Goal: Task Accomplishment & Management: Use online tool/utility

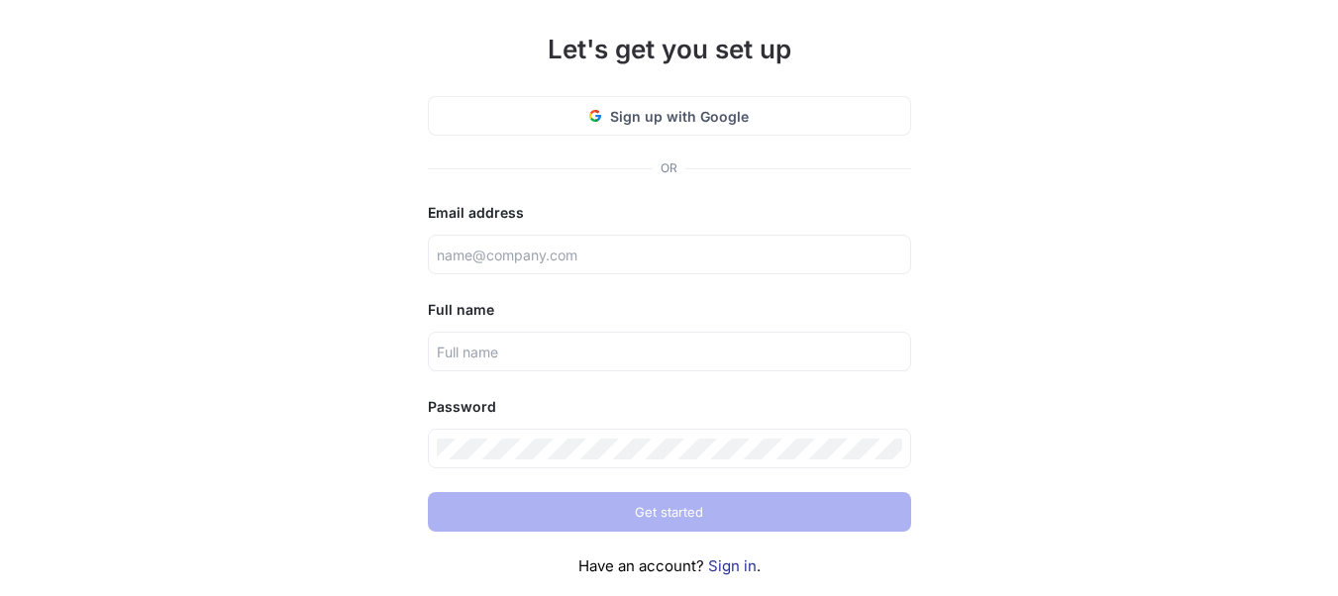
scroll to position [159, 0]
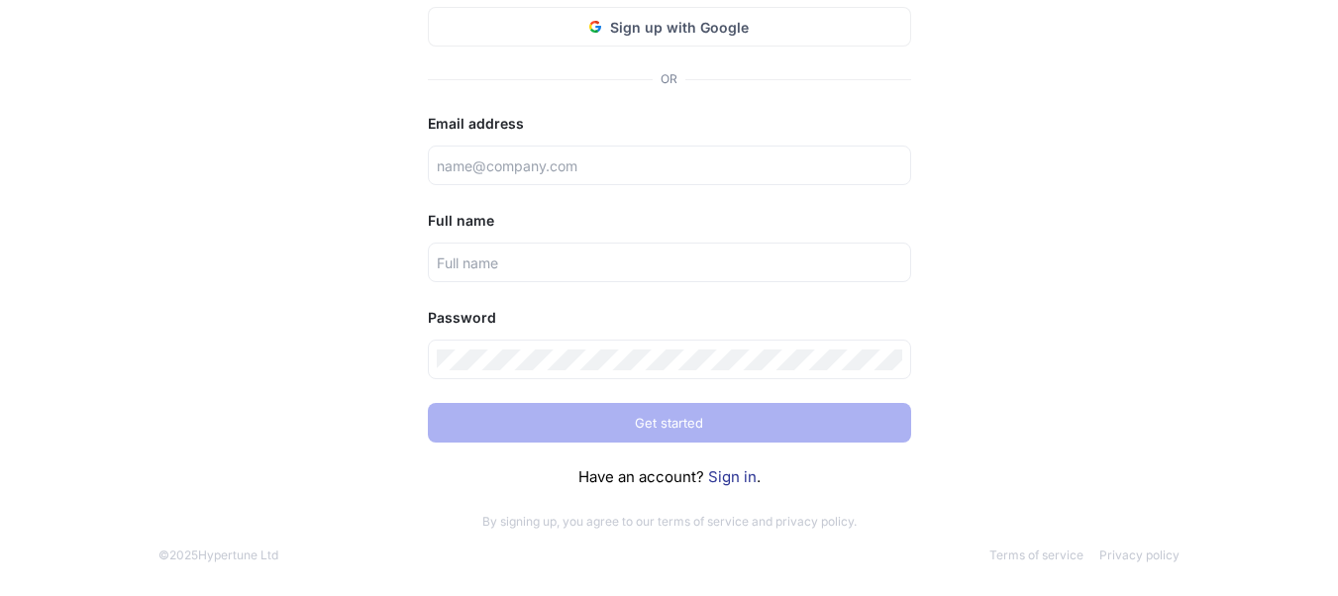
click at [751, 484] on link "Sign in" at bounding box center [732, 477] width 49 height 19
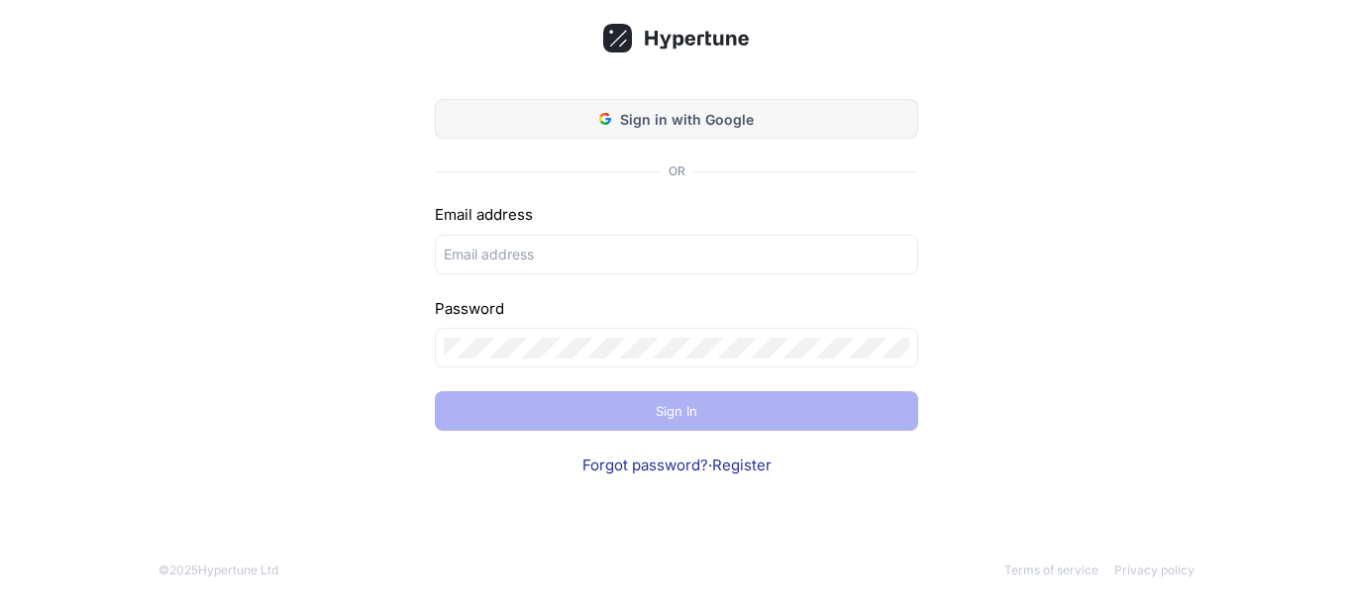
click at [665, 118] on span "Sign in with Google" at bounding box center [687, 119] width 134 height 21
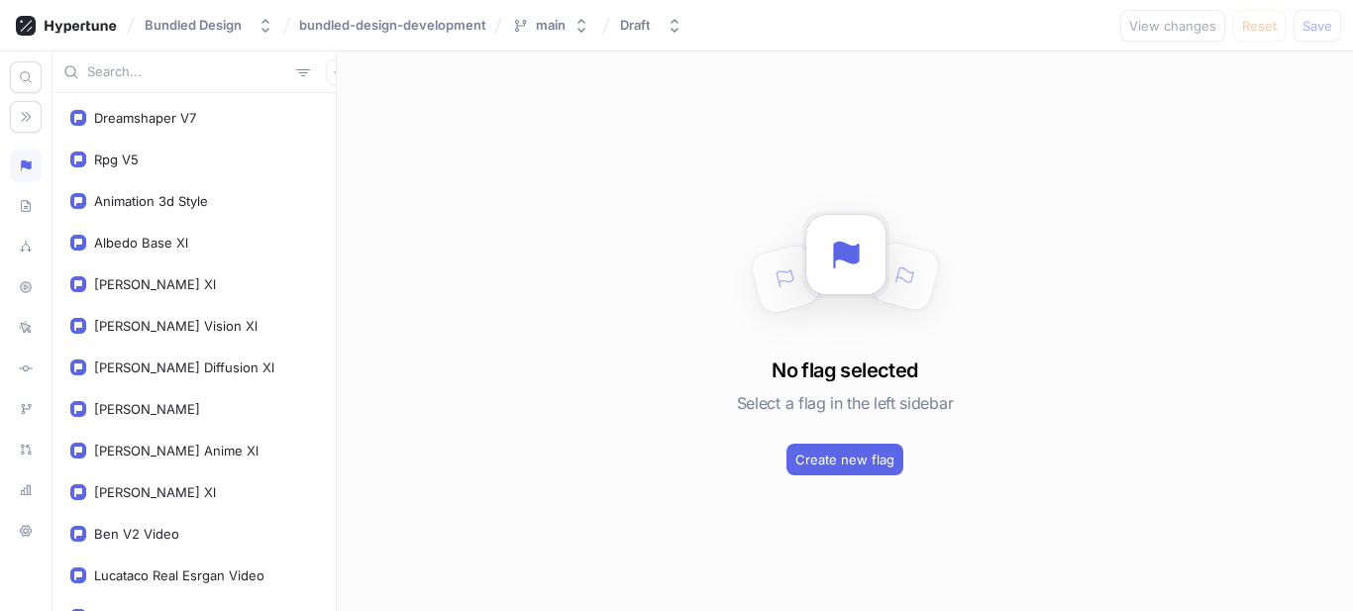
click at [164, 74] on input "text" at bounding box center [187, 72] width 201 height 20
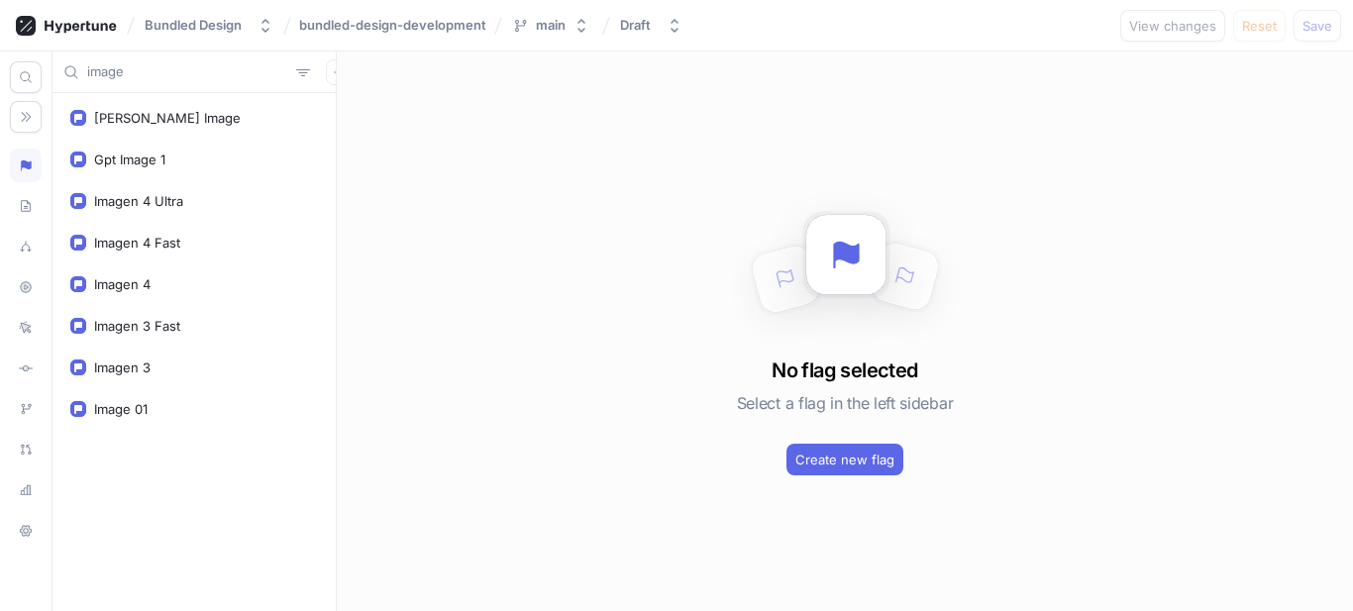
click at [164, 74] on input "image" at bounding box center [187, 72] width 201 height 20
type input "image"
click at [326, 71] on button "button" at bounding box center [339, 72] width 26 height 26
click at [361, 116] on div "Flag" at bounding box center [362, 111] width 117 height 34
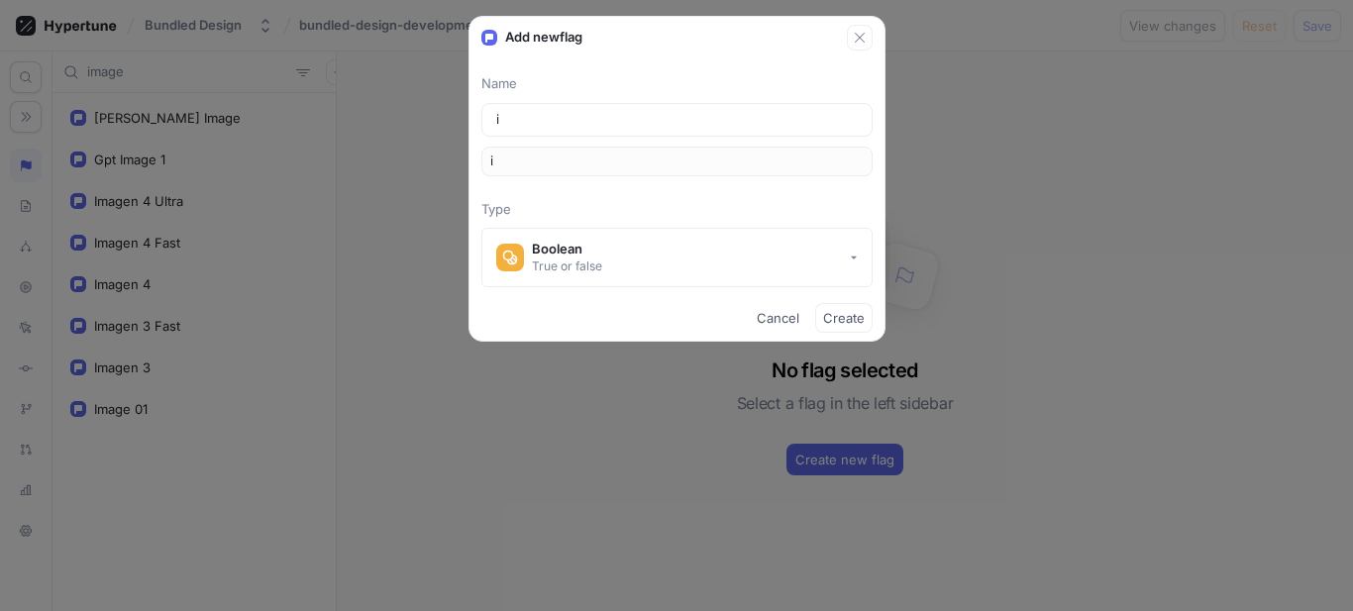
type input "im"
type input "ima"
type input "imag"
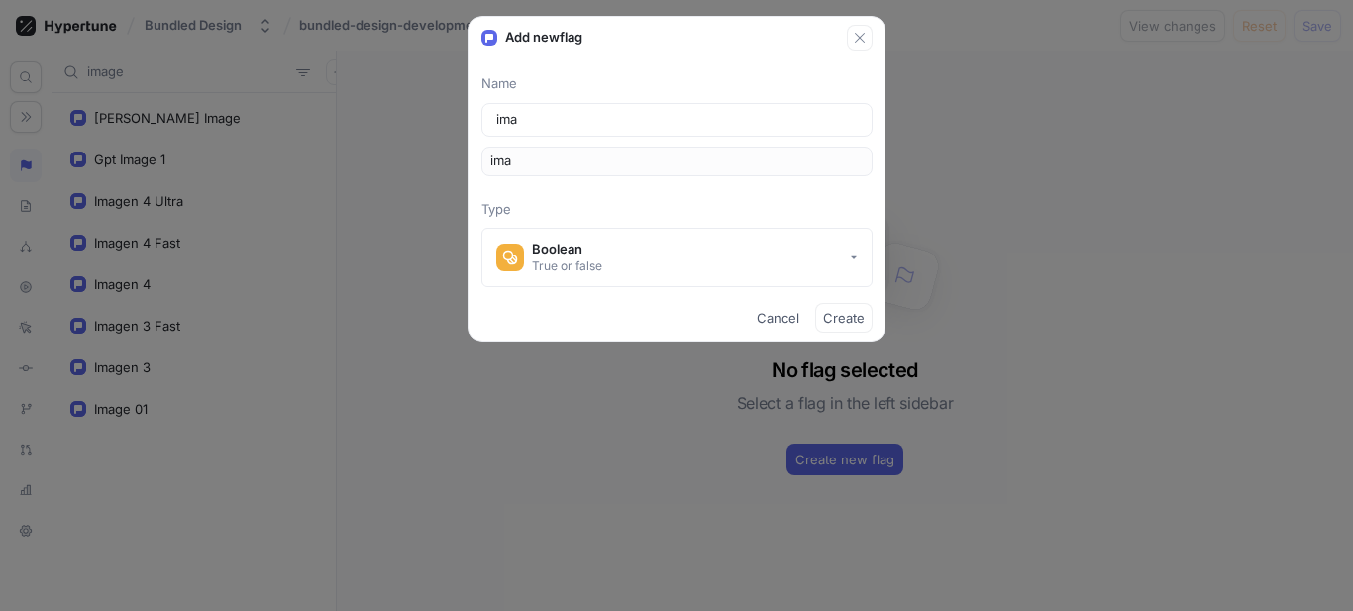
type input "imag"
type input "image"
type input "imageE"
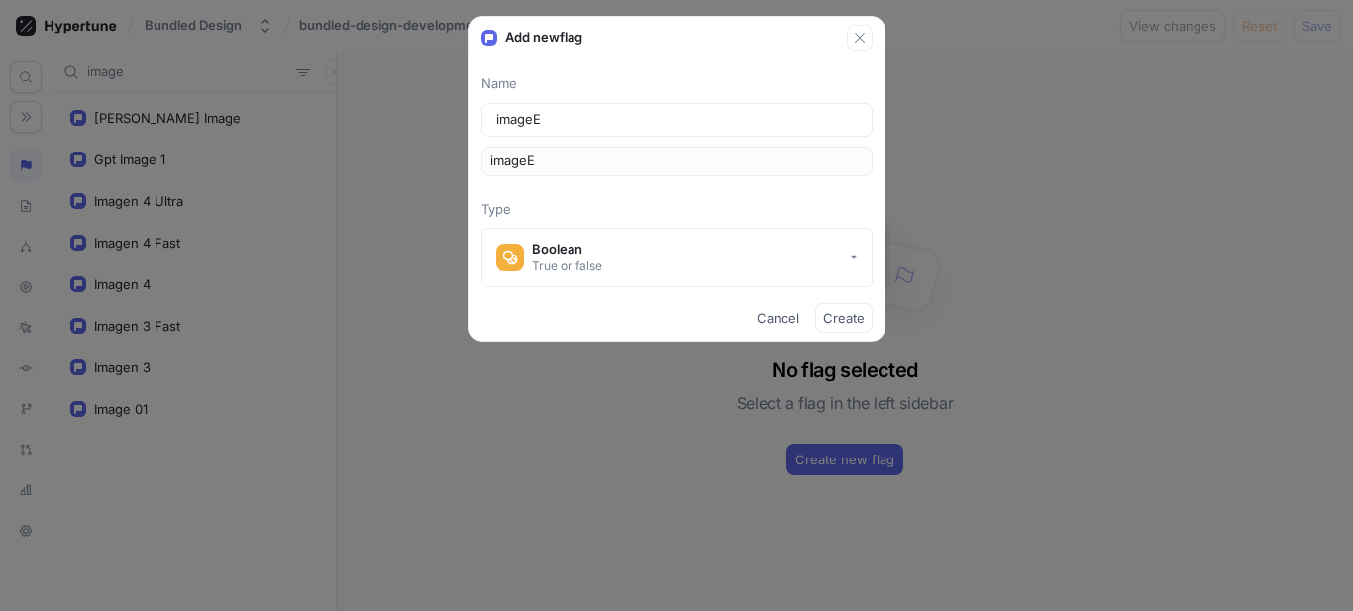
type input "image"
type input "imag"
type input "ima"
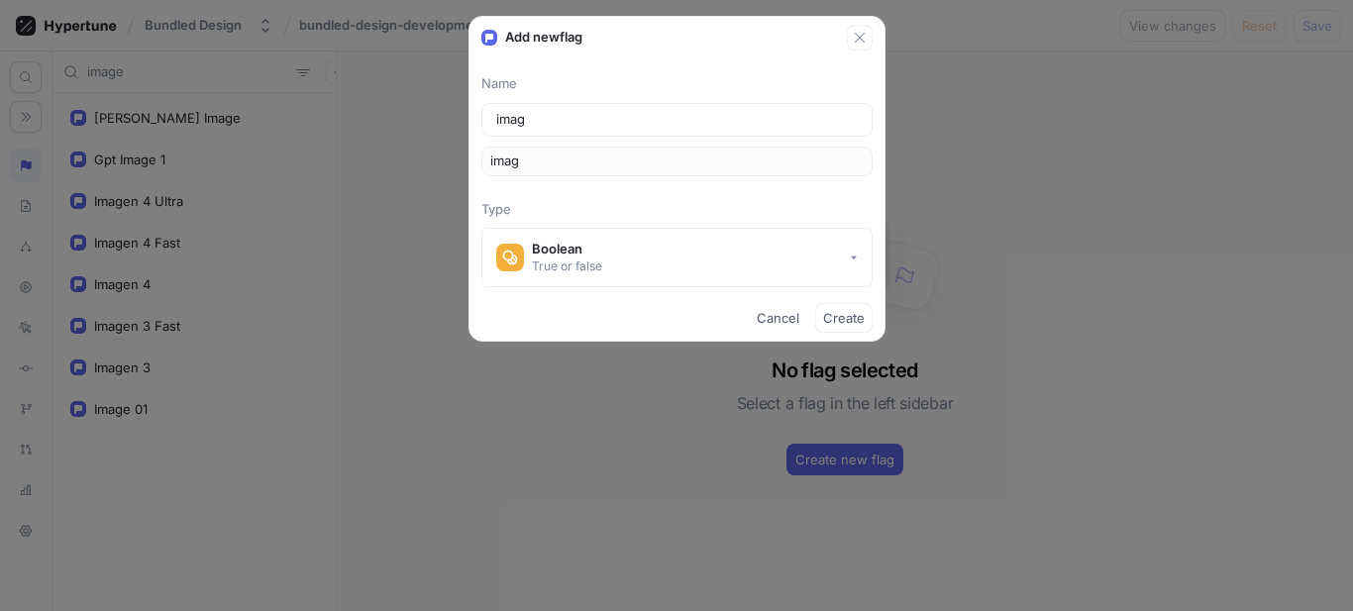
type input "ima"
type input "im"
type input "i"
type input "ena"
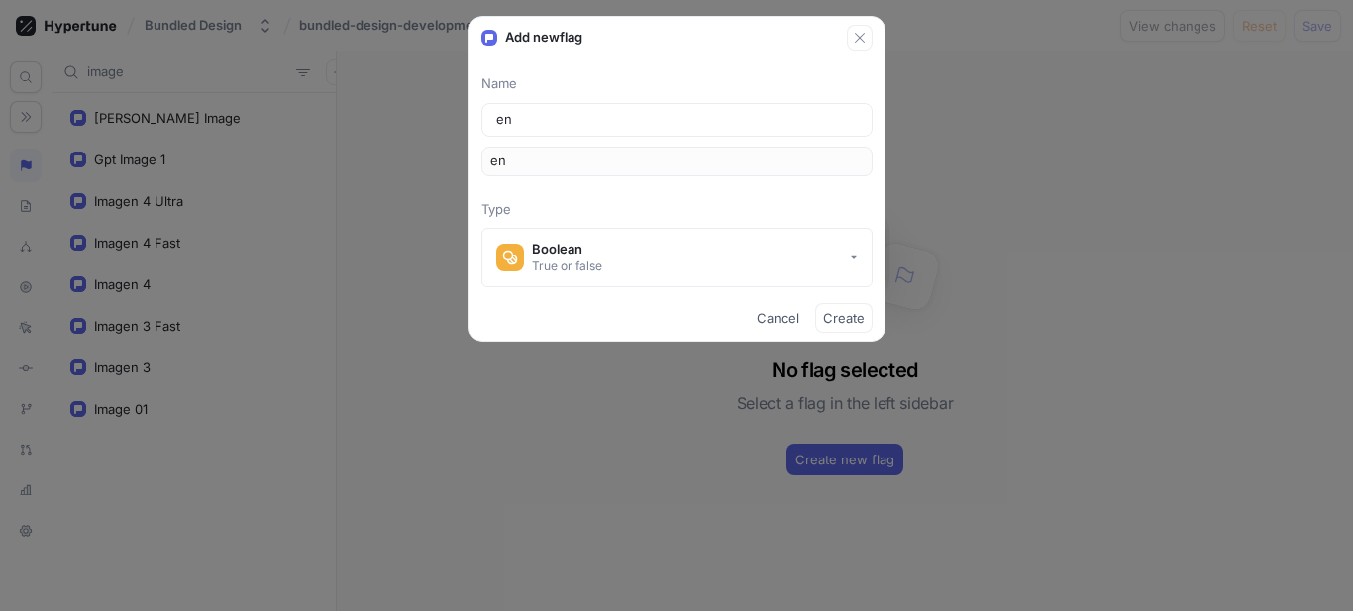
type input "ena"
type input "enab"
type input "enabl"
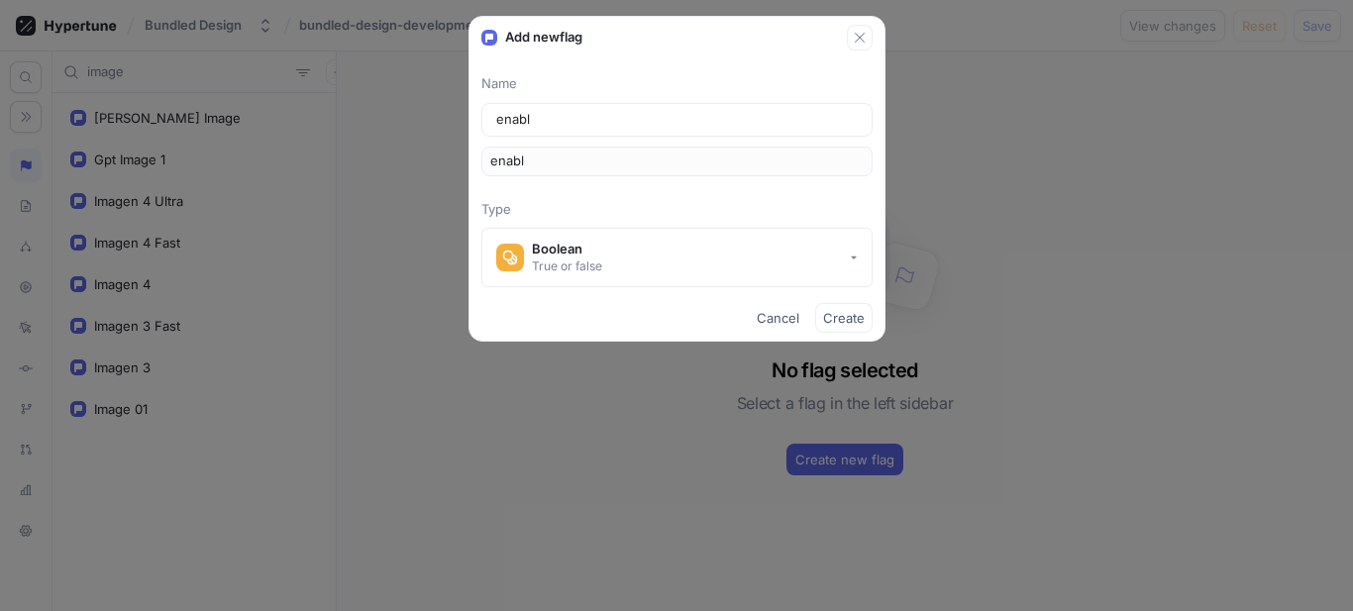
type input "enable"
type input "enabled"
type input "enabledI"
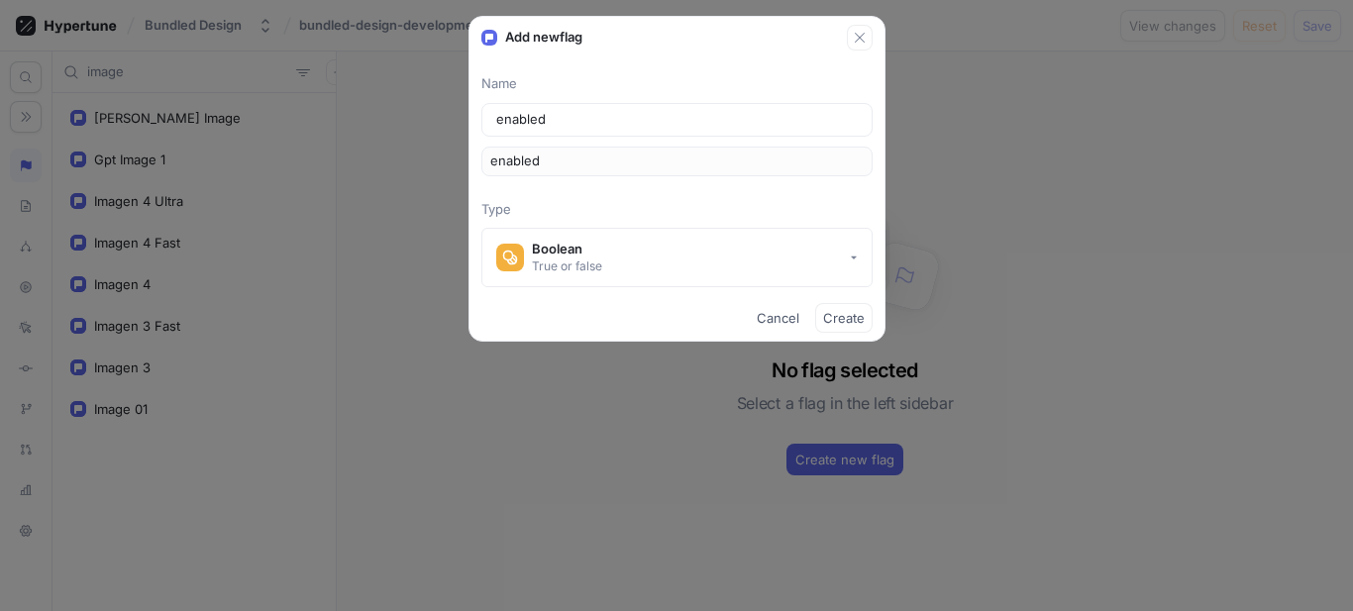
type input "enabledI"
type input "enabledIm"
type input "enabledIma"
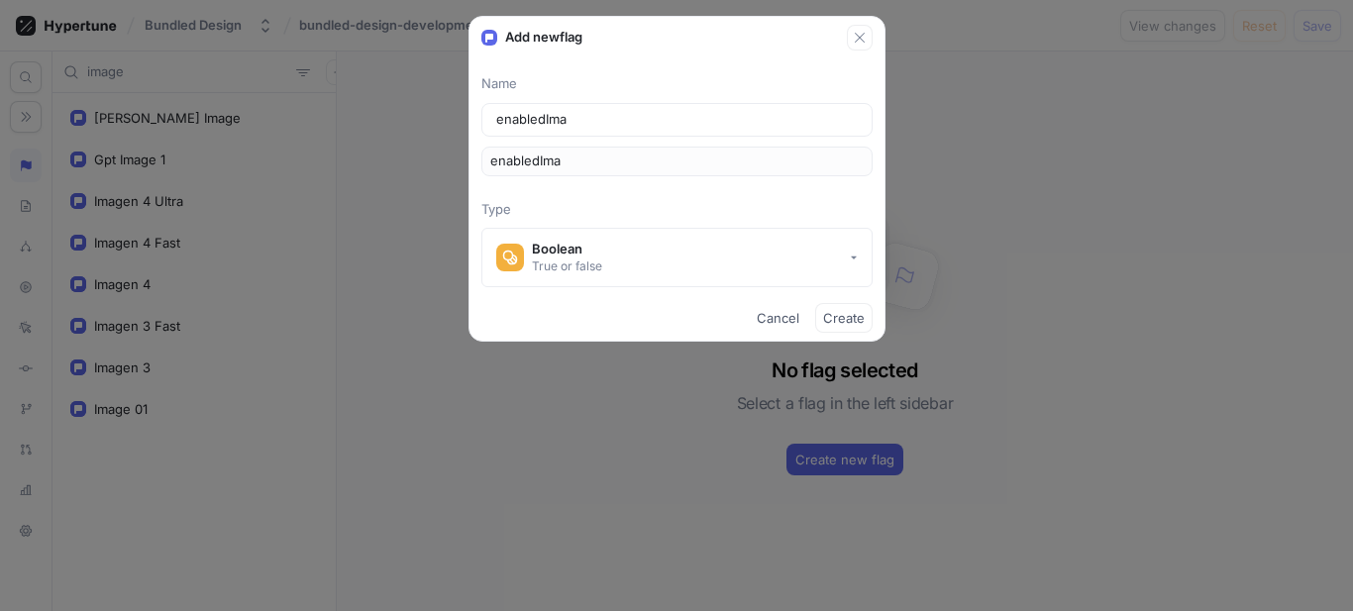
type input "enabledImag"
type input "enabledImage"
type input "enabledImageM"
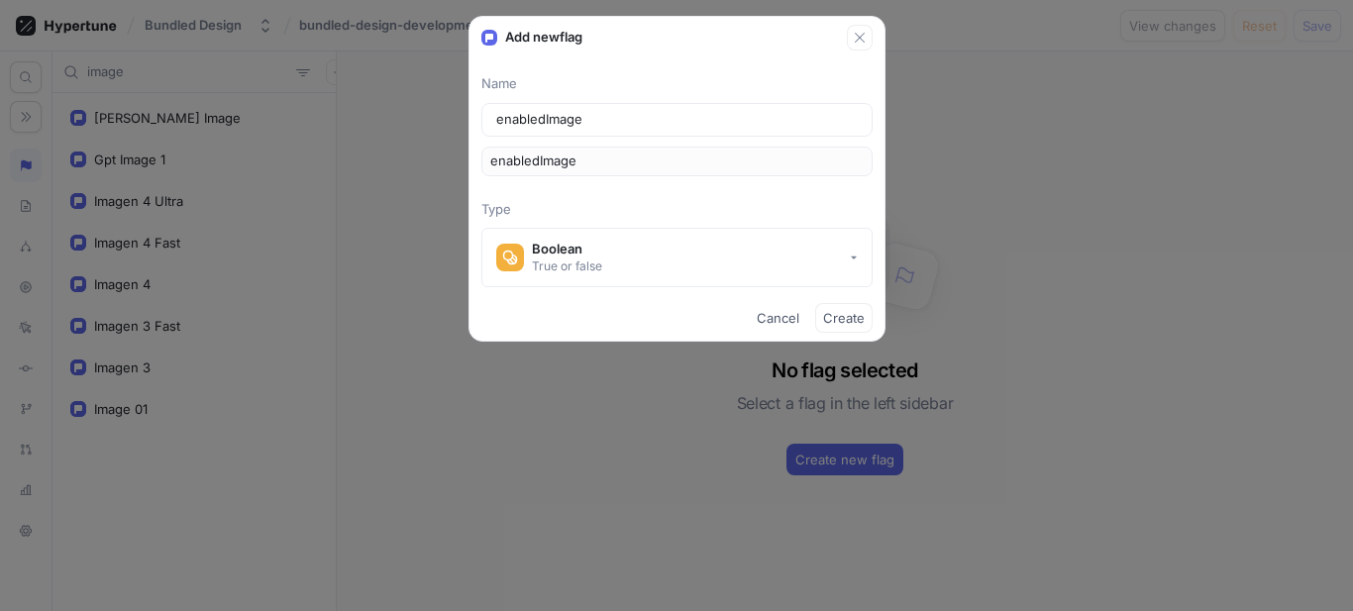
type input "enabledImageM"
type input "enabledImageMo"
type input "enabledImageMod"
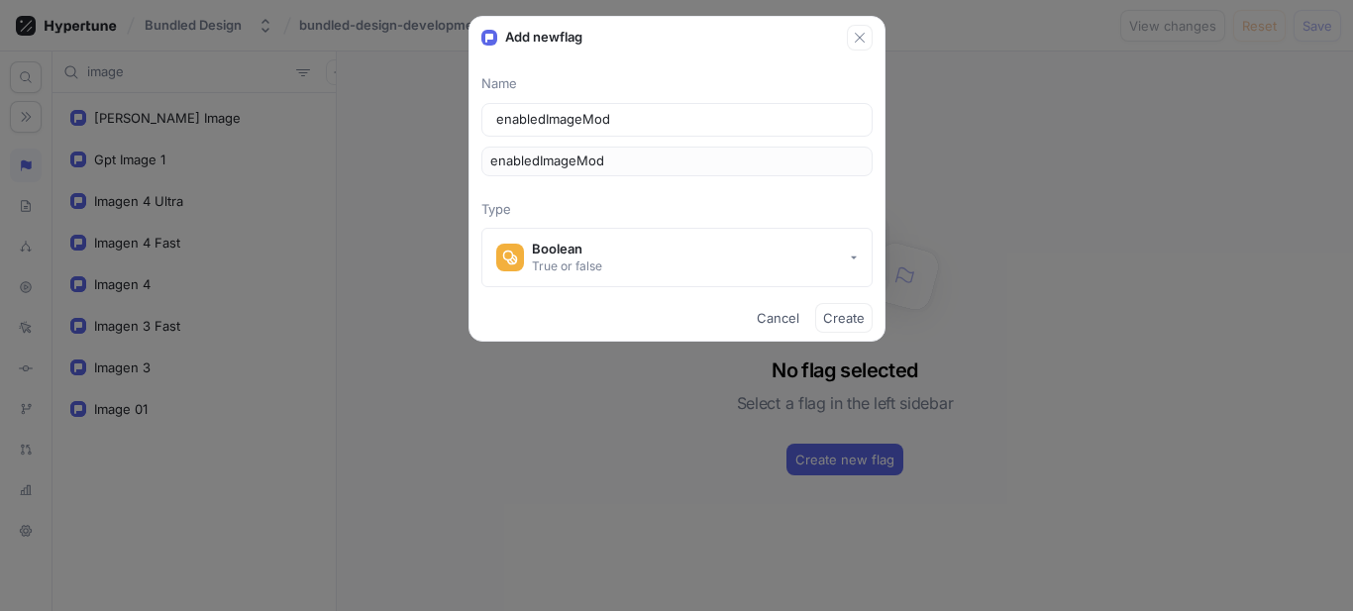
type input "enabledImageMode"
type input "enabledImageModel"
type input "enabledImageModels"
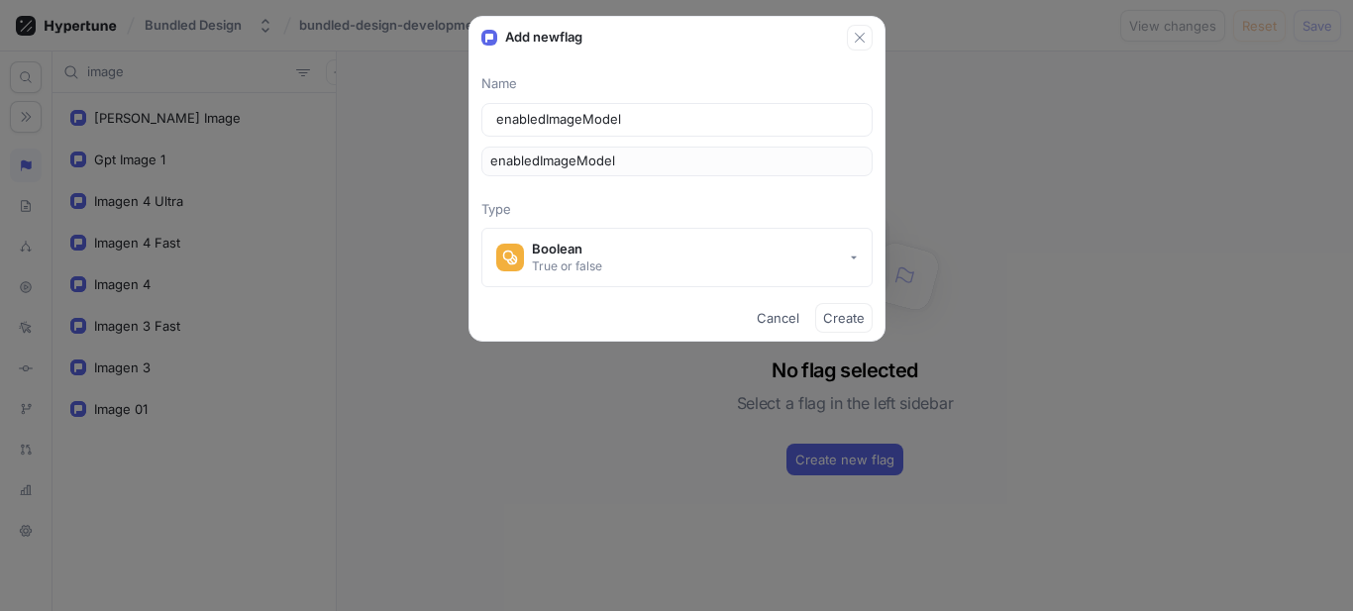
type input "enabledImageModels"
drag, startPoint x: 543, startPoint y: 116, endPoint x: 442, endPoint y: 120, distance: 101.1
click at [442, 120] on div "Add new flag Name enabledImageModels enabledImageModels Type Boolean True or fa…" at bounding box center [676, 305] width 1353 height 611
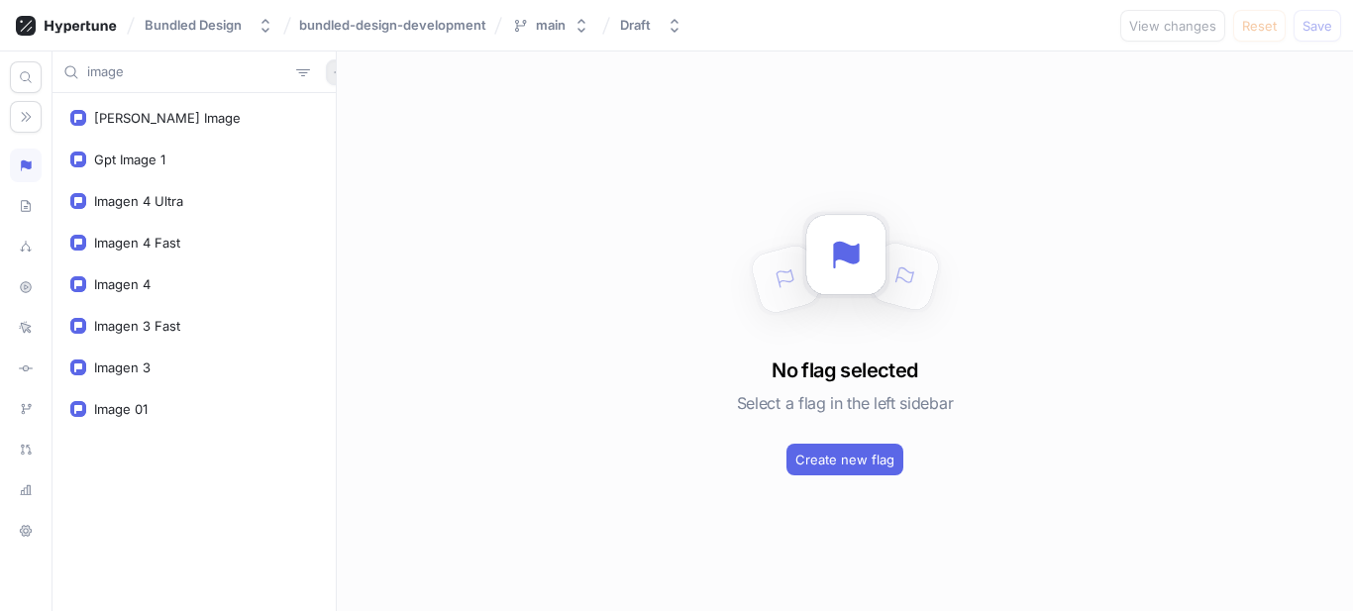
click at [326, 80] on button "button" at bounding box center [339, 72] width 26 height 26
click at [342, 115] on p "Flag" at bounding box center [342, 111] width 26 height 20
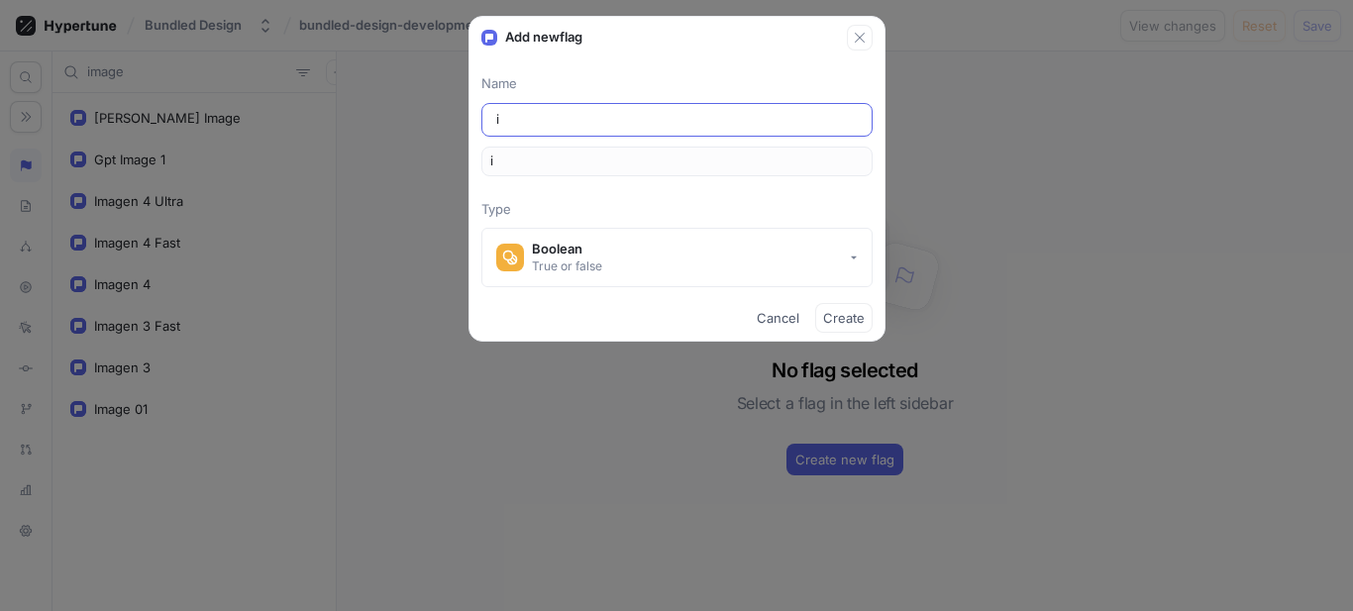
type input "im"
type input "ima"
type input "imag"
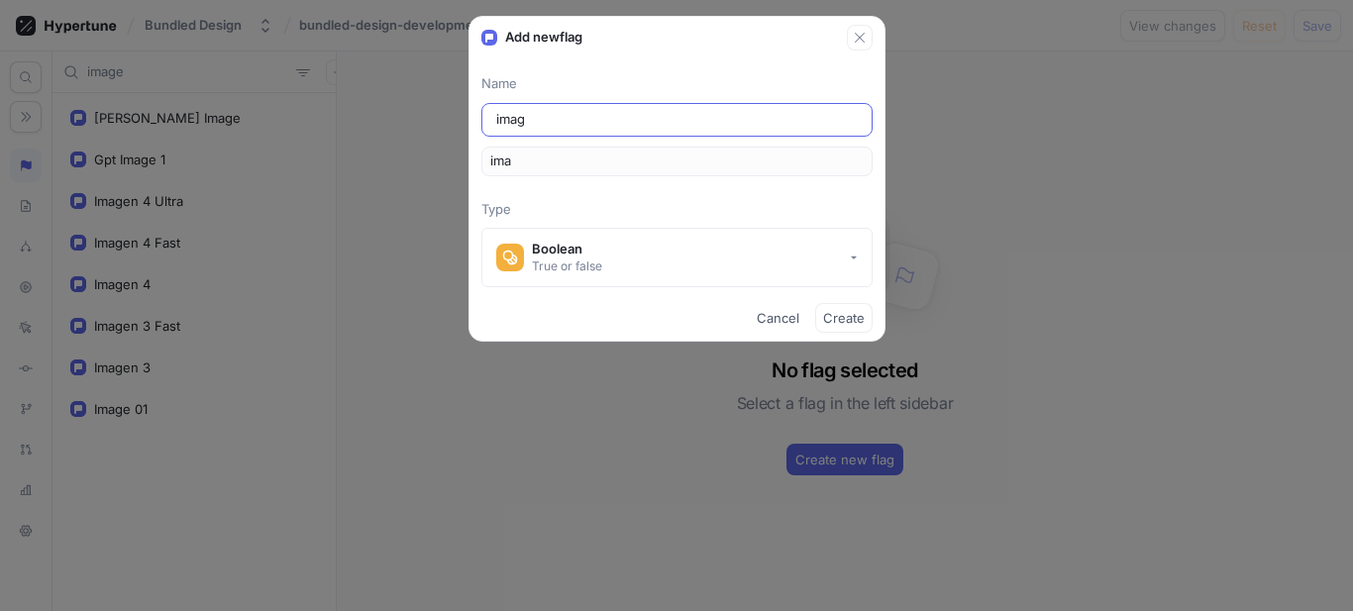
type input "imag"
type input "image"
type input "imageM"
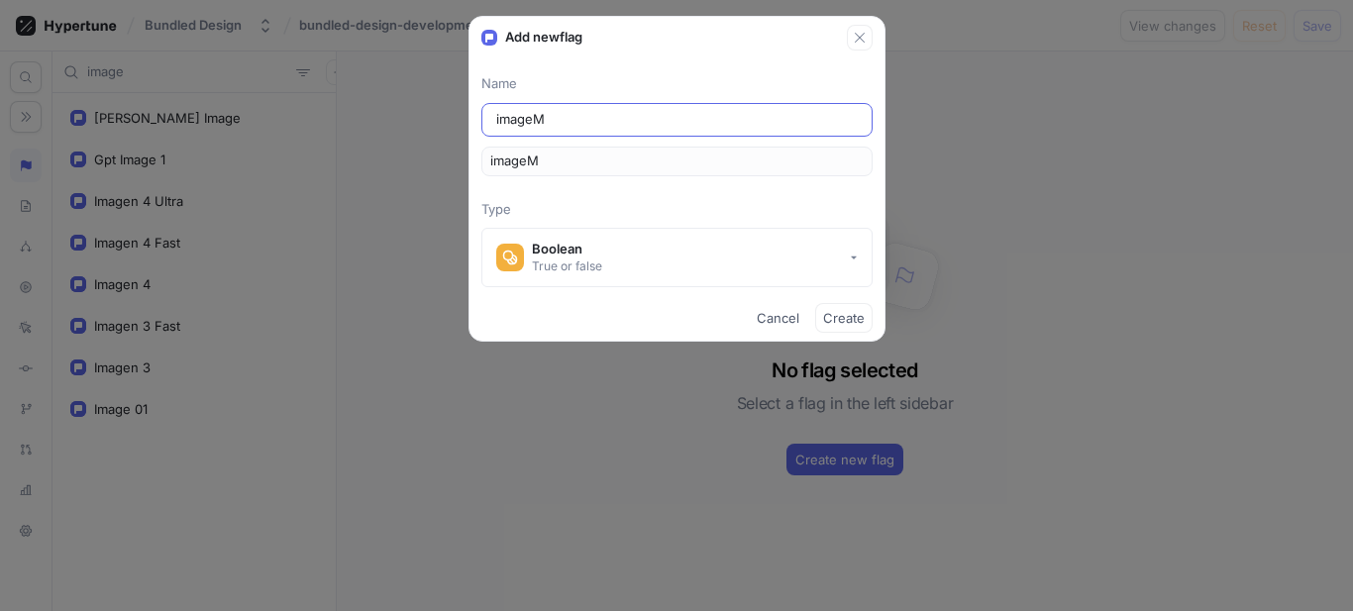
type input "imageMo"
type input "imageMod"
type input "imageMode"
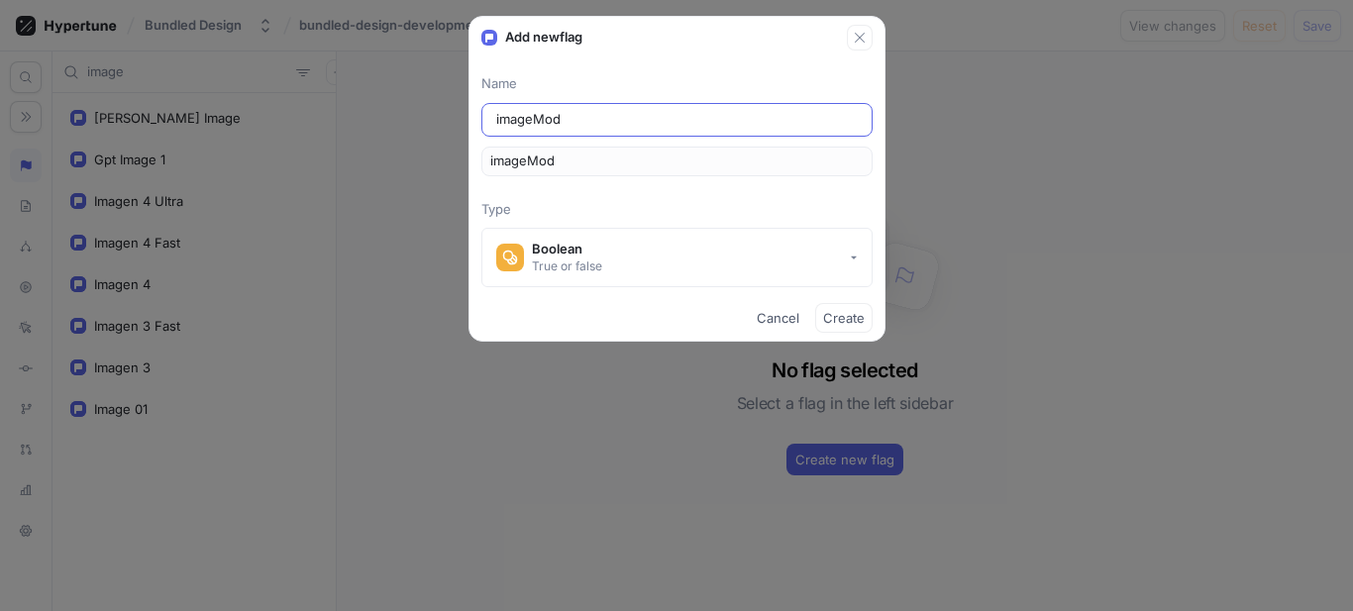
type input "imageMode"
type input "imageModel"
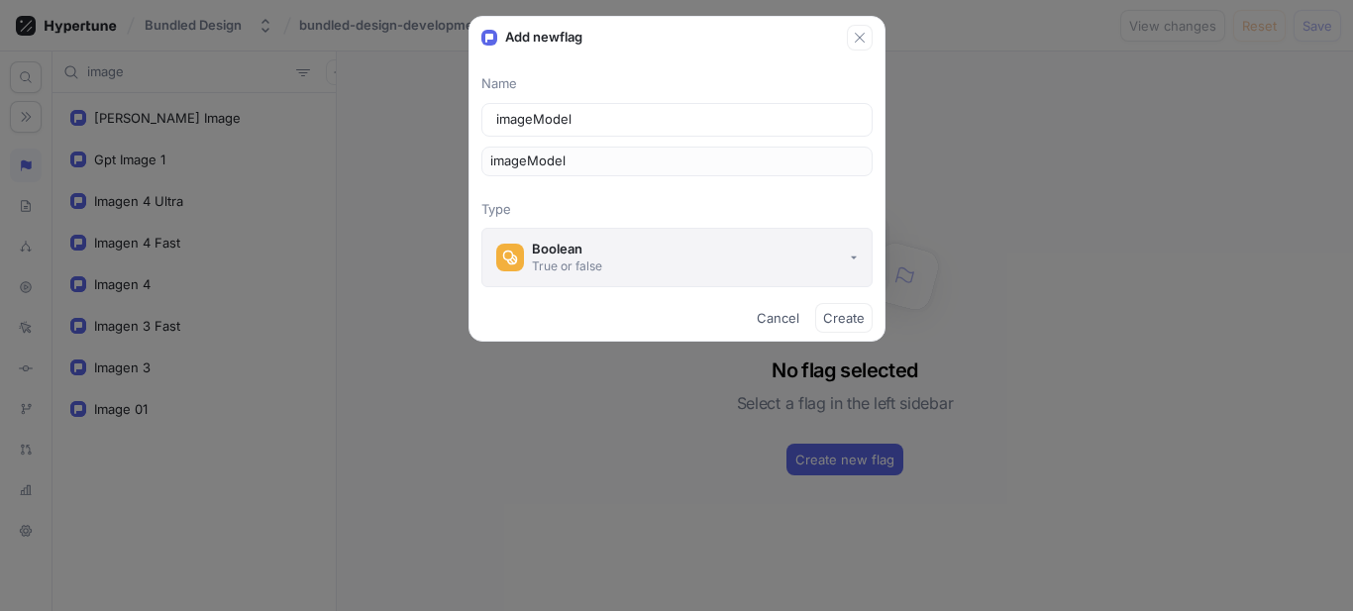
click at [578, 245] on div "Boolean" at bounding box center [567, 249] width 70 height 17
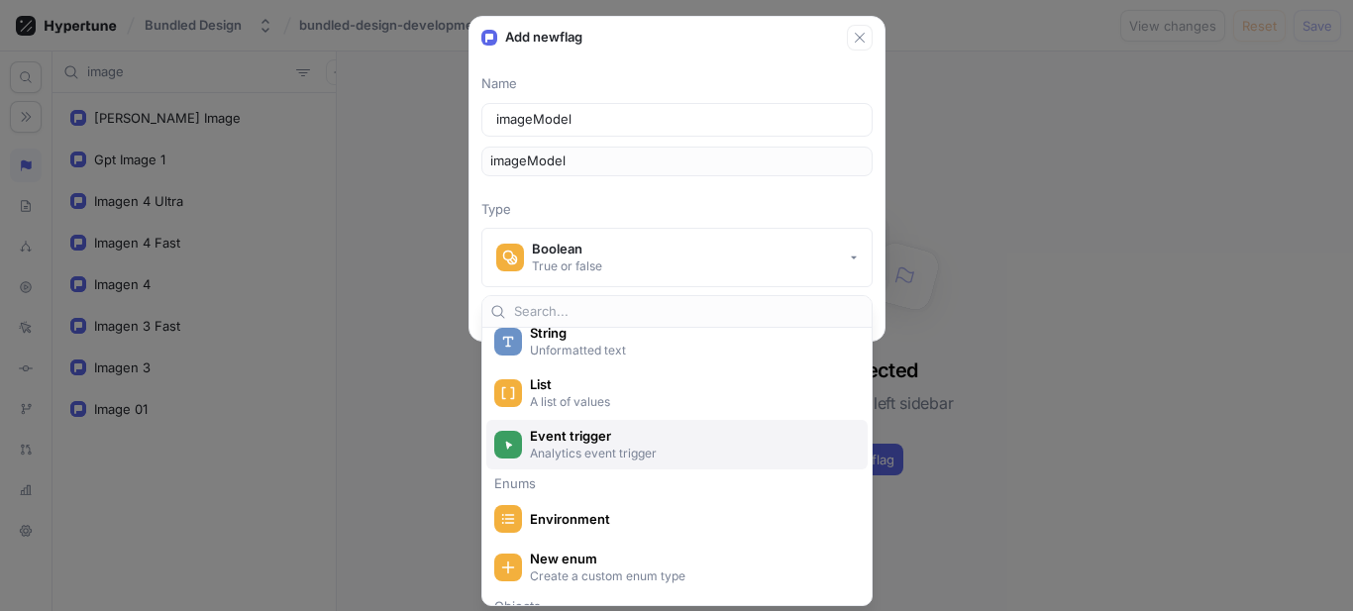
scroll to position [198, 0]
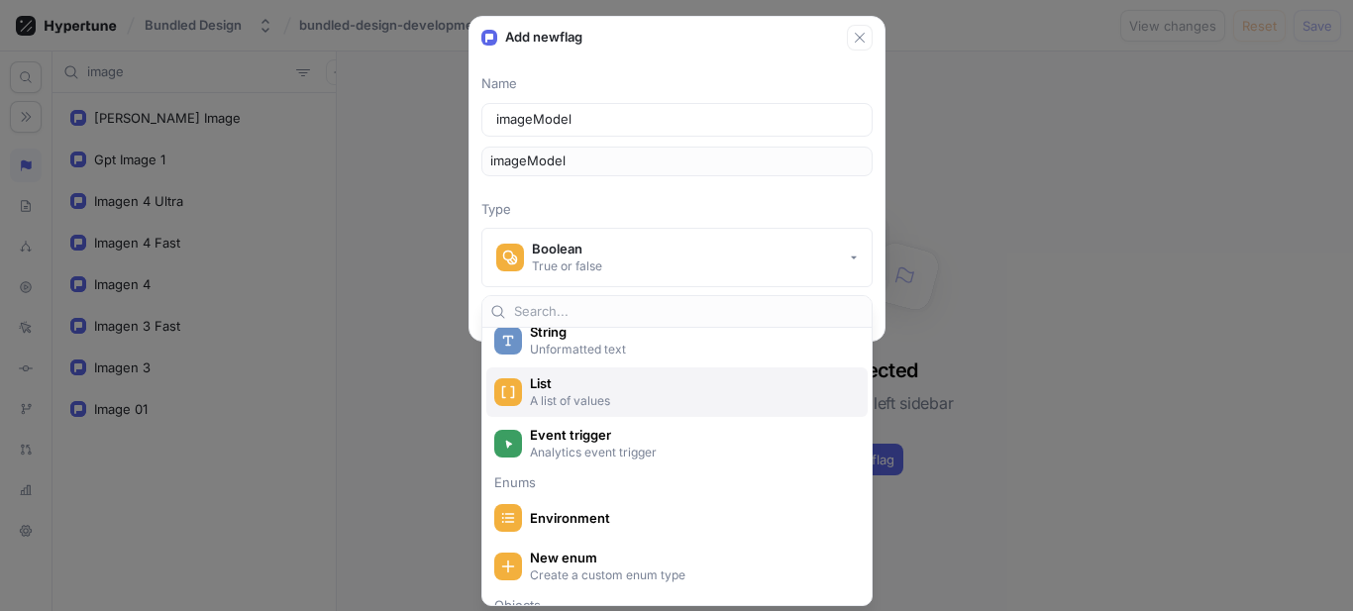
click at [665, 401] on p "A list of values" at bounding box center [688, 400] width 317 height 17
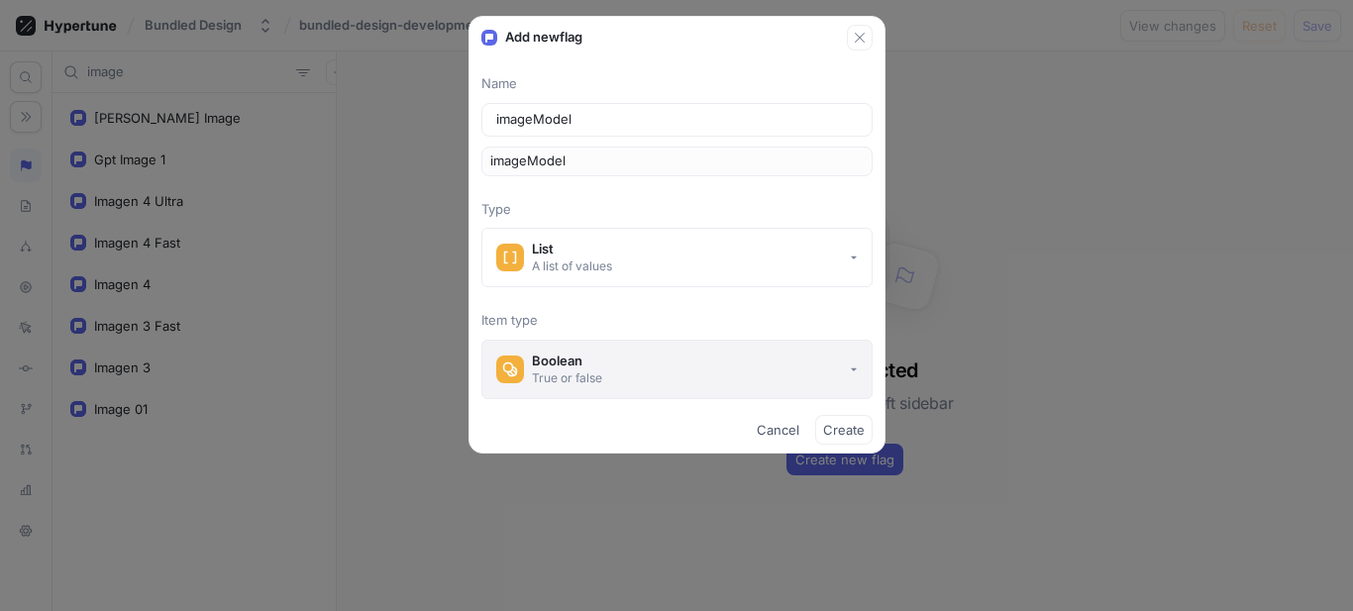
click at [845, 383] on button "Boolean True or false" at bounding box center [676, 369] width 391 height 59
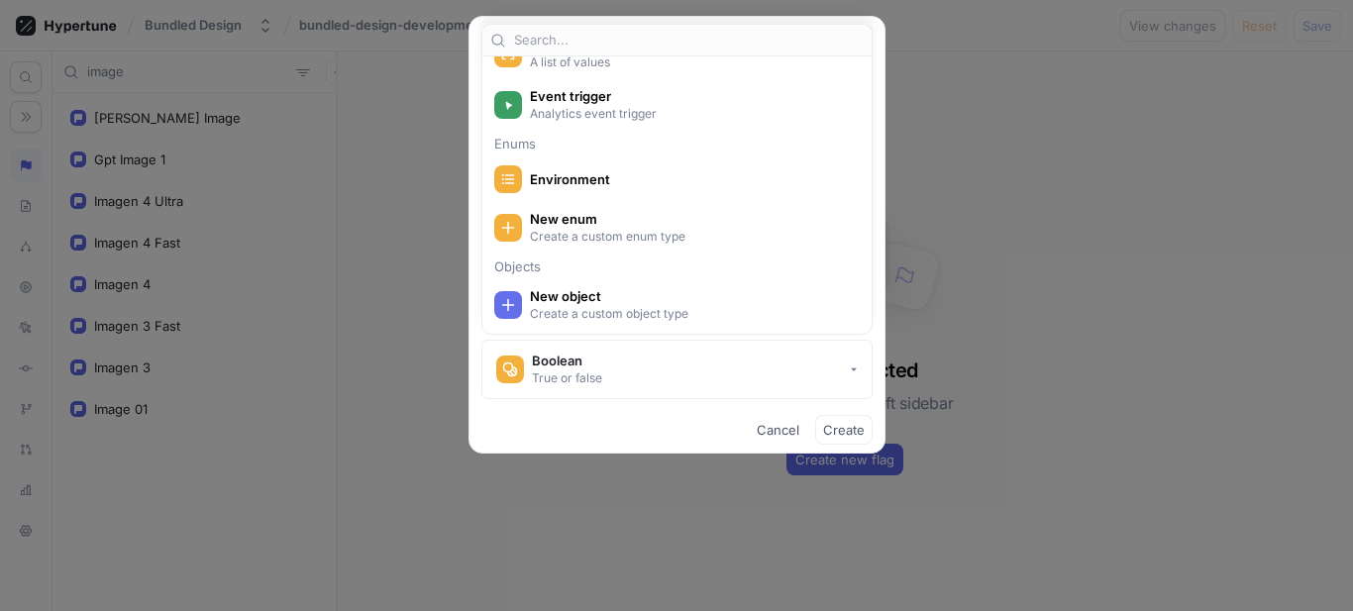
scroll to position [297, 0]
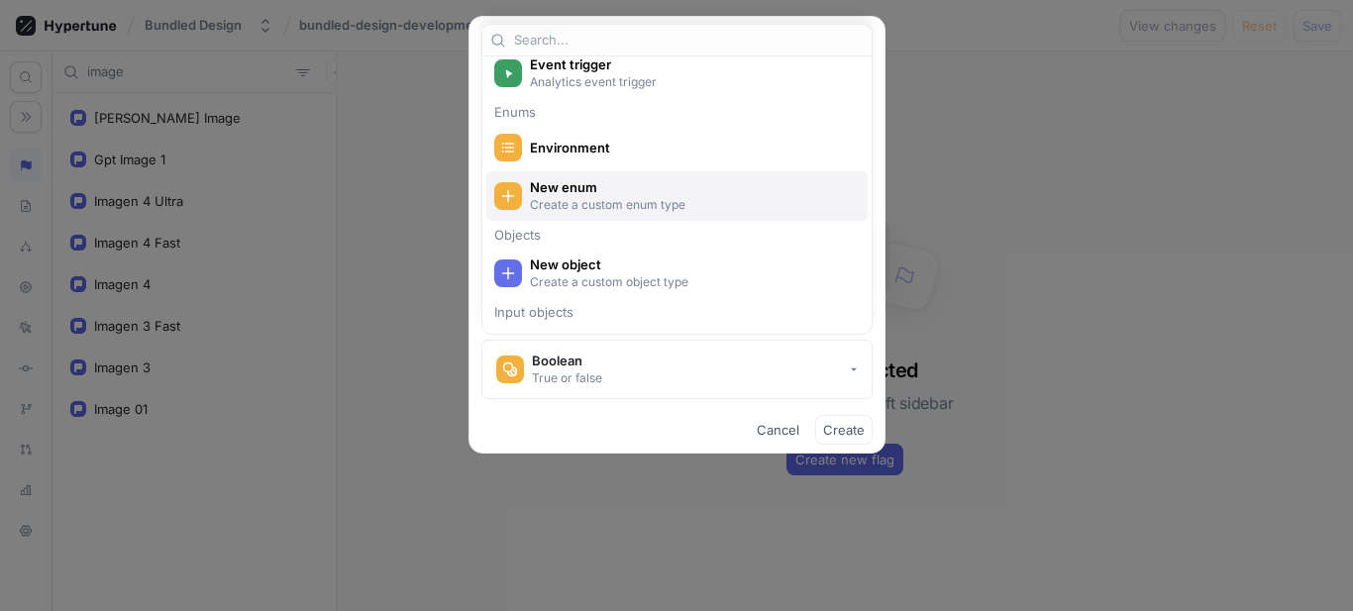
click at [649, 209] on p "Create a custom enum type" at bounding box center [688, 204] width 317 height 17
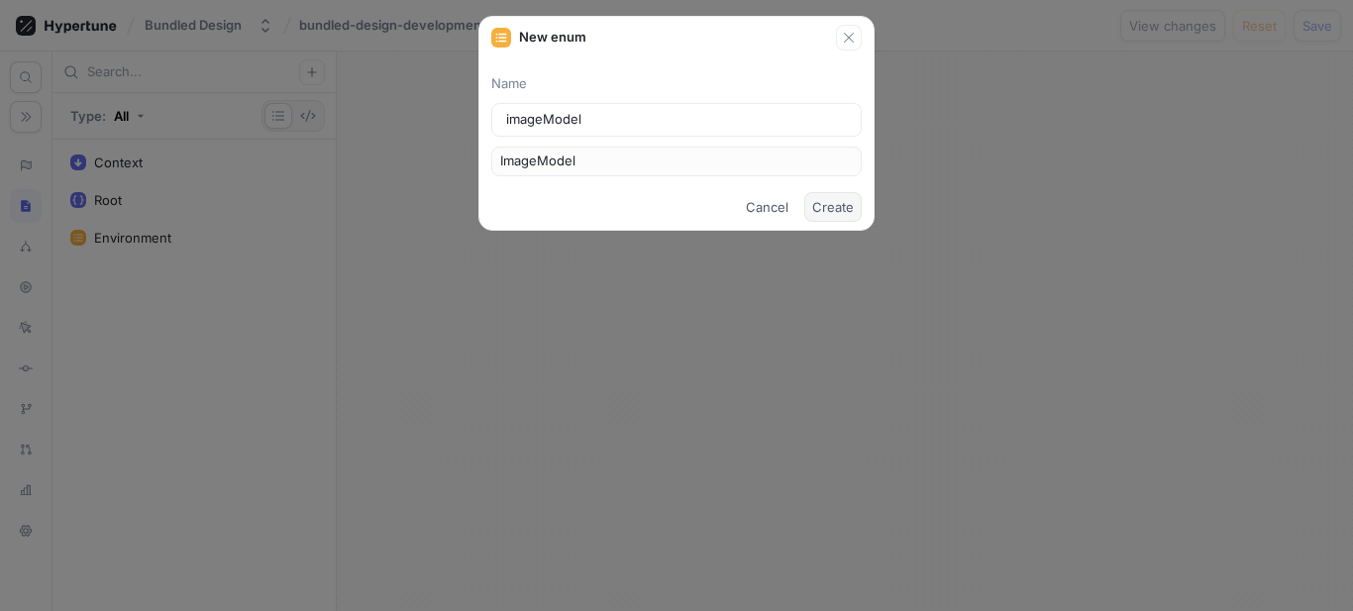
click at [843, 202] on span "Create" at bounding box center [833, 207] width 42 height 12
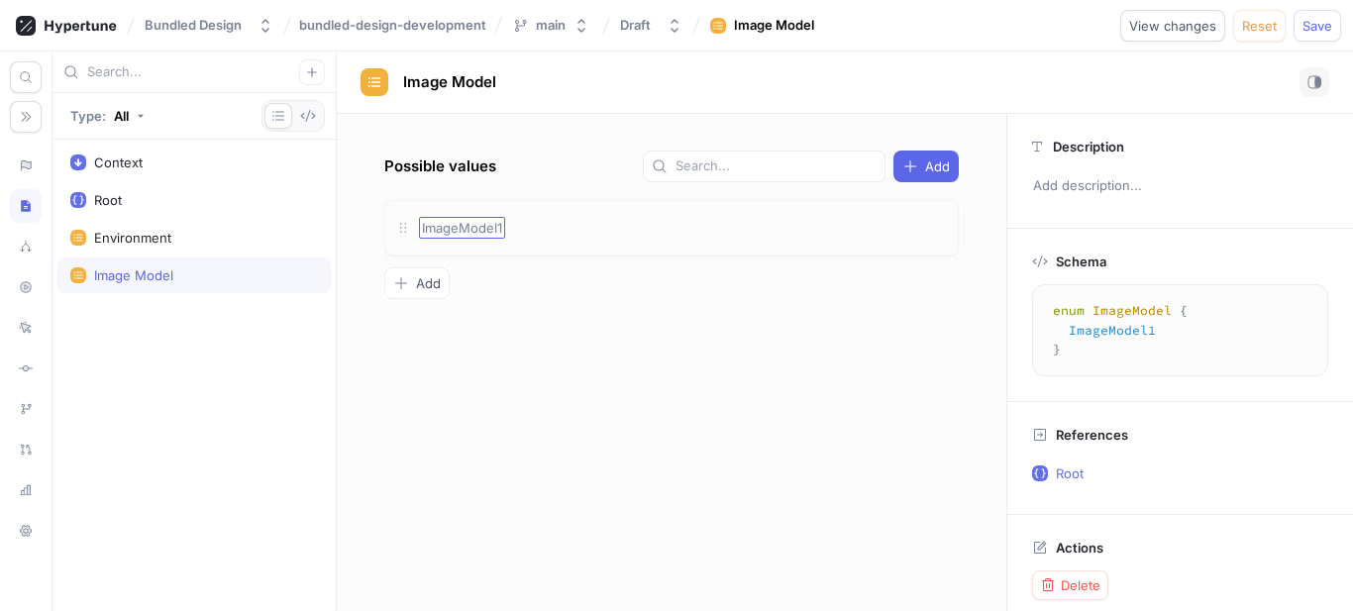
click at [466, 231] on span "ImageModel1" at bounding box center [462, 228] width 80 height 16
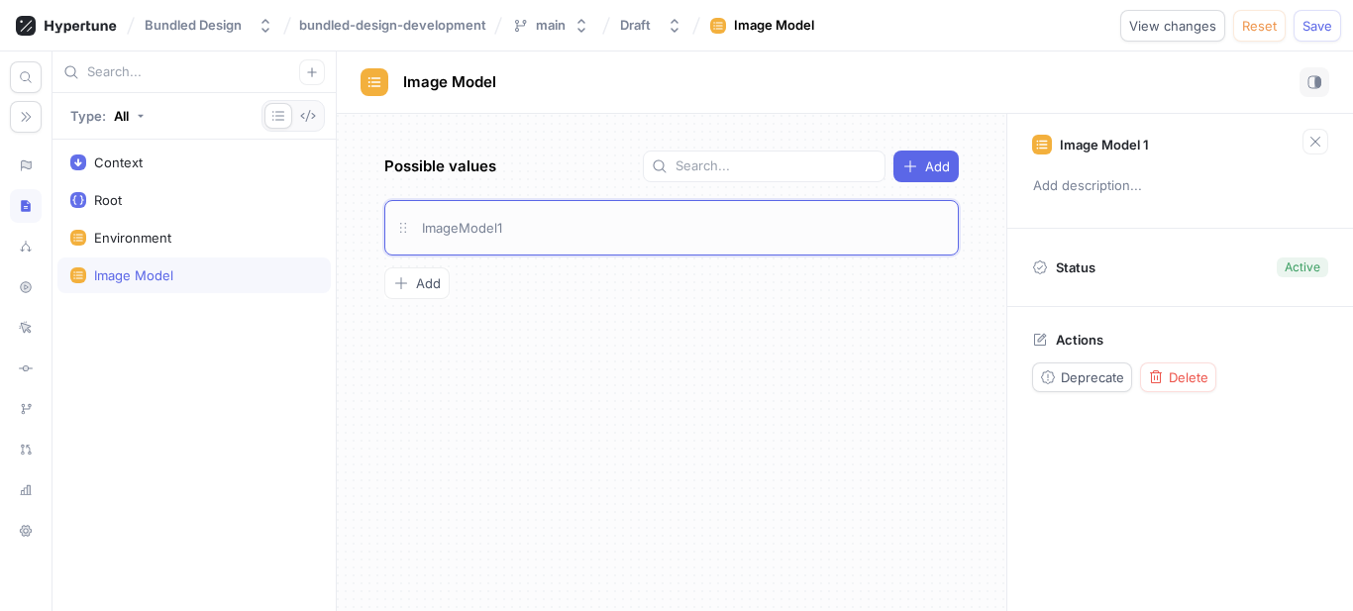
click at [467, 357] on div "Possible values Add ImageModel1 To pick up a draggable item, press the space ba…" at bounding box center [672, 362] width 670 height 497
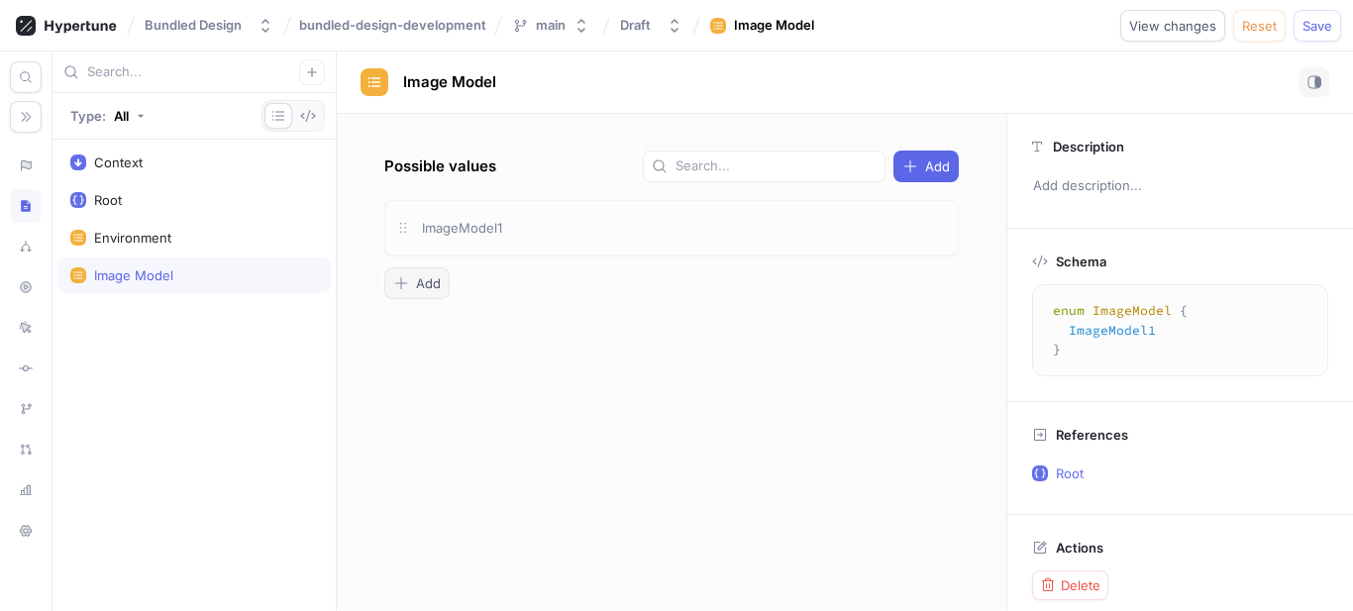
click at [408, 285] on icon "button" at bounding box center [401, 283] width 16 height 16
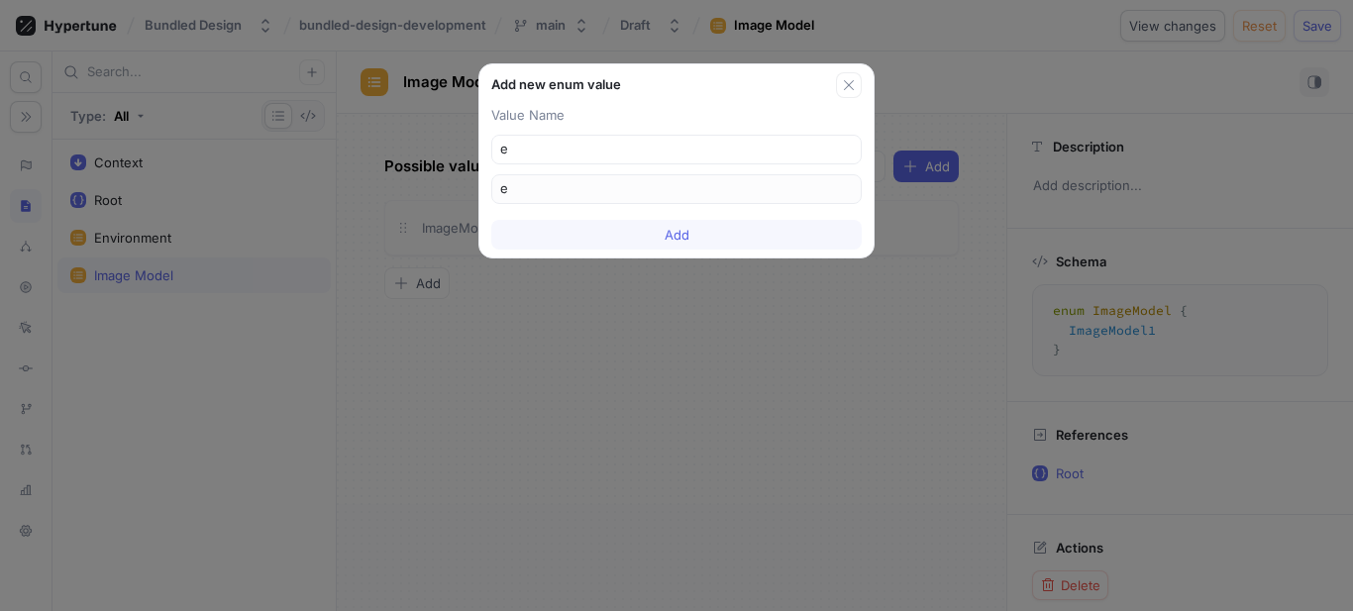
type input "er"
type input "ere"
type input "erer"
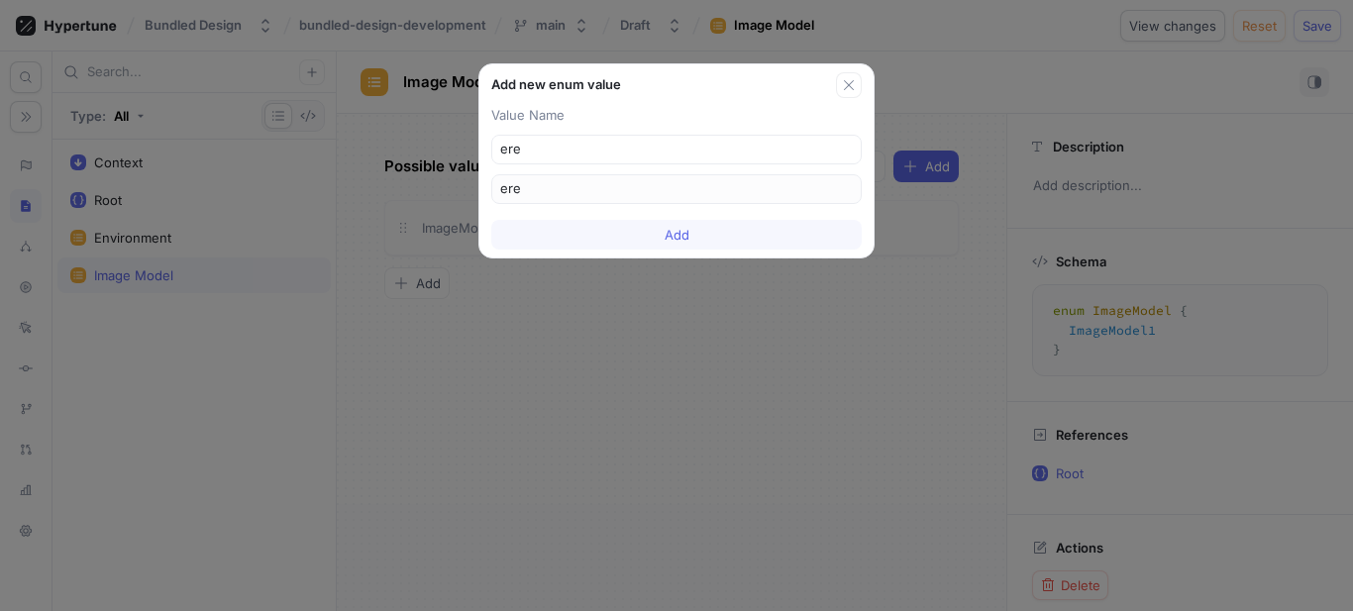
type input "erer"
type input "erere"
click at [685, 238] on span "Add" at bounding box center [677, 235] width 25 height 12
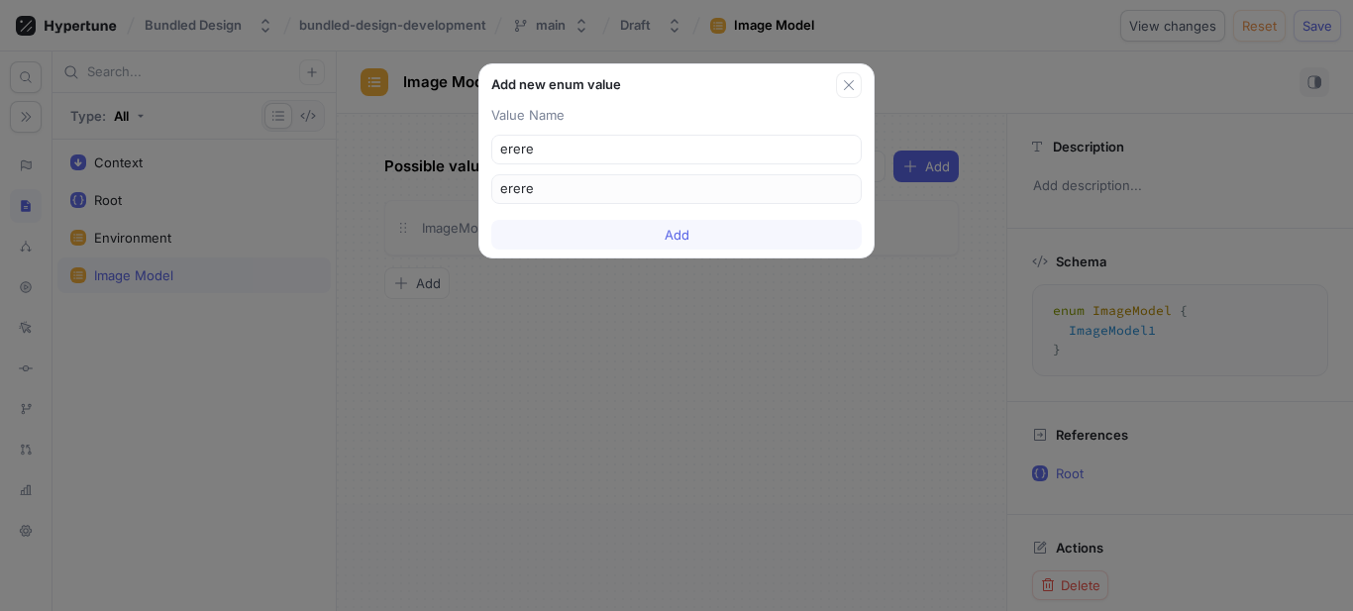
type textarea "enum ImageModel { ImageModel1, erere }"
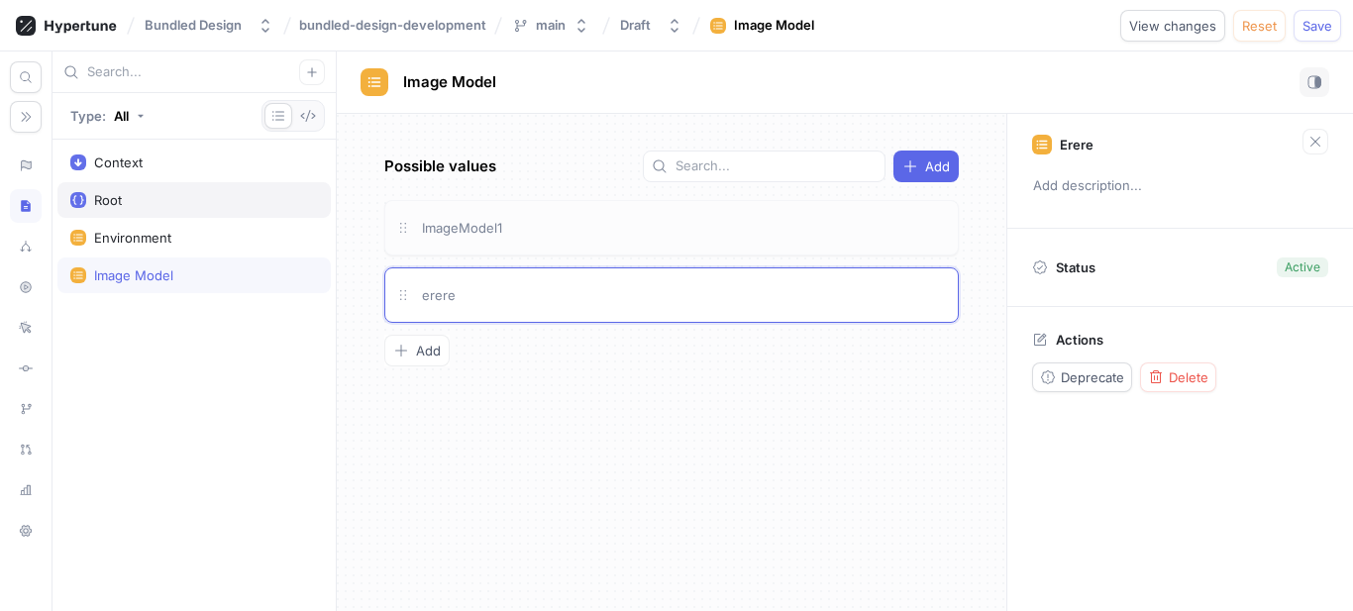
click at [125, 196] on div "Root" at bounding box center [194, 200] width 248 height 16
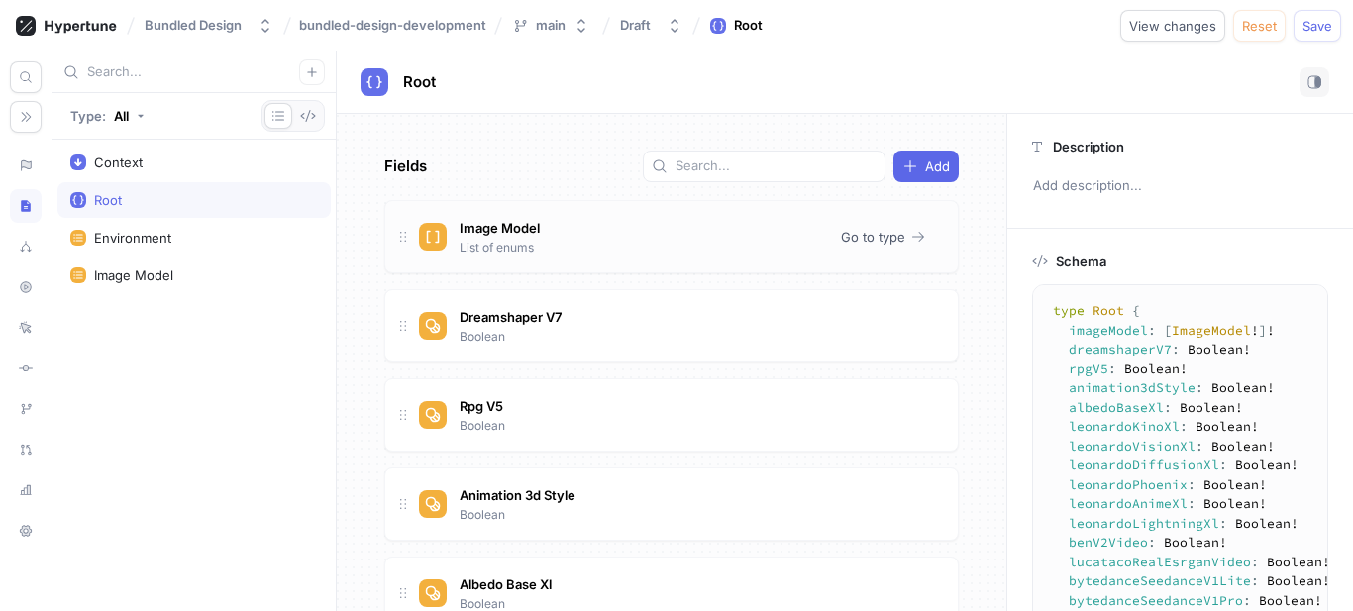
click at [590, 231] on div "Image Model List of enums" at bounding box center [622, 237] width 406 height 40
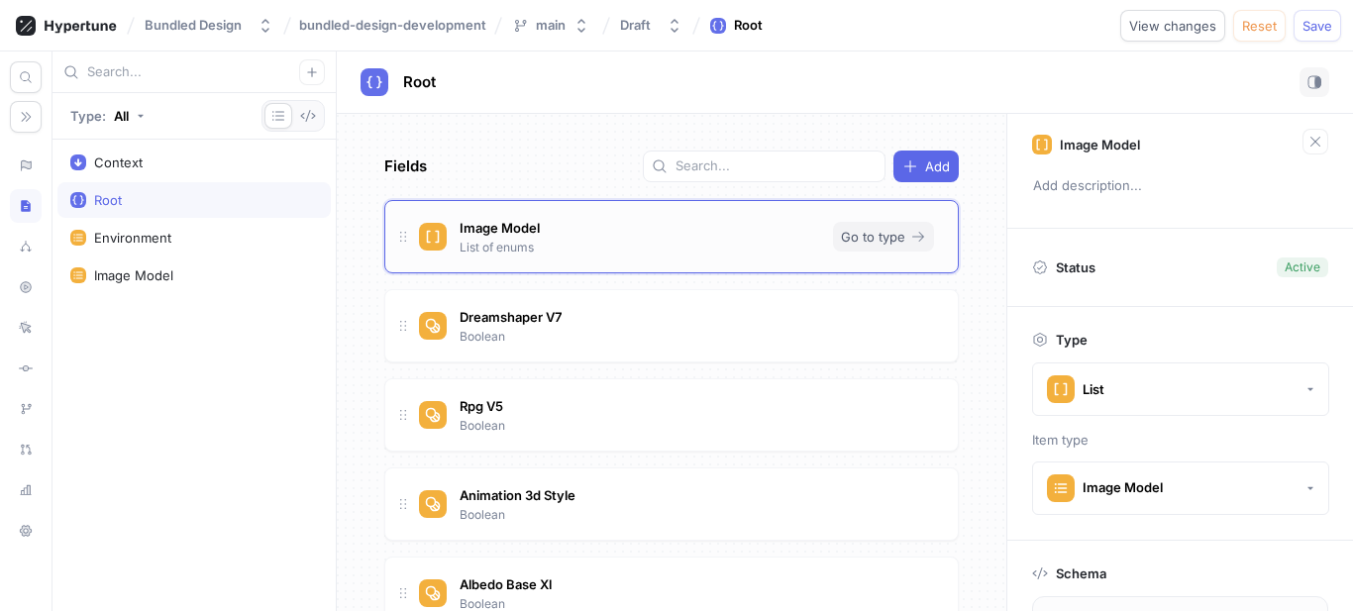
click at [886, 240] on span "Go to type" at bounding box center [873, 237] width 64 height 12
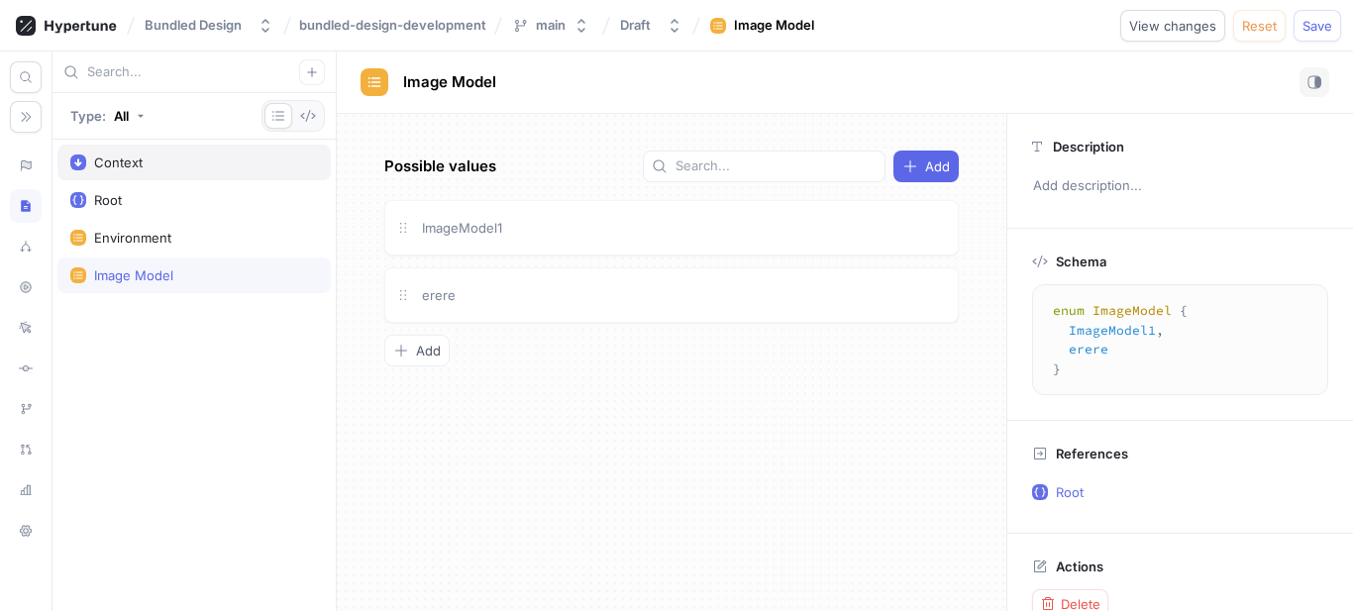
click at [183, 162] on div "Context" at bounding box center [194, 163] width 248 height 16
type textarea "input Context { environment: Environment! }"
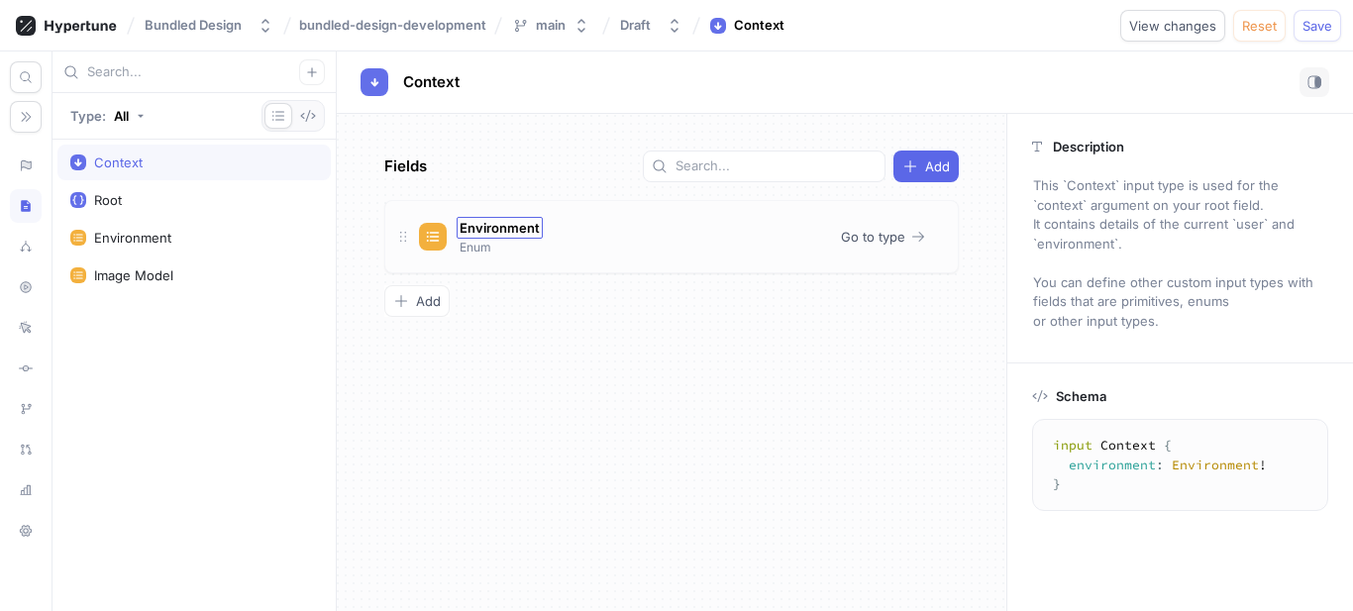
click at [477, 232] on span "Environment" at bounding box center [500, 228] width 80 height 16
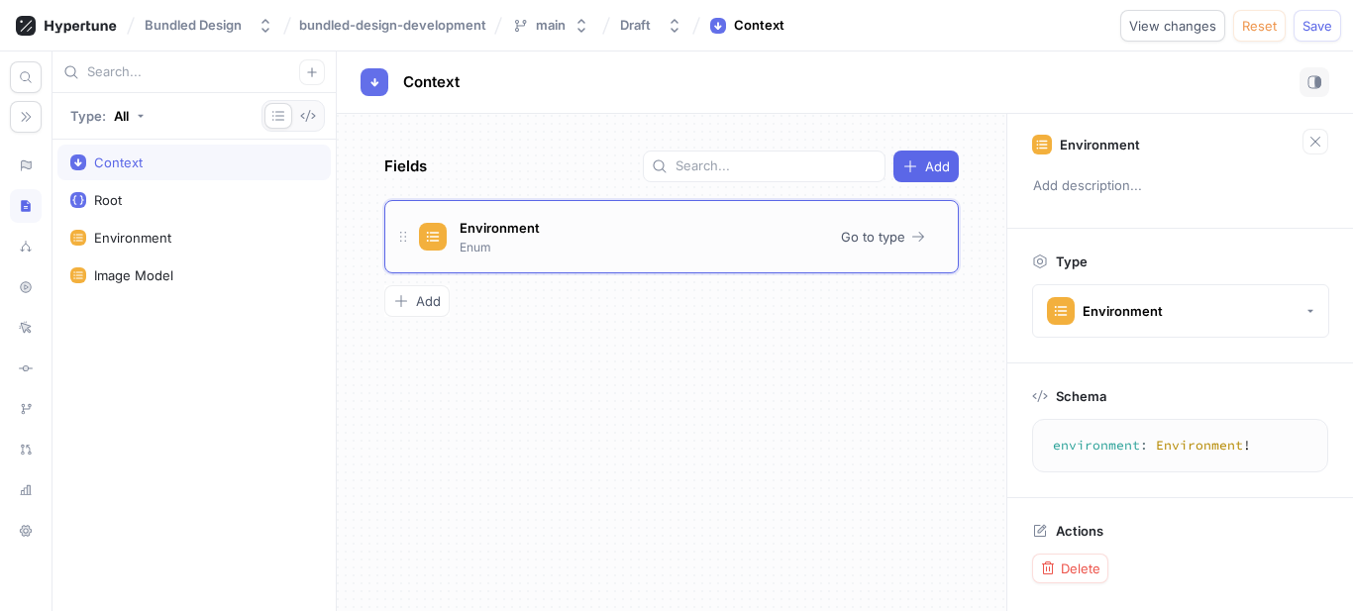
click at [566, 232] on div "Environment Enum" at bounding box center [622, 237] width 406 height 40
click at [148, 206] on div "Root" at bounding box center [194, 200] width 248 height 16
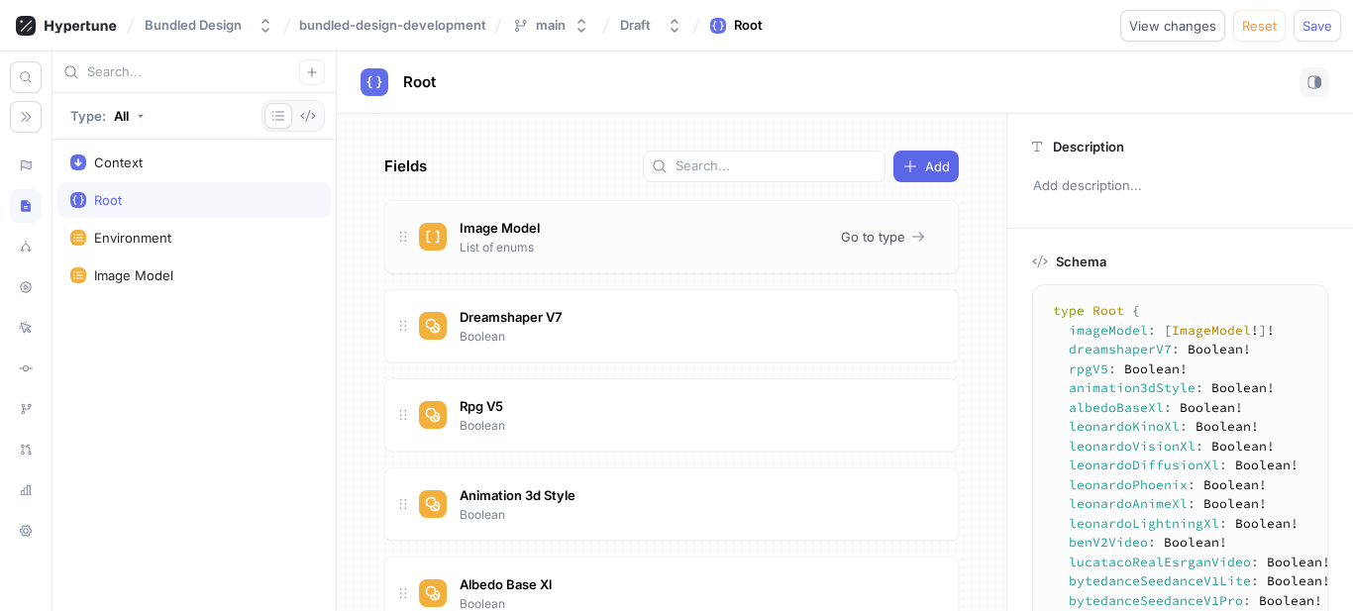
click at [641, 227] on div "Image Model List of enums" at bounding box center [622, 237] width 406 height 40
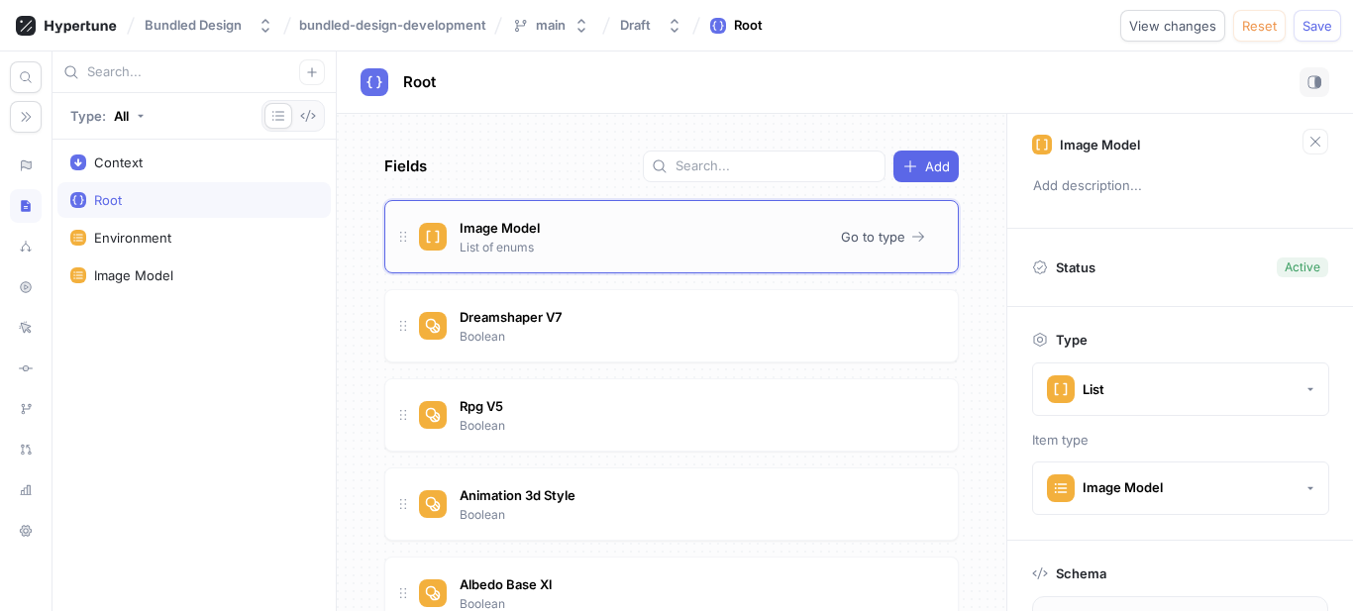
click at [641, 227] on div "Image Model List of enums" at bounding box center [622, 237] width 406 height 40
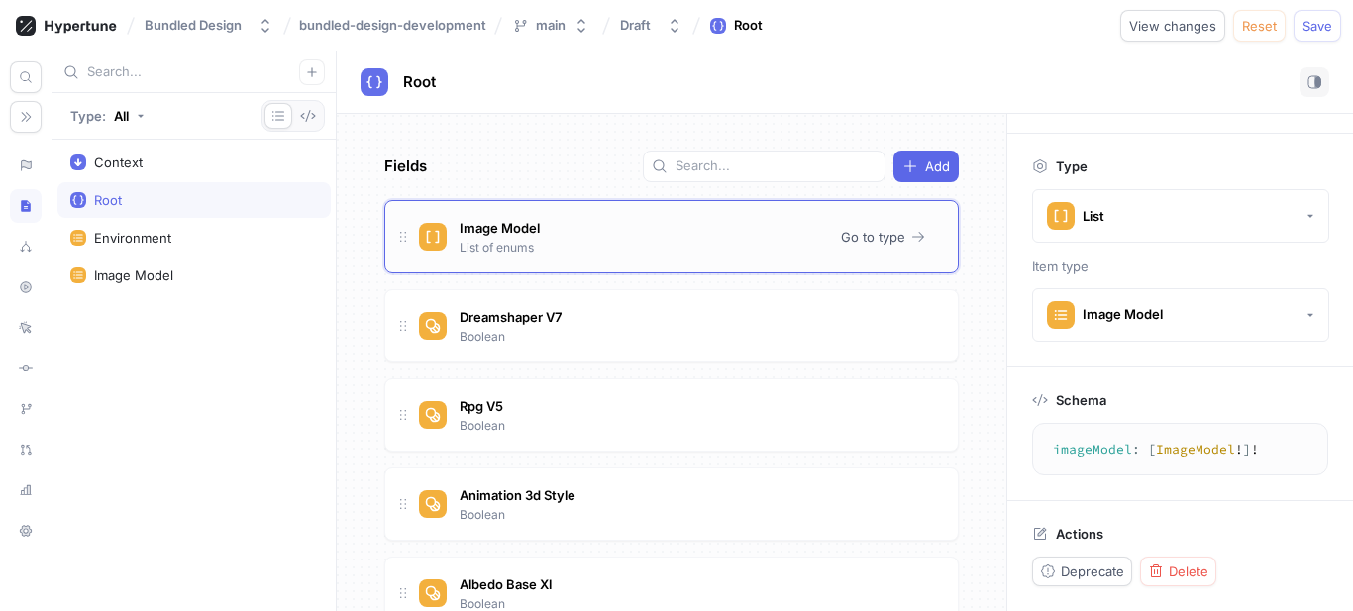
click at [631, 213] on div "Image Model List of enums Go to type" at bounding box center [671, 236] width 575 height 73
click at [557, 217] on div "Image Model List of enums" at bounding box center [622, 237] width 406 height 40
click at [88, 158] on div "Context" at bounding box center [194, 163] width 248 height 16
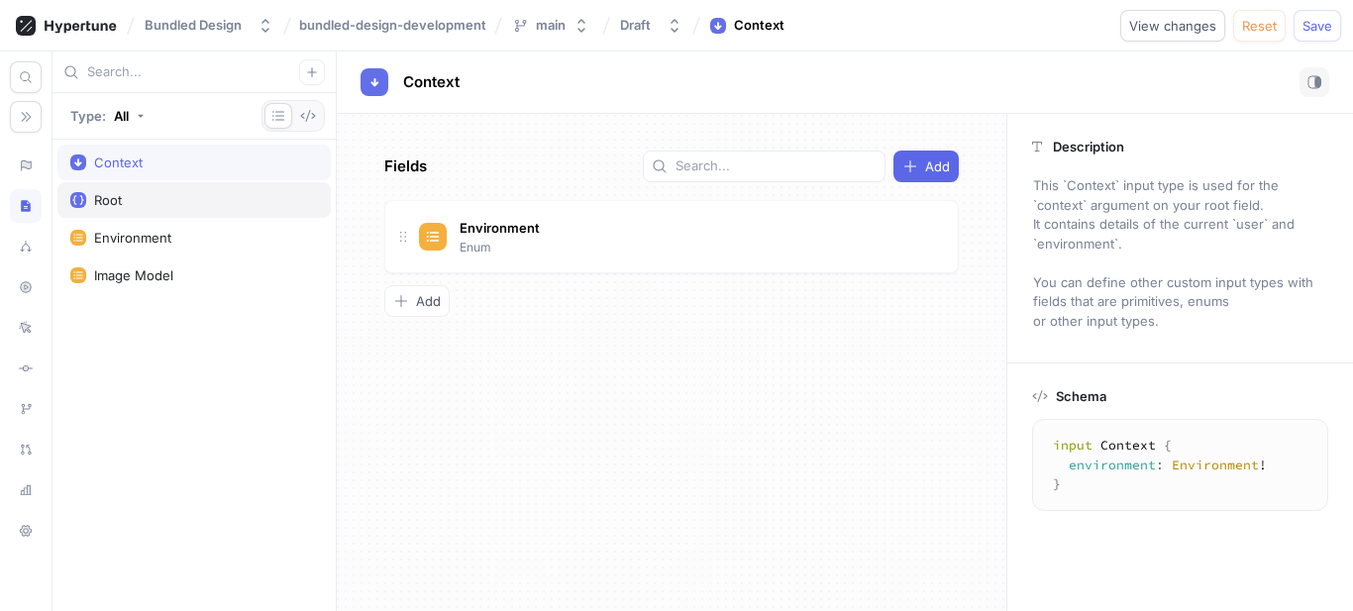
click at [99, 190] on div "Root" at bounding box center [193, 200] width 273 height 36
type textarea "type Root { imageModel: [ImageModel!]! dreamshaperV7: Boolean! rpgV5: Boolean! …"
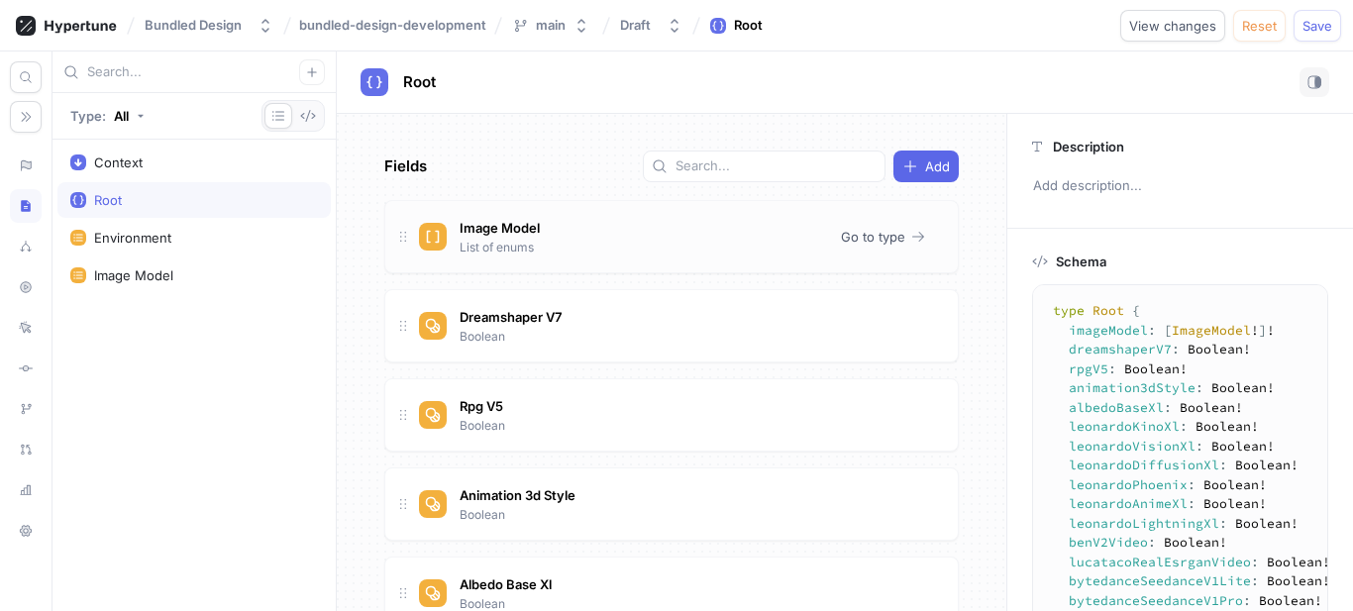
click at [515, 239] on p "List of enums" at bounding box center [497, 248] width 74 height 18
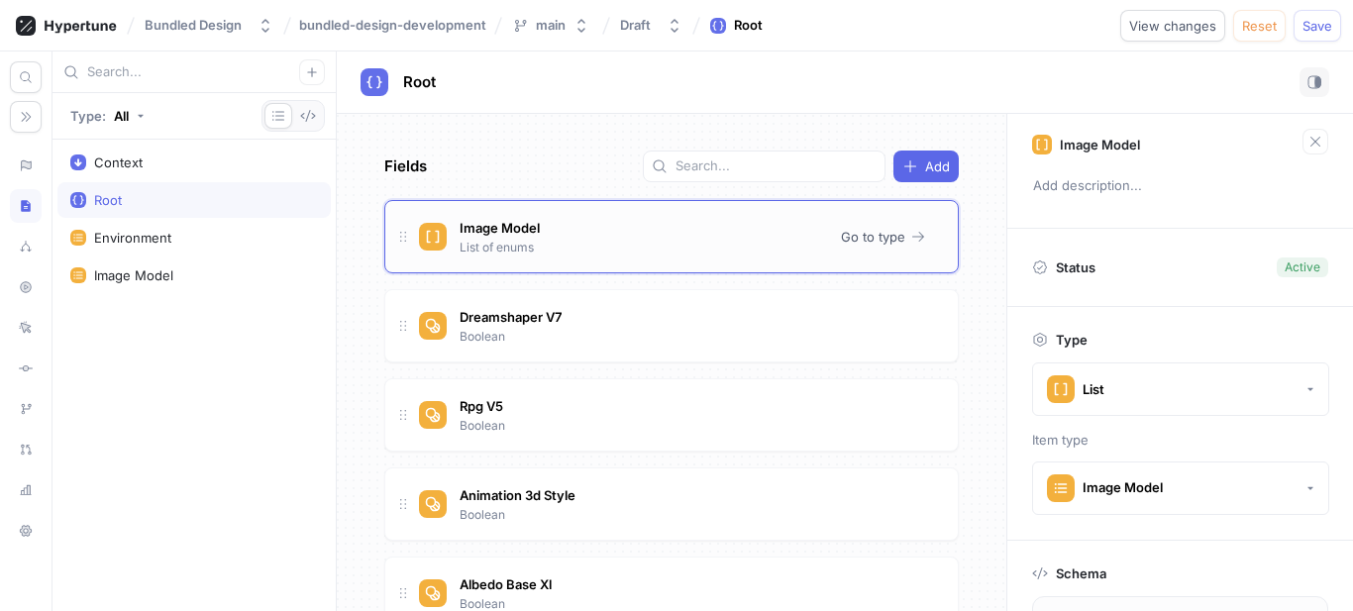
click at [515, 239] on p "List of enums" at bounding box center [497, 248] width 74 height 18
click at [130, 121] on button "Type: All" at bounding box center [107, 116] width 88 height 32
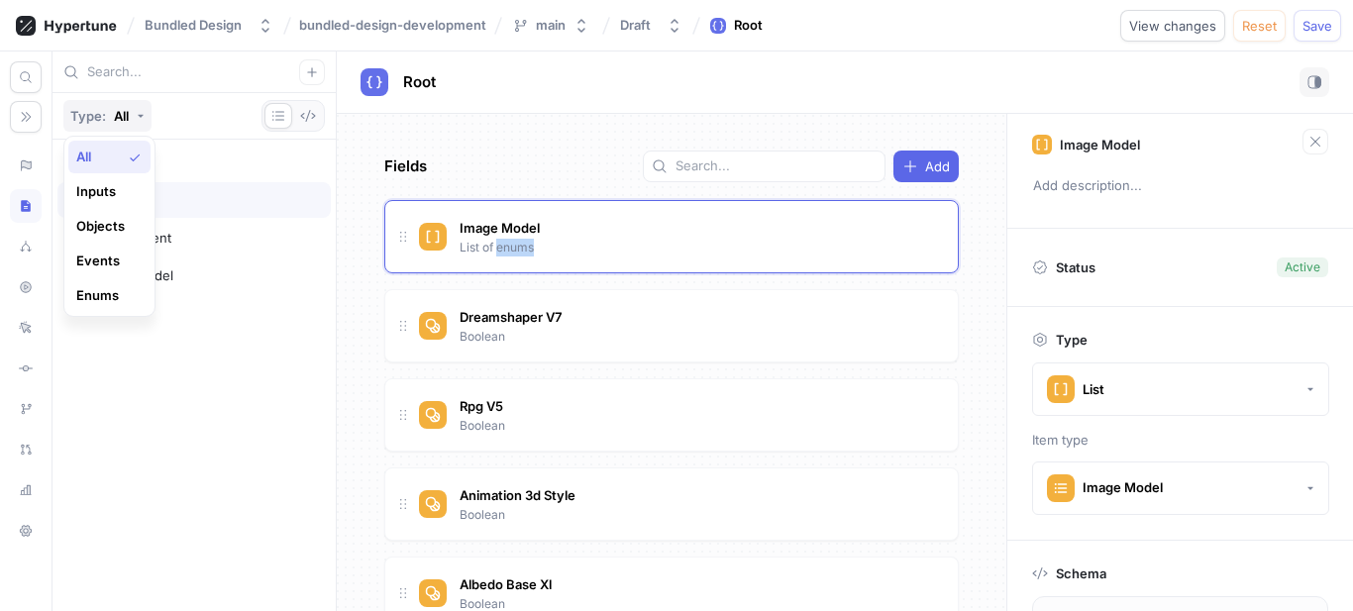
click at [130, 121] on button "Type: All" at bounding box center [107, 116] width 88 height 32
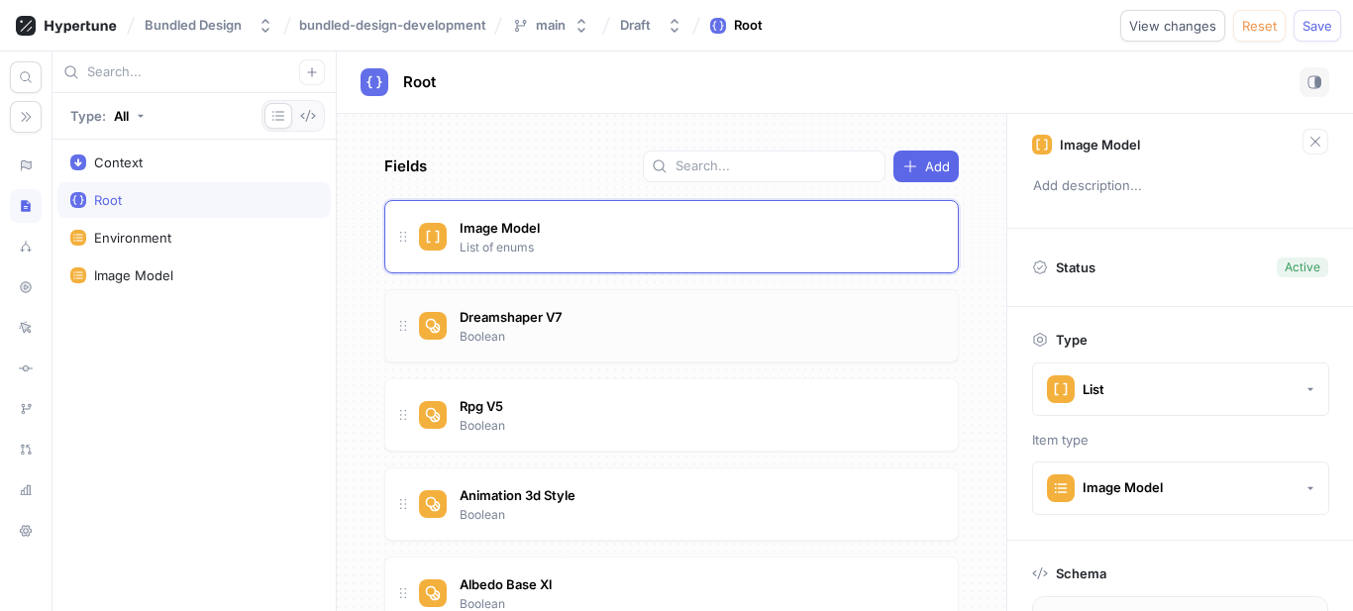
click at [548, 341] on div "Dreamshaper V7 Boolean" at bounding box center [511, 325] width 112 height 42
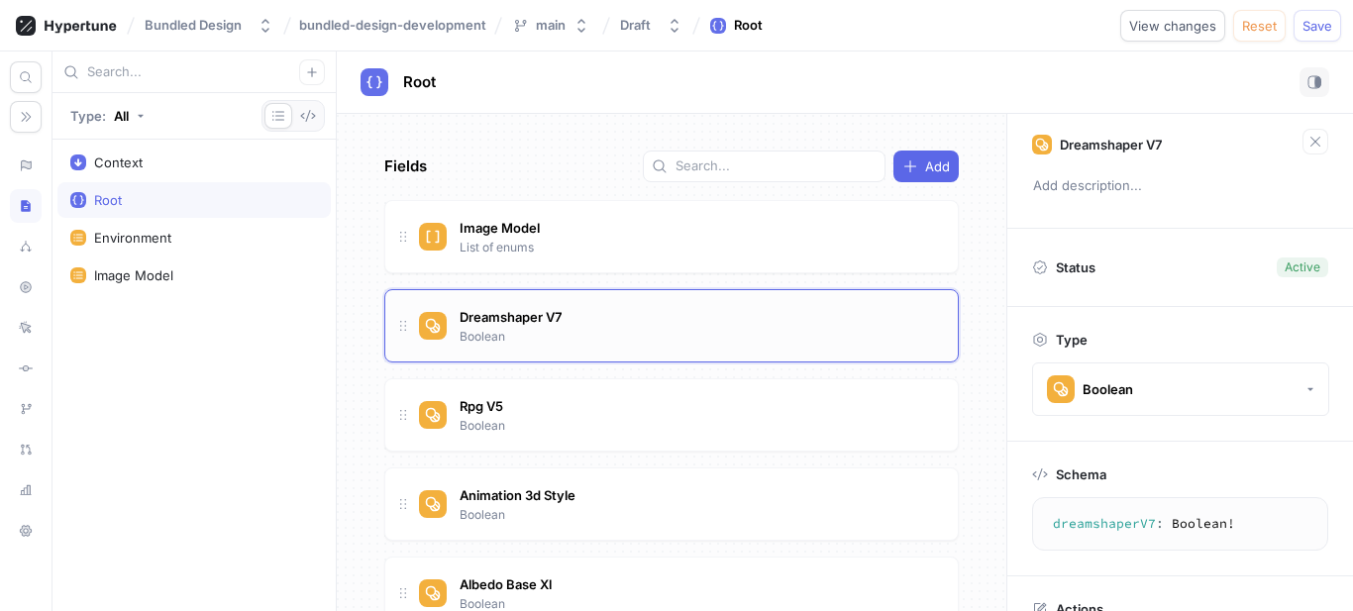
click at [548, 341] on div "Dreamshaper V7 Boolean" at bounding box center [511, 325] width 112 height 42
click at [621, 314] on div "Dreamshaper V7 Boolean" at bounding box center [680, 326] width 523 height 40
type textarea "imageModel: [ImageModel!]!"
click at [592, 247] on div "Image Model List of enums" at bounding box center [622, 237] width 406 height 40
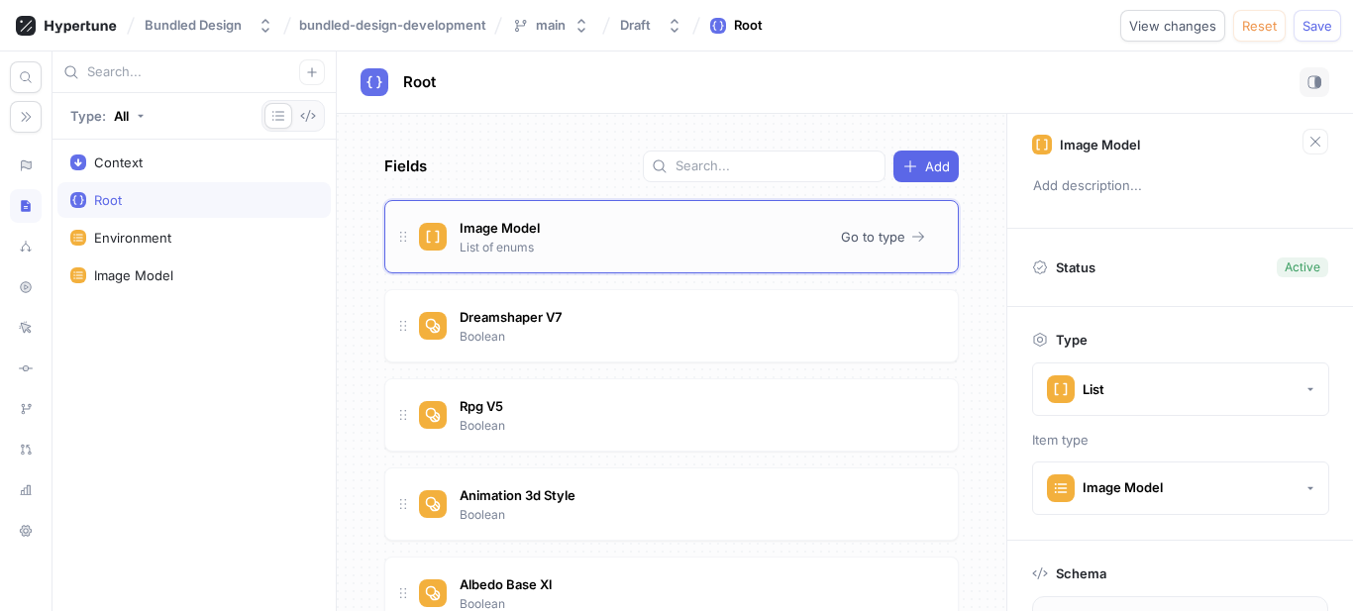
click at [592, 247] on div "Image Model List of enums" at bounding box center [622, 237] width 406 height 40
click at [124, 163] on div "Context" at bounding box center [118, 163] width 49 height 16
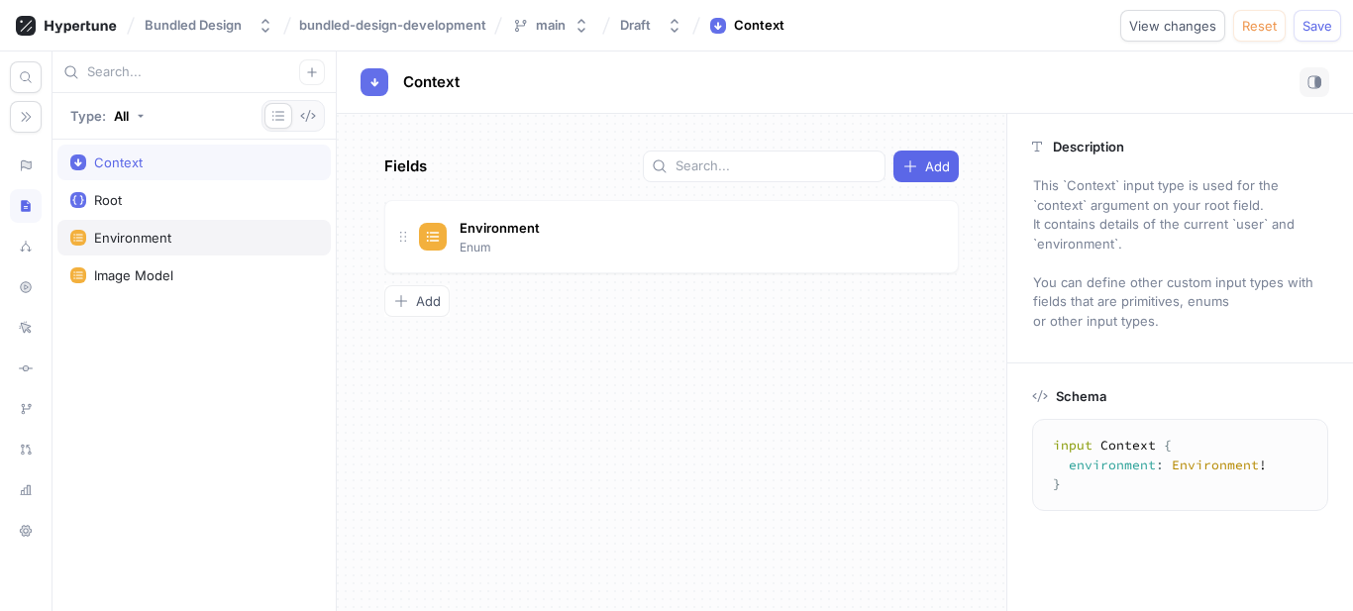
click at [167, 233] on div "Environment" at bounding box center [132, 238] width 77 height 16
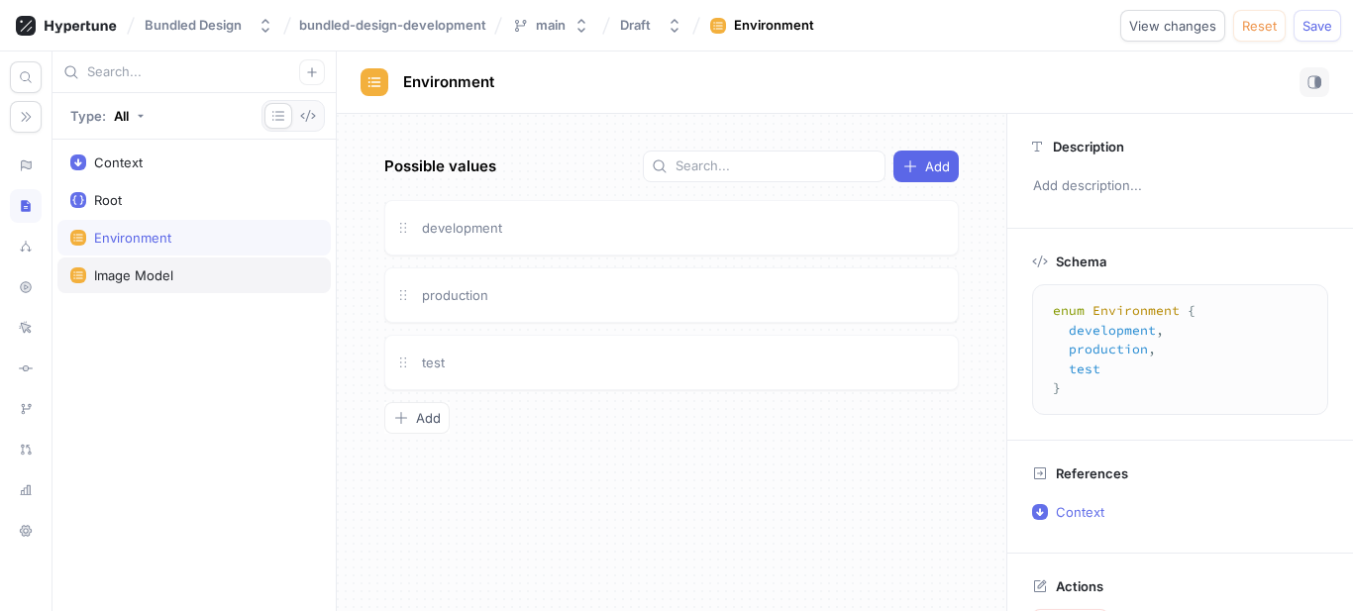
click at [156, 275] on div "Image Model" at bounding box center [133, 275] width 79 height 16
type textarea "enum ImageModel { ImageModel1, erere }"
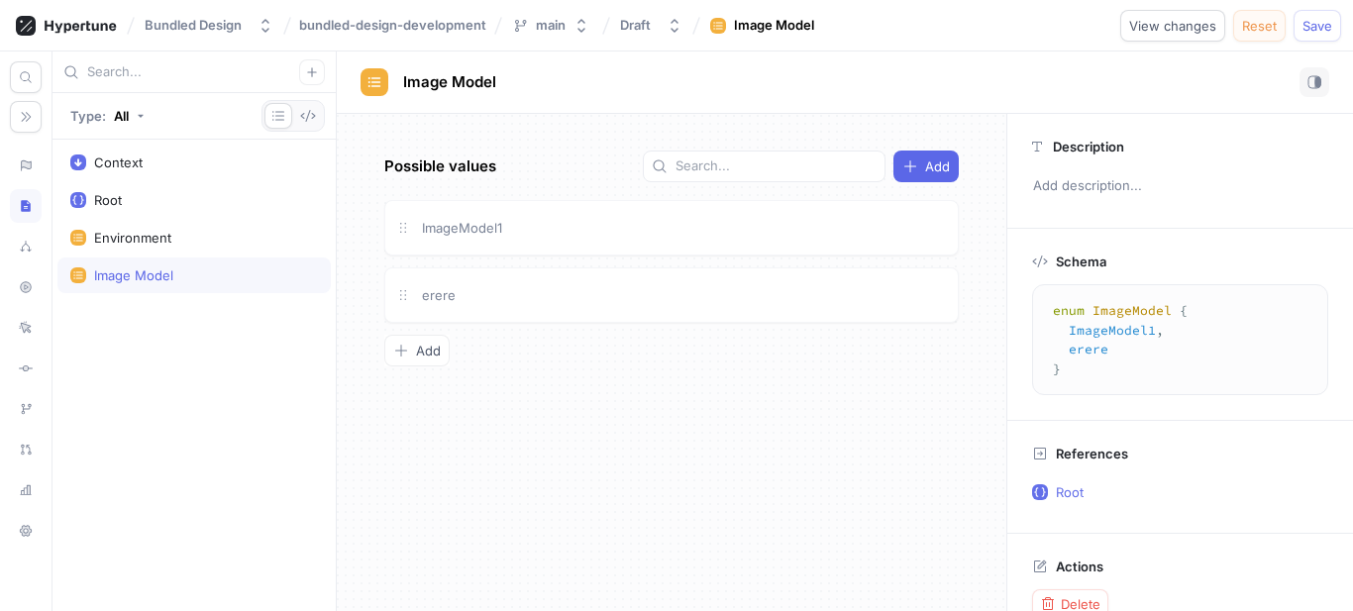
click at [1269, 35] on button "Reset" at bounding box center [1259, 26] width 53 height 32
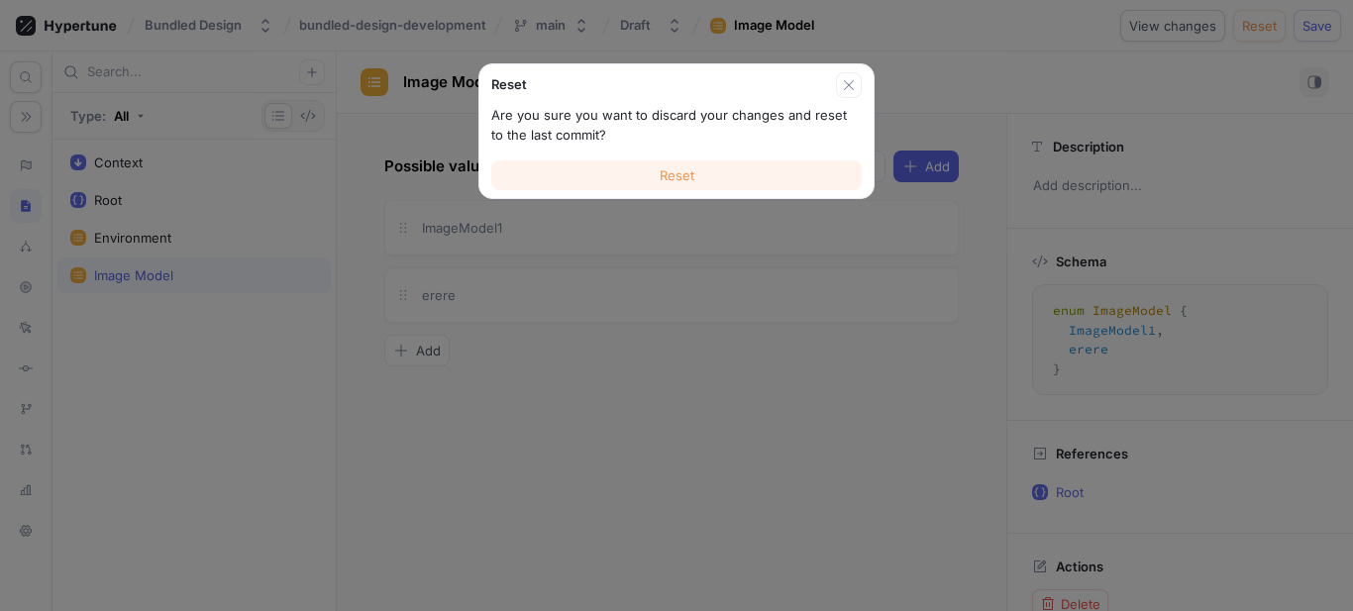
click at [677, 169] on span "Reset" at bounding box center [677, 175] width 35 height 12
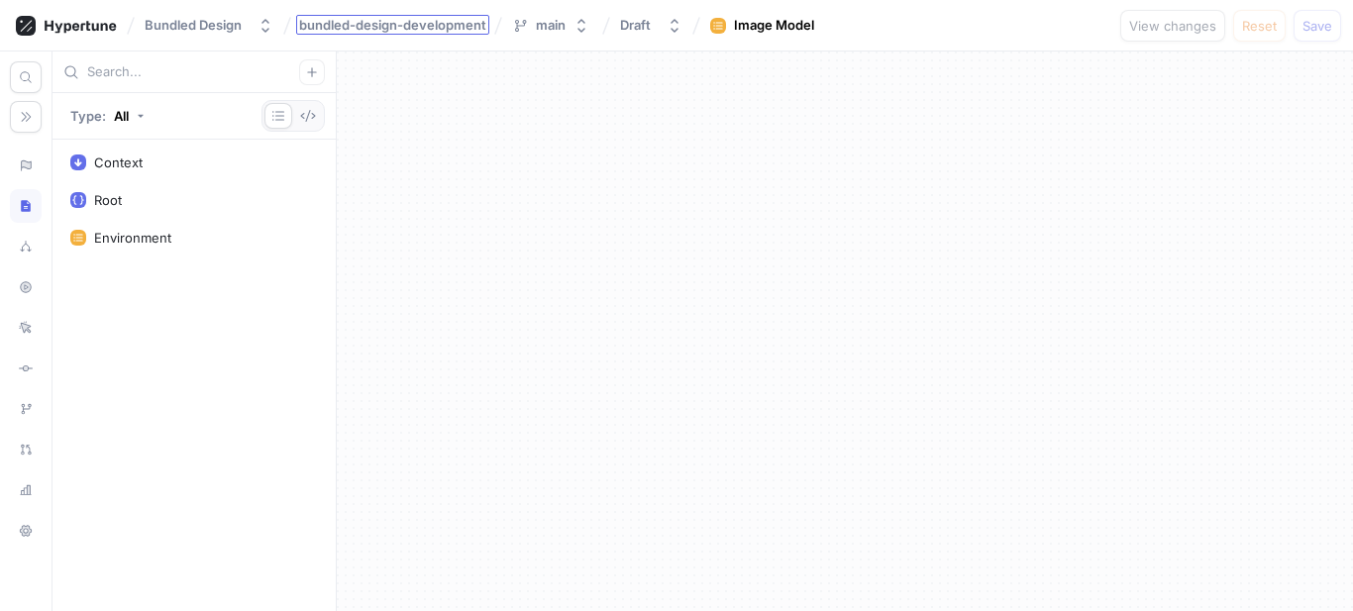
click at [425, 29] on span "bundled-design-development" at bounding box center [392, 25] width 187 height 14
click at [239, 30] on div "Bundled Design" at bounding box center [193, 25] width 97 height 17
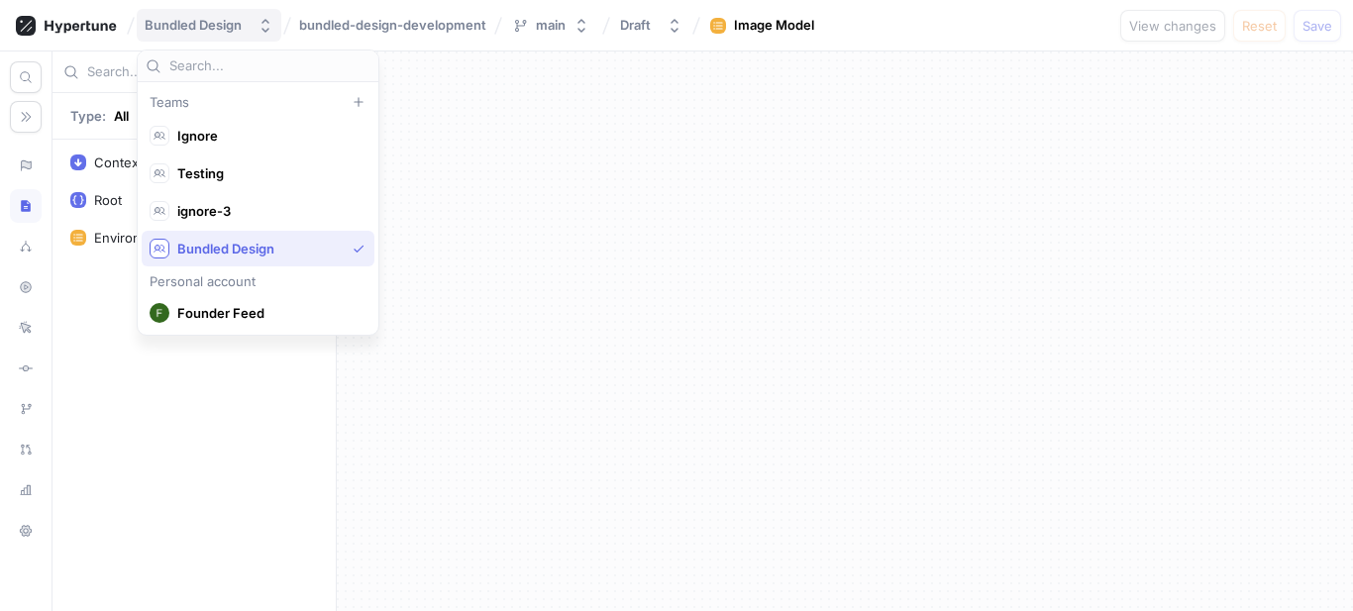
scroll to position [37, 0]
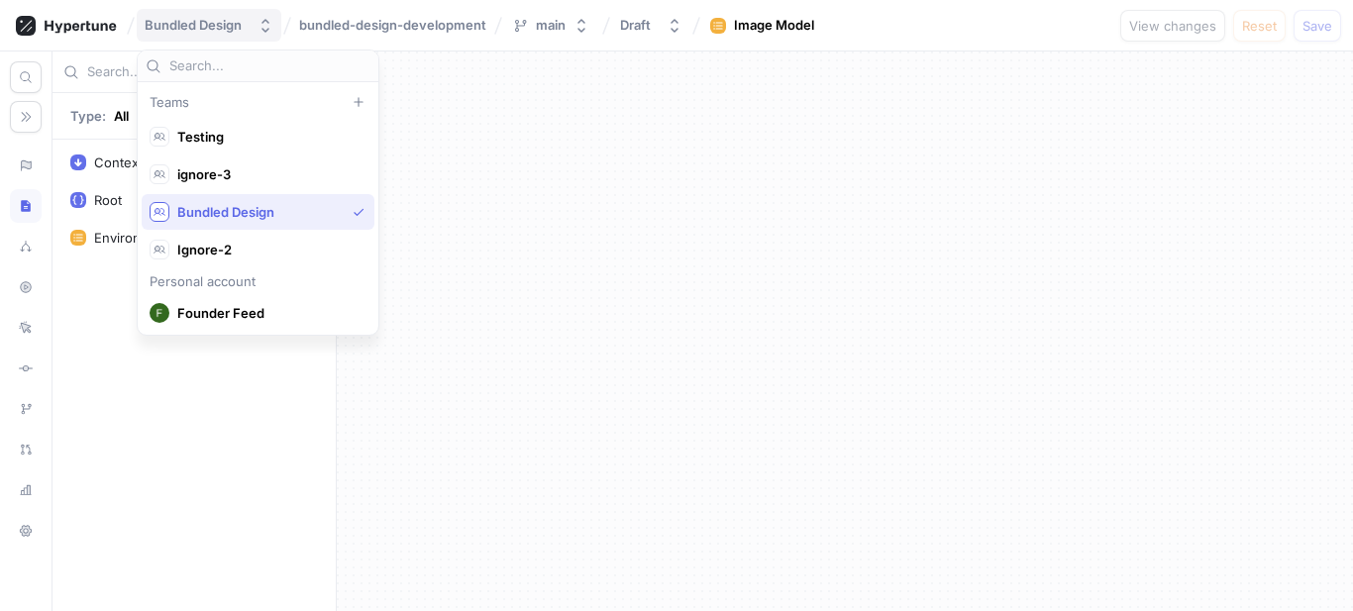
click at [239, 30] on div "Bundled Design" at bounding box center [193, 25] width 97 height 17
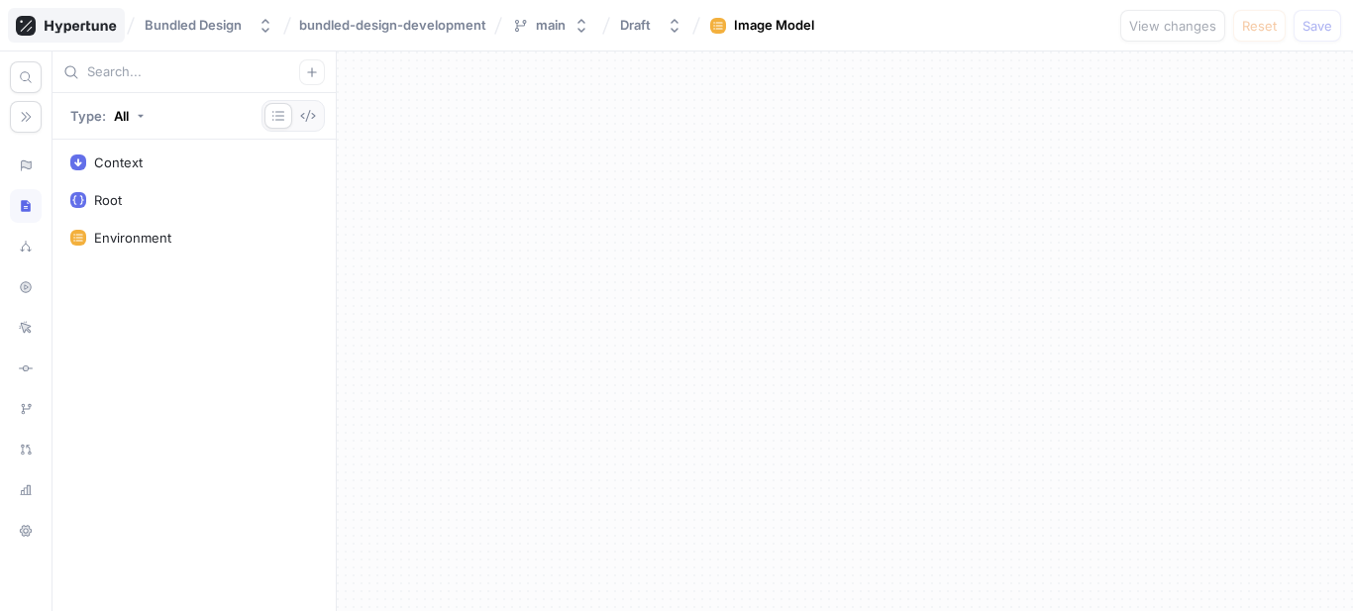
click at [85, 26] on icon at bounding box center [66, 26] width 101 height 20
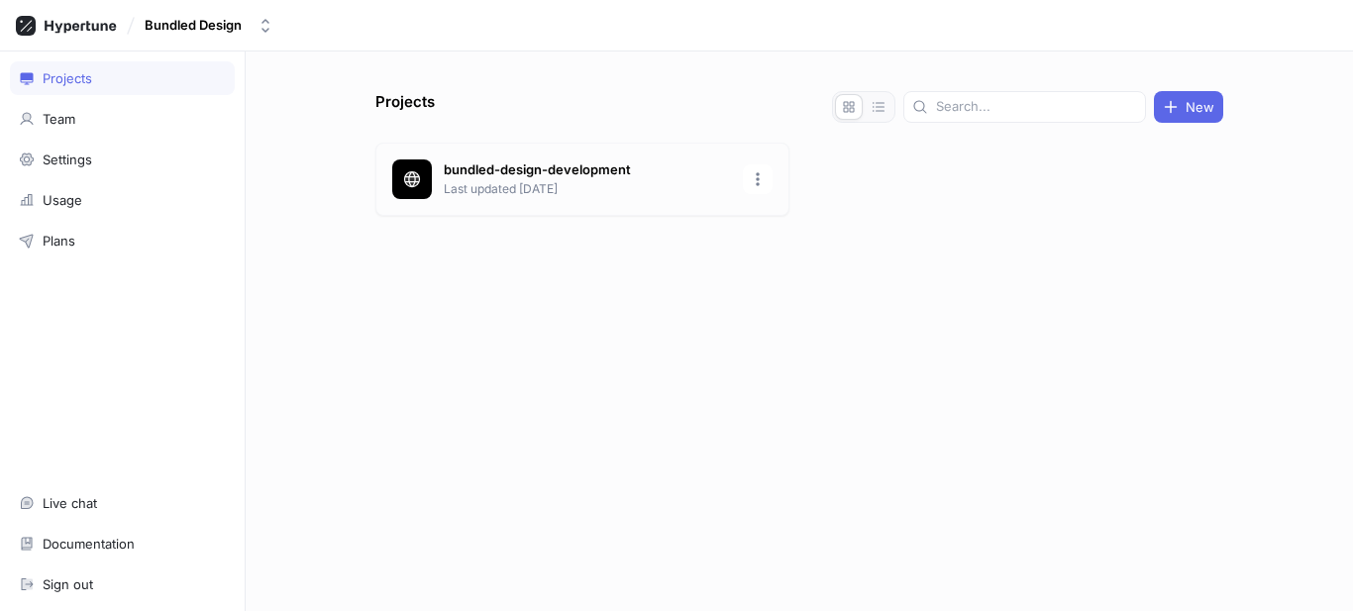
click at [651, 169] on p "bundled-design-development" at bounding box center [587, 170] width 287 height 20
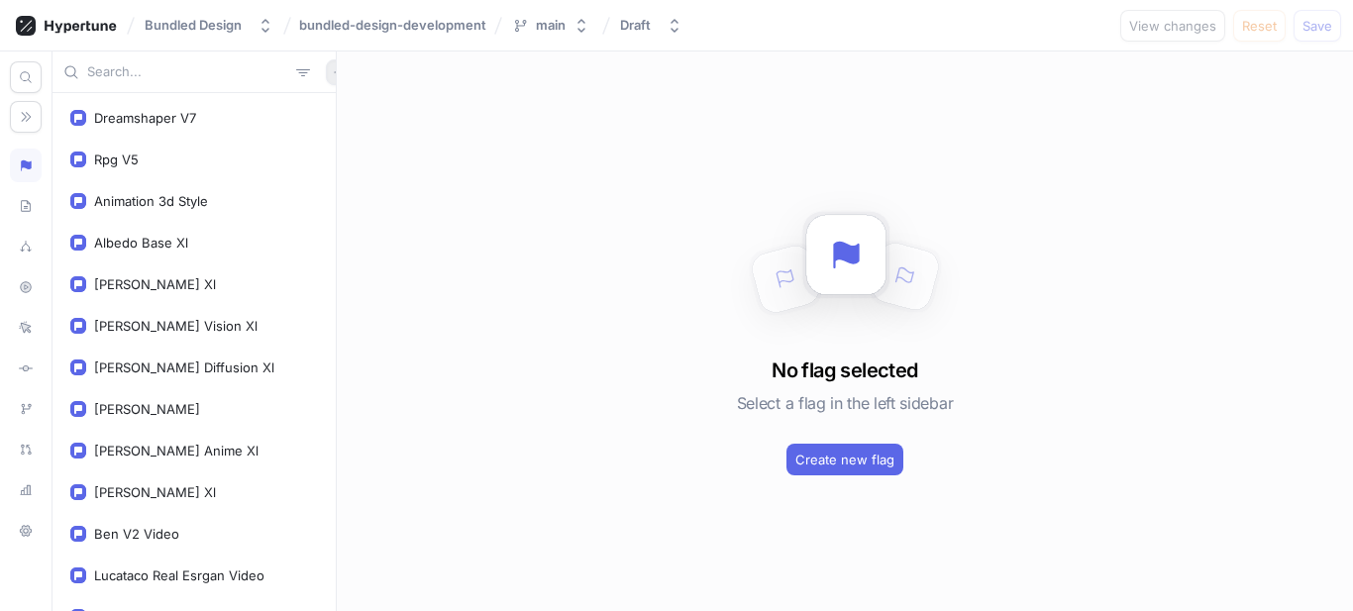
click at [326, 76] on button "button" at bounding box center [339, 72] width 26 height 26
click at [368, 113] on div "Flag" at bounding box center [362, 111] width 117 height 34
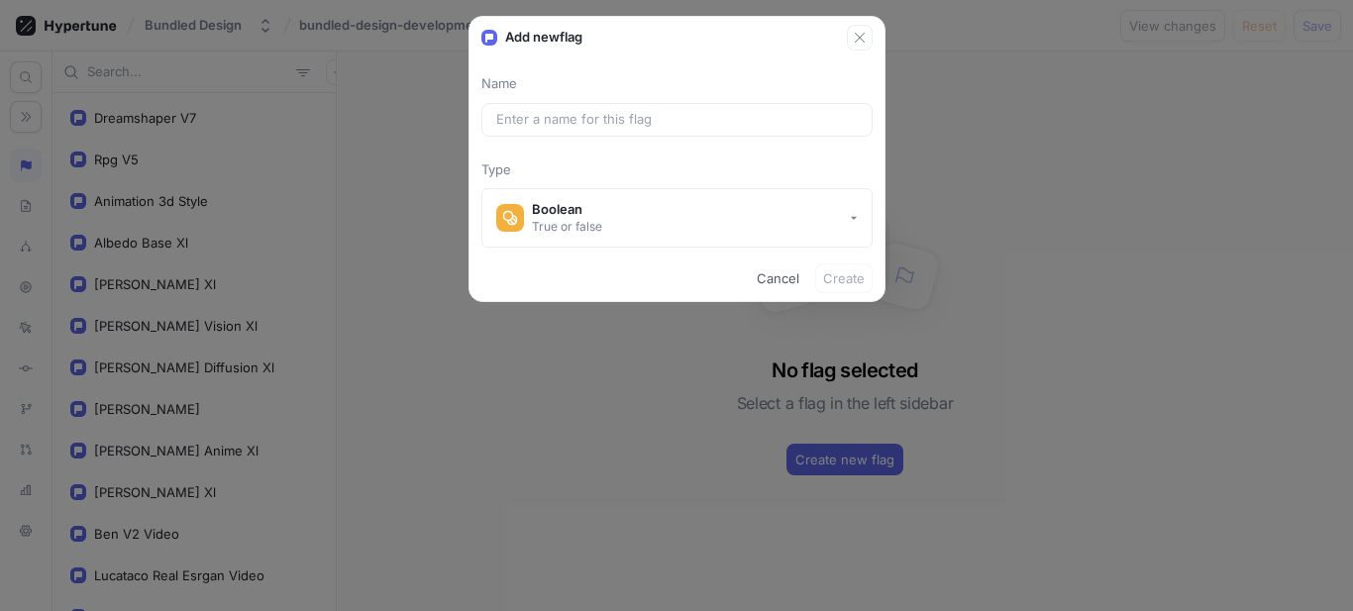
click at [699, 184] on div "Name Type Boolean True or false" at bounding box center [677, 160] width 415 height 173
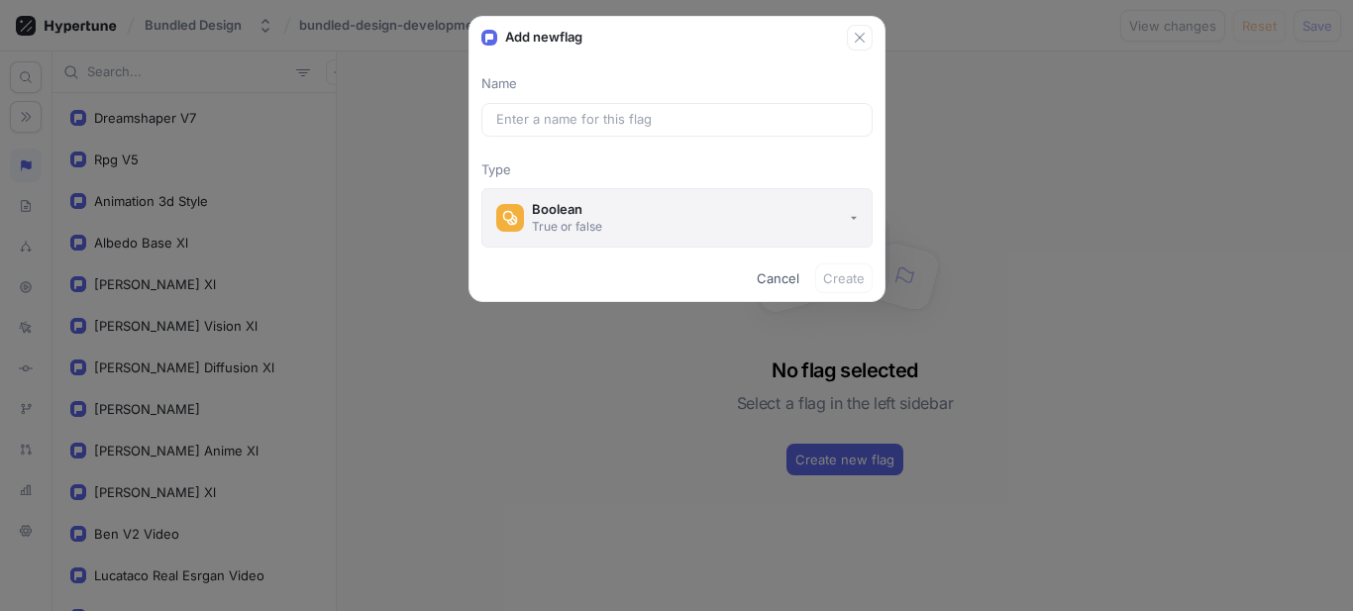
click at [674, 207] on button "Boolean True or false" at bounding box center [676, 217] width 391 height 59
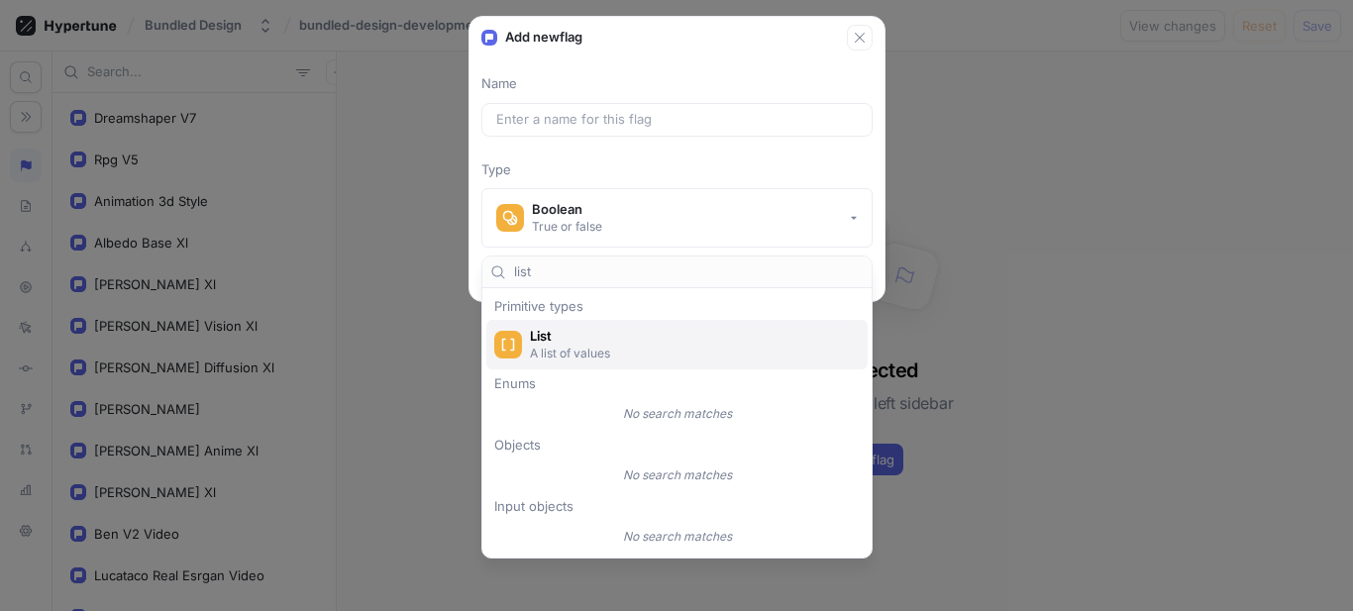
type input "list"
click at [577, 347] on p "A list of values" at bounding box center [688, 353] width 317 height 17
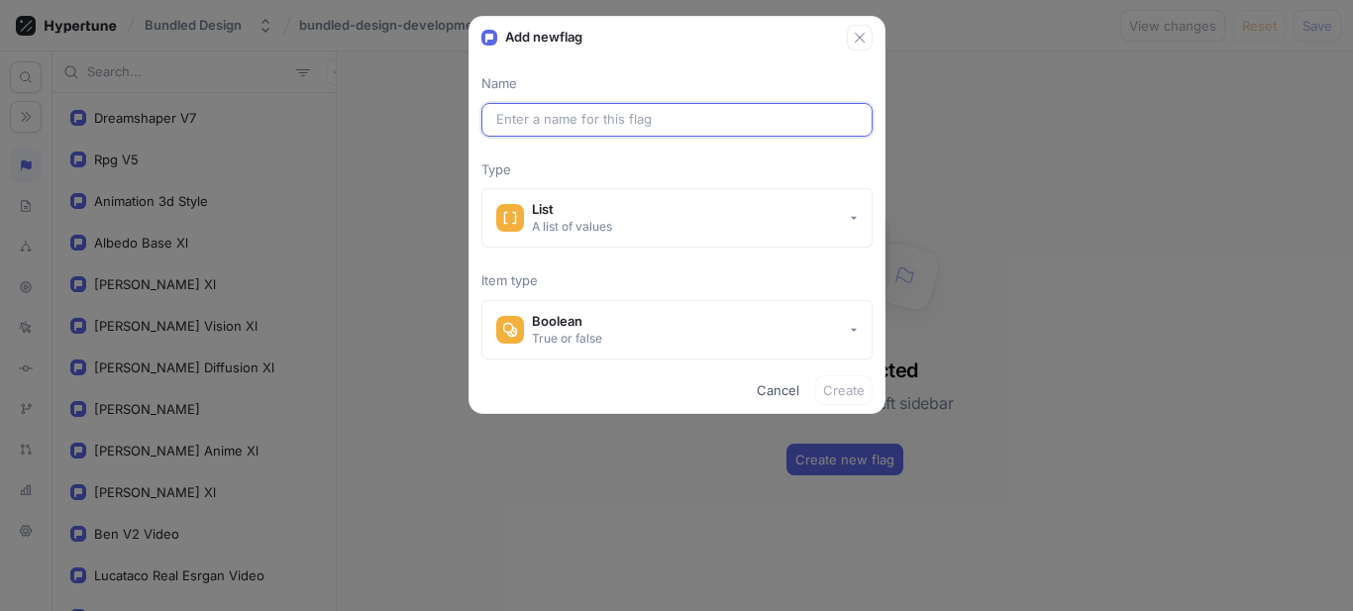
click at [601, 125] on input "text" at bounding box center [677, 120] width 362 height 20
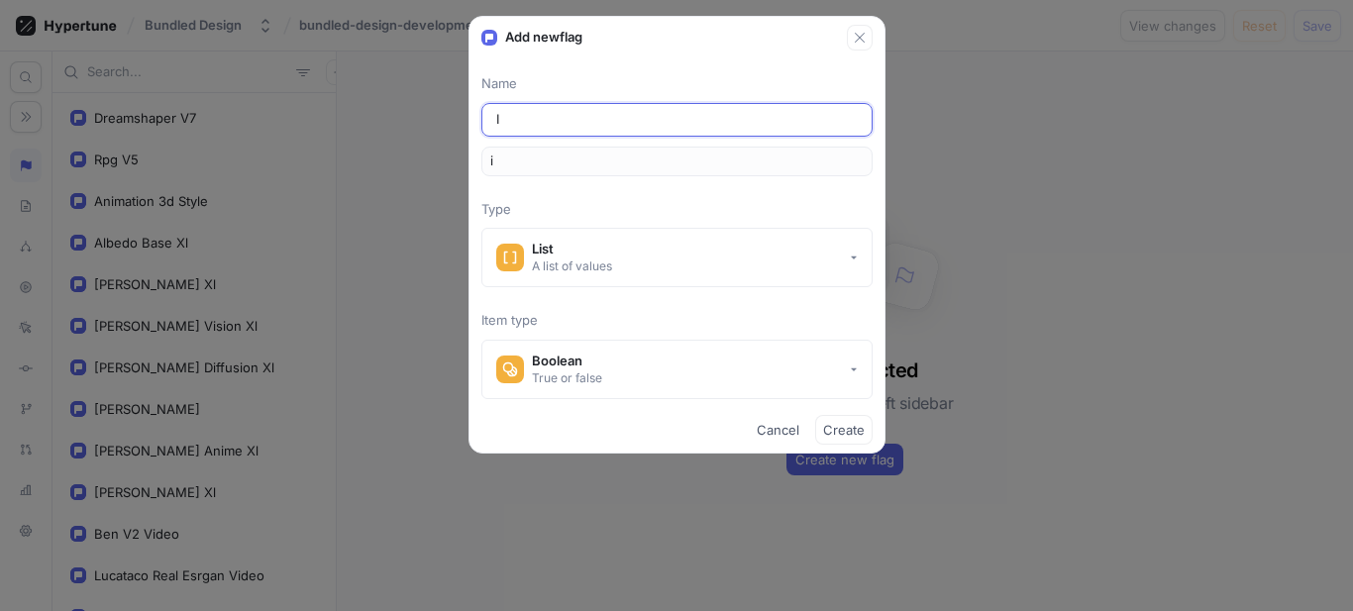
type input "Im"
type input "im"
type input "Ima"
type input "ima"
type input "Imag"
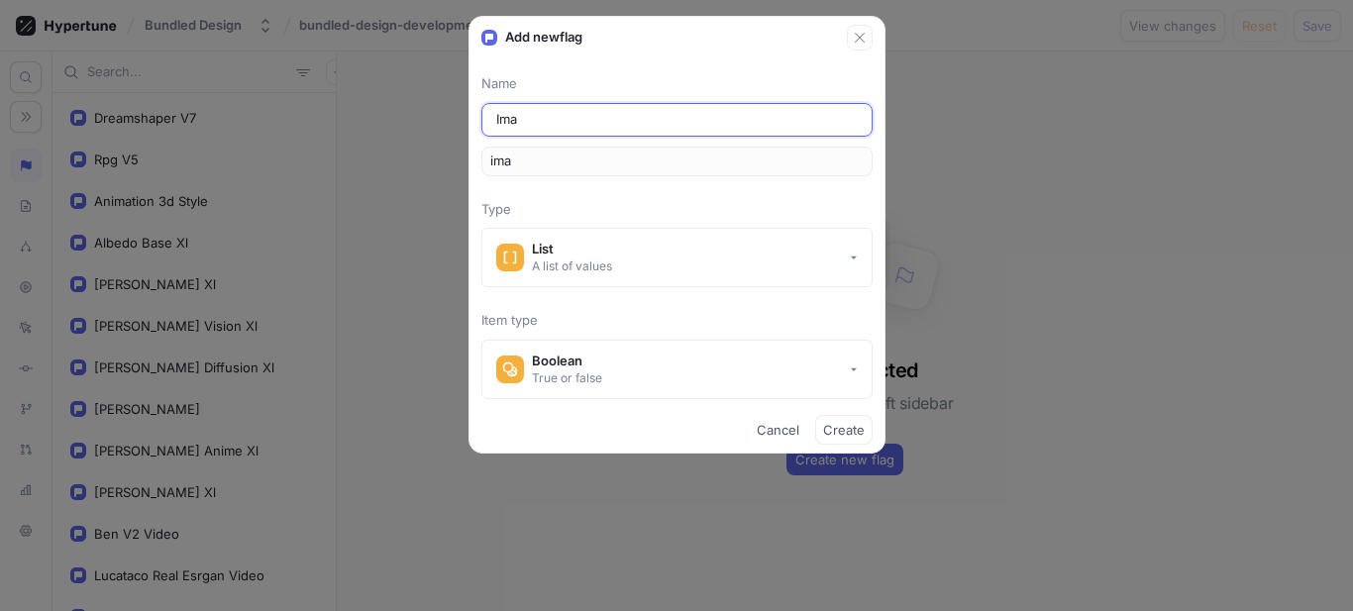
type input "imag"
type input "Image"
type input "image"
type input "ImageM"
type input "imageM"
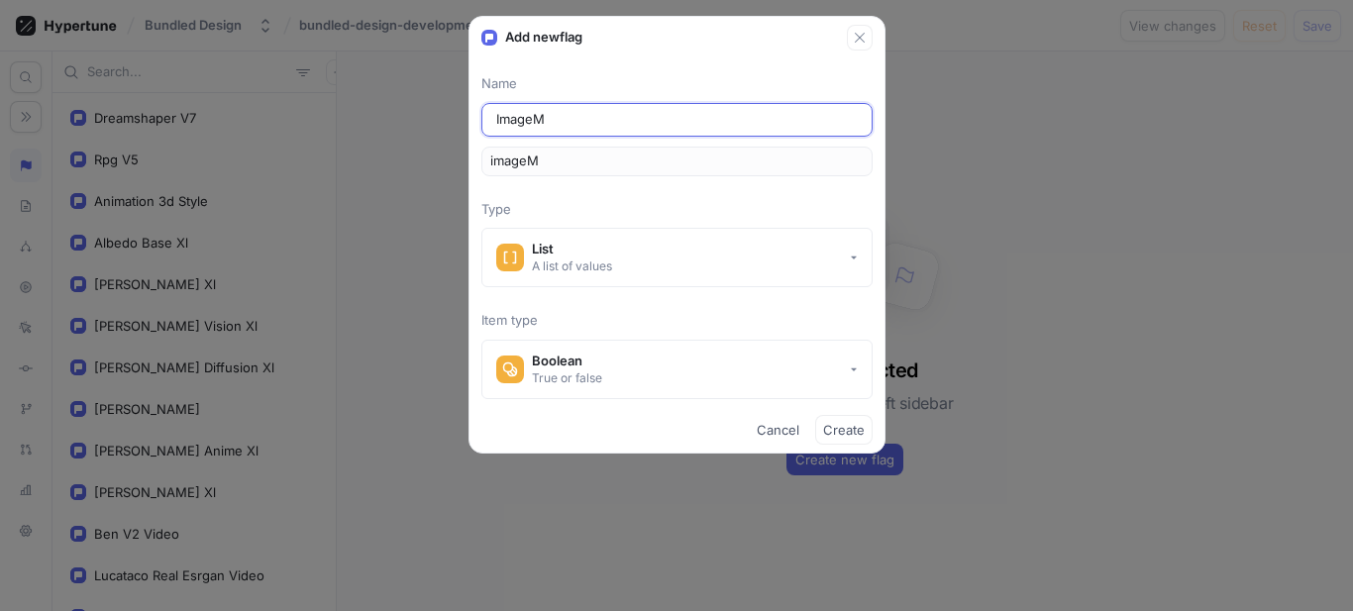
type input "ImageMo"
type input "imageMo"
type input "ImageMod"
type input "imageMod"
type input "ImageMode"
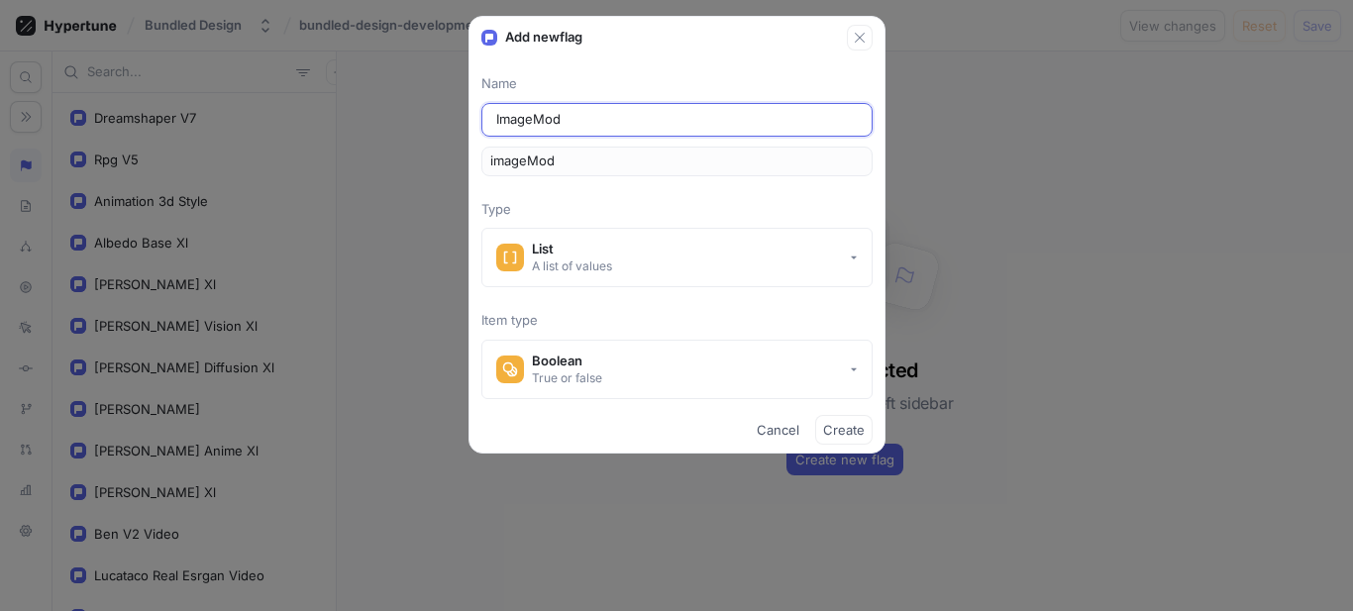
type input "imageMode"
type input "ImageModel"
type input "imageModel"
type input "ImageModels"
type input "imageModels"
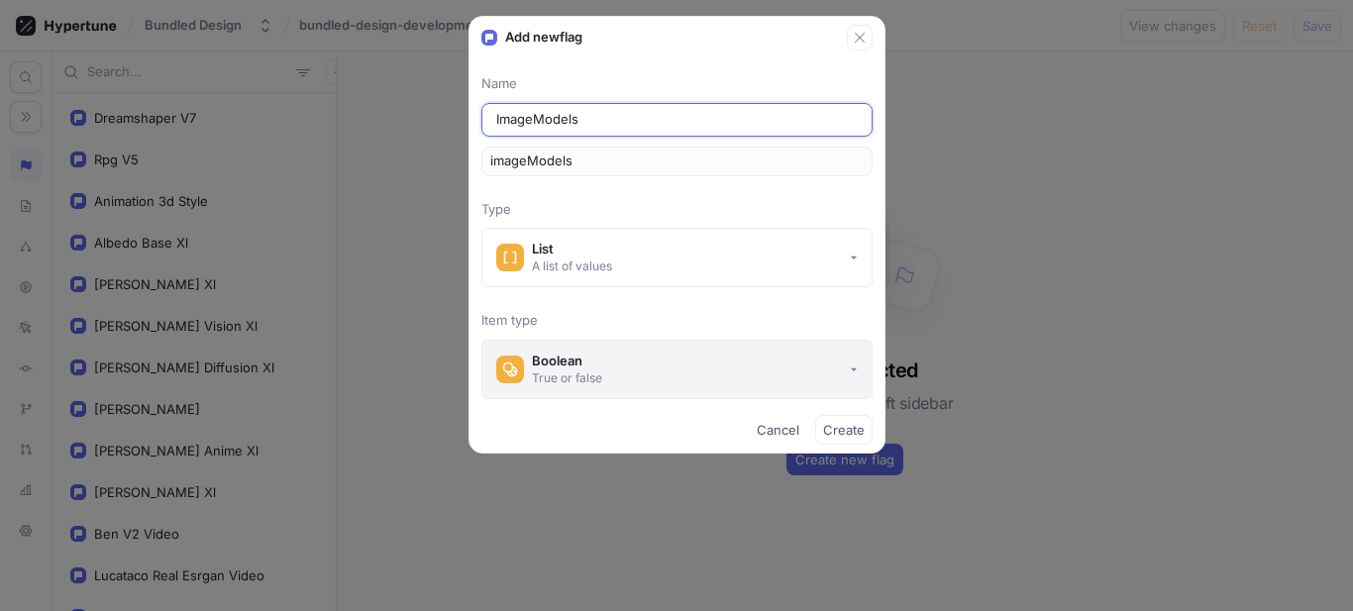
click at [612, 356] on button "Boolean True or false" at bounding box center [676, 369] width 391 height 59
type input "ImageModels"
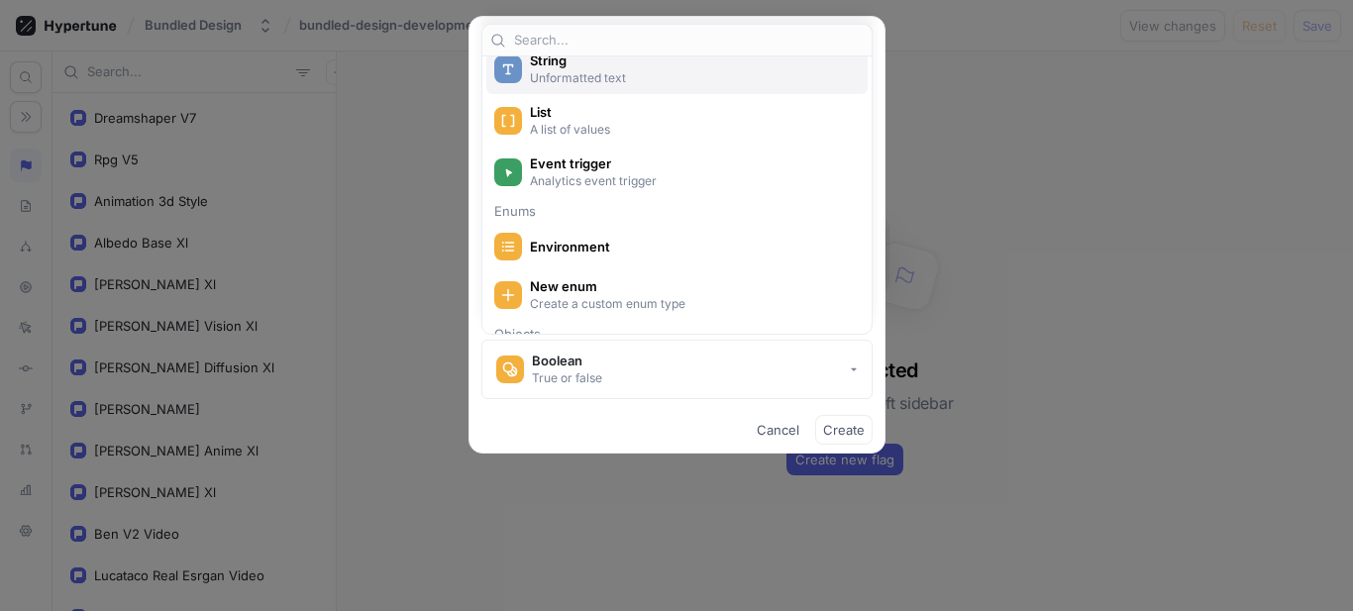
scroll to position [297, 0]
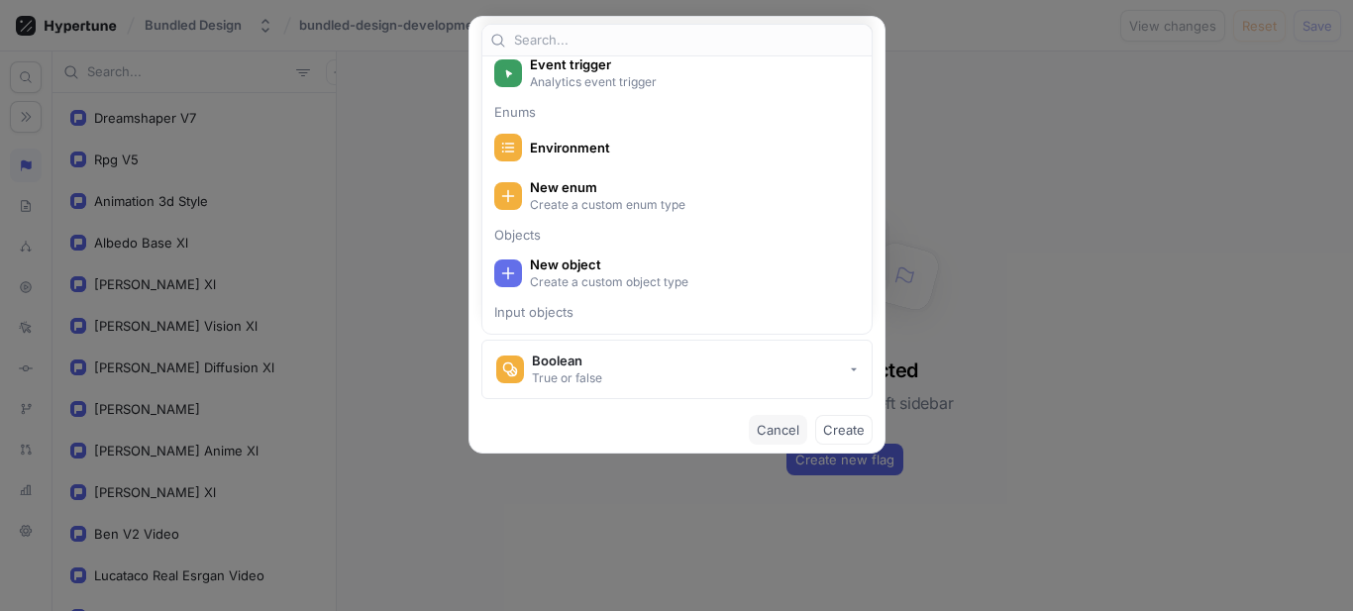
click at [771, 424] on span "Cancel" at bounding box center [778, 430] width 43 height 12
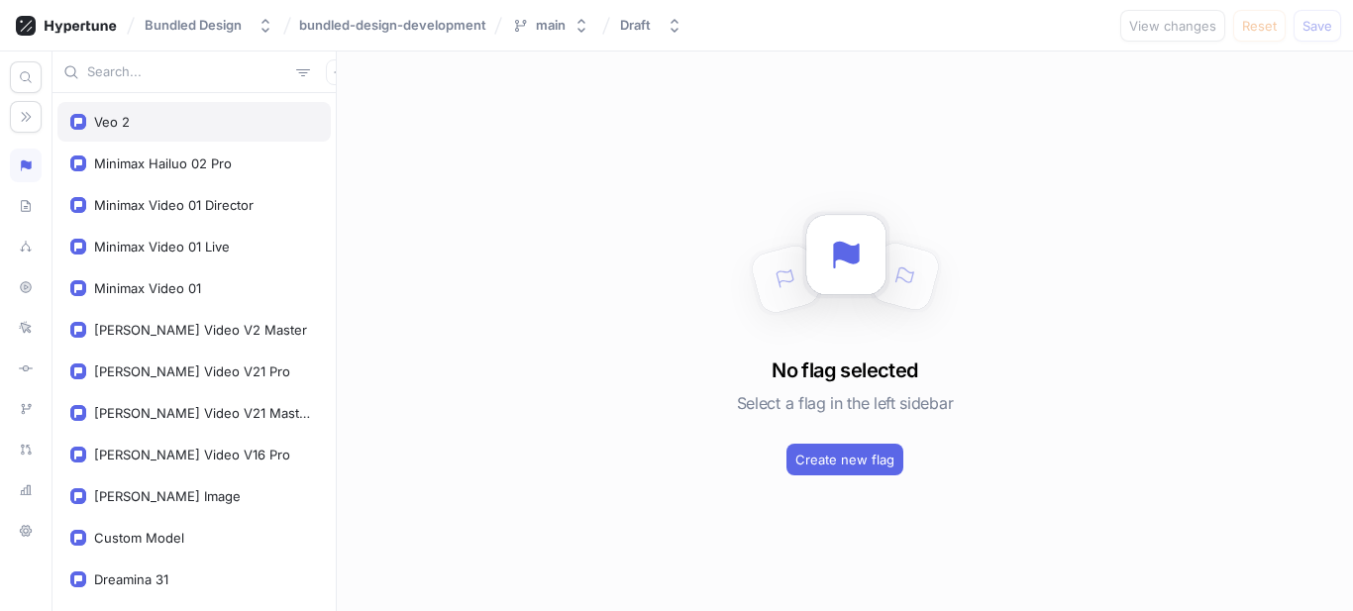
scroll to position [892, 0]
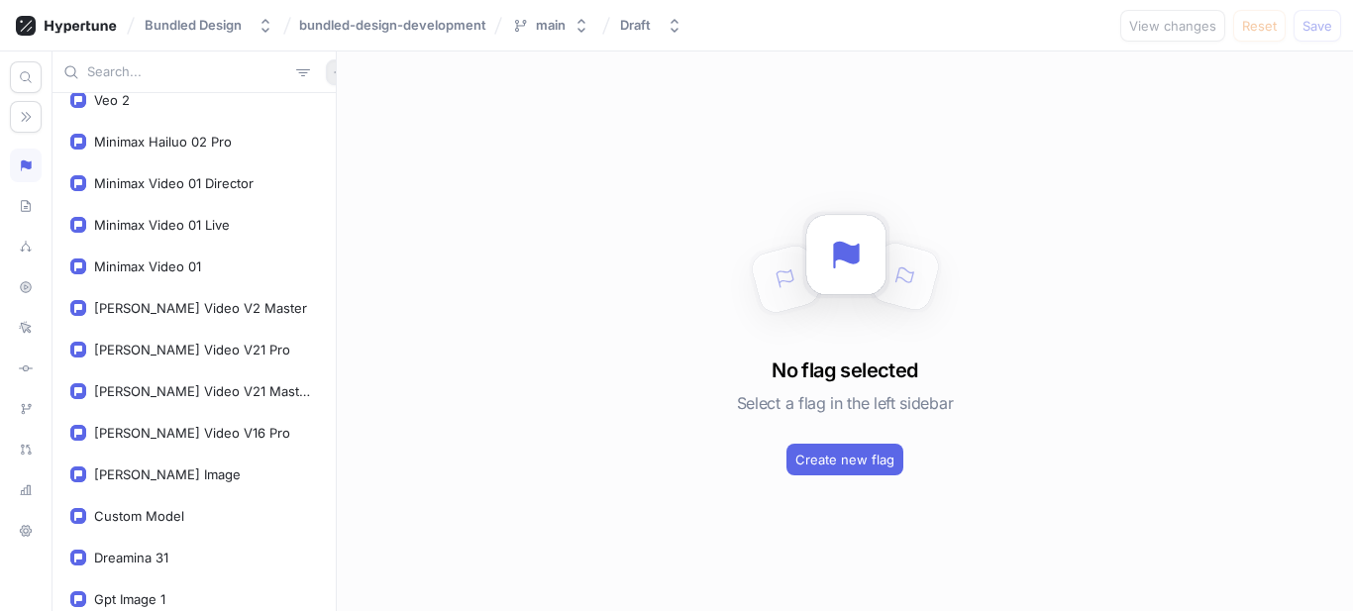
click at [333, 72] on icon "button" at bounding box center [339, 72] width 12 height 12
click at [354, 139] on p "Variable" at bounding box center [353, 145] width 49 height 20
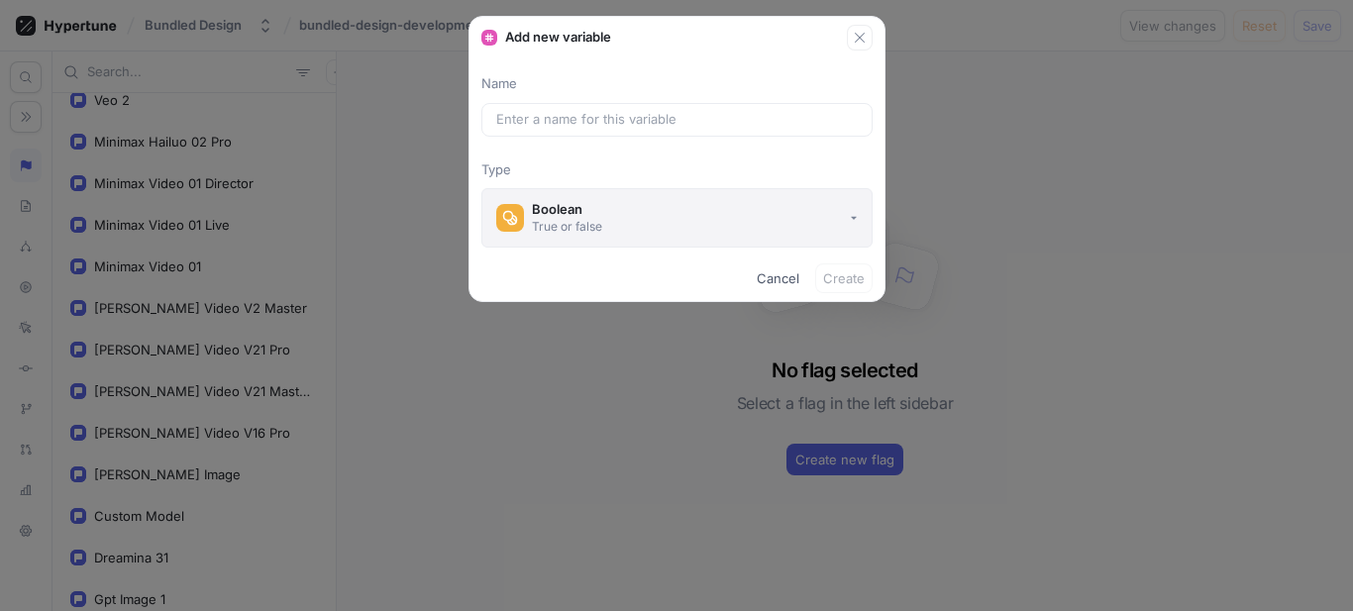
click at [572, 238] on button "Boolean True or false" at bounding box center [676, 217] width 391 height 59
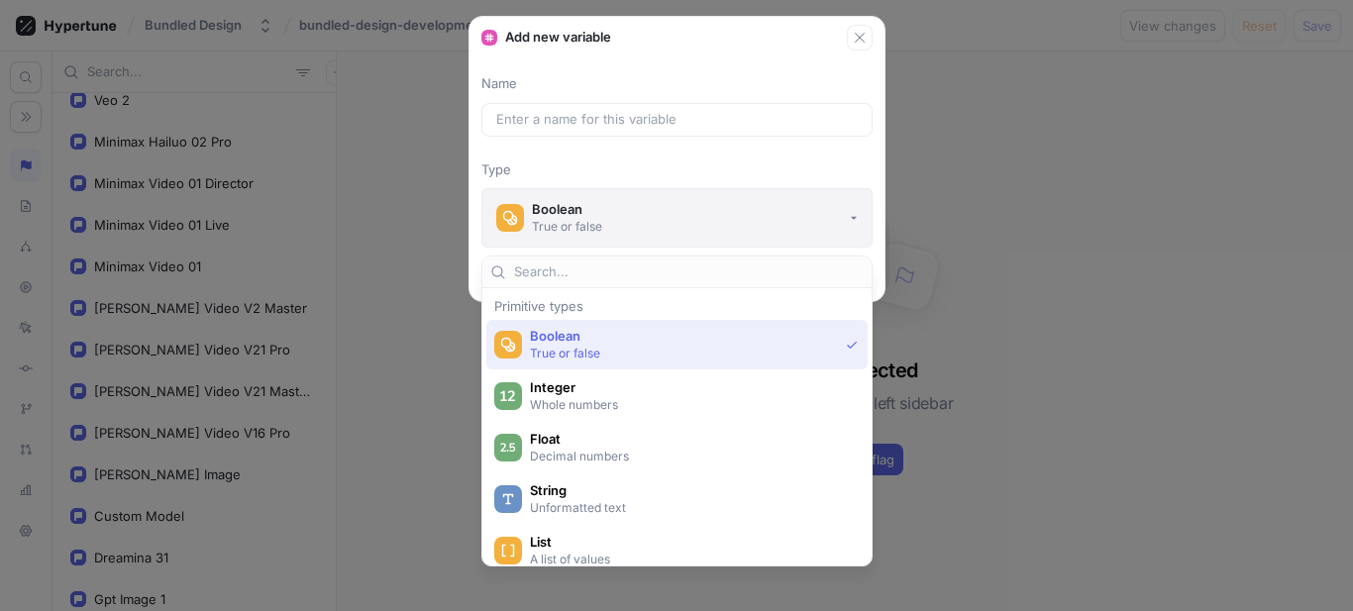
type input "e"
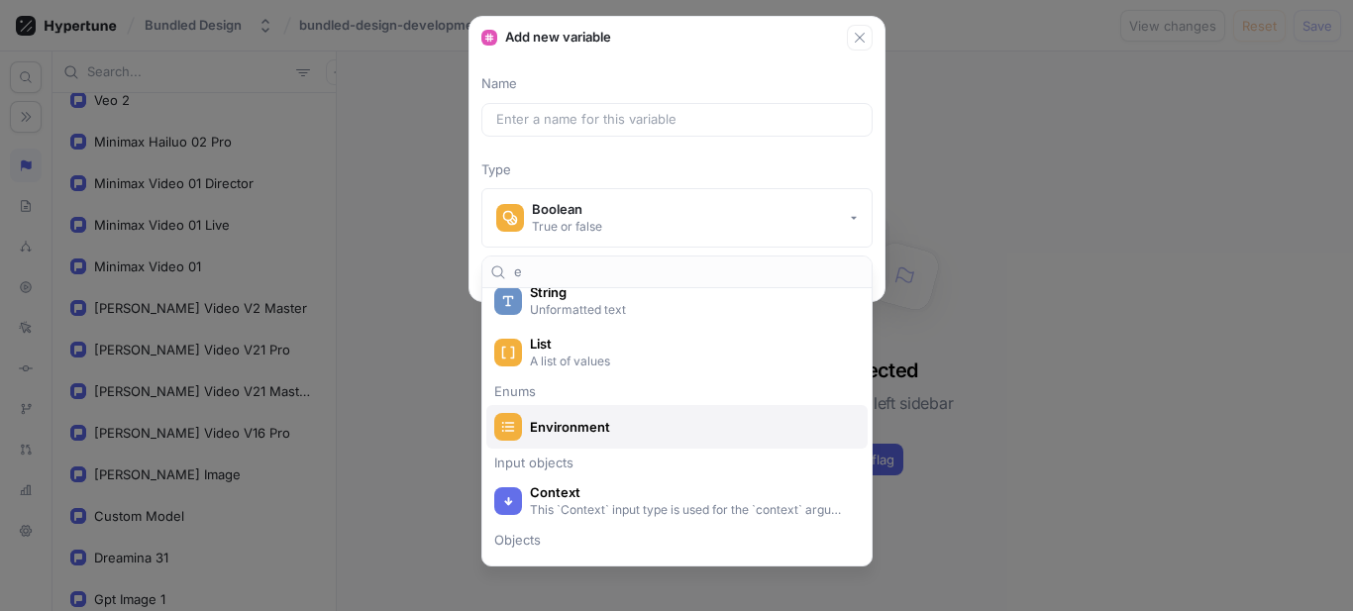
scroll to position [224, 0]
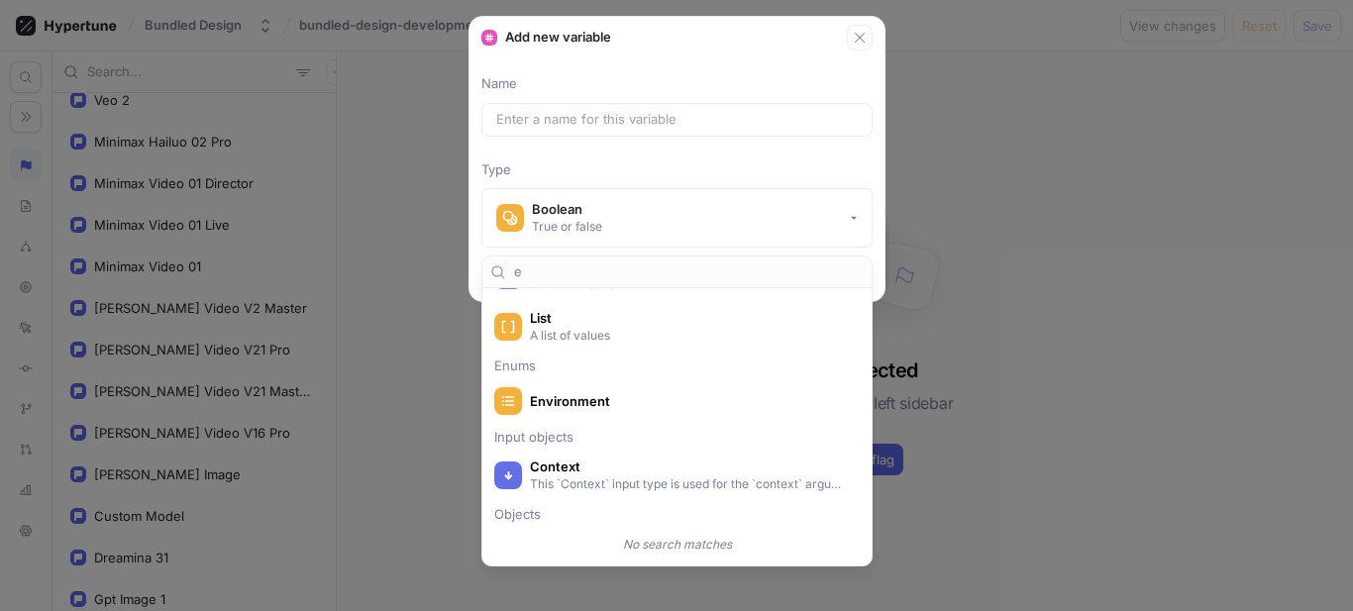
click at [1121, 425] on div "Add new variable Name Type Boolean True or false Cancel Create" at bounding box center [676, 305] width 1353 height 611
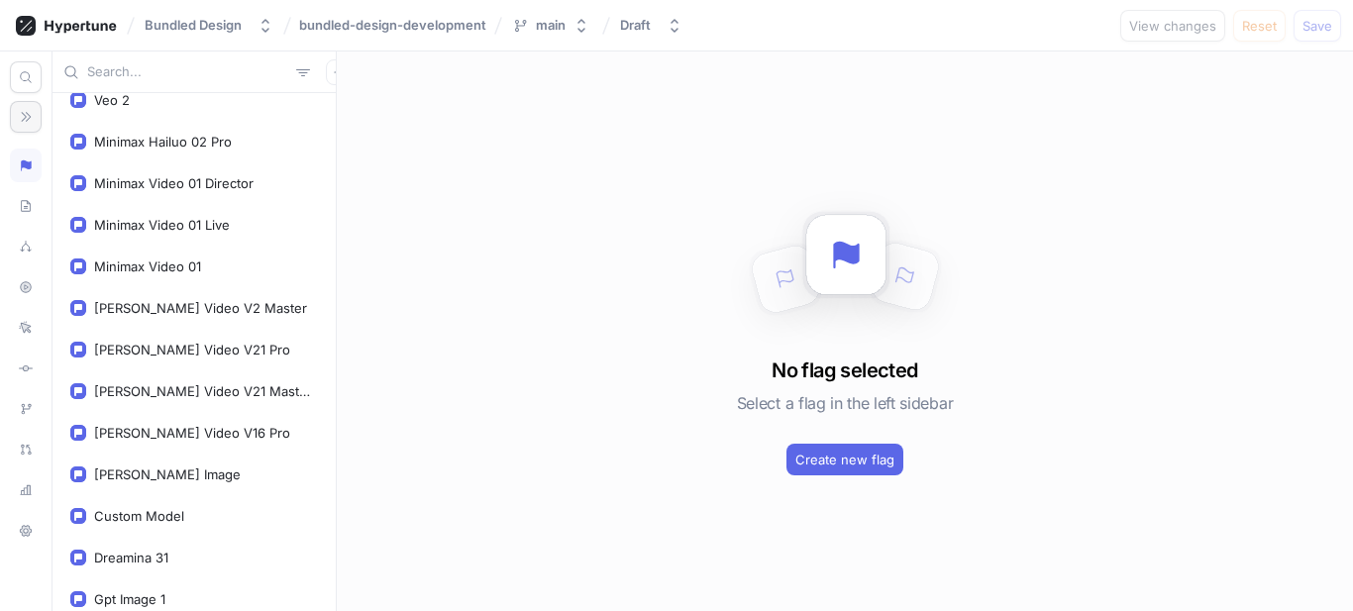
click at [21, 127] on button "button" at bounding box center [26, 117] width 32 height 32
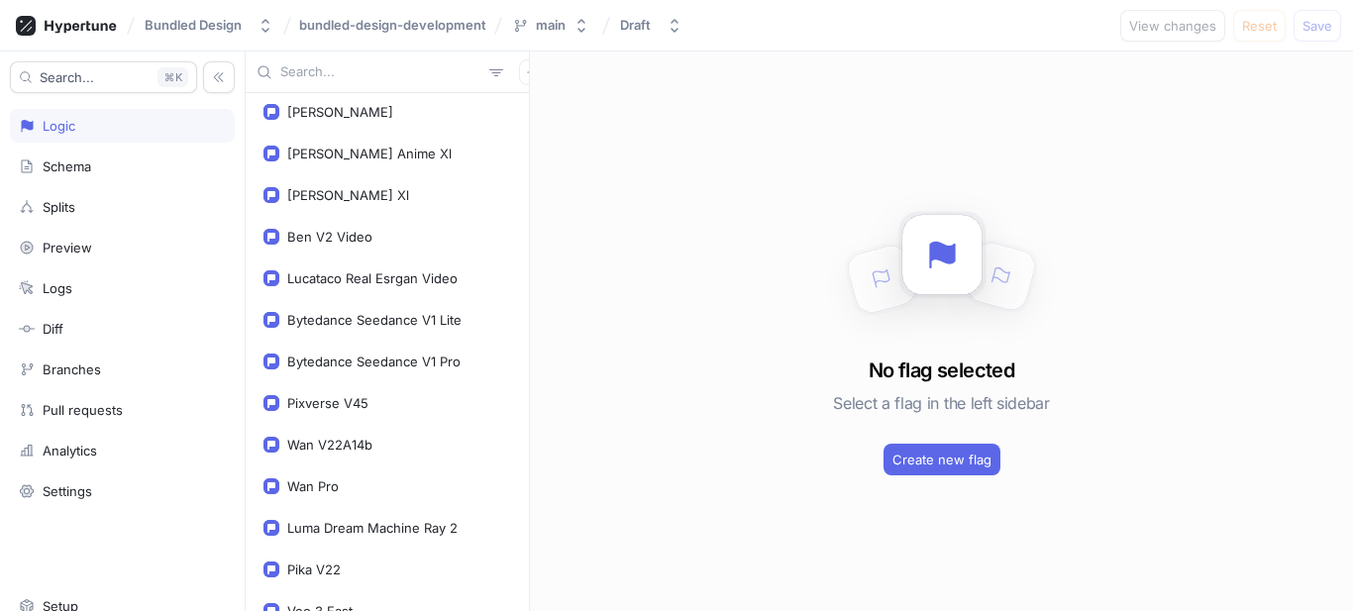
scroll to position [0, 0]
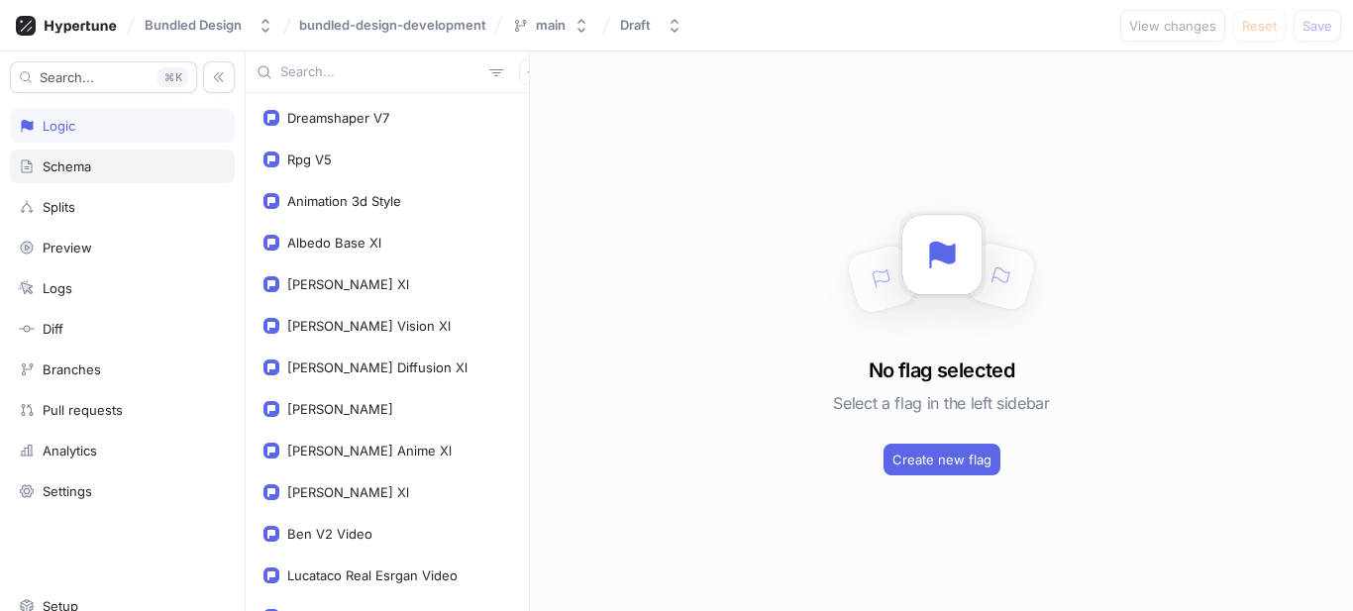
click at [102, 156] on div "Schema" at bounding box center [122, 167] width 225 height 34
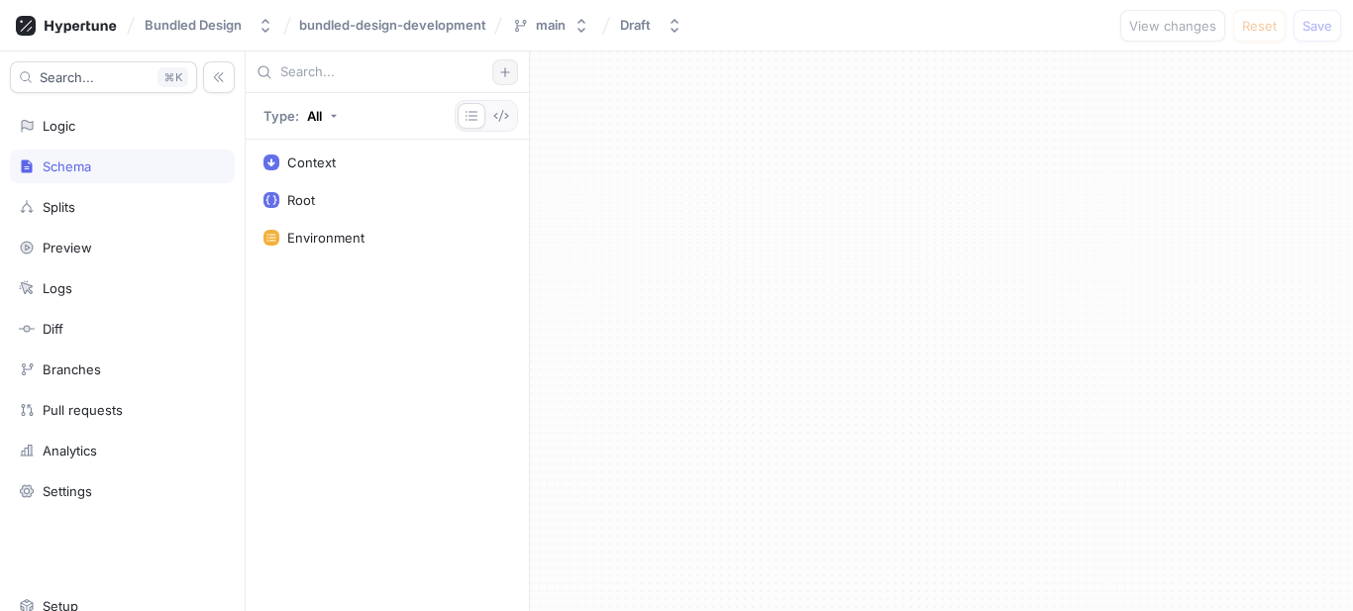
click at [504, 75] on icon "button" at bounding box center [505, 72] width 12 height 12
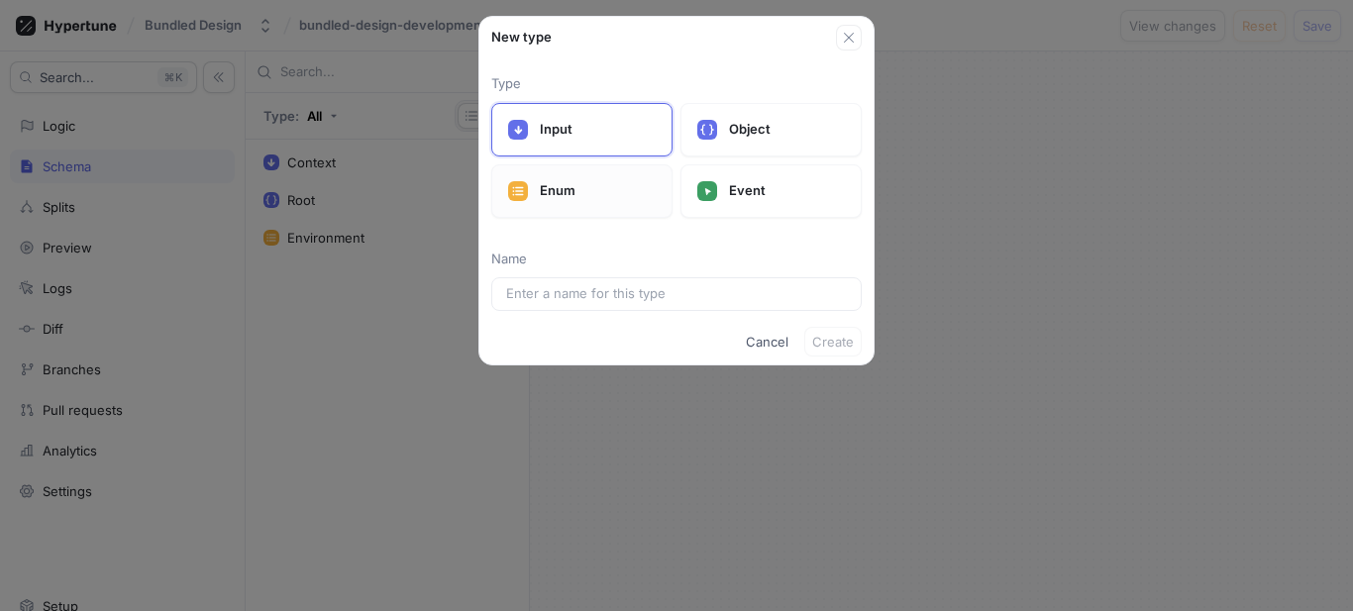
click at [574, 185] on p "Enum" at bounding box center [598, 191] width 116 height 20
click at [599, 283] on div at bounding box center [676, 294] width 370 height 34
click at [605, 309] on div at bounding box center [676, 294] width 370 height 34
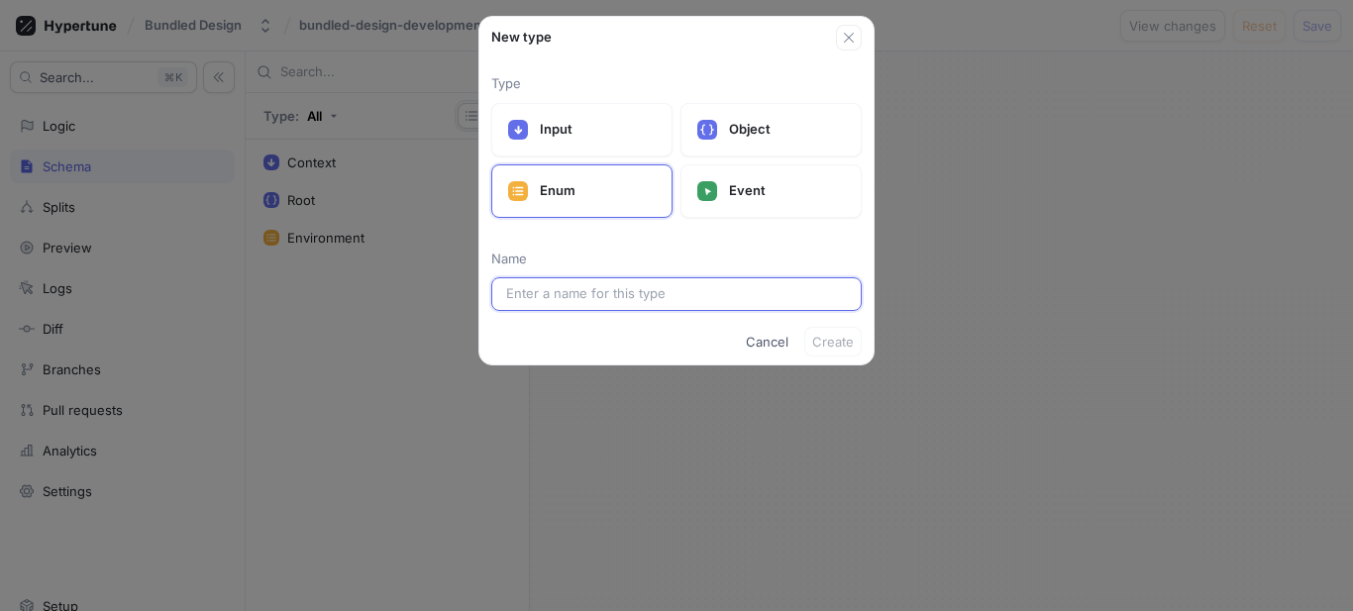
click at [612, 287] on input "text" at bounding box center [676, 294] width 341 height 20
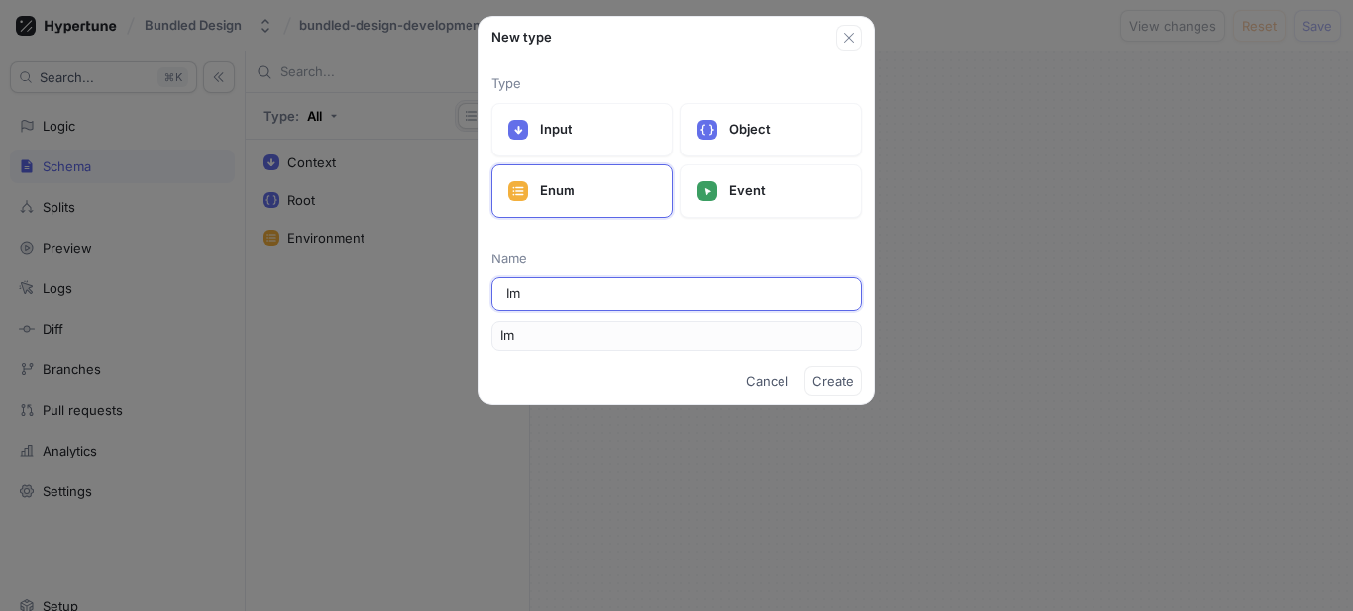
type input "Ima"
type input "Imaeg"
type input "Imae"
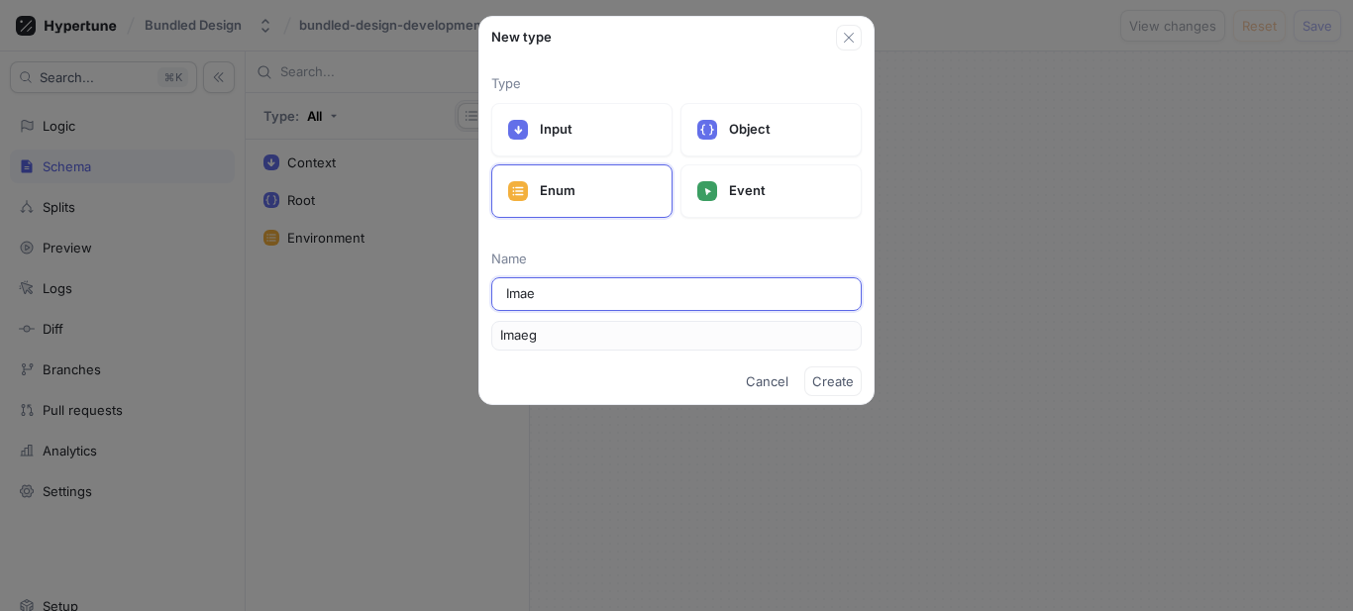
type input "Imae"
type input "Ima"
type input "Imag"
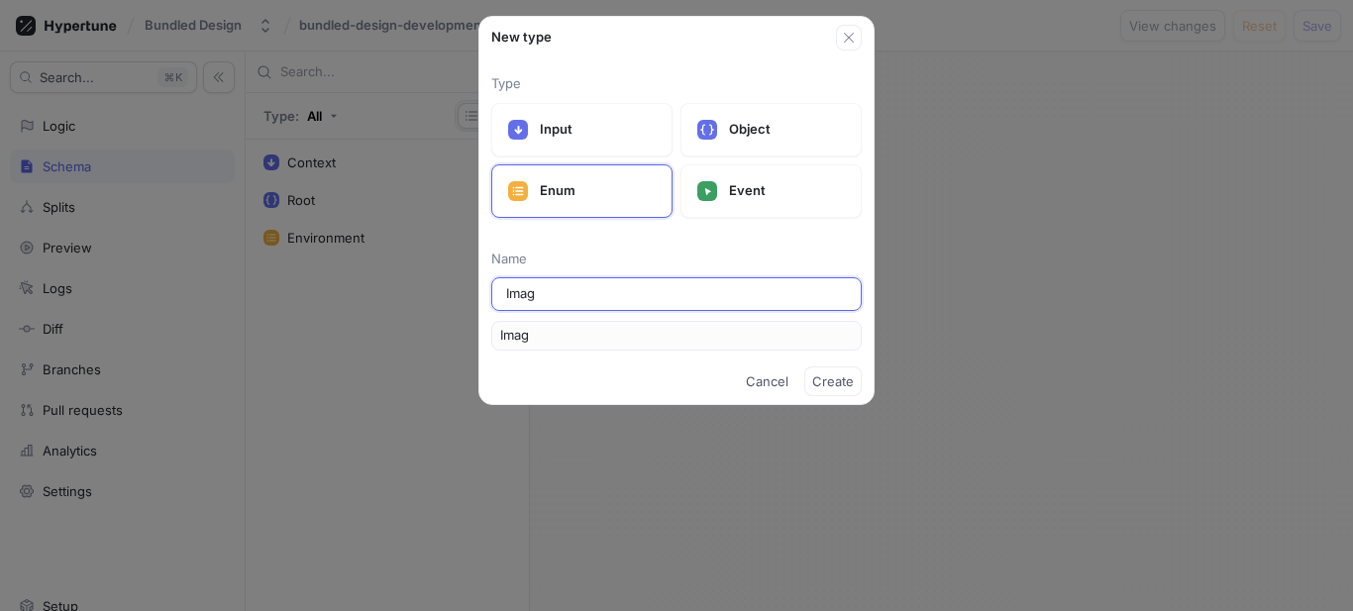
type input "Image"
type input "ImageM"
type input "ImageMo"
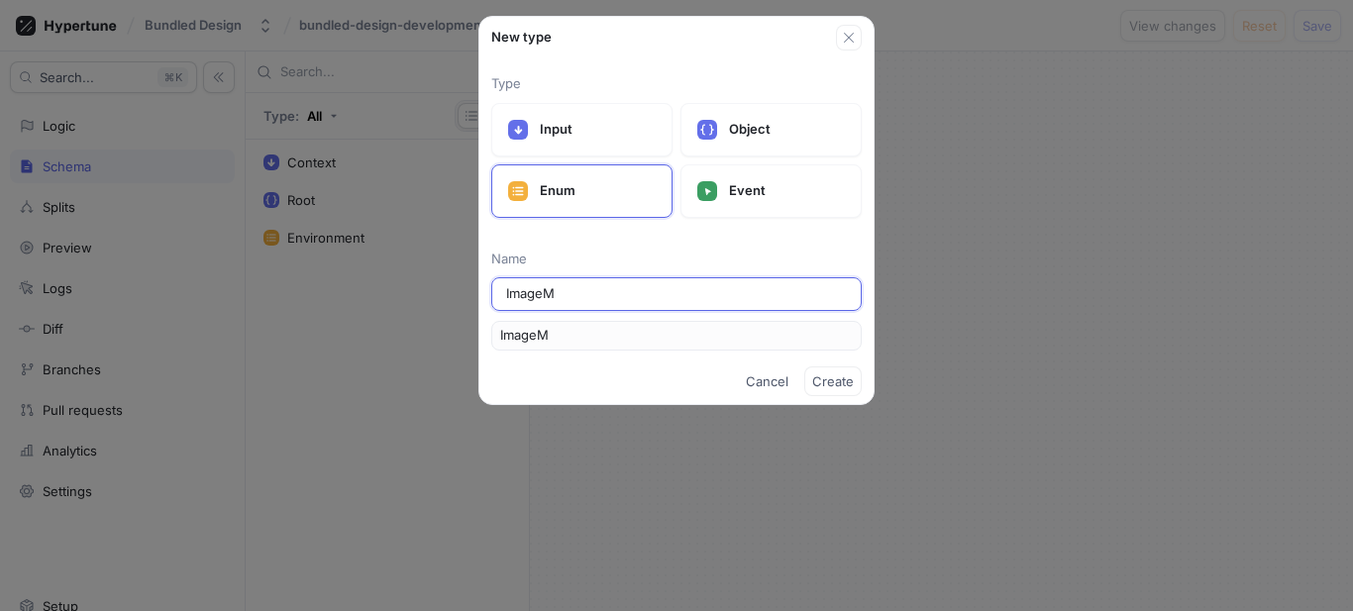
type input "ImageMo"
type input "ImageMod"
type input "ImageMode"
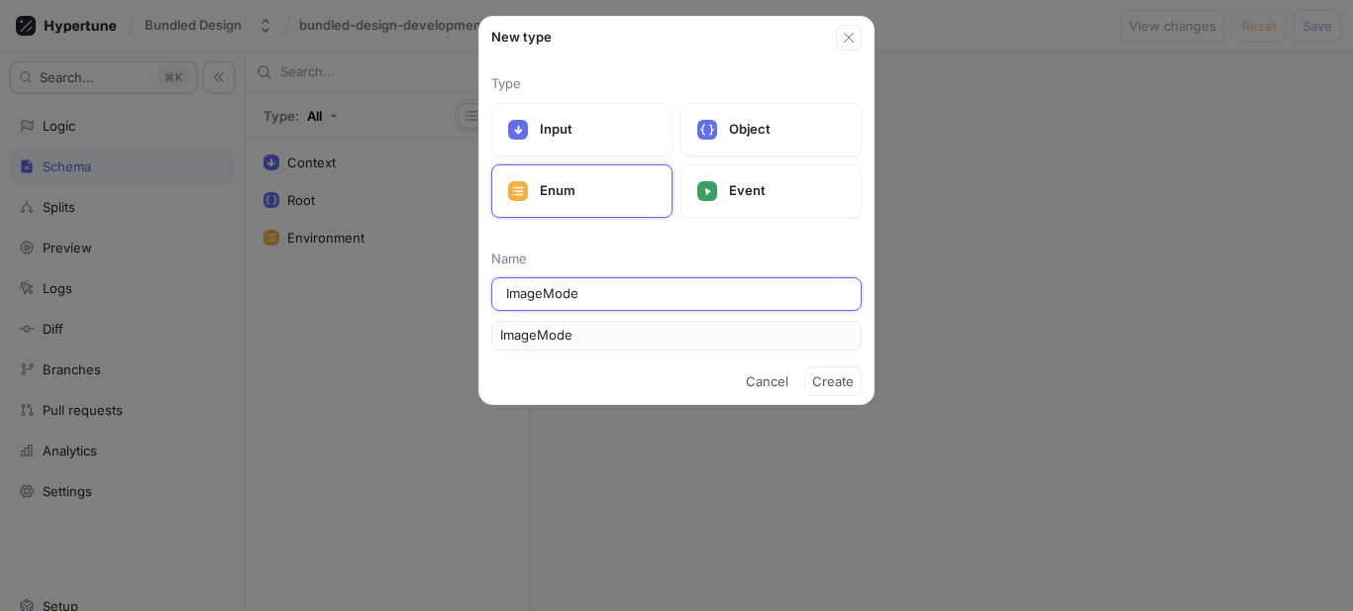
type input "ImageModel"
type input "ImageModelE"
type input "ImageModelEn"
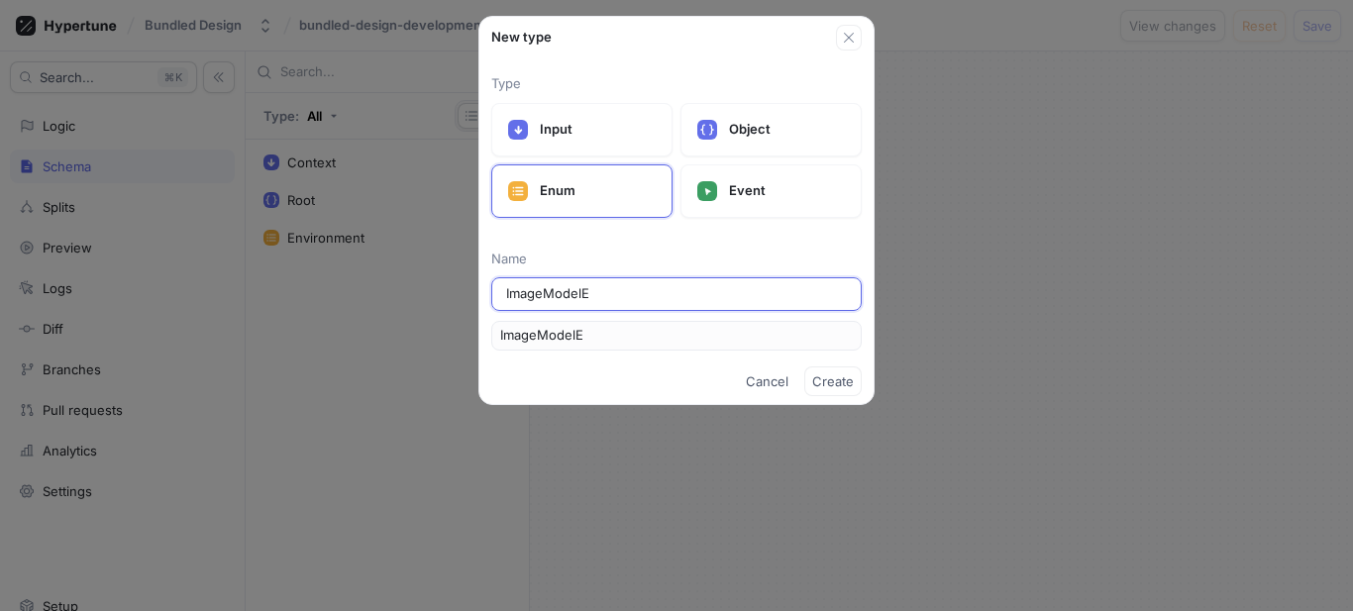
type input "ImageModelEn"
type input "ImageModelEnu"
type input "ImageModelEnum"
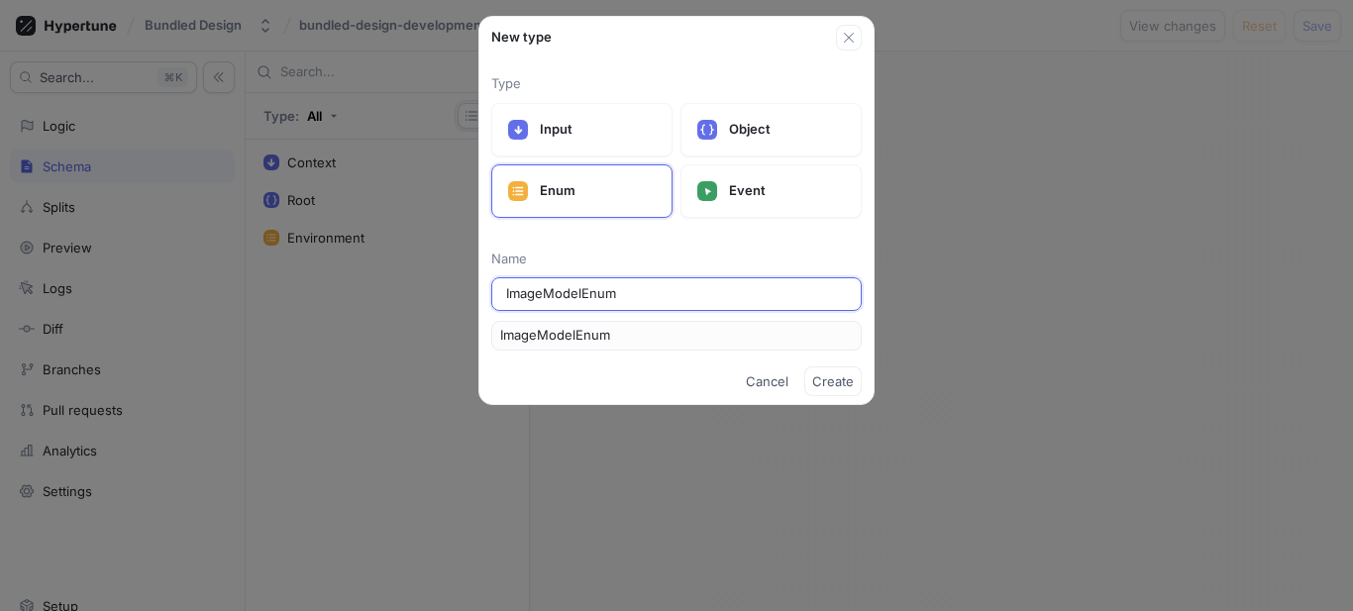
type input "ImageModelEnums"
click at [814, 375] on span "Create" at bounding box center [833, 381] width 42 height 12
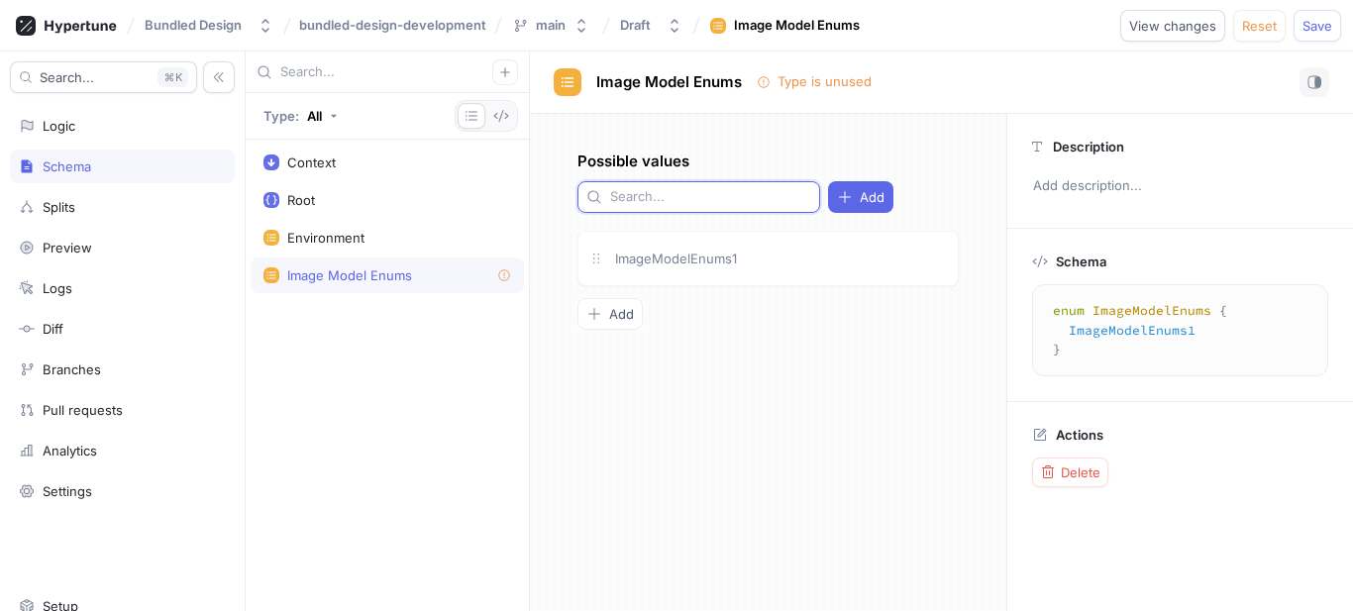
click at [690, 189] on input "text" at bounding box center [710, 197] width 201 height 20
click at [837, 201] on div "Add" at bounding box center [861, 197] width 48 height 16
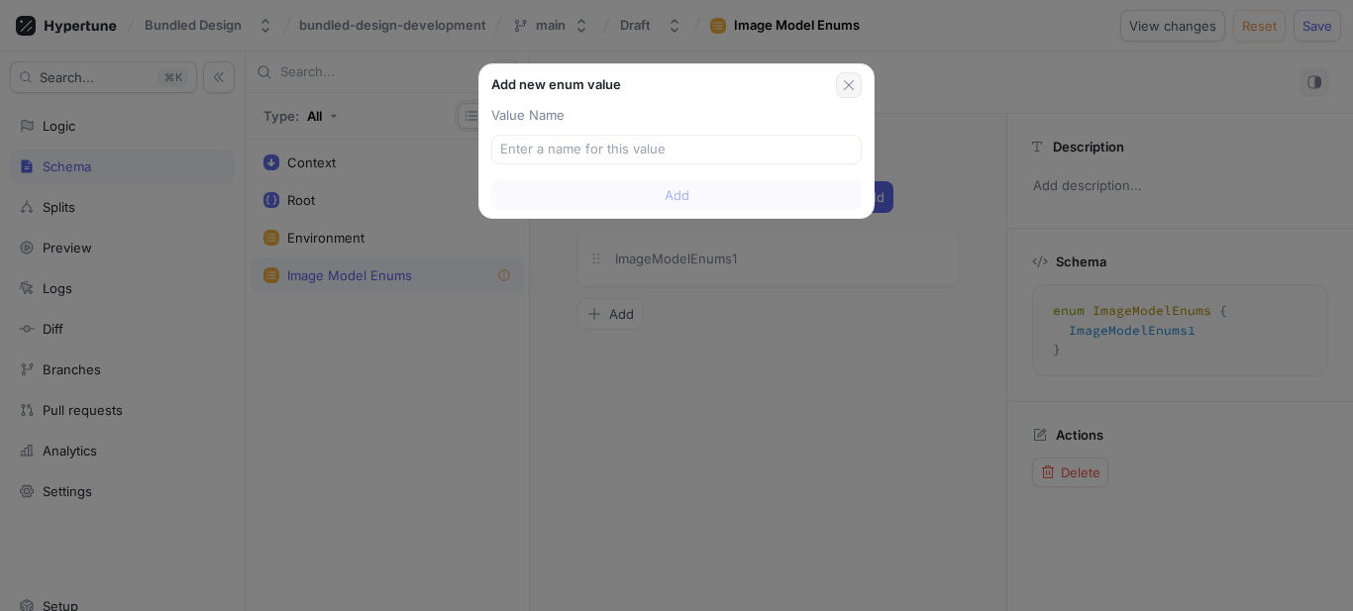
click at [856, 88] on icon "button" at bounding box center [849, 85] width 16 height 16
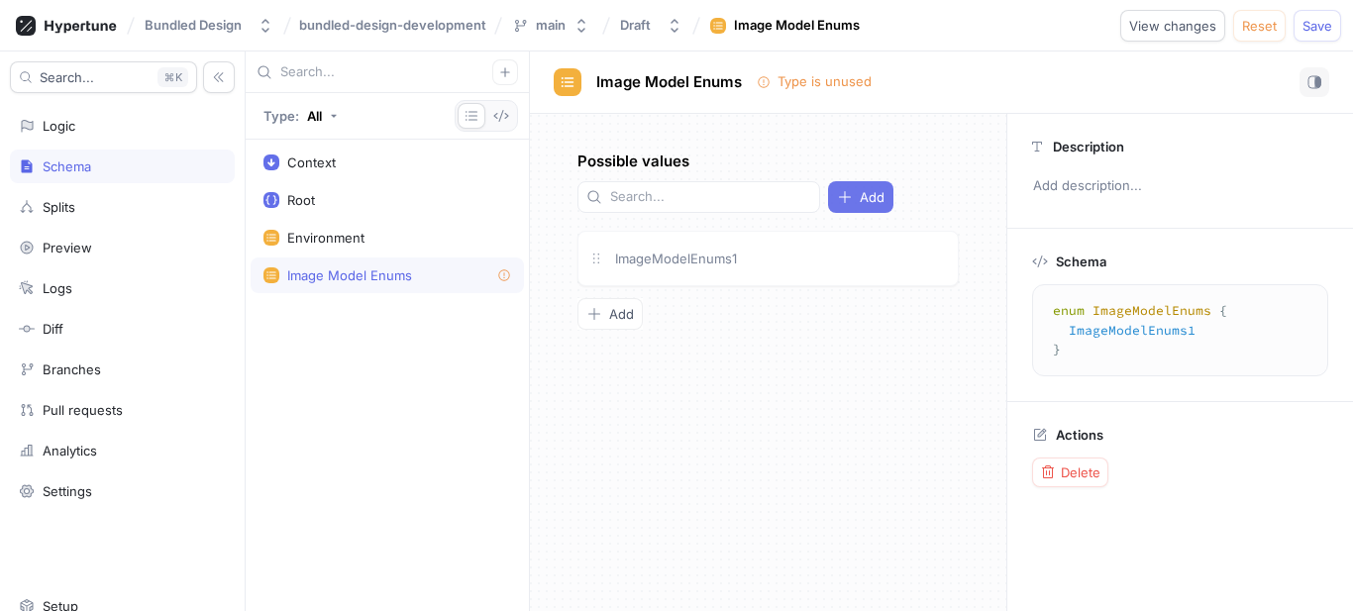
click at [837, 204] on icon "button" at bounding box center [845, 197] width 16 height 16
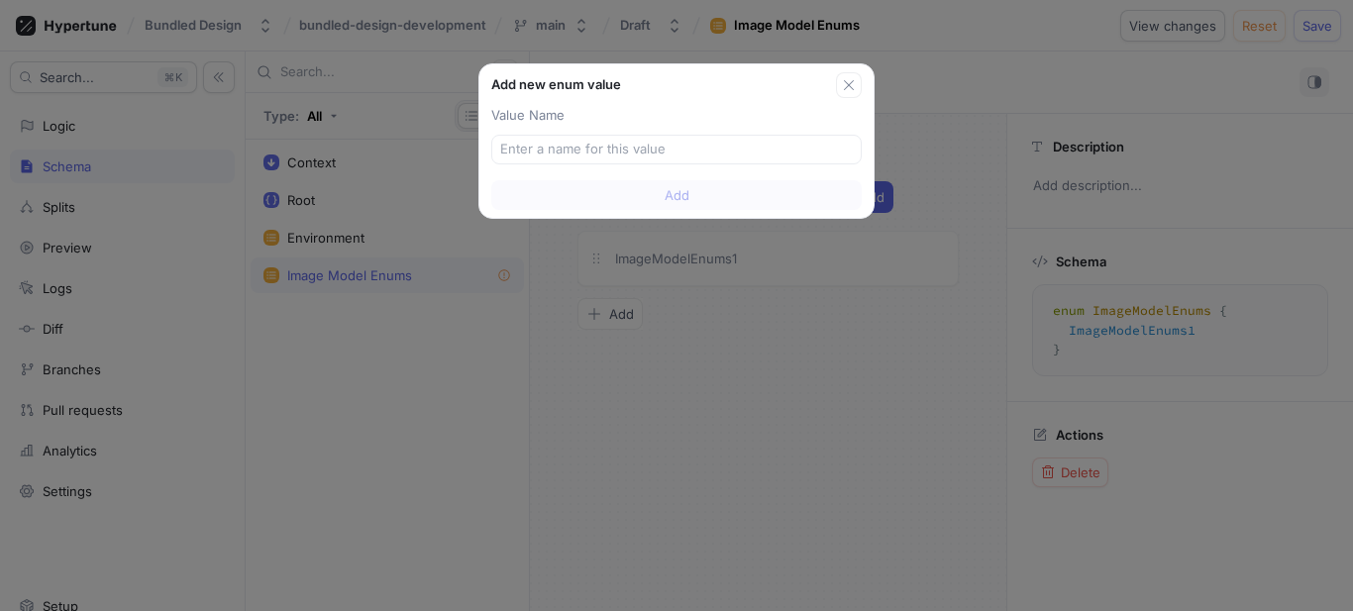
type input "a"
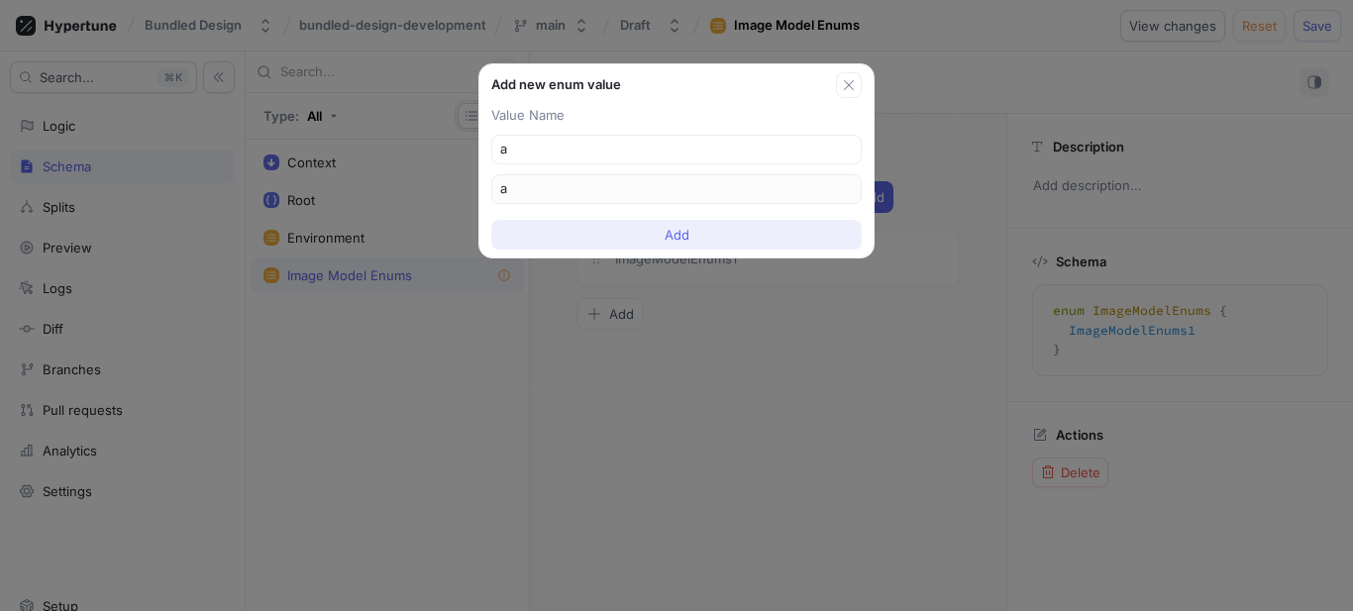
click at [677, 234] on span "Add" at bounding box center [677, 235] width 25 height 12
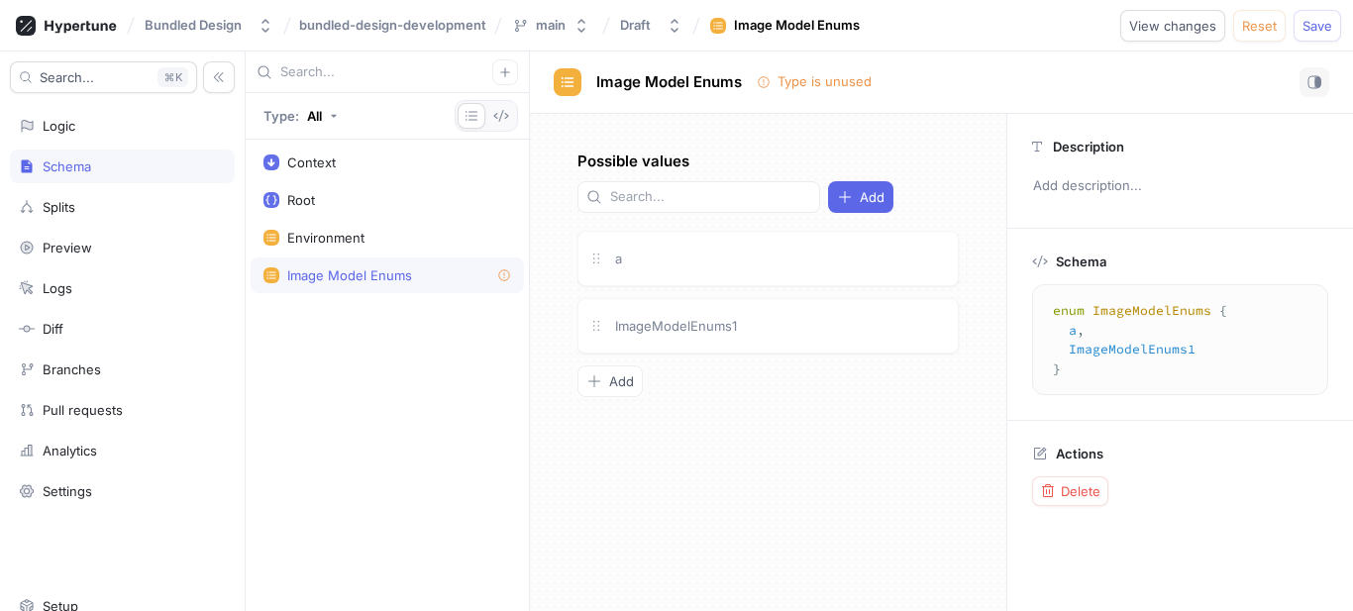
type textarea "enum ImageModelEnums { a, ImageModelEnums1 }"
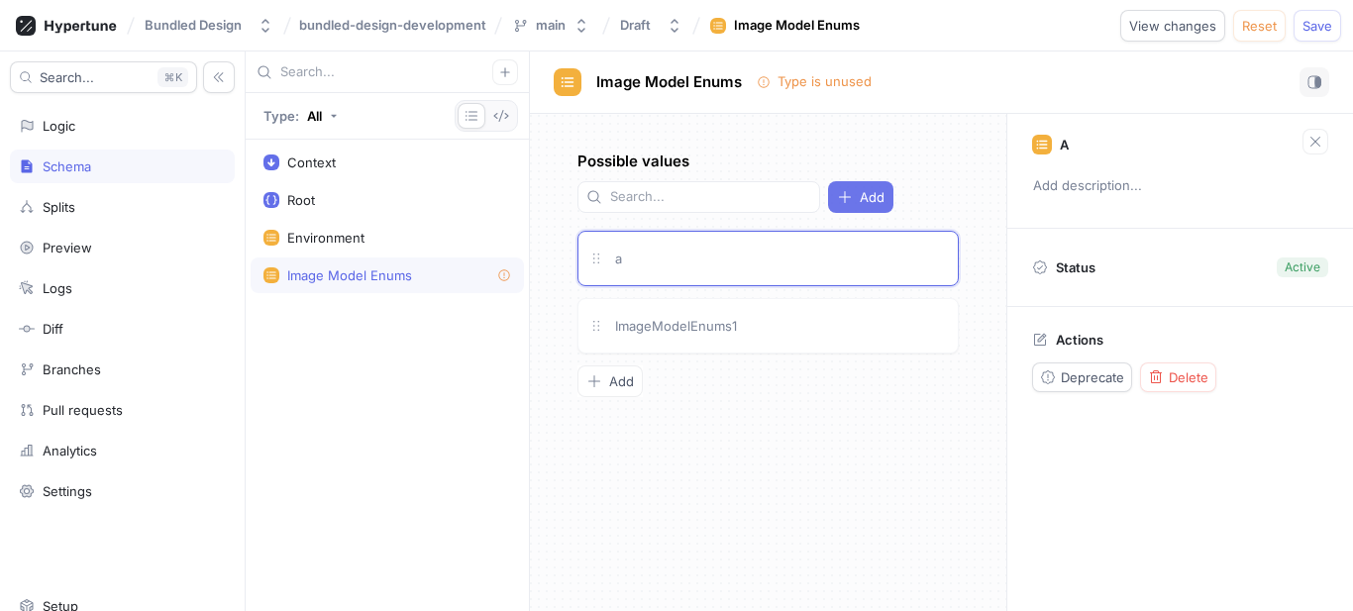
click at [860, 195] on span "Add" at bounding box center [872, 197] width 25 height 12
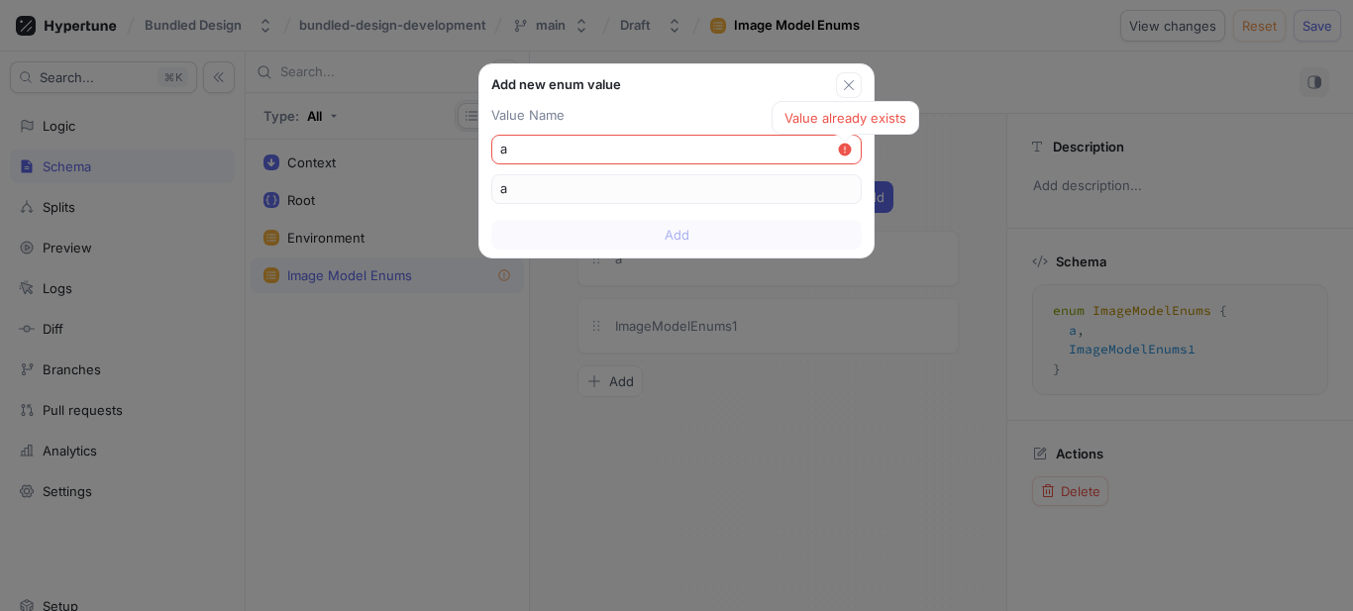
type input "b"
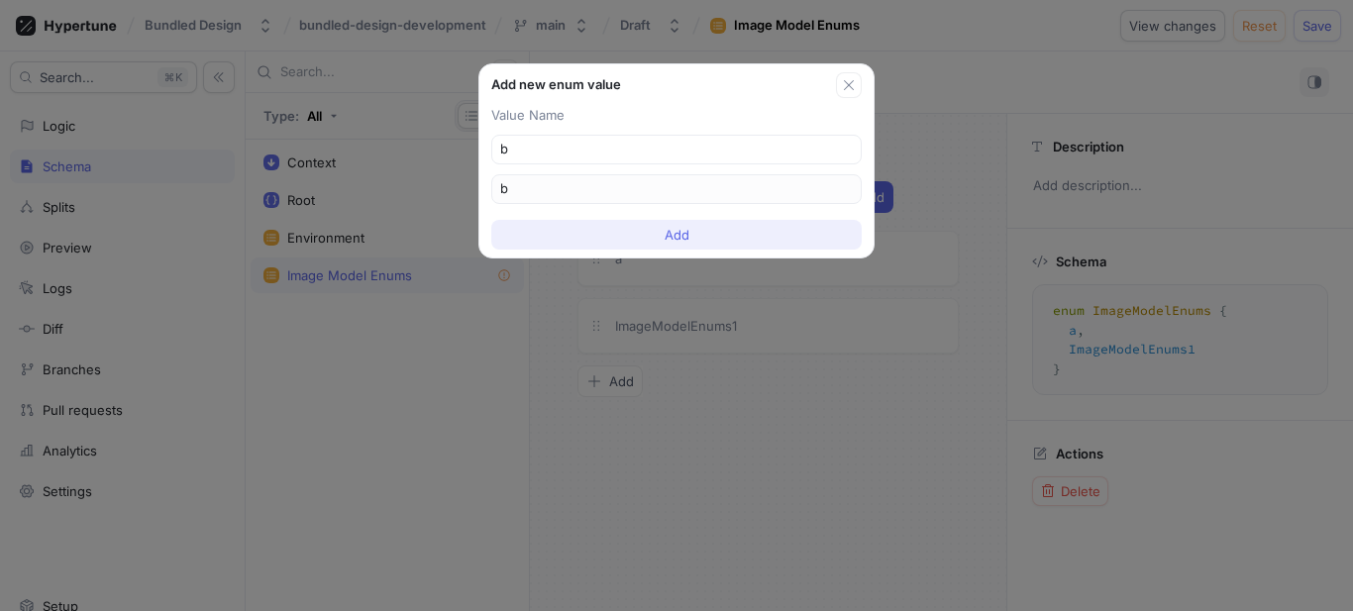
click at [714, 232] on button "Add" at bounding box center [676, 235] width 370 height 30
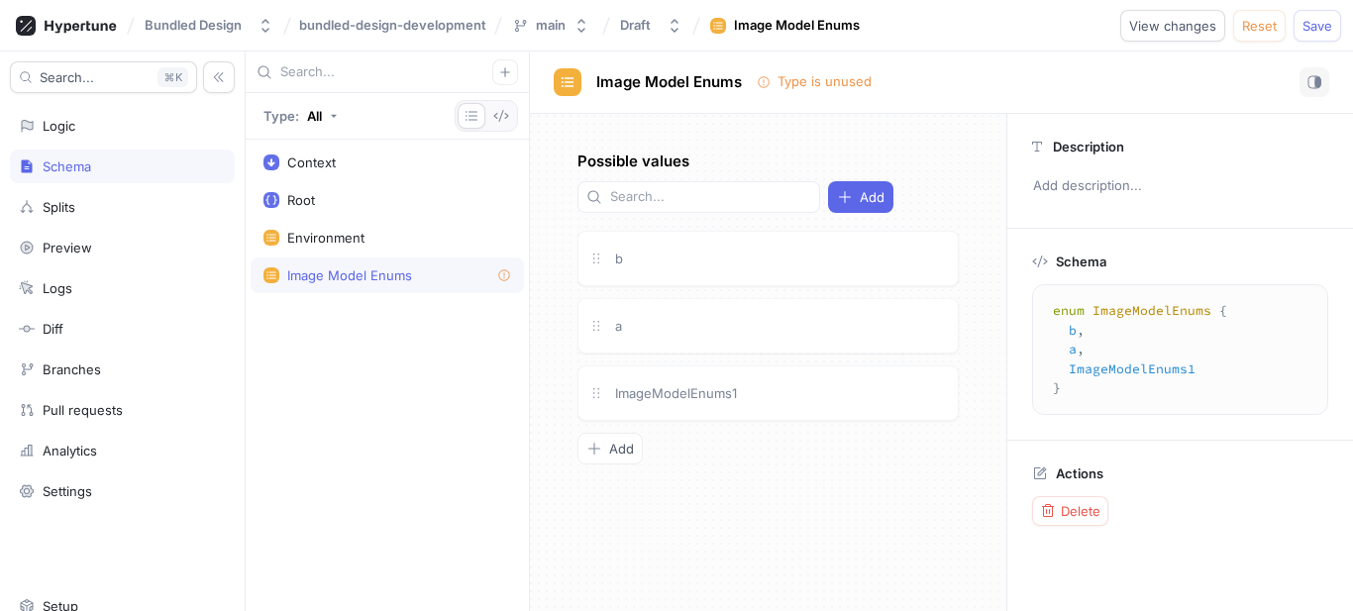
type textarea "enum ImageModelEnums { b, a, ImageModelEnums1 }"
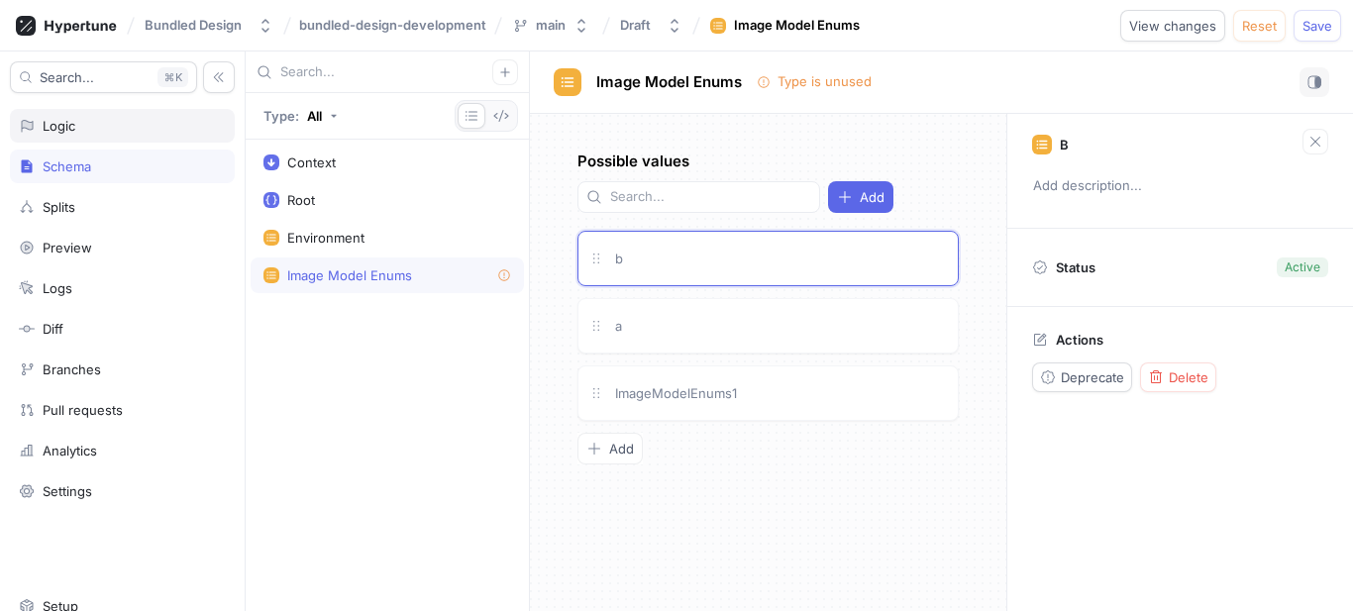
click at [113, 141] on div "Logic" at bounding box center [122, 126] width 225 height 34
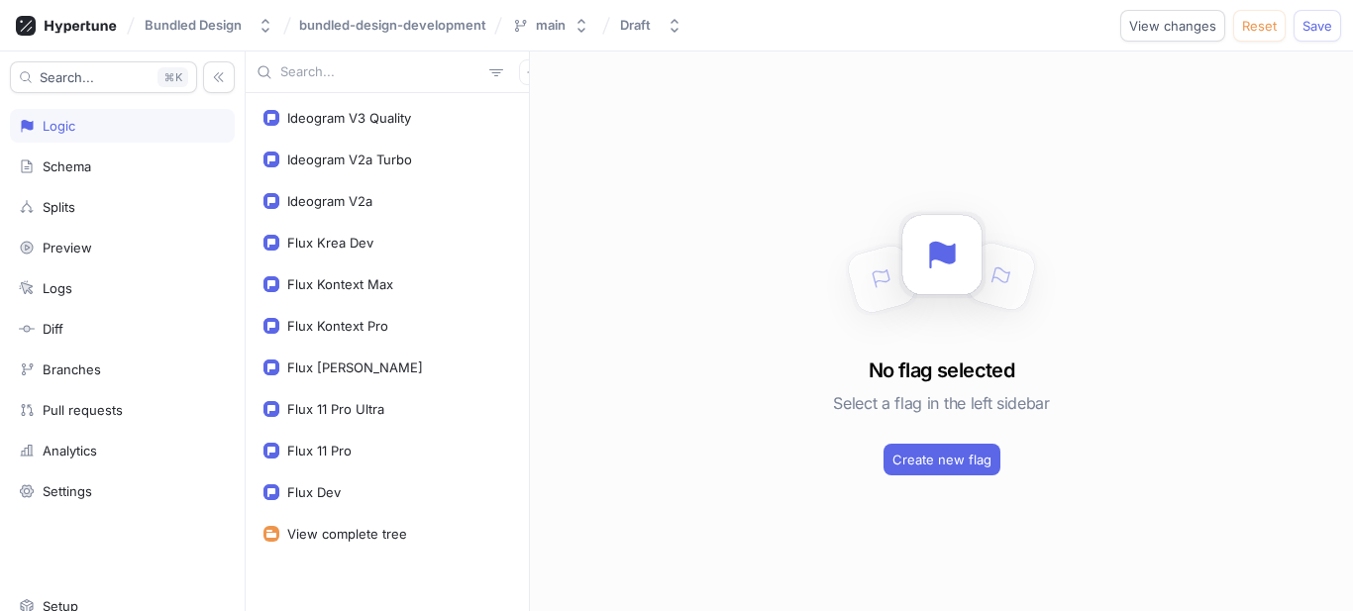
scroll to position [2086, 0]
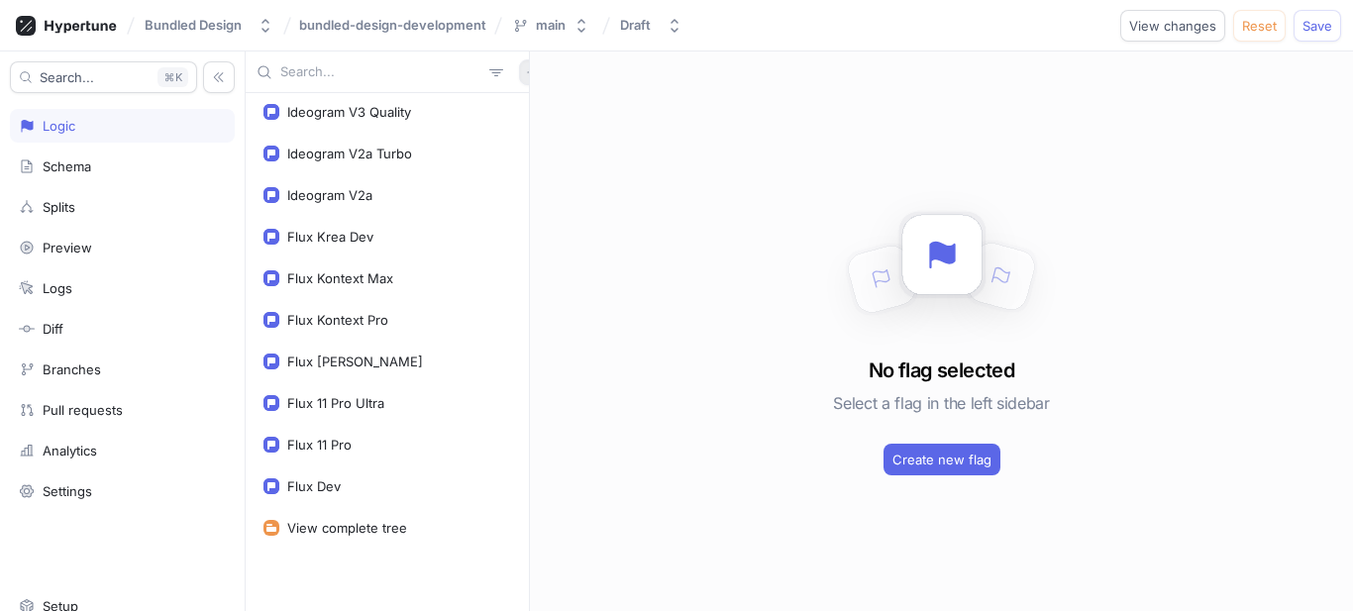
click at [527, 74] on icon "button" at bounding box center [531, 71] width 9 height 9
click at [547, 115] on p "Flag" at bounding box center [535, 111] width 26 height 20
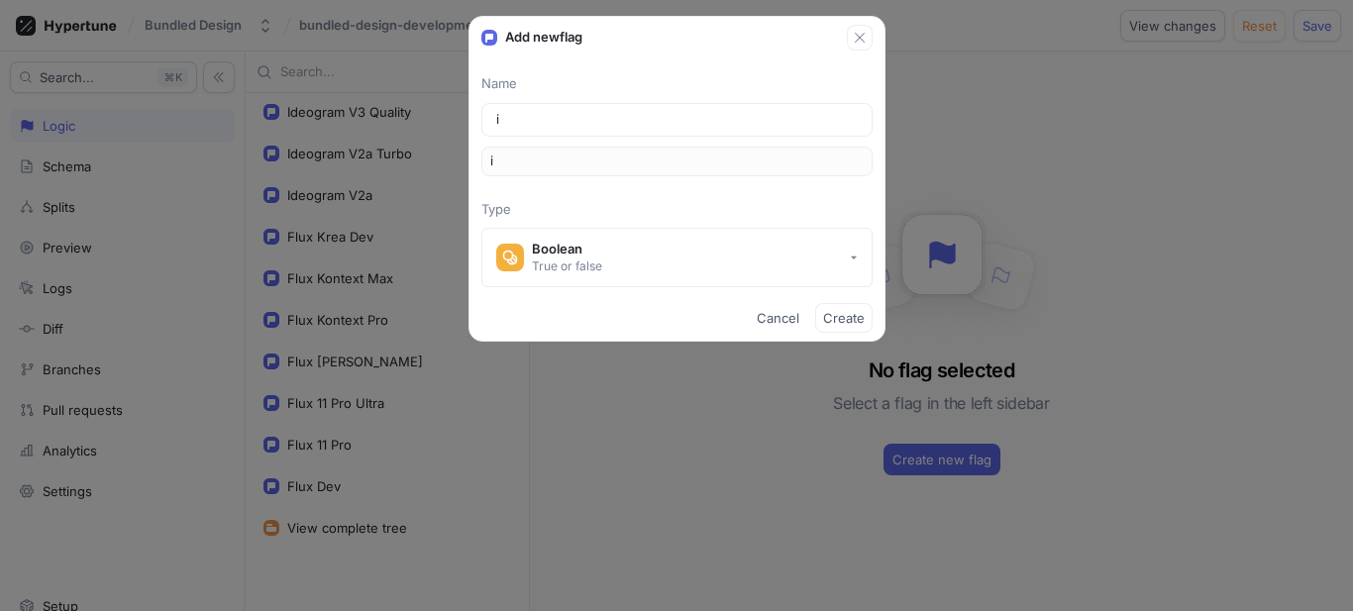
type input "im"
type input "ima"
type input "imag"
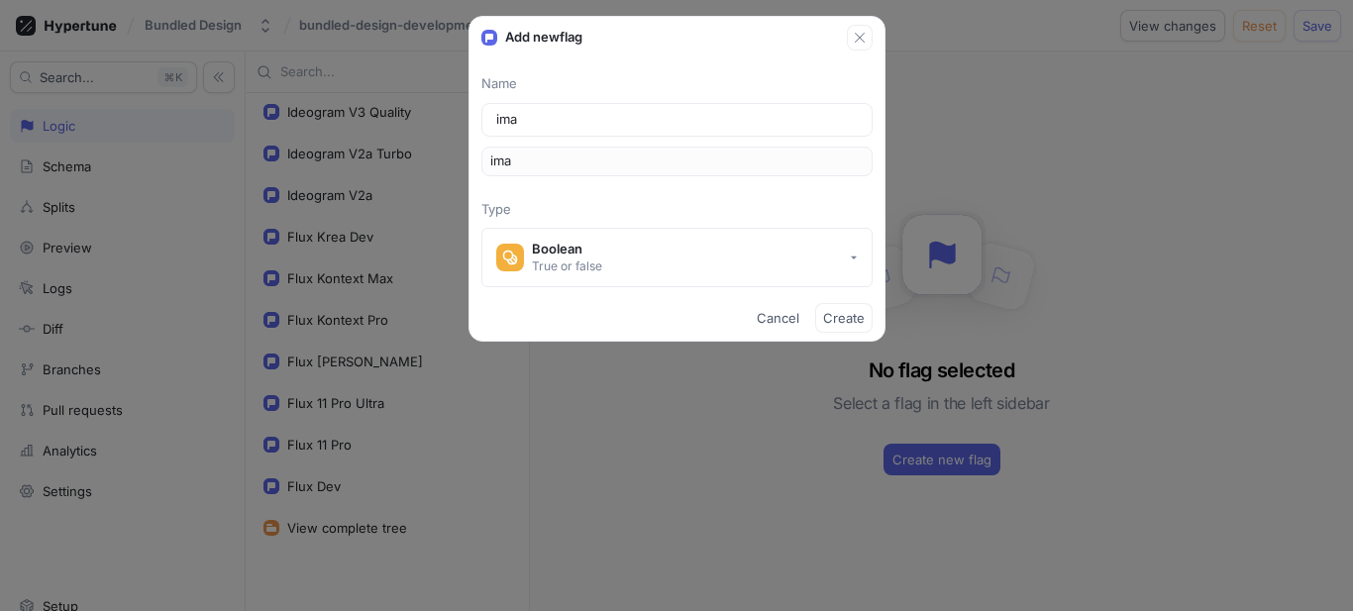
type input "imag"
type input "image"
type input "imageM"
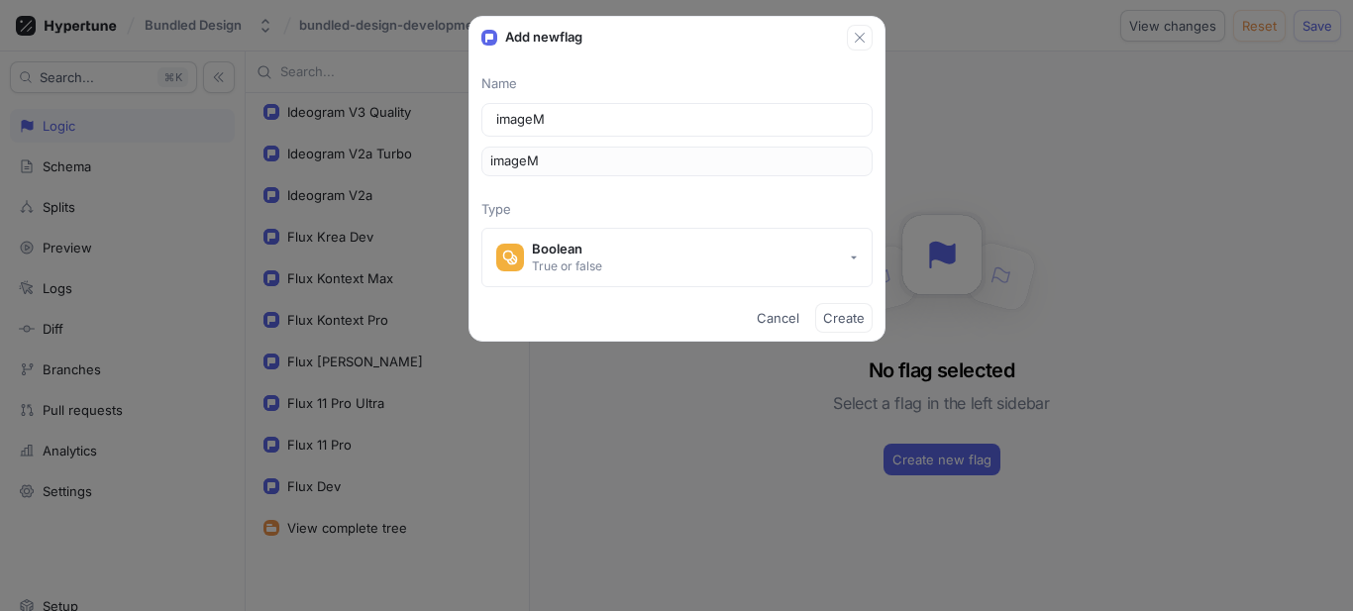
type input "imageMo"
type input "imageMod"
type input "imageMode"
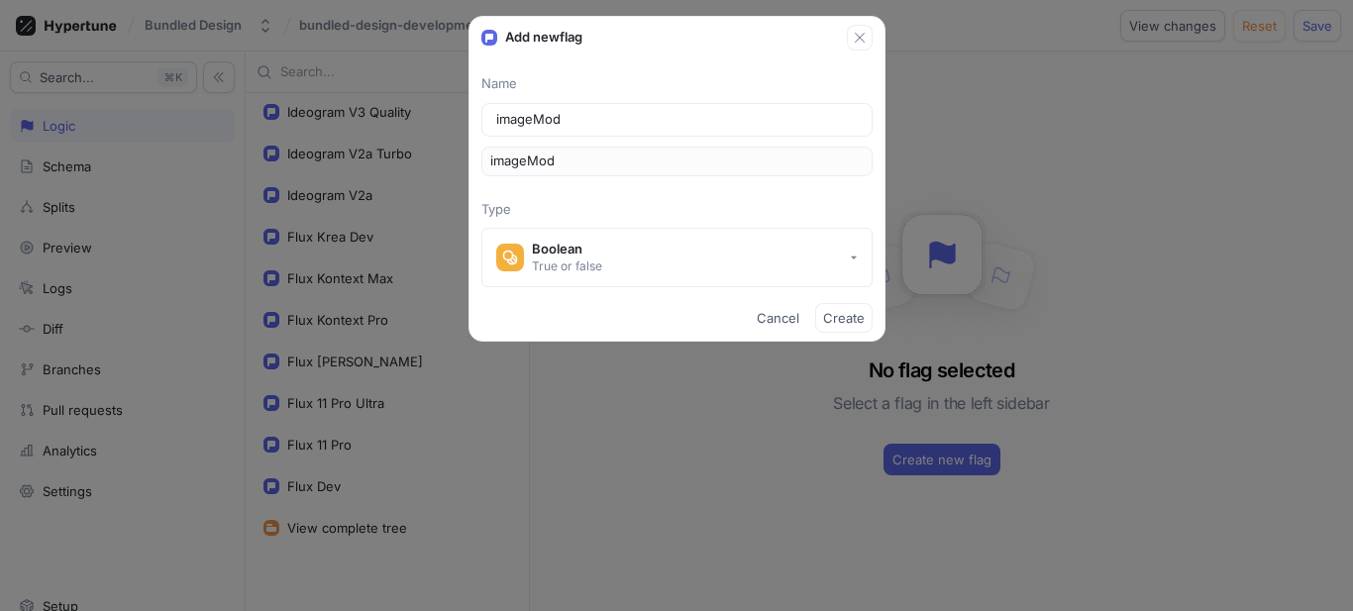
type input "imageMode"
type input "imageModel"
type input "imageModels"
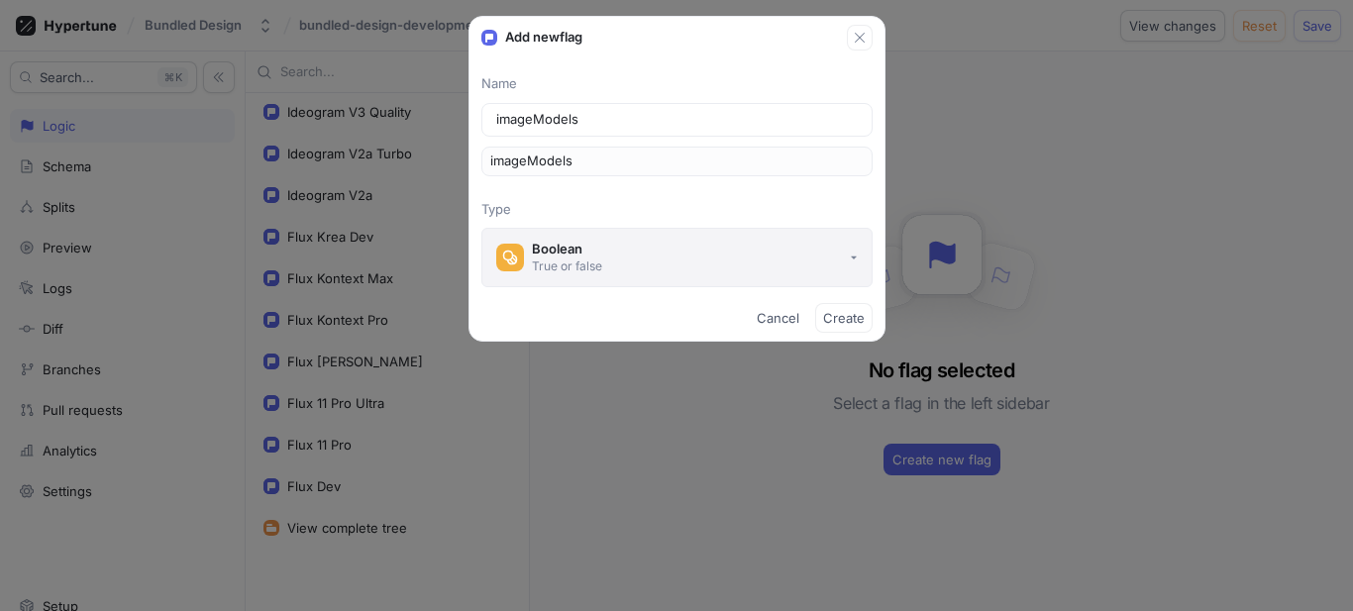
click at [597, 236] on button "Boolean True or false" at bounding box center [676, 257] width 391 height 59
type input "imageModels"
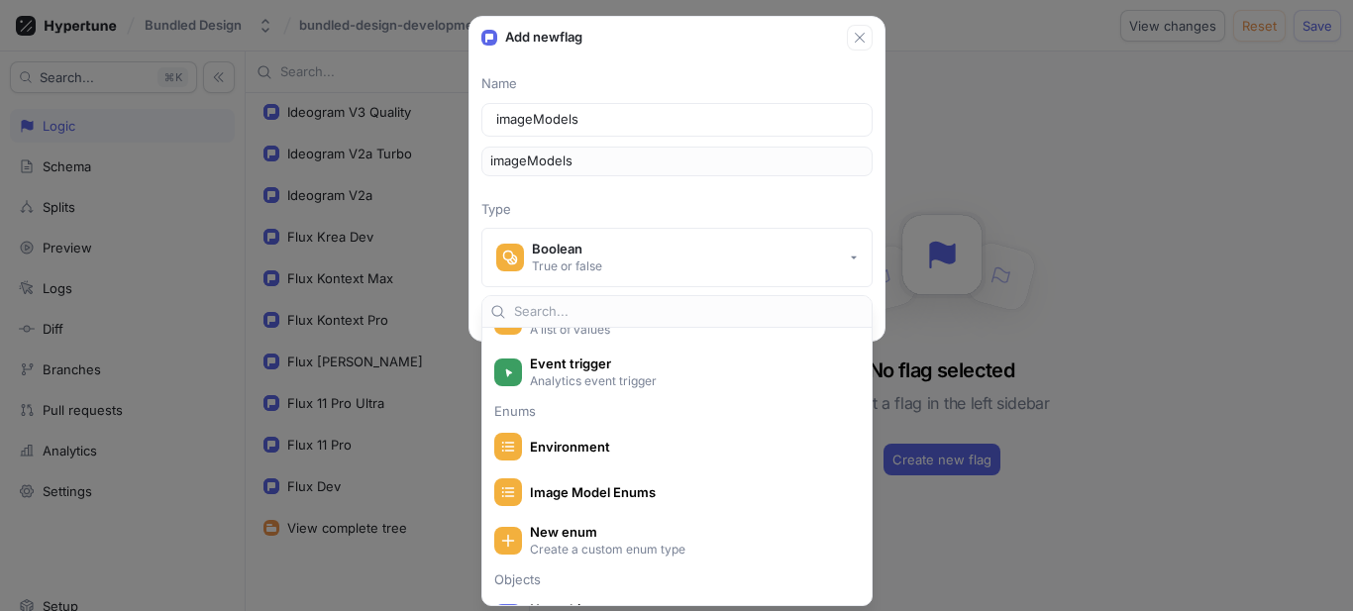
scroll to position [297, 0]
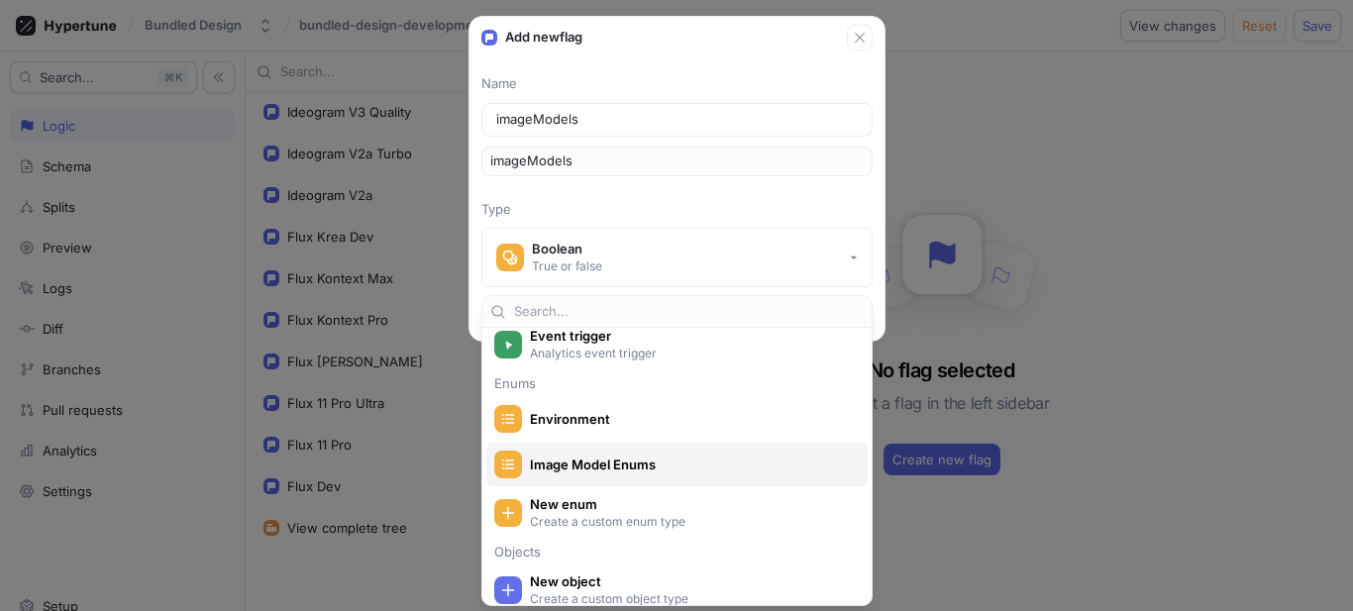
click at [634, 463] on span "Image Model Enums" at bounding box center [690, 465] width 320 height 17
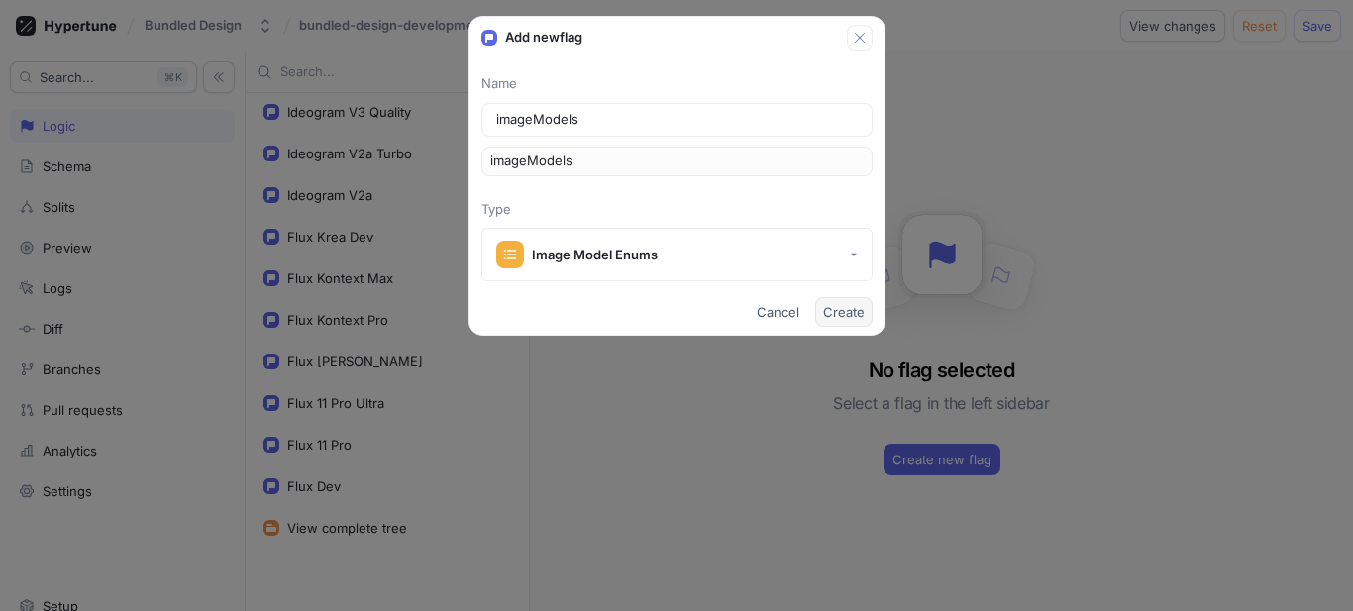
click at [845, 307] on span "Create" at bounding box center [844, 312] width 42 height 12
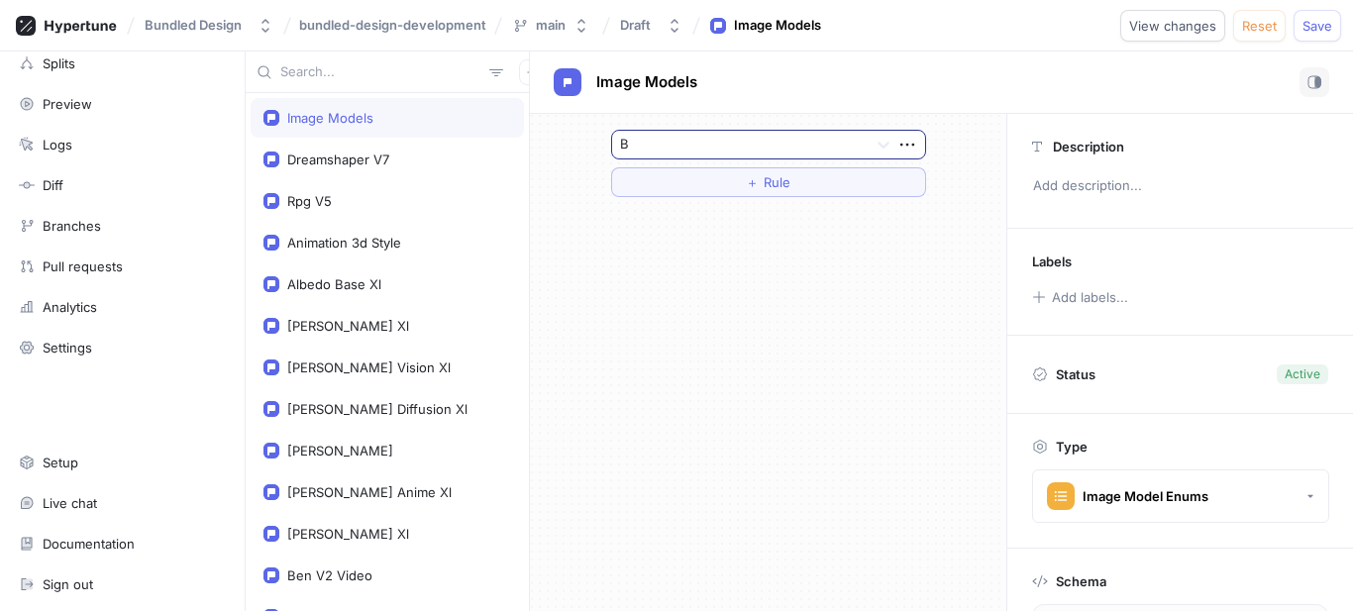
click at [700, 148] on div at bounding box center [740, 146] width 240 height 24
click at [1329, 25] on span "Save" at bounding box center [1318, 26] width 30 height 12
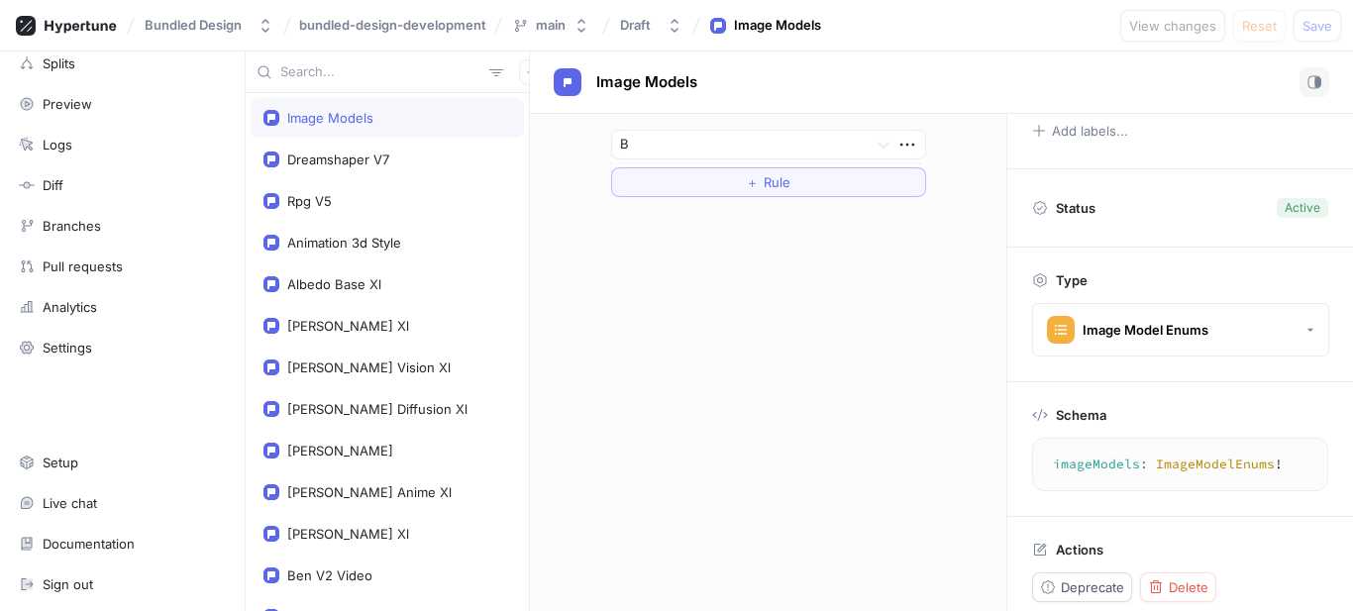
scroll to position [182, 0]
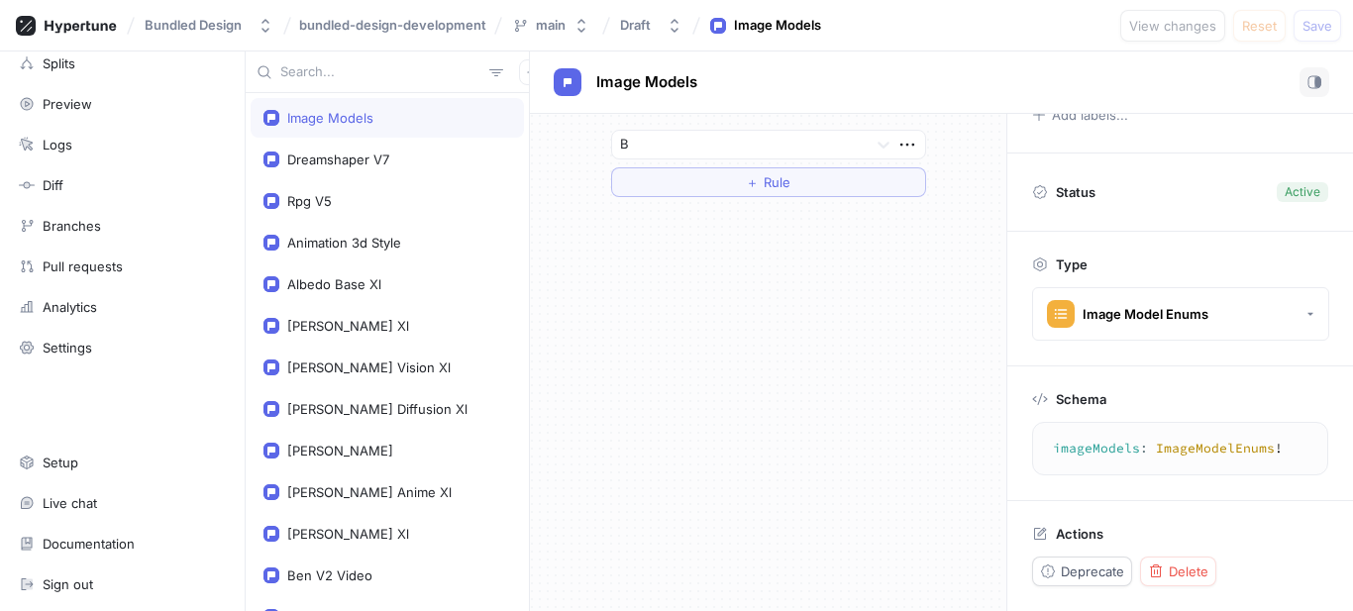
click at [1106, 448] on textarea "imageModels: ImageModelEnums!" at bounding box center [1180, 449] width 278 height 36
click at [549, 24] on div "main" at bounding box center [551, 25] width 30 height 17
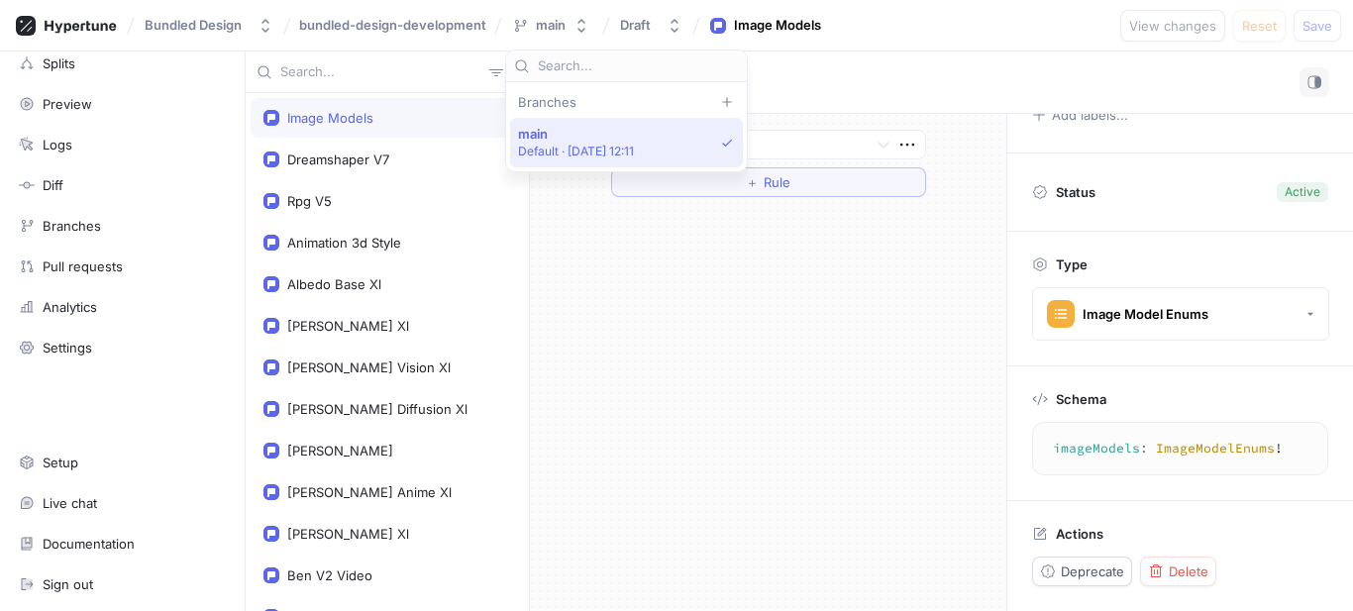
click at [574, 124] on div "main Default ‧ [DATE] 12:11" at bounding box center [626, 143] width 233 height 50
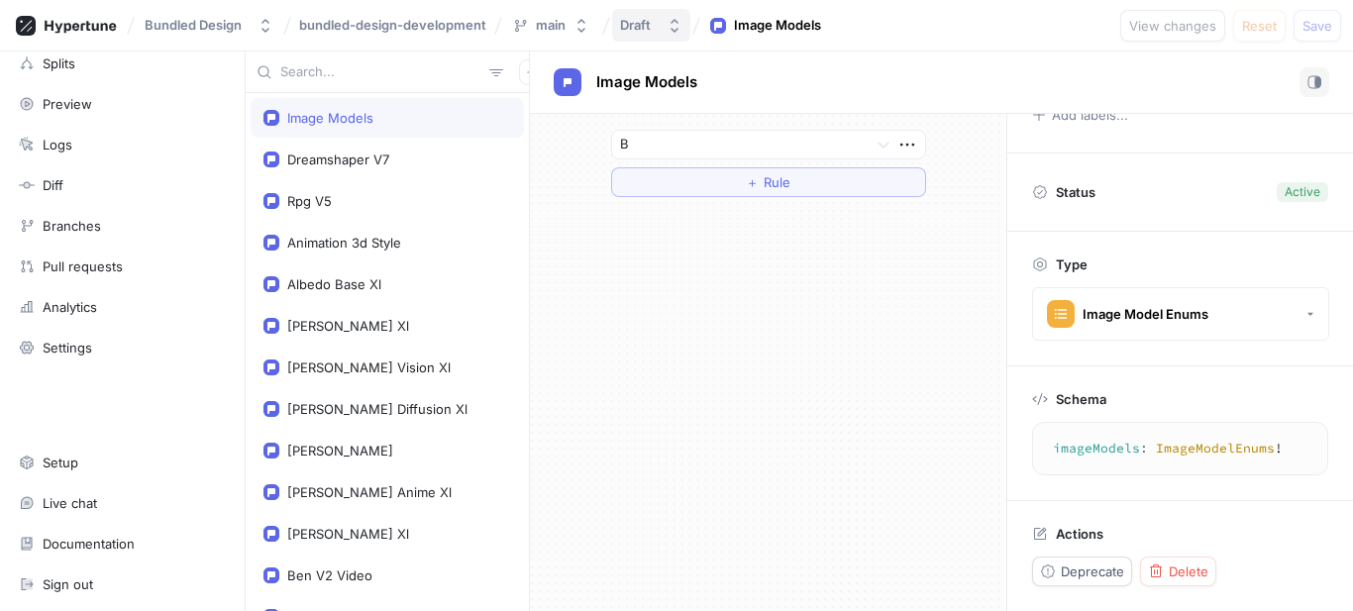
click at [651, 24] on div "Draft" at bounding box center [635, 25] width 31 height 17
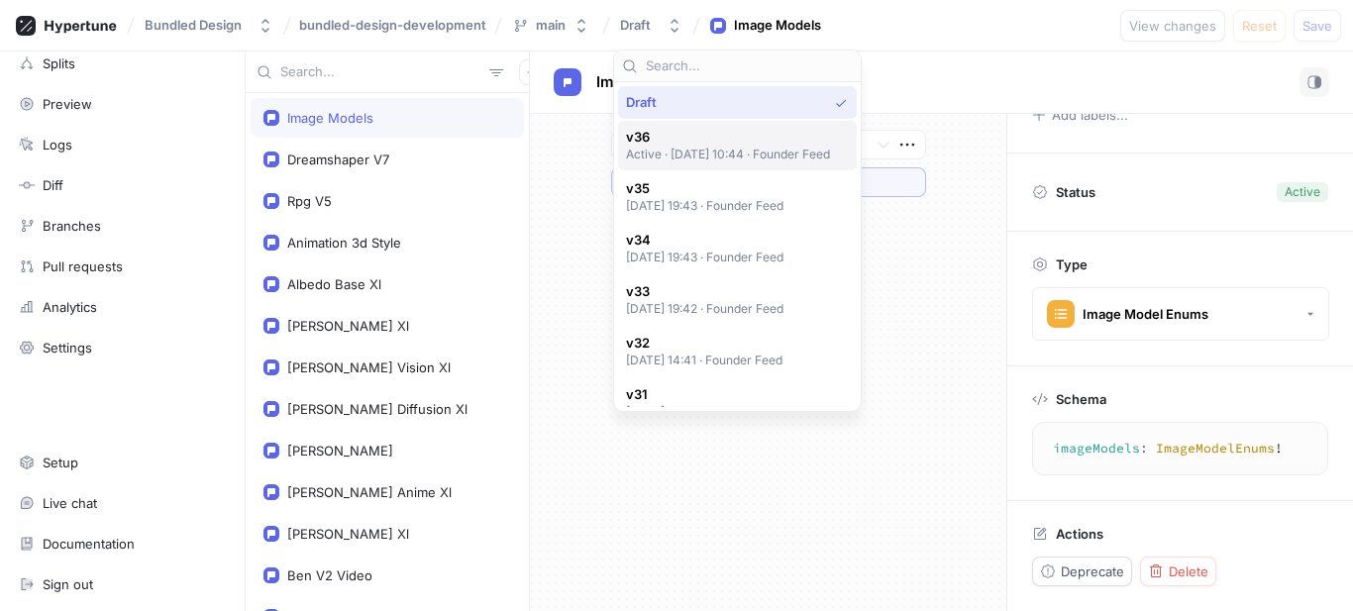
click at [676, 138] on span "v36" at bounding box center [728, 137] width 205 height 17
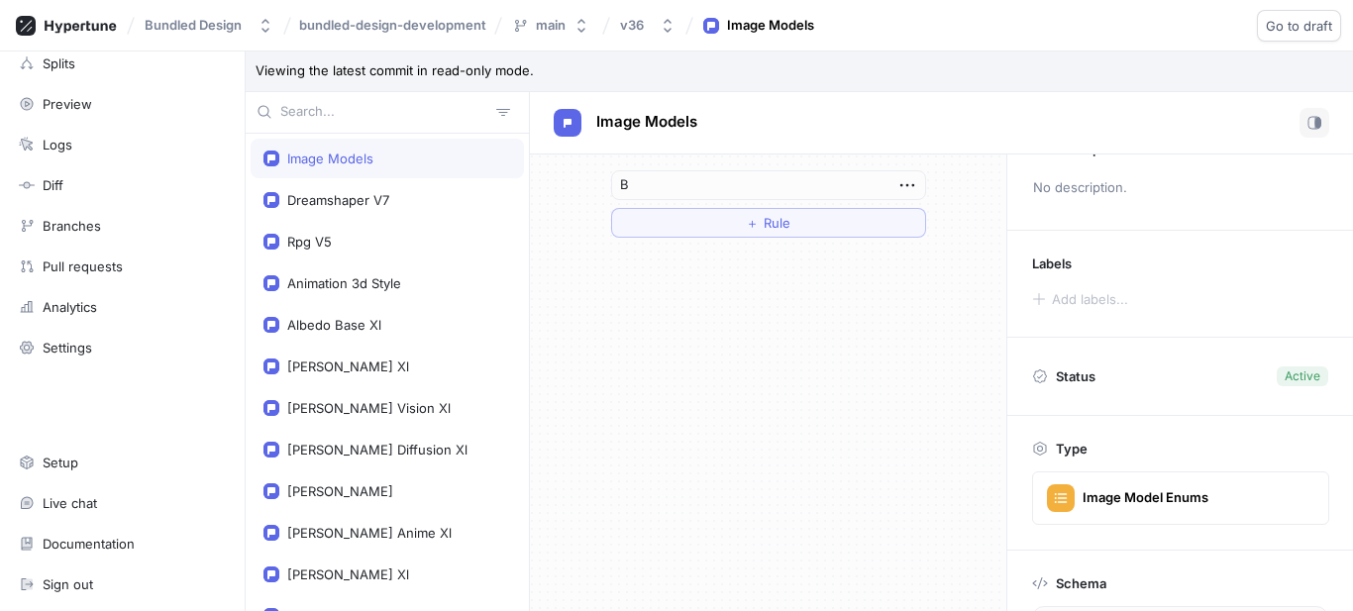
scroll to position [70, 0]
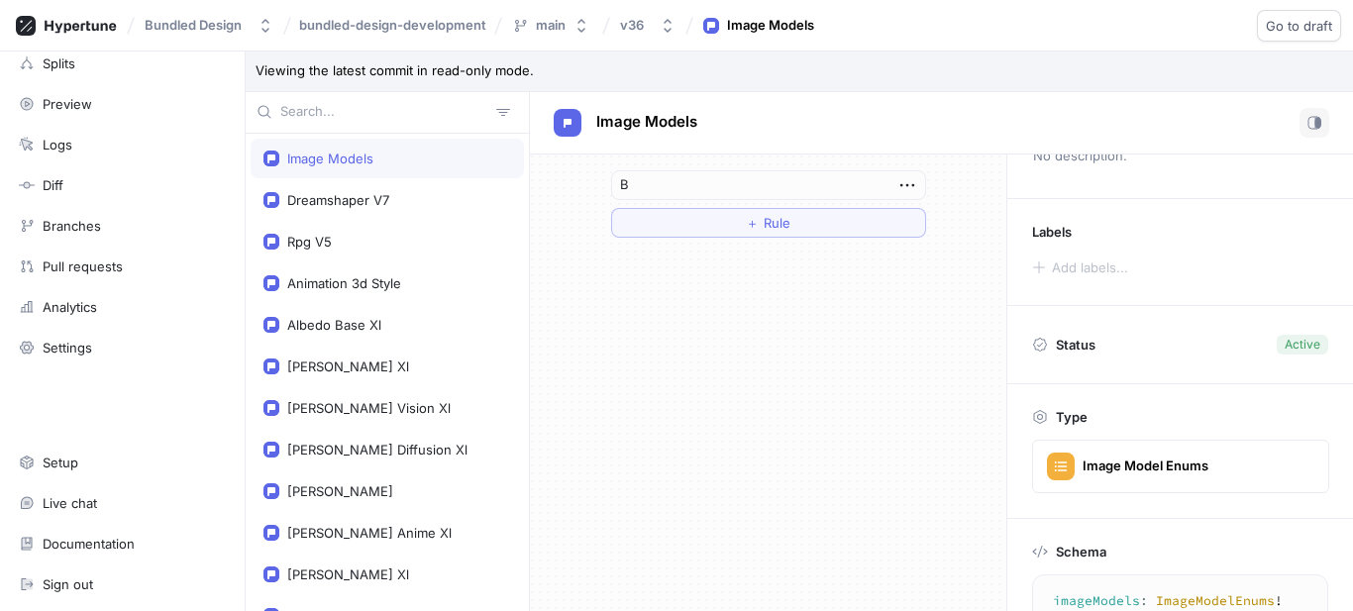
click at [359, 72] on p "Viewing the latest commit in read-only mode." at bounding box center [800, 72] width 1108 height 41
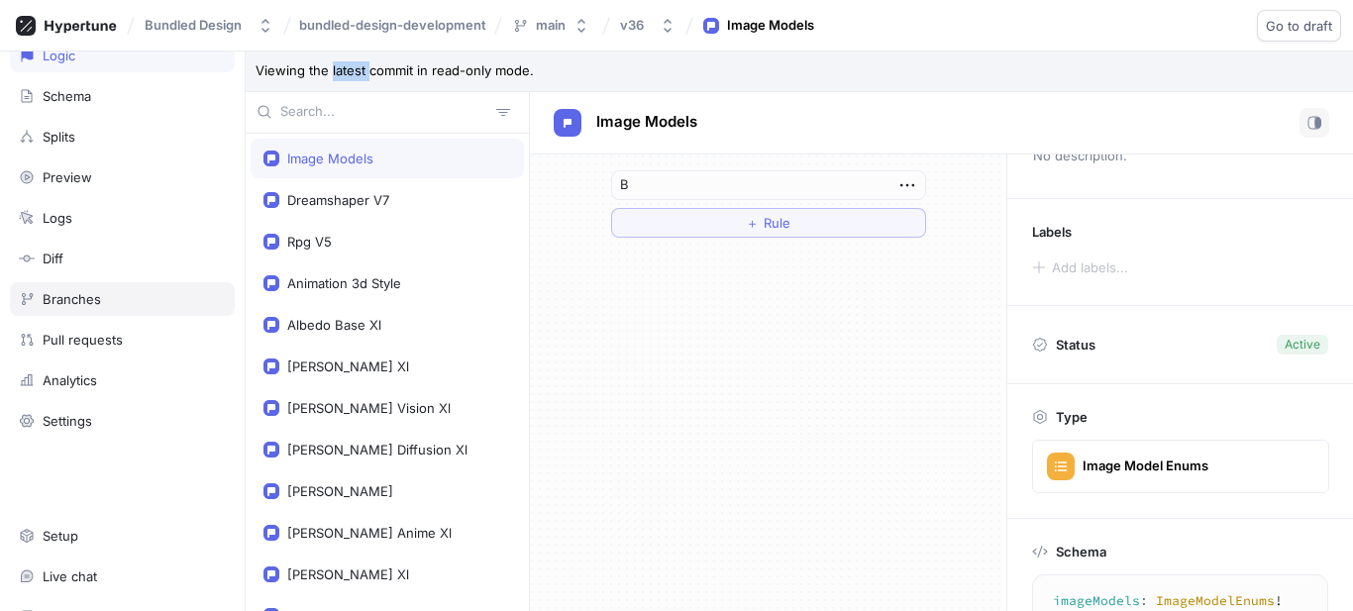
scroll to position [0, 0]
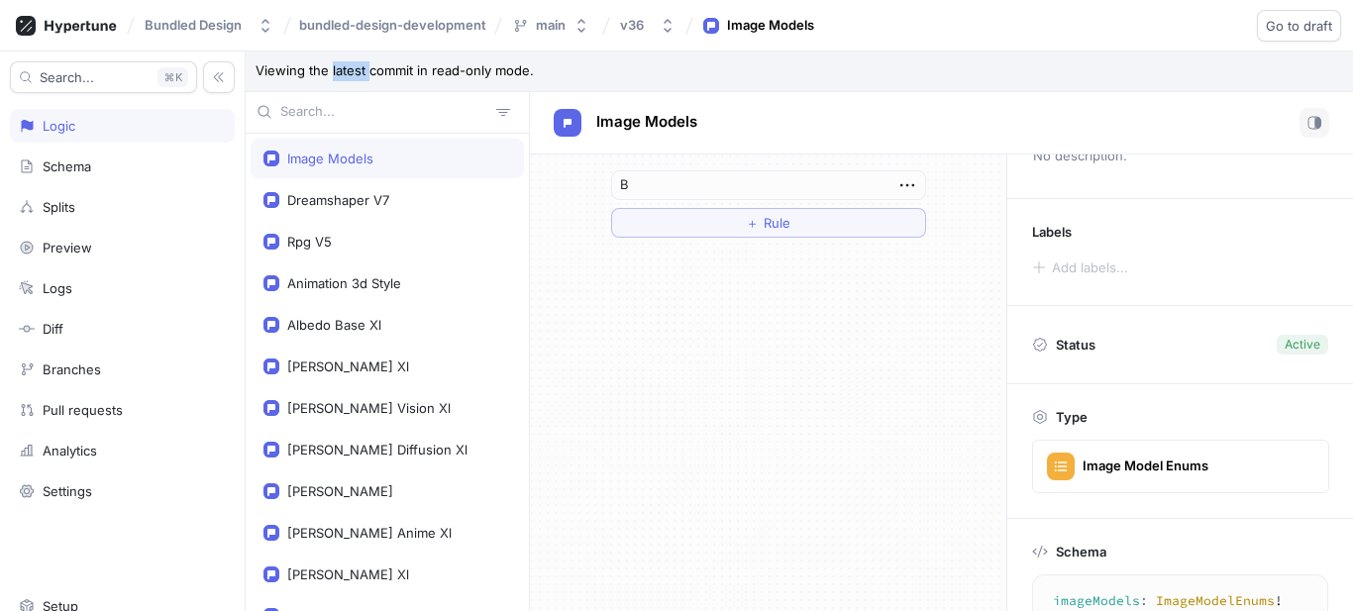
click at [144, 140] on div "Logic" at bounding box center [122, 126] width 225 height 34
click at [45, 118] on div "Logic" at bounding box center [59, 126] width 33 height 16
click at [53, 139] on div "Logic" at bounding box center [122, 126] width 225 height 34
click at [66, 170] on div "Schema" at bounding box center [67, 167] width 49 height 16
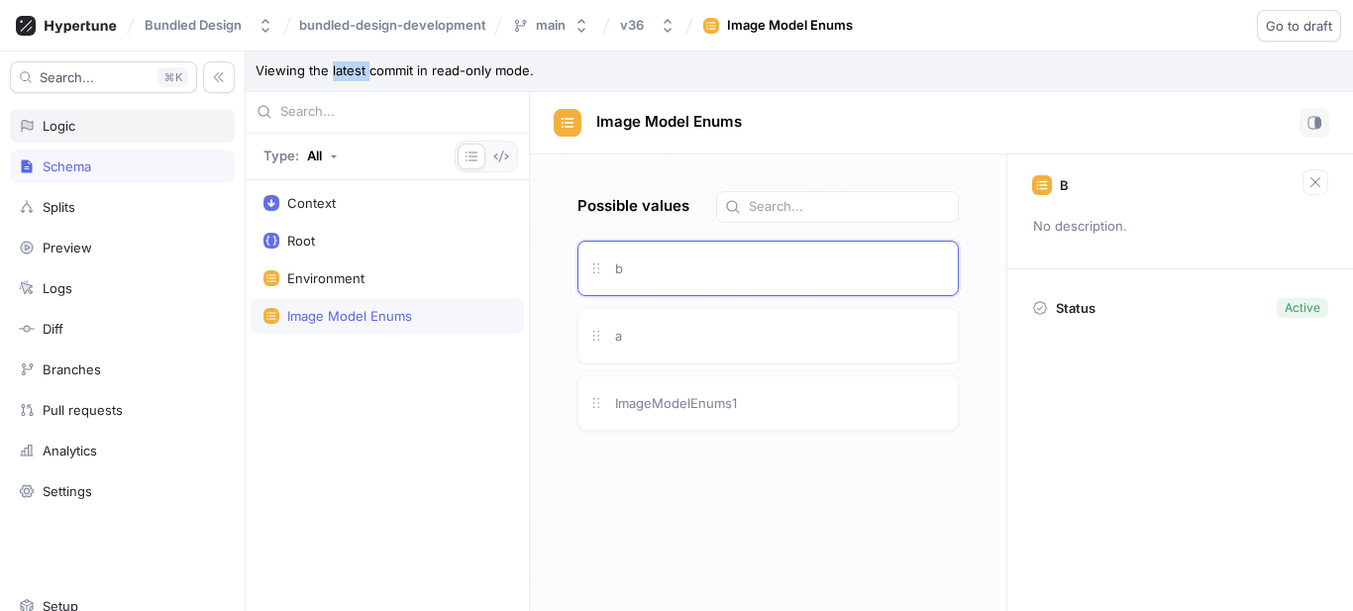
click at [71, 131] on div "Logic" at bounding box center [59, 126] width 33 height 16
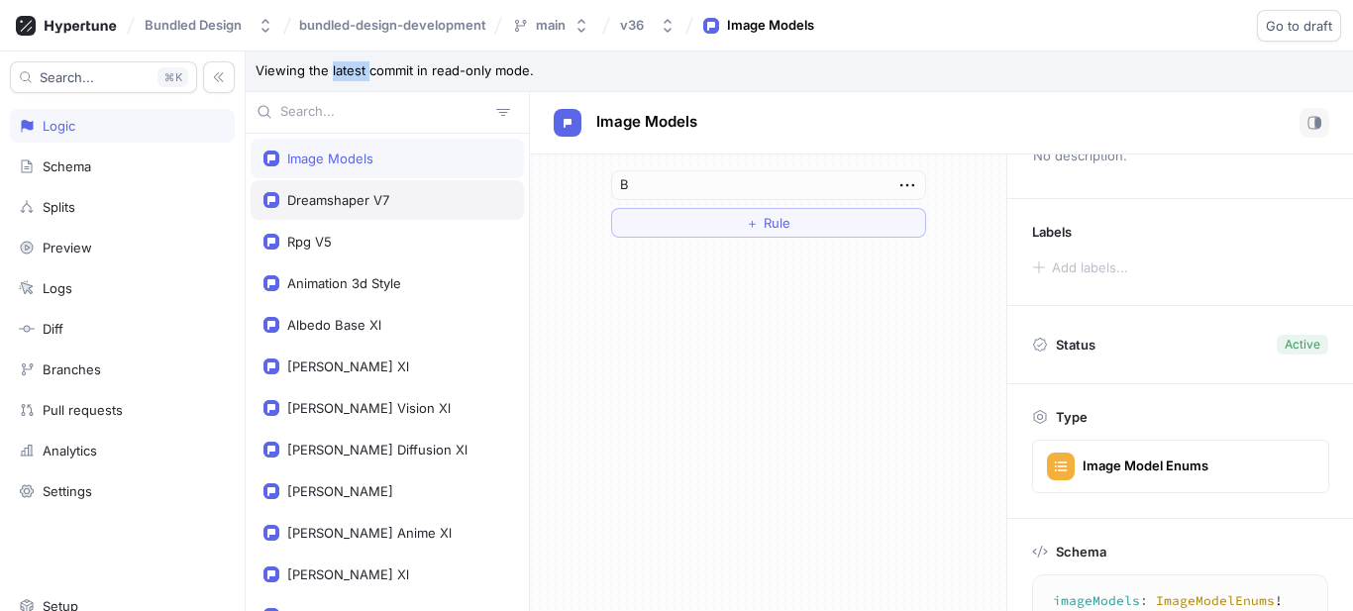
click at [285, 186] on div "Dreamshaper V7" at bounding box center [387, 200] width 273 height 40
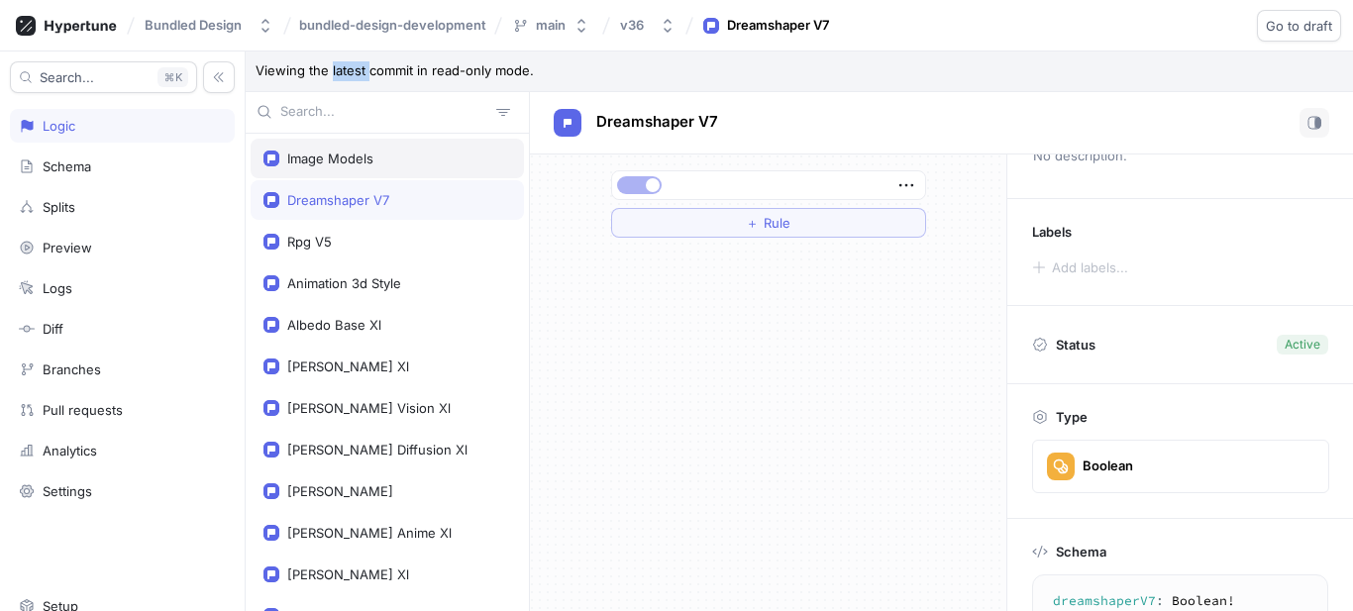
click at [309, 154] on div "Image Models" at bounding box center [330, 159] width 86 height 16
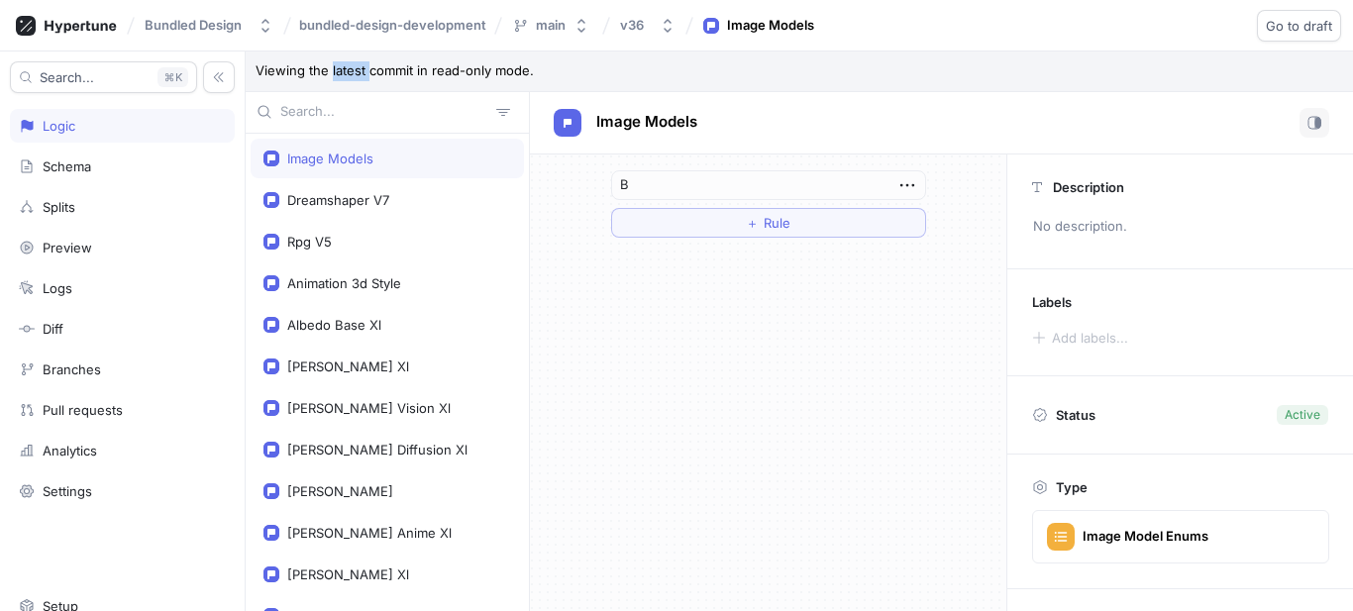
click at [787, 322] on div "B ＋ Rule" at bounding box center [768, 403] width 476 height 497
click at [352, 155] on div "Image Models" at bounding box center [330, 159] width 86 height 16
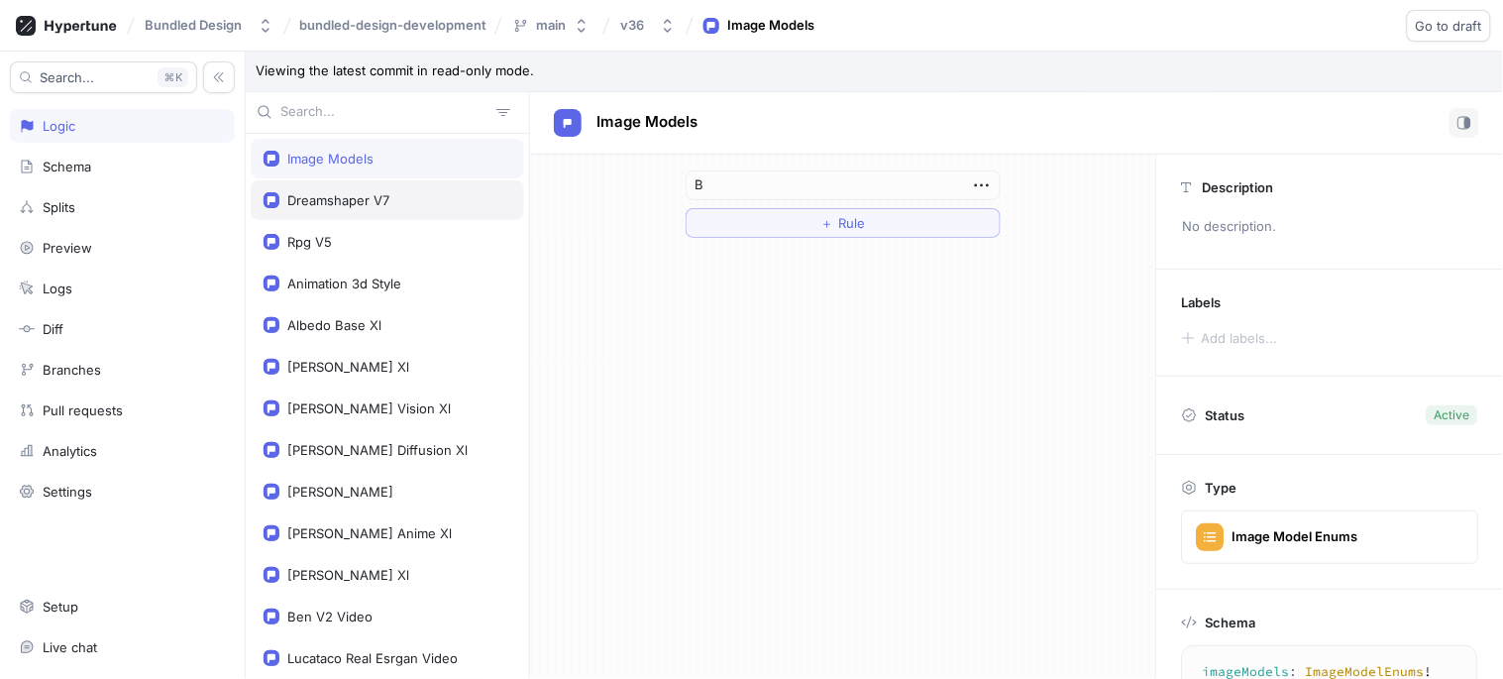
click at [386, 211] on div "Dreamshaper V7" at bounding box center [387, 200] width 273 height 40
click at [344, 154] on div "Image Models" at bounding box center [330, 159] width 86 height 16
type textarea "imageModels: ImageModelEnums!"
click at [686, 25] on div "Bundled Design bundled-design-development main v36 Image Models Go to draft Rol…" at bounding box center [751, 26] width 1503 height 52
click at [655, 21] on button "v36" at bounding box center [647, 25] width 71 height 33
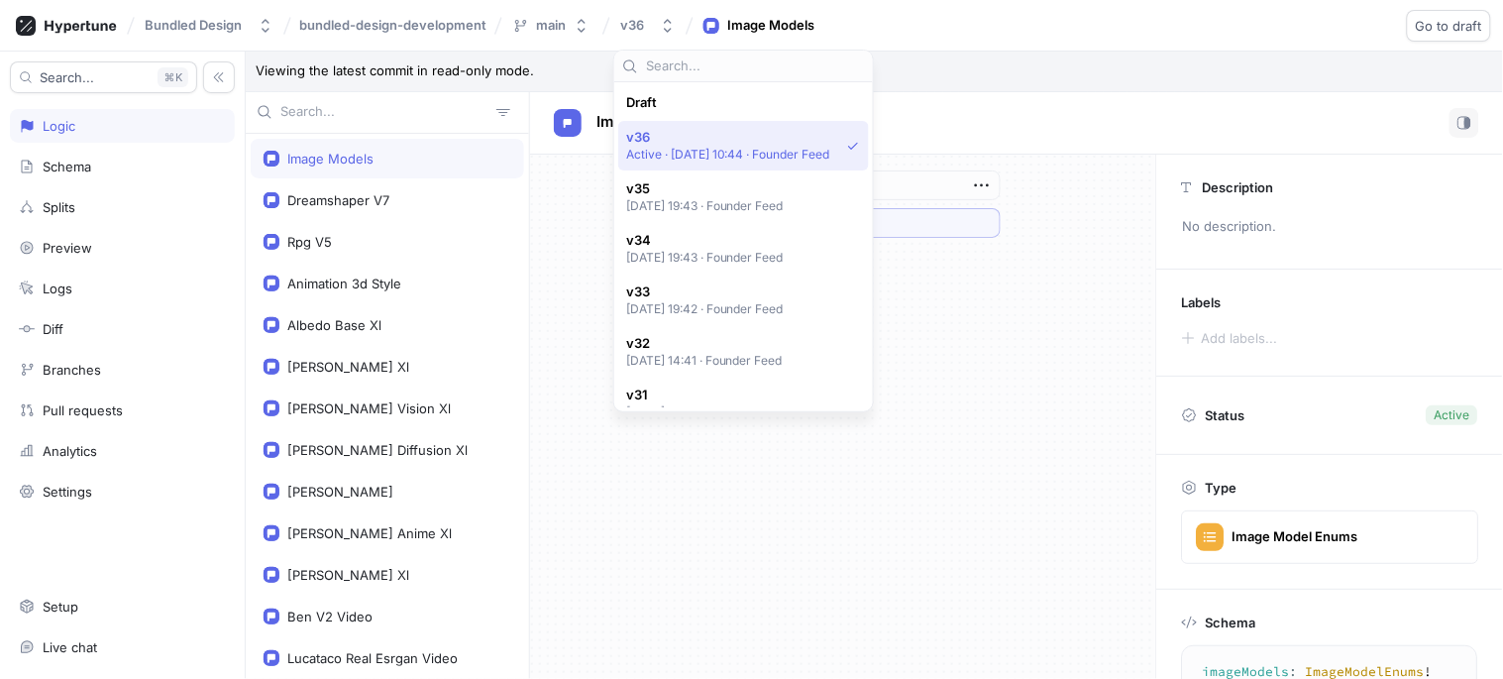
scroll to position [34, 0]
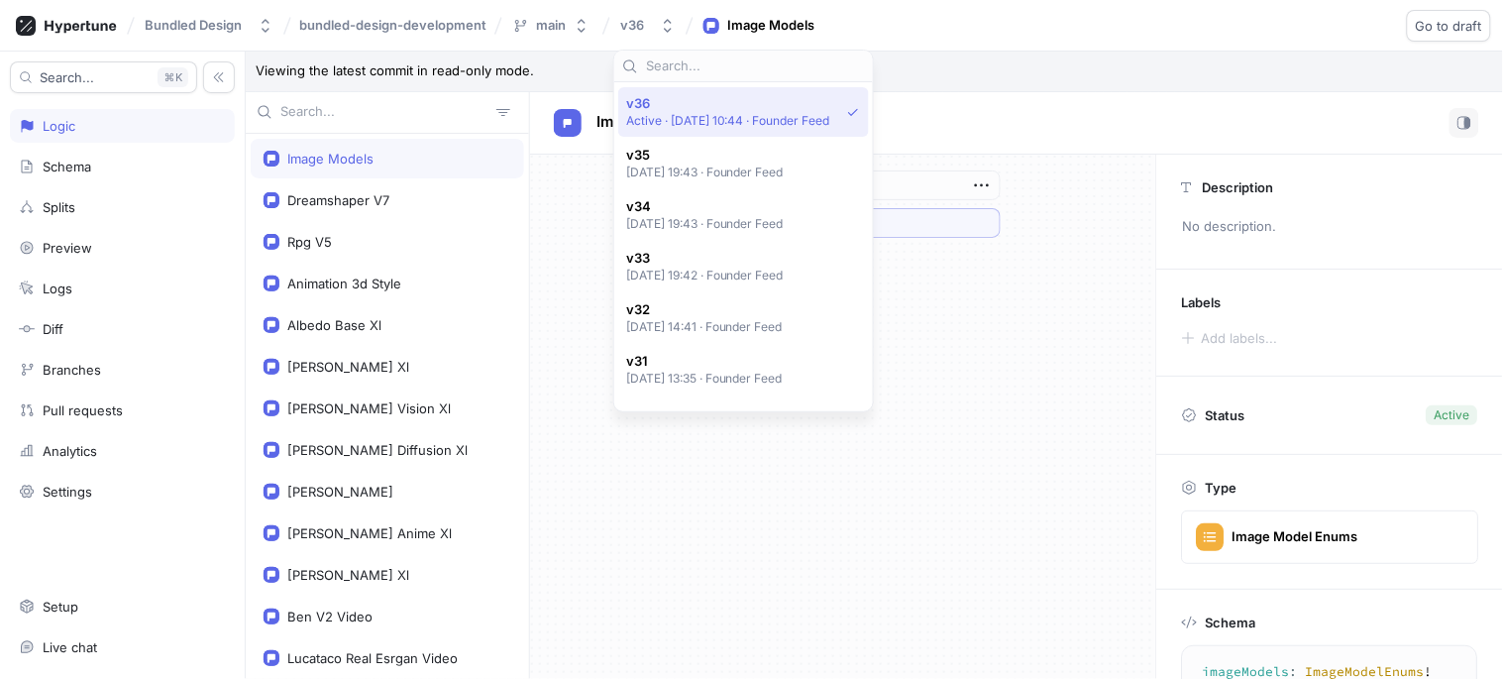
click at [55, 118] on div "Logic" at bounding box center [59, 126] width 33 height 16
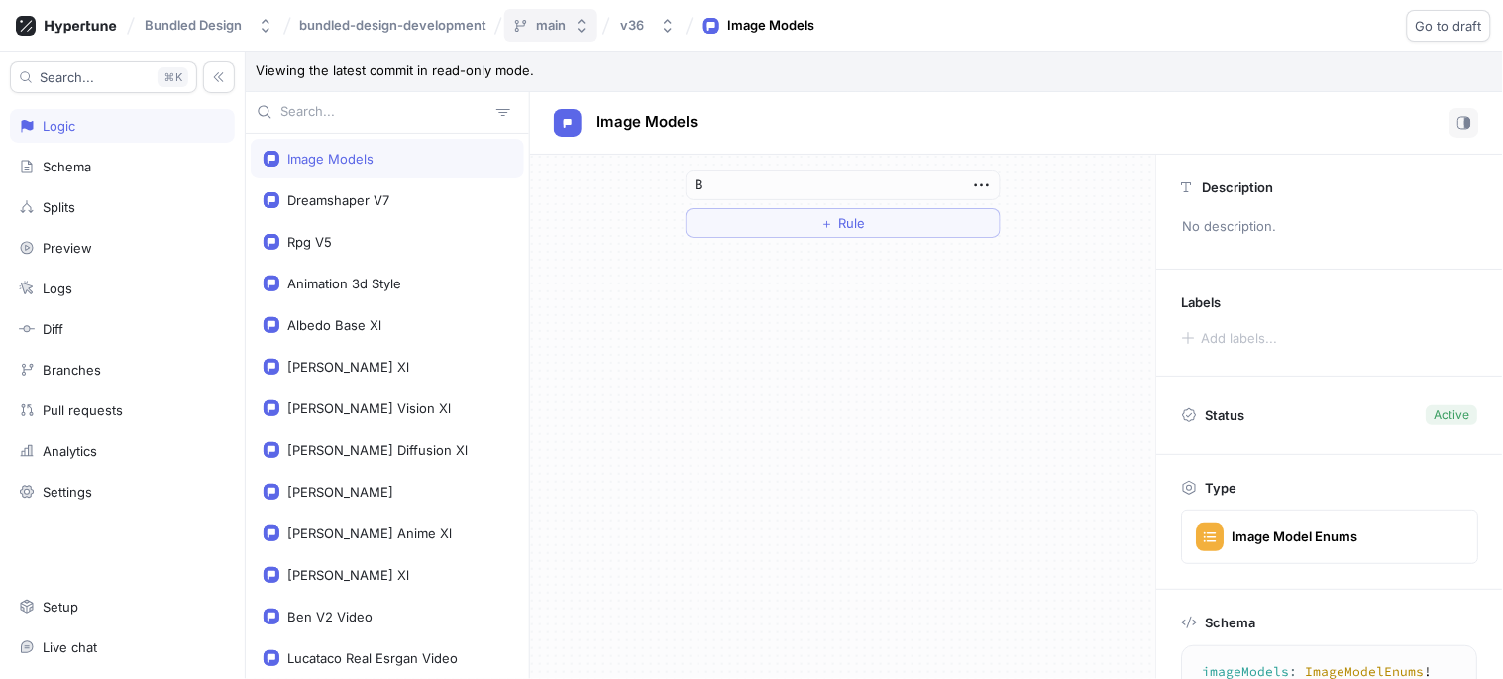
click at [557, 21] on div "main" at bounding box center [551, 25] width 30 height 17
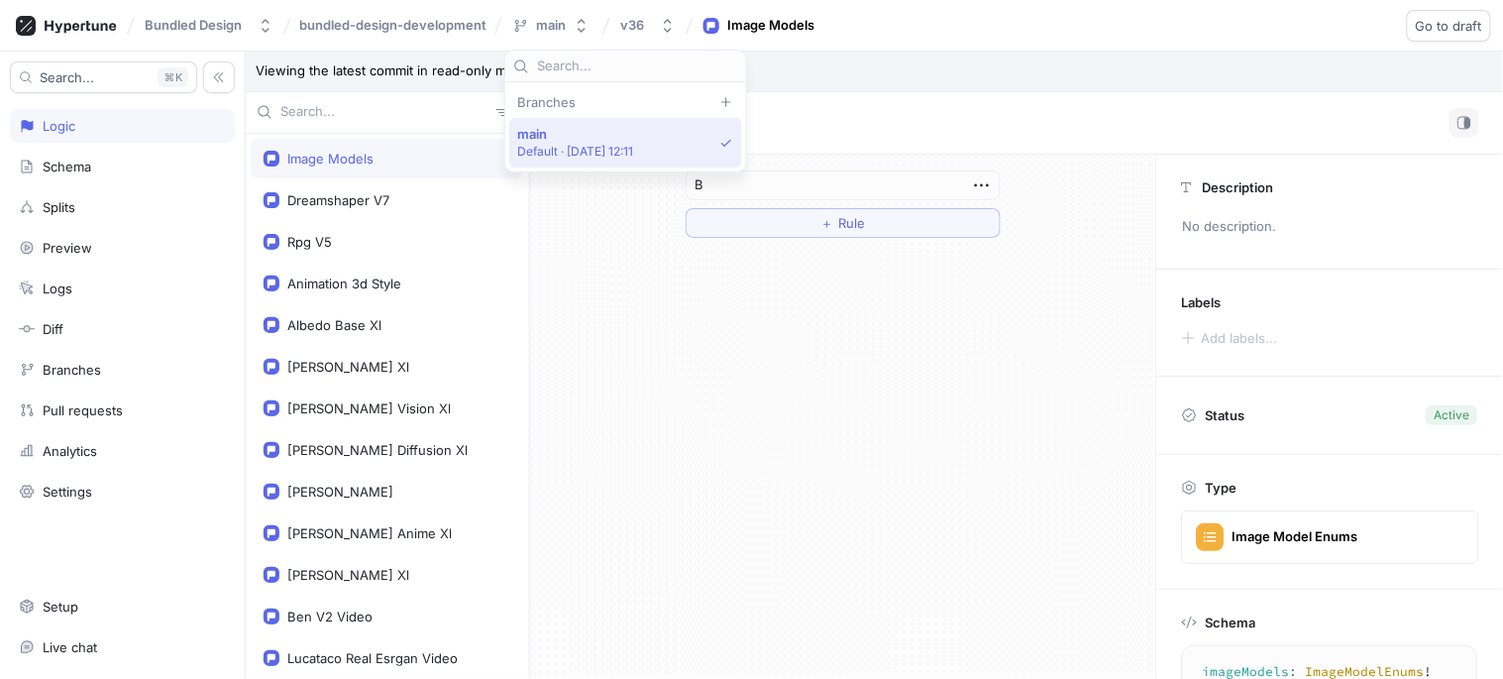
click at [591, 143] on p "Default ‧ [DATE] 12:11" at bounding box center [575, 151] width 117 height 17
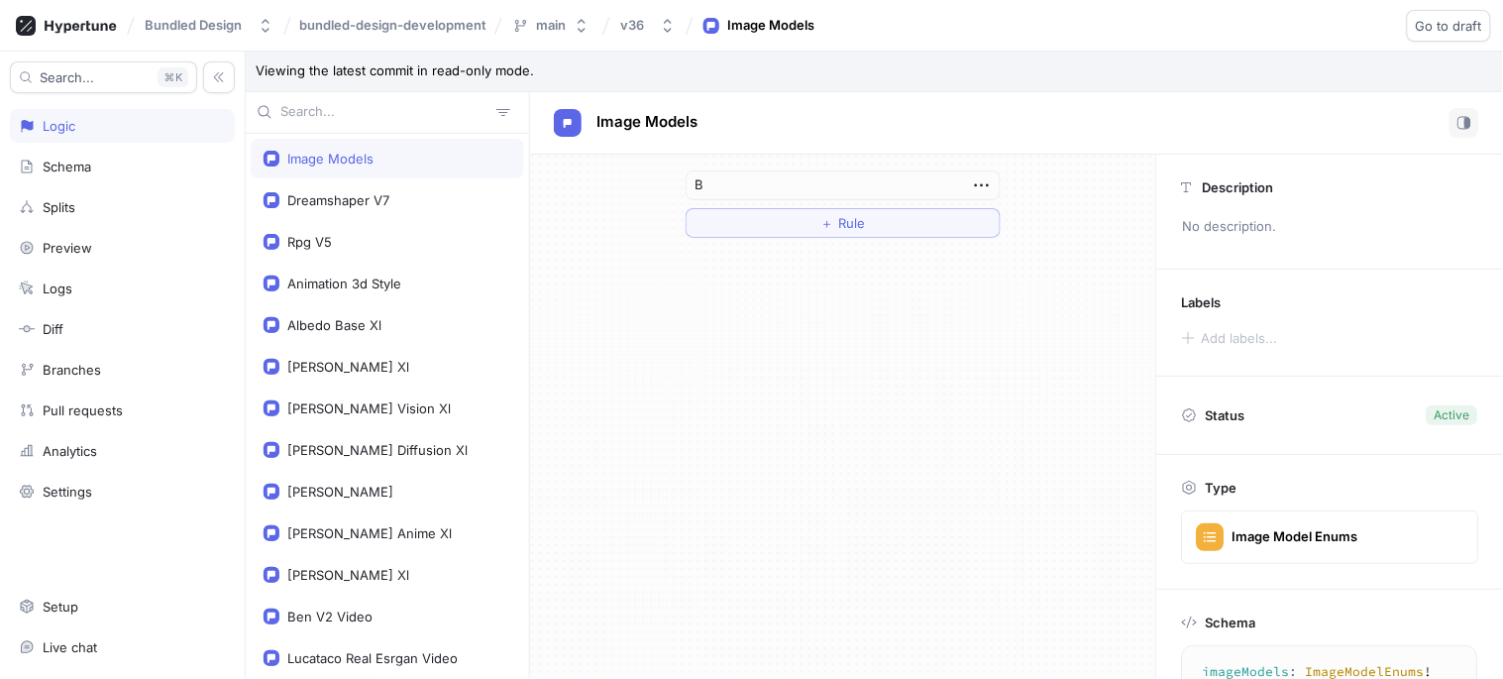
click at [1337, 37] on div "Bundled Design bundled-design-development main v36 Image Models Go to draft Rol…" at bounding box center [751, 26] width 1503 height 52
click at [1337, 23] on span "Go to draft" at bounding box center [1449, 26] width 66 height 12
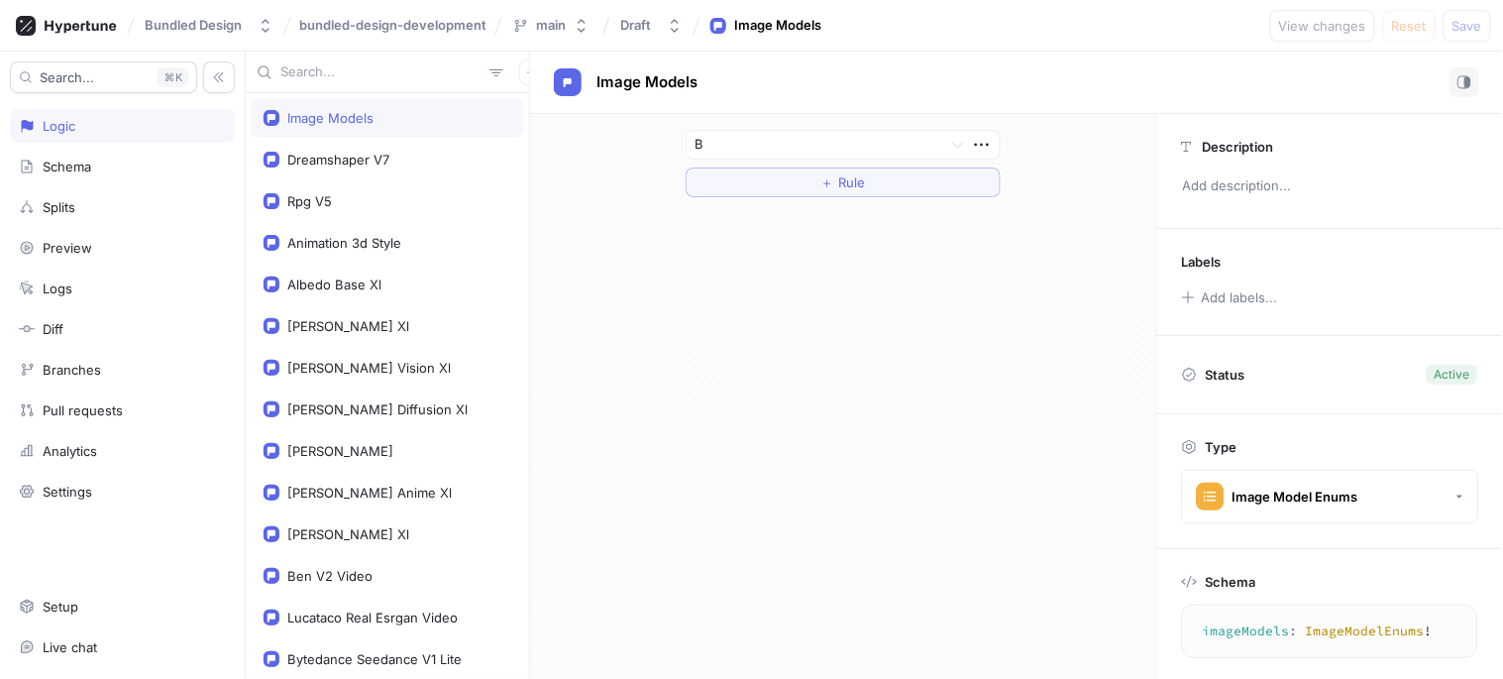
scroll to position [114, 0]
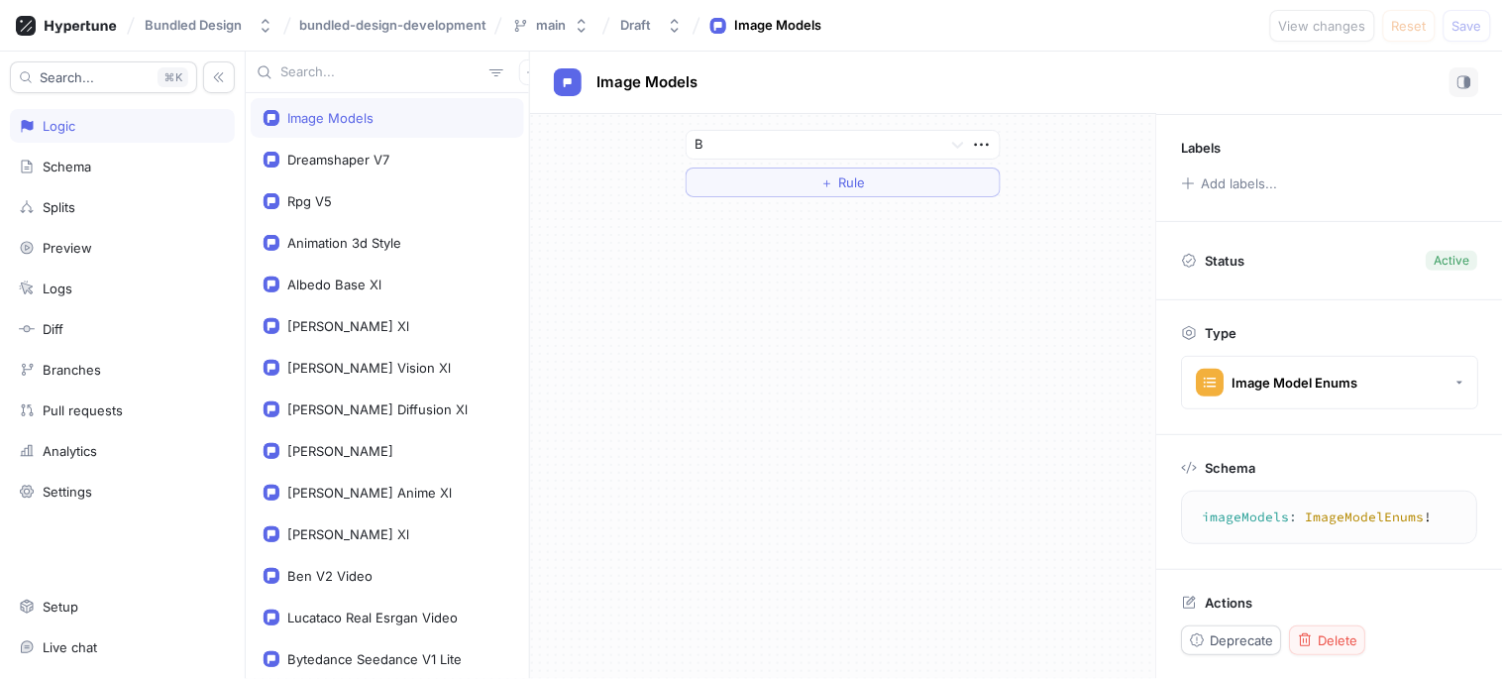
click at [1325, 595] on span "Delete" at bounding box center [1339, 640] width 40 height 12
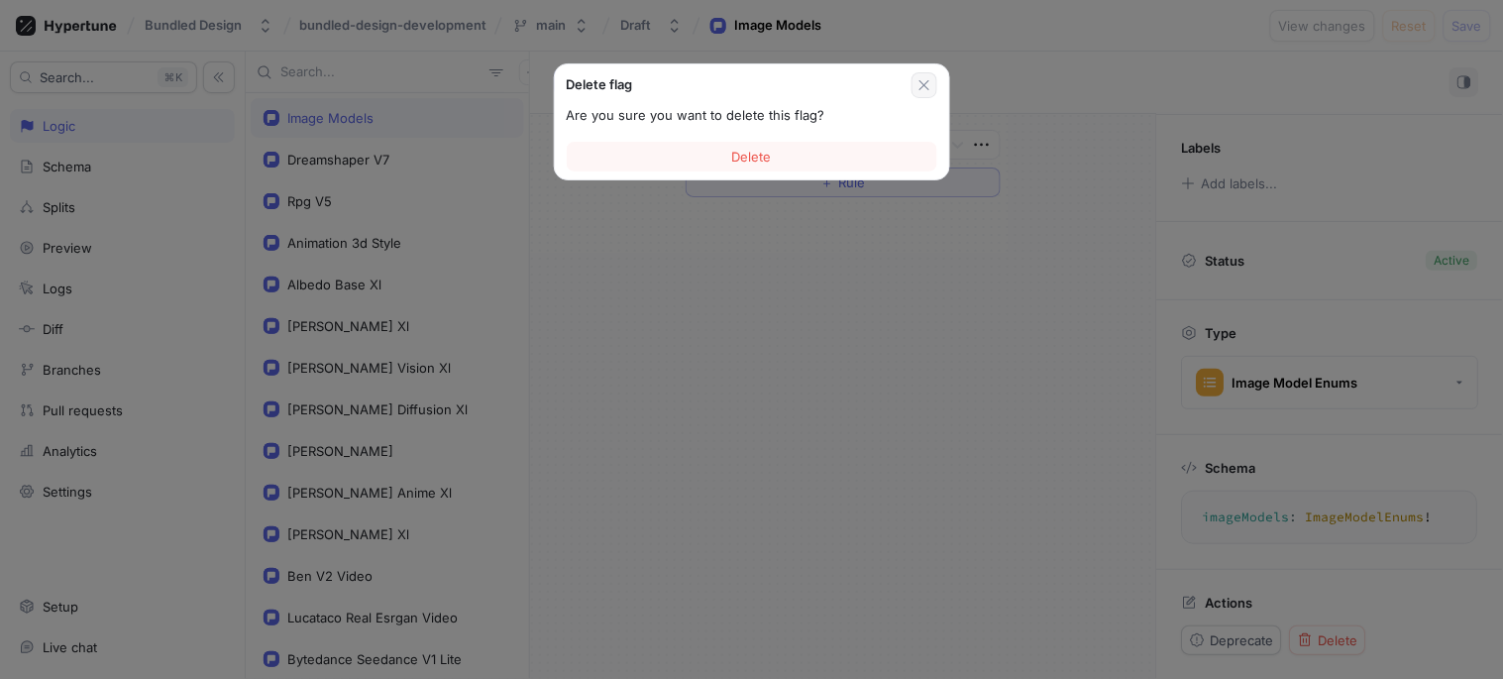
click at [917, 83] on icon "button" at bounding box center [924, 85] width 16 height 16
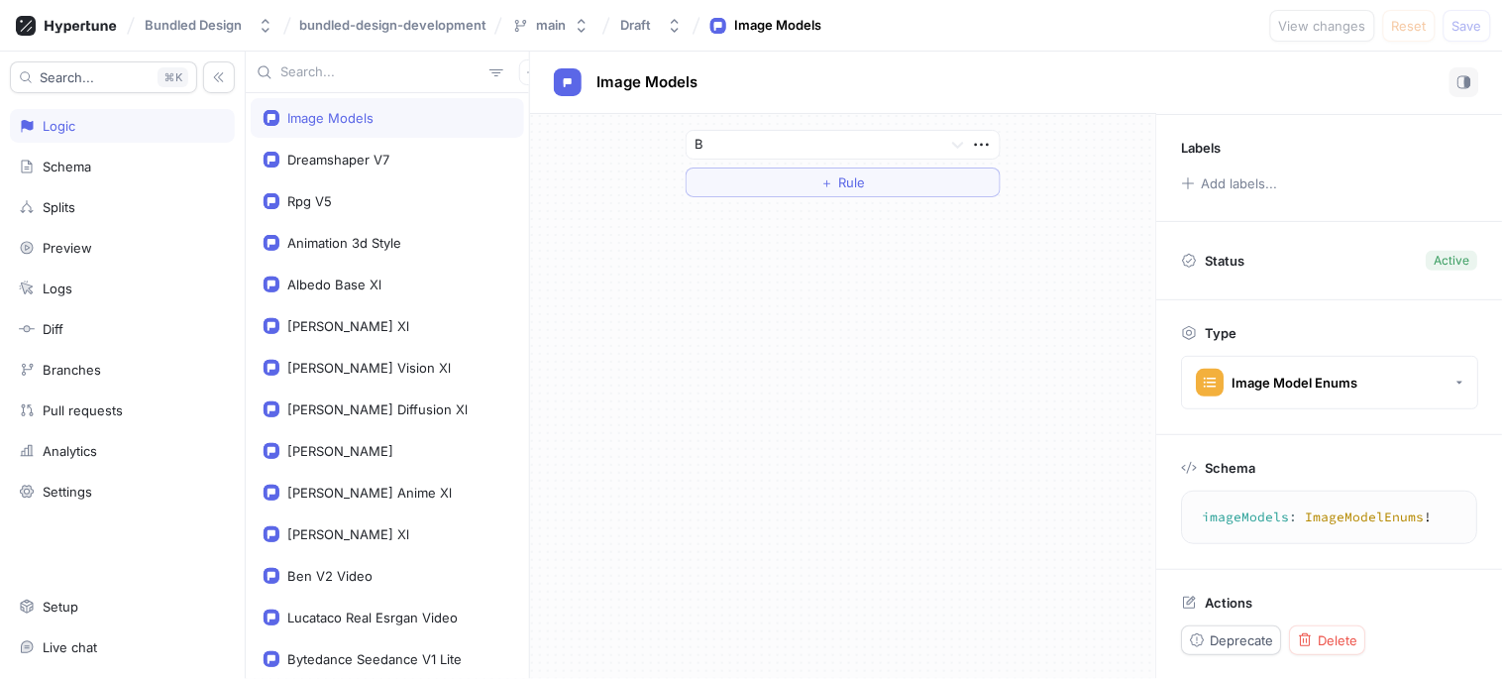
click at [1243, 515] on textarea "imageModels: ImageModelEnums!" at bounding box center [1330, 517] width 278 height 36
click at [1337, 595] on span "Delete" at bounding box center [1339, 640] width 40 height 12
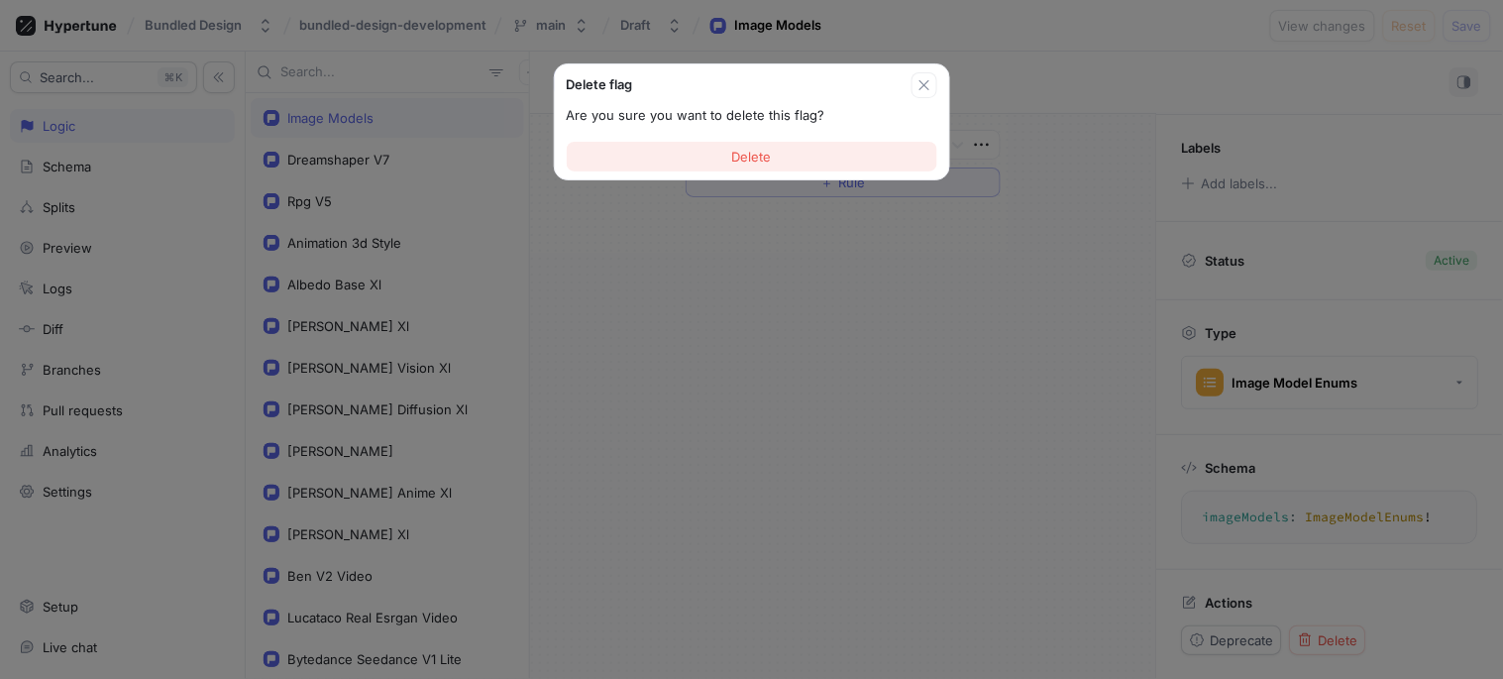
click at [735, 144] on button "Delete" at bounding box center [752, 157] width 370 height 30
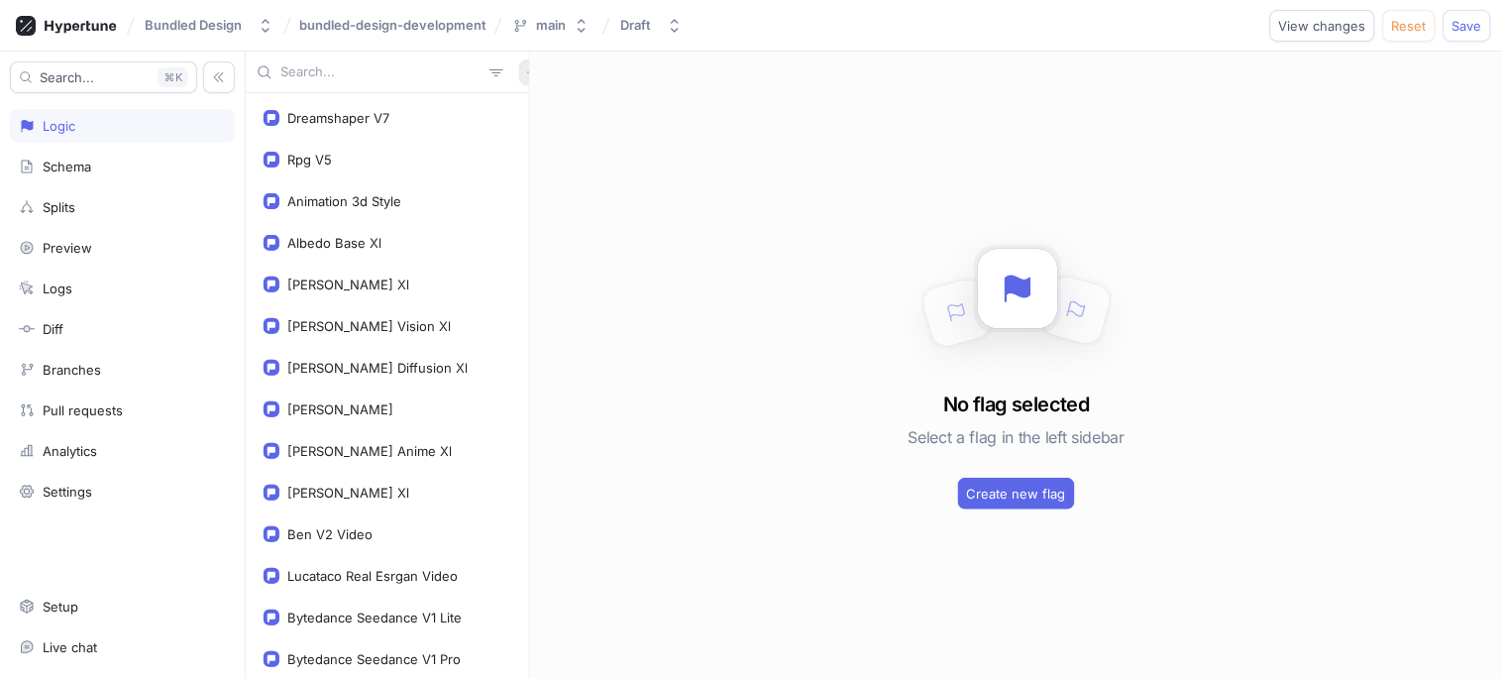
click at [519, 66] on button "button" at bounding box center [532, 72] width 26 height 26
click at [553, 113] on div "Flag" at bounding box center [555, 111] width 117 height 34
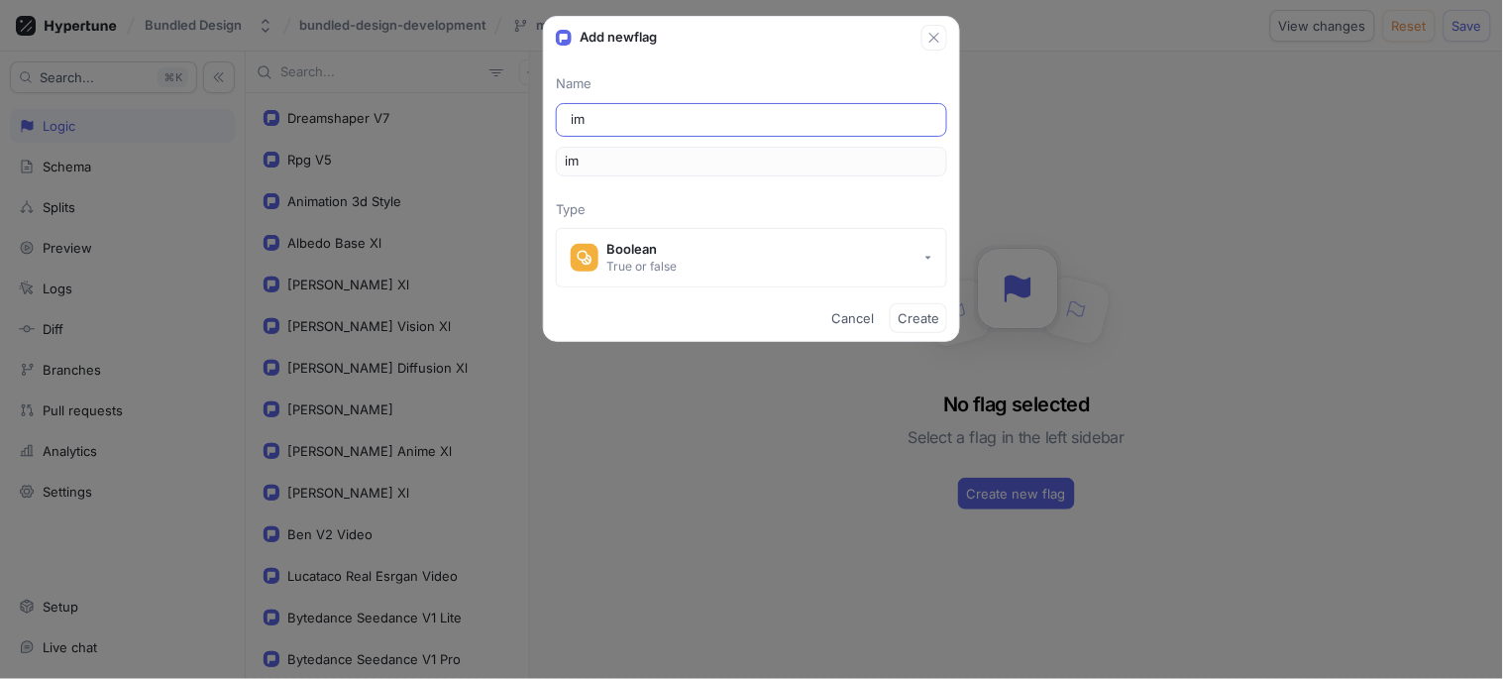
type input "ima"
type input "imag"
type input "image"
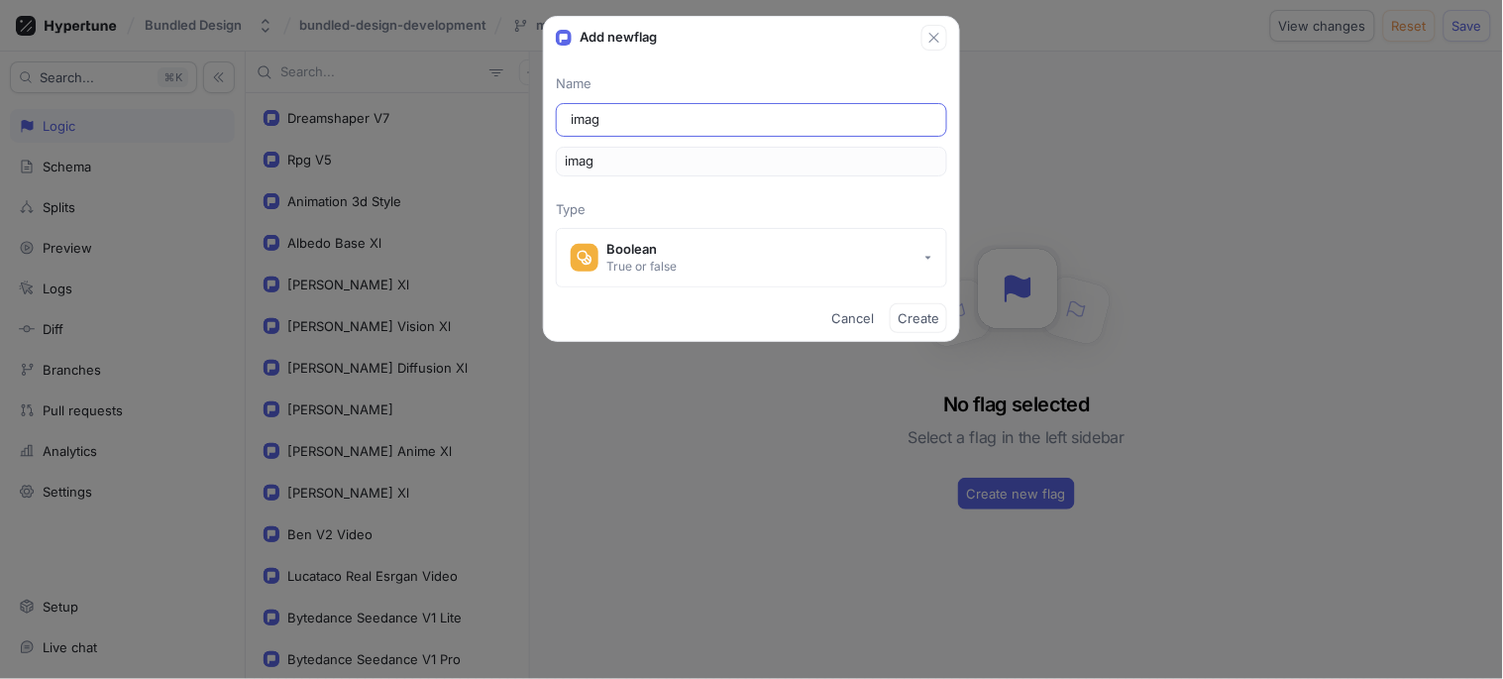
type input "image"
type input "imagem"
type input "image"
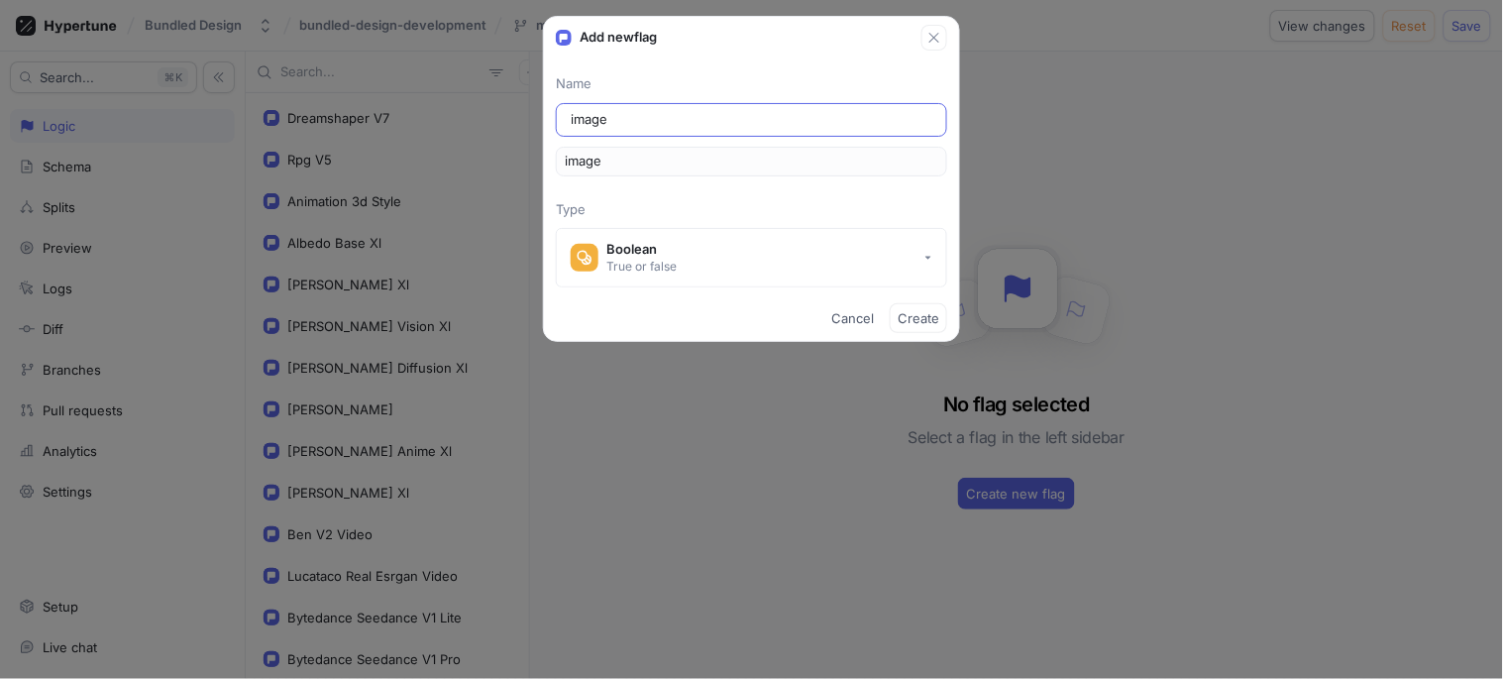
type input "imagem"
type input "image"
type input "imageM"
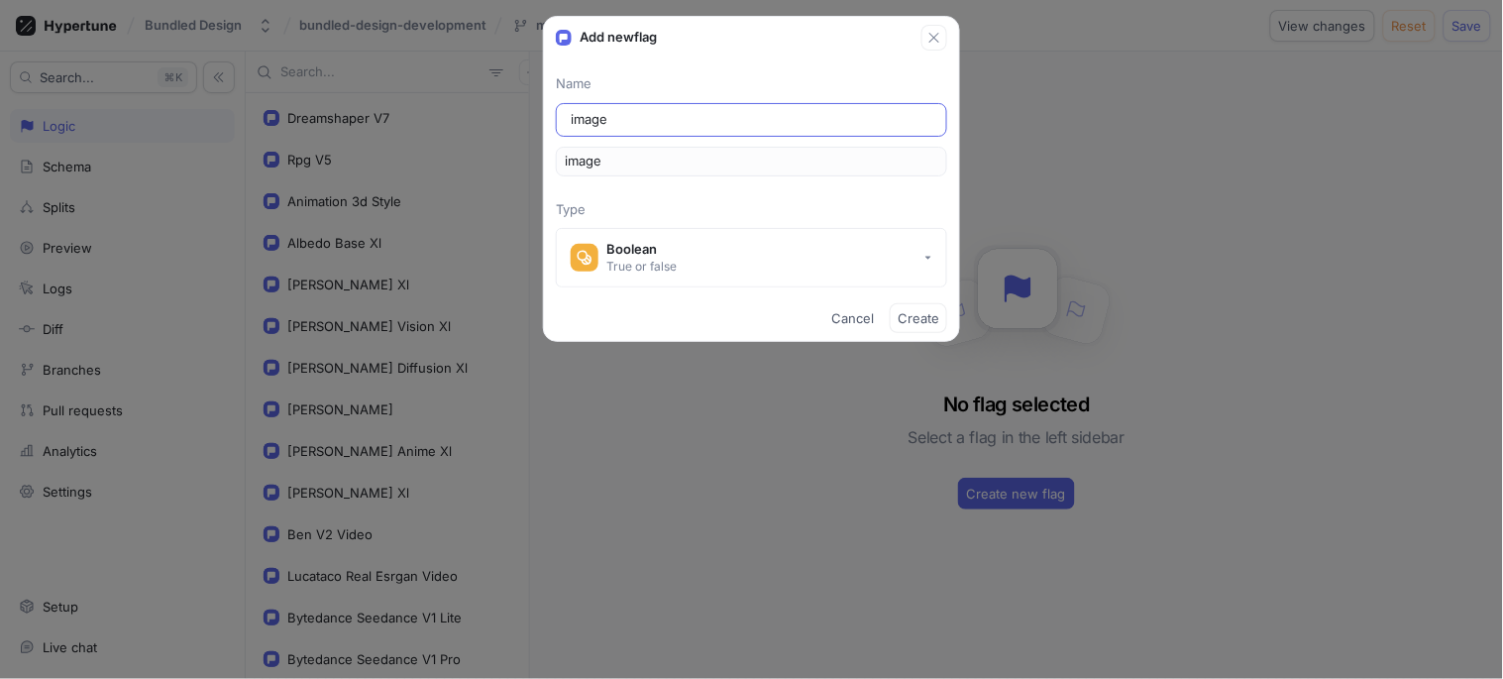
type input "imageM"
type input "imageMo"
type input "imageMod"
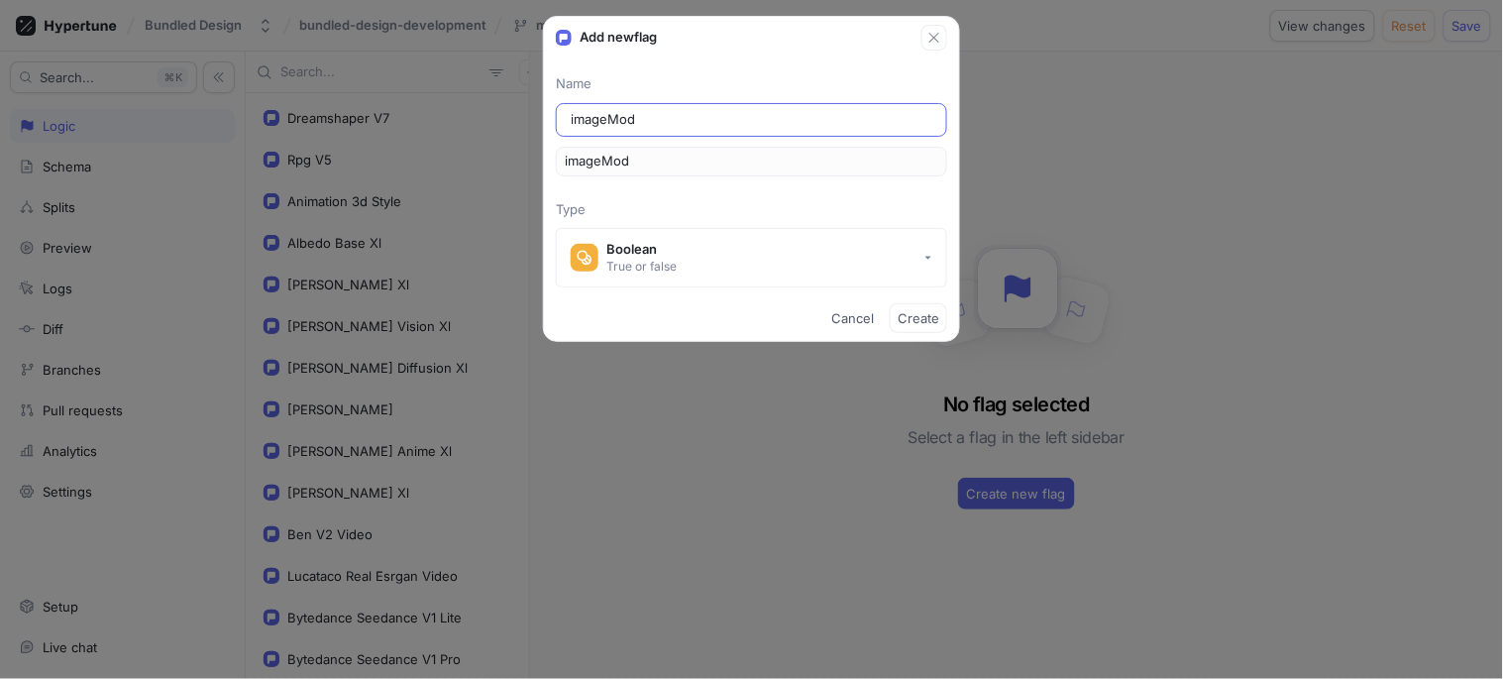
type input "imageMode"
type input "imageModel"
type input "imageModels"
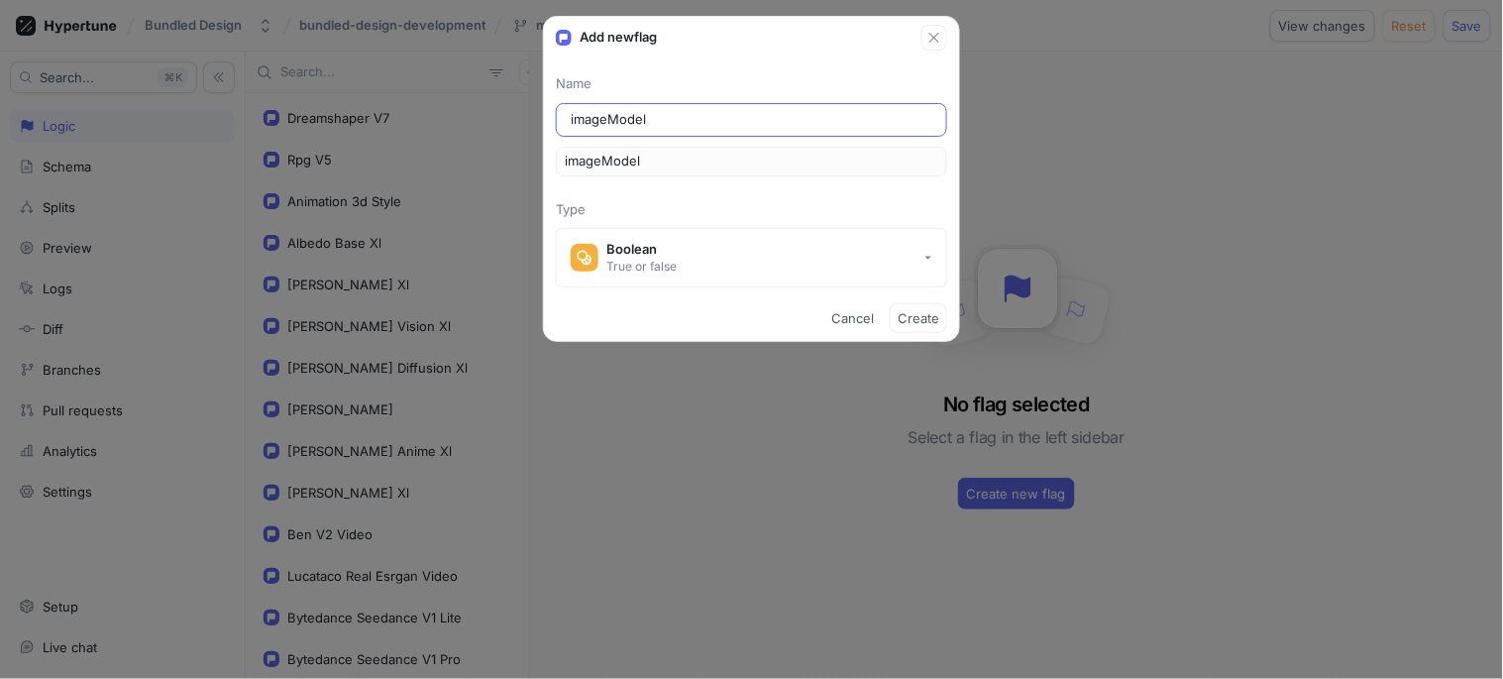
type input "imageModels"
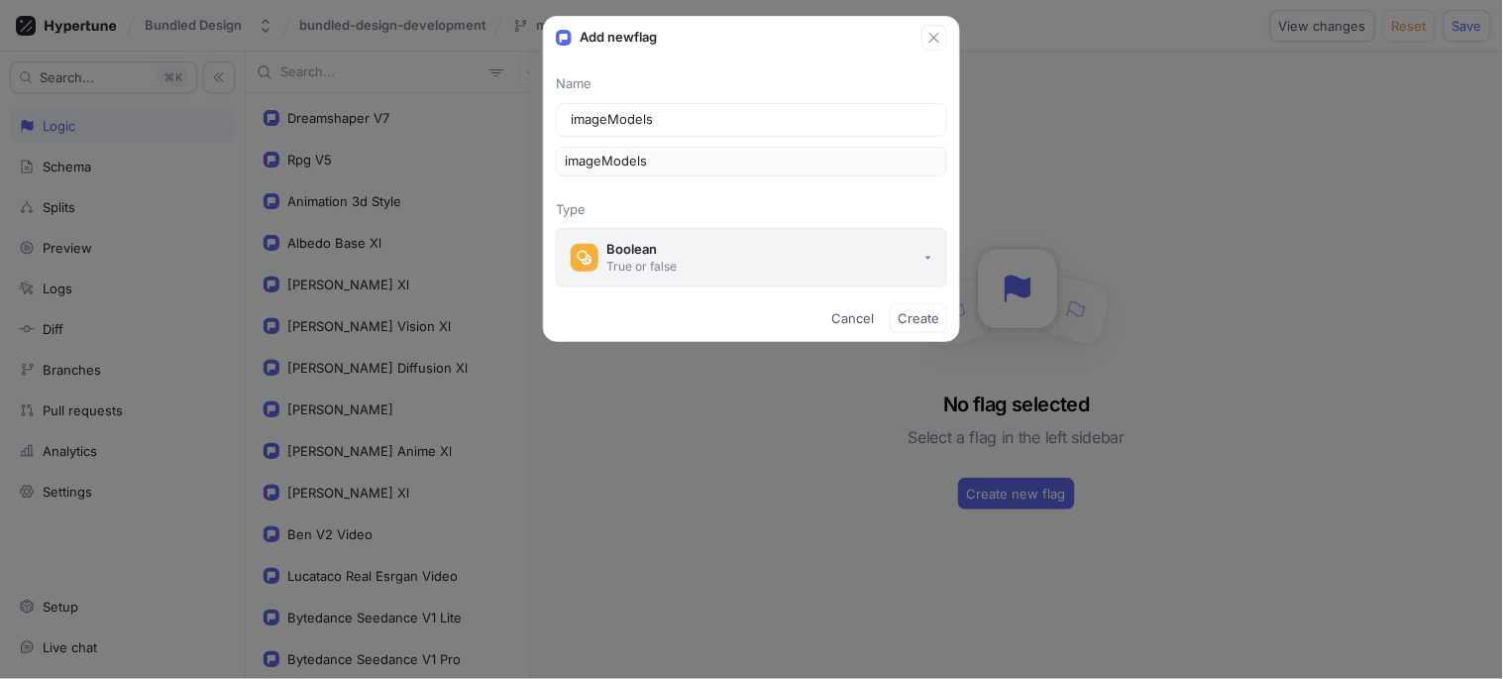
click at [748, 256] on button "Boolean True or false" at bounding box center [751, 257] width 391 height 59
type input "imageModels"
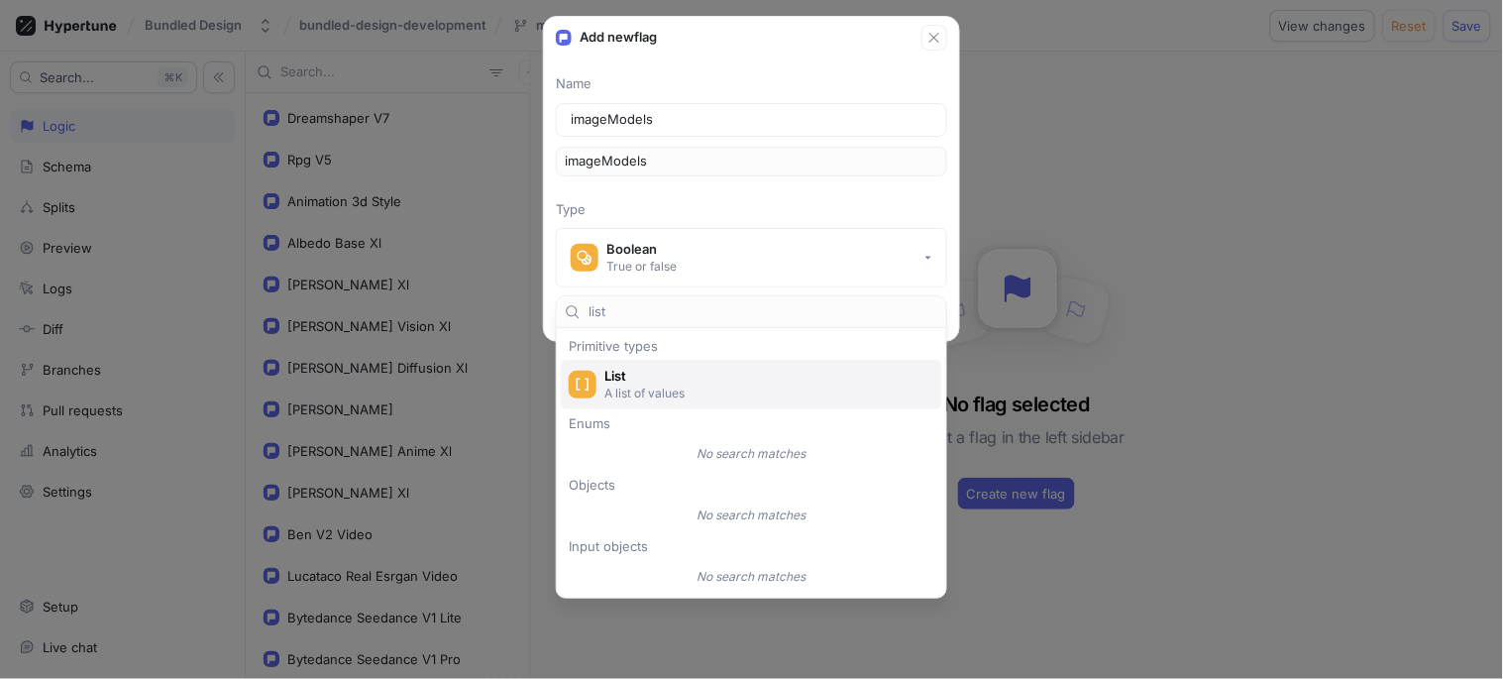
type input "list"
click at [640, 379] on span "List" at bounding box center [764, 376] width 320 height 17
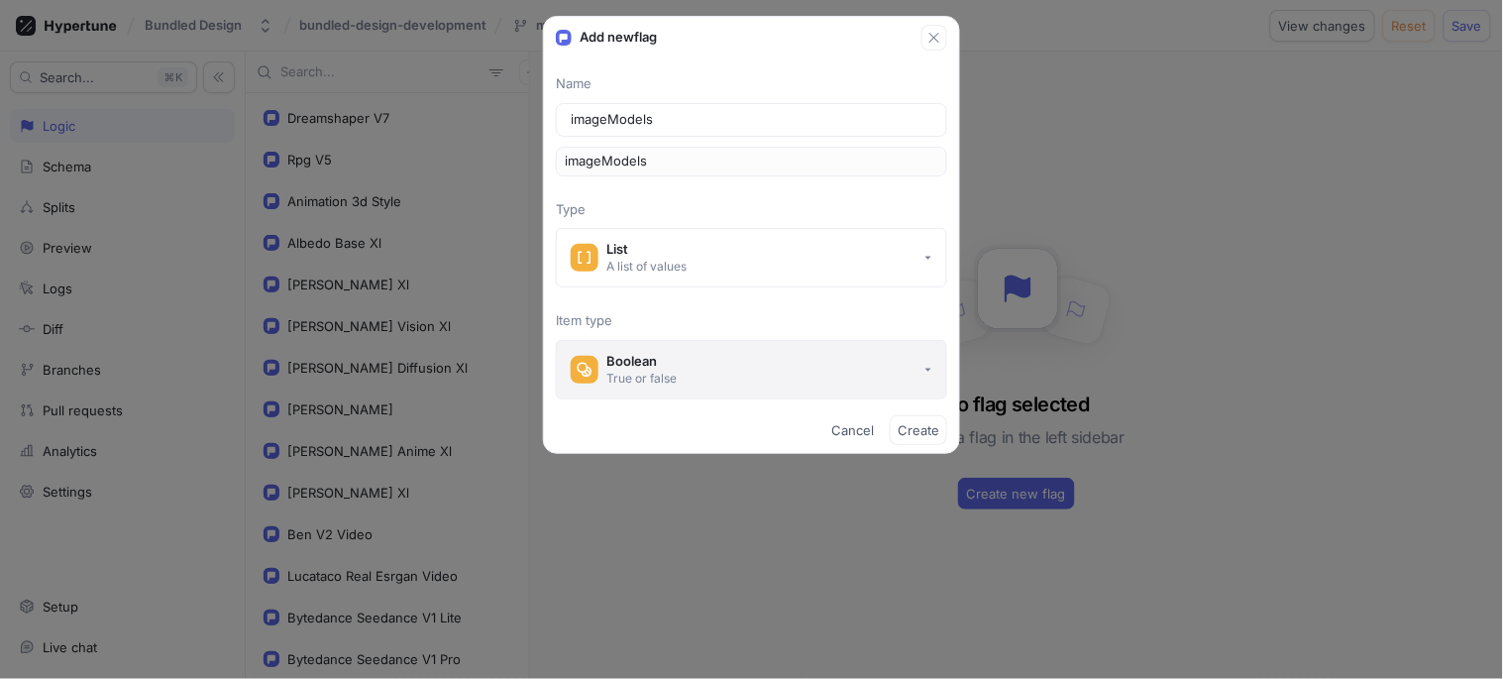
click at [852, 370] on button "Boolean True or false" at bounding box center [751, 369] width 391 height 59
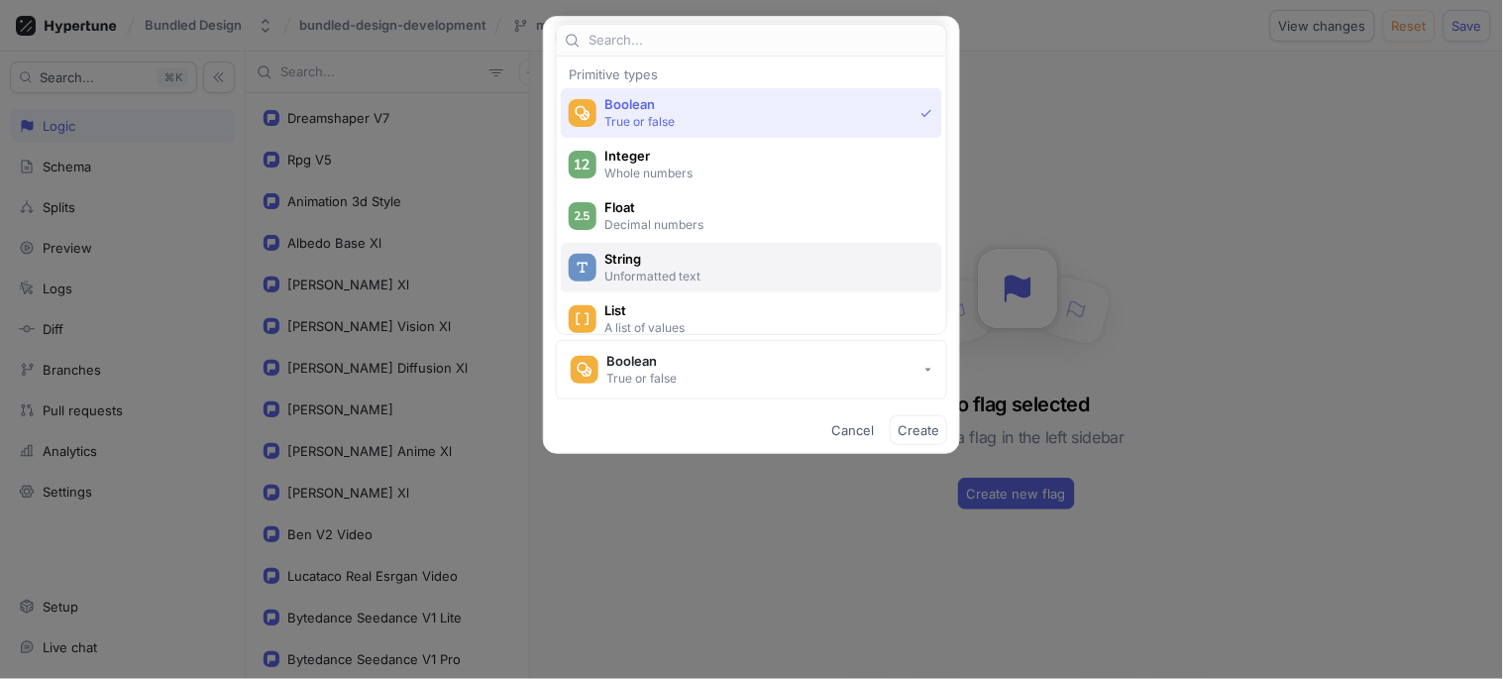
click at [695, 274] on p "Unformatted text" at bounding box center [762, 275] width 317 height 17
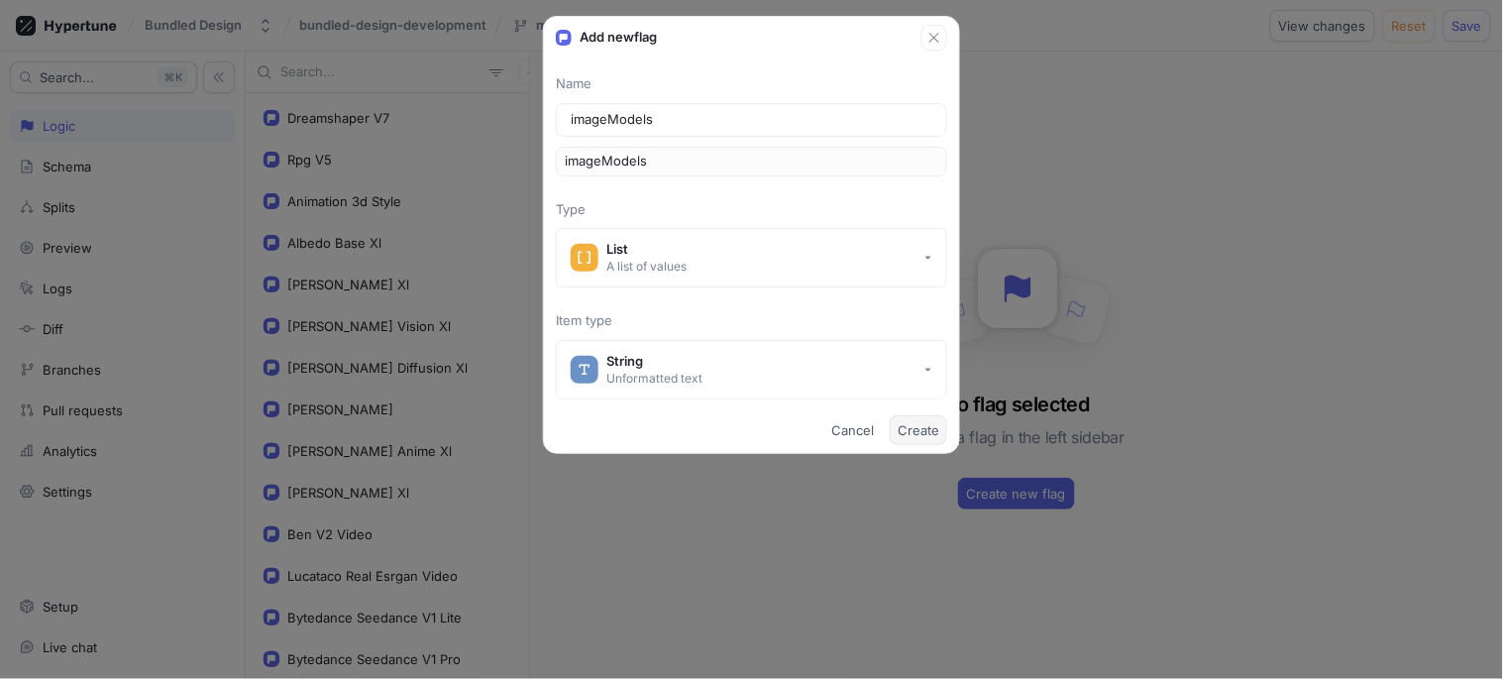
click at [929, 424] on span "Create" at bounding box center [919, 430] width 42 height 12
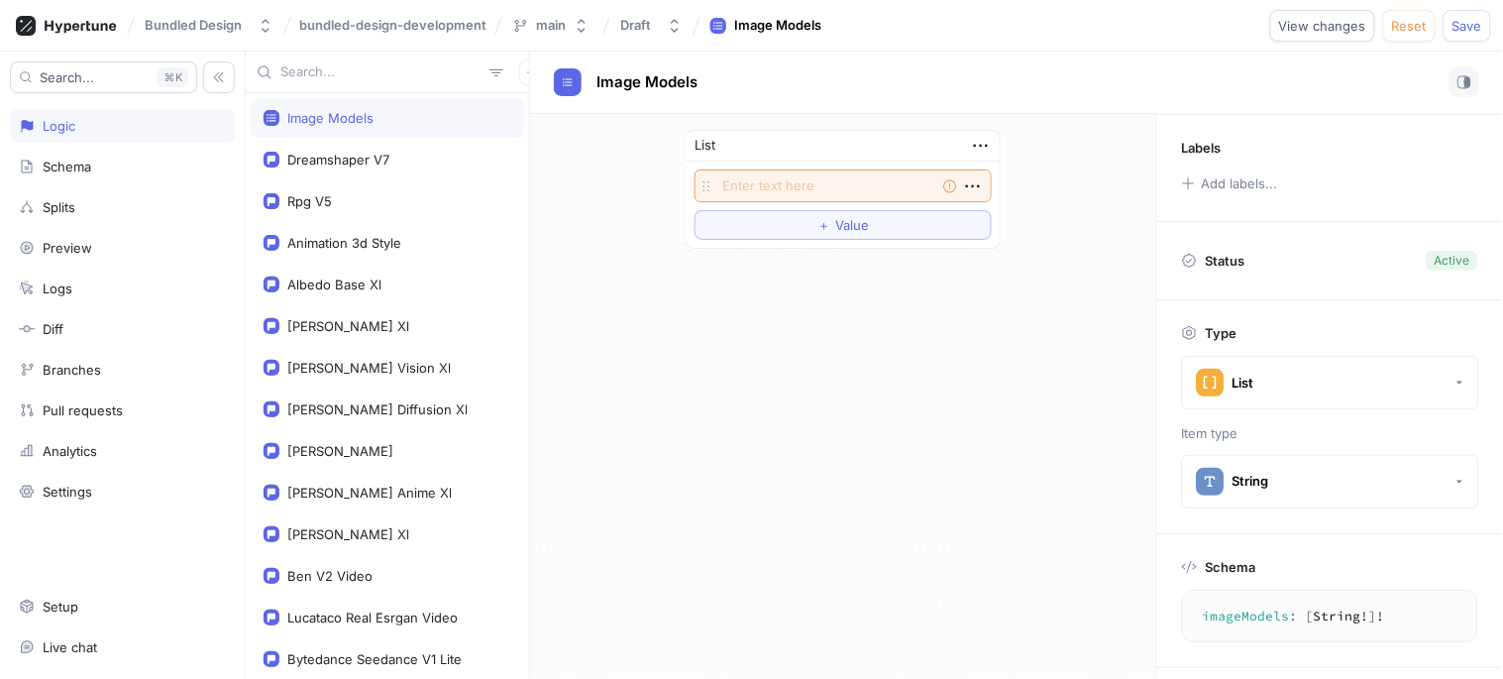
scroll to position [213, 0]
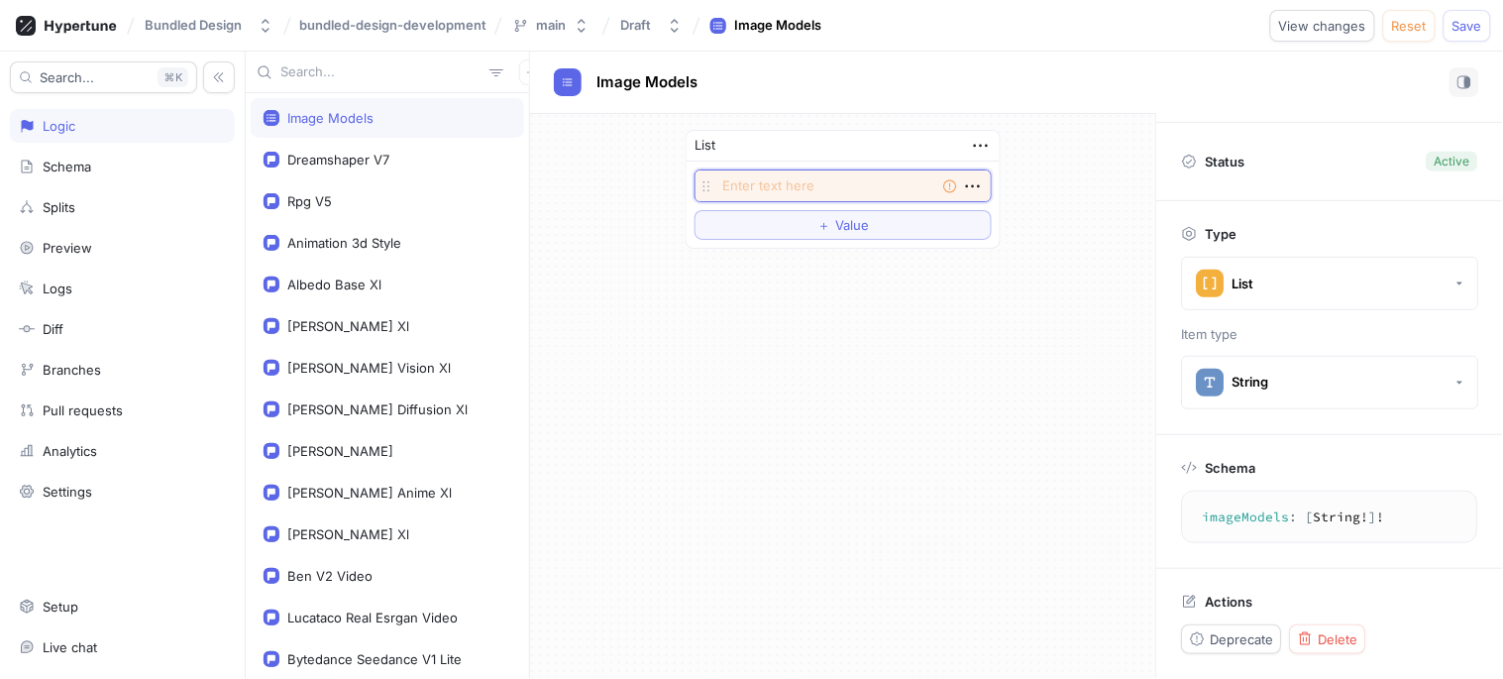
click at [936, 186] on textarea at bounding box center [842, 185] width 297 height 33
type textarea "x"
click at [978, 184] on icon "button" at bounding box center [973, 186] width 22 height 22
click at [1011, 330] on p "Convert to variable" at bounding box center [1050, 322] width 117 height 20
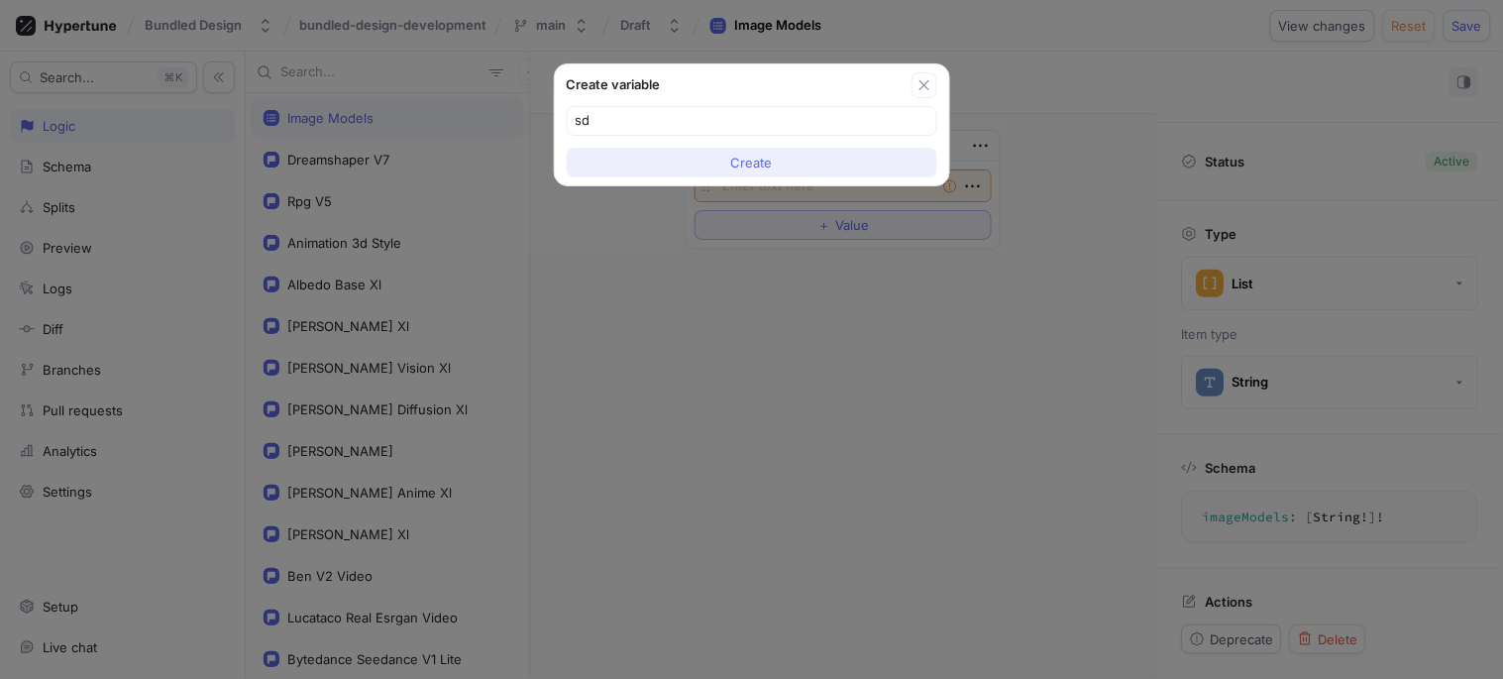
type input "sd"
click at [743, 150] on button "Create" at bounding box center [752, 163] width 370 height 30
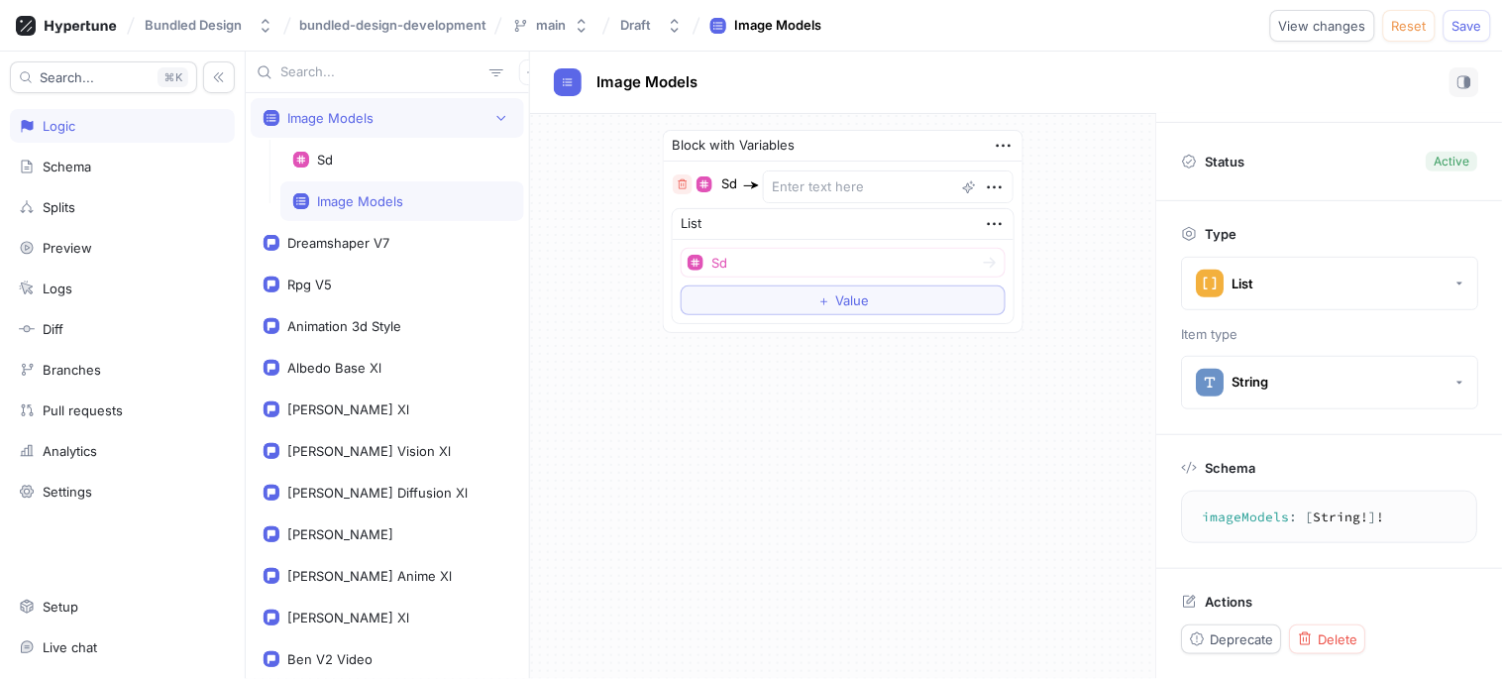
click at [688, 183] on icon "button" at bounding box center [683, 184] width 12 height 12
type textarea "x"
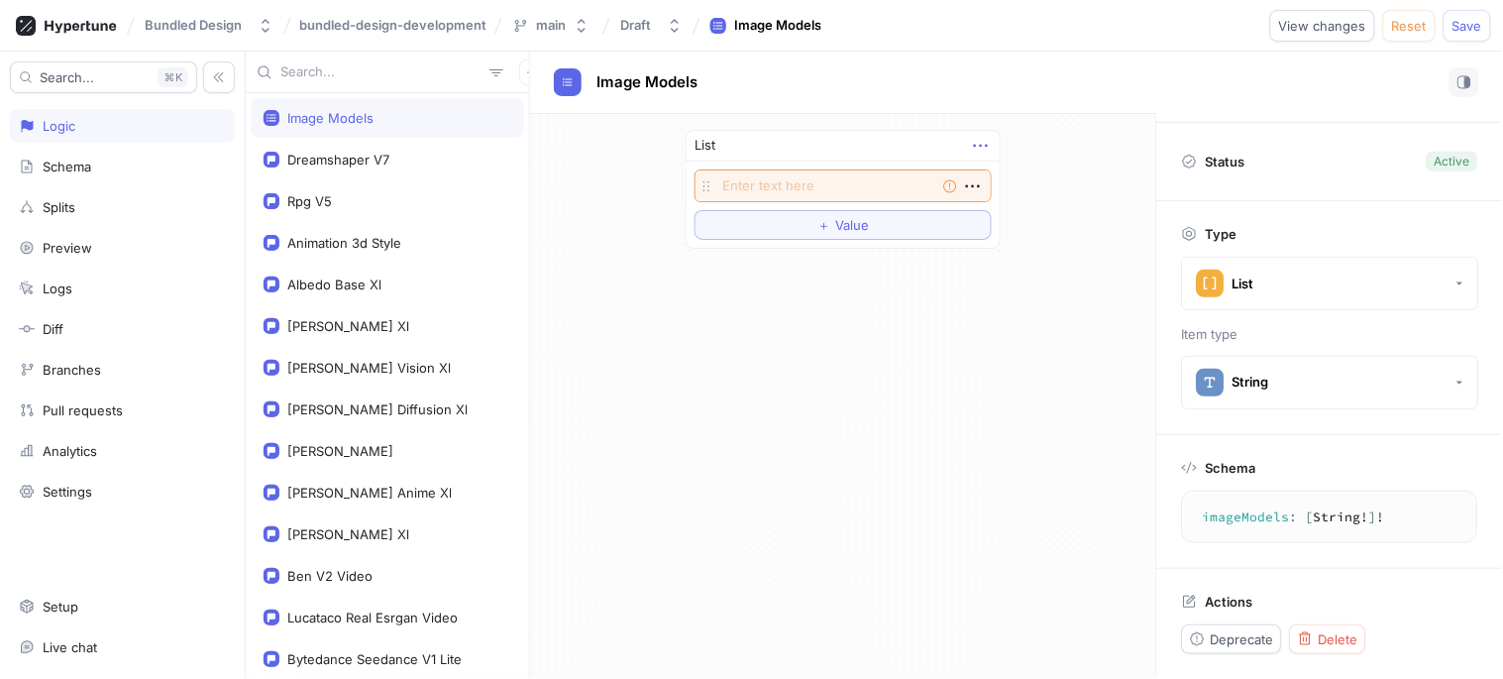
click at [978, 149] on icon "button" at bounding box center [981, 146] width 22 height 22
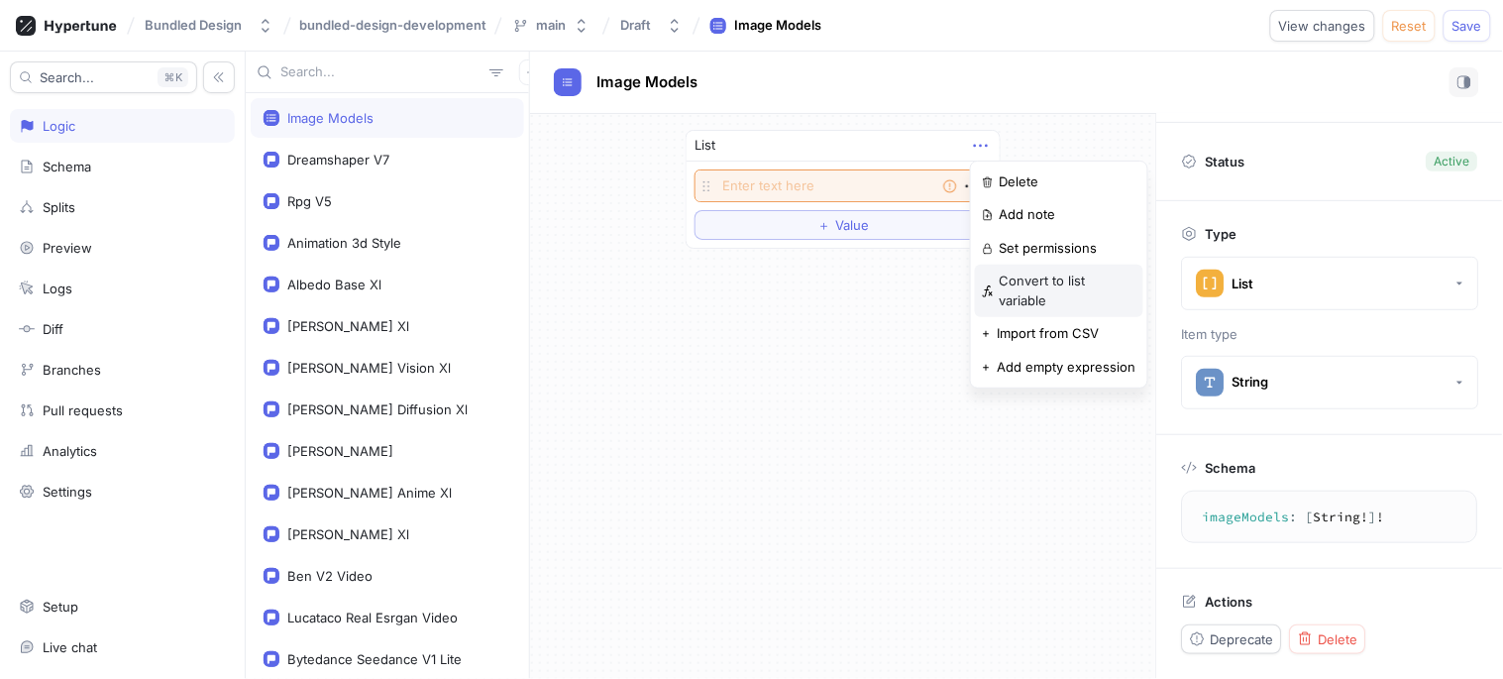
click at [1085, 284] on p "Convert to list variable" at bounding box center [1068, 290] width 137 height 39
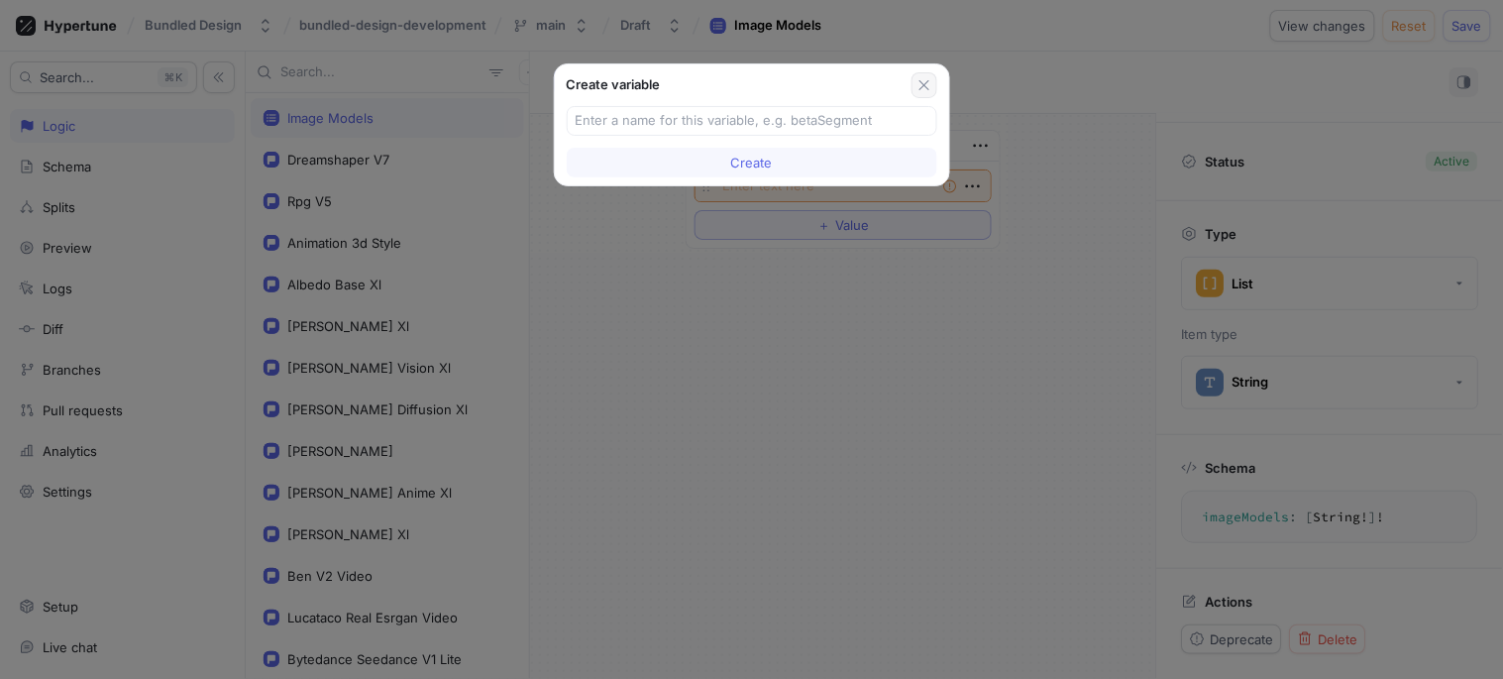
click at [911, 83] on button "button" at bounding box center [924, 85] width 26 height 26
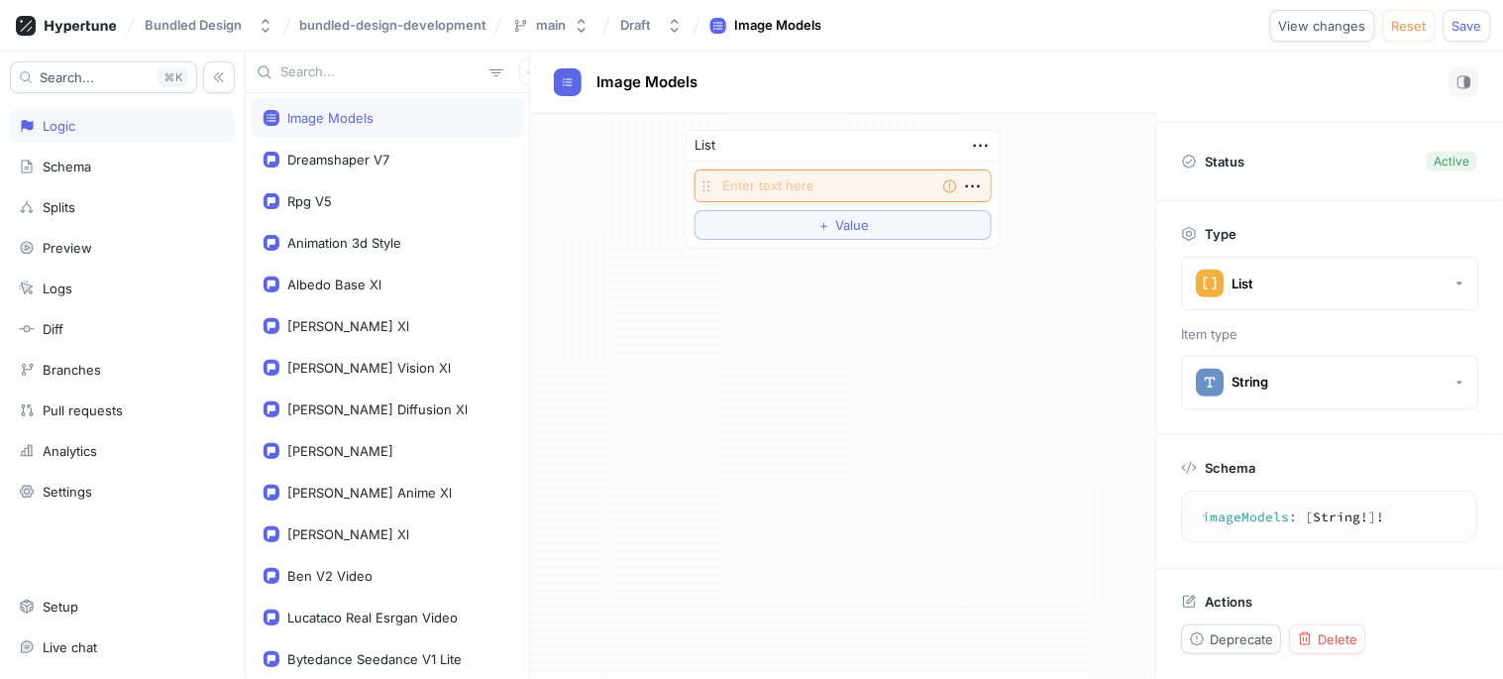
click at [993, 145] on div "List" at bounding box center [843, 146] width 313 height 31
click at [986, 146] on icon "button" at bounding box center [981, 146] width 14 height 3
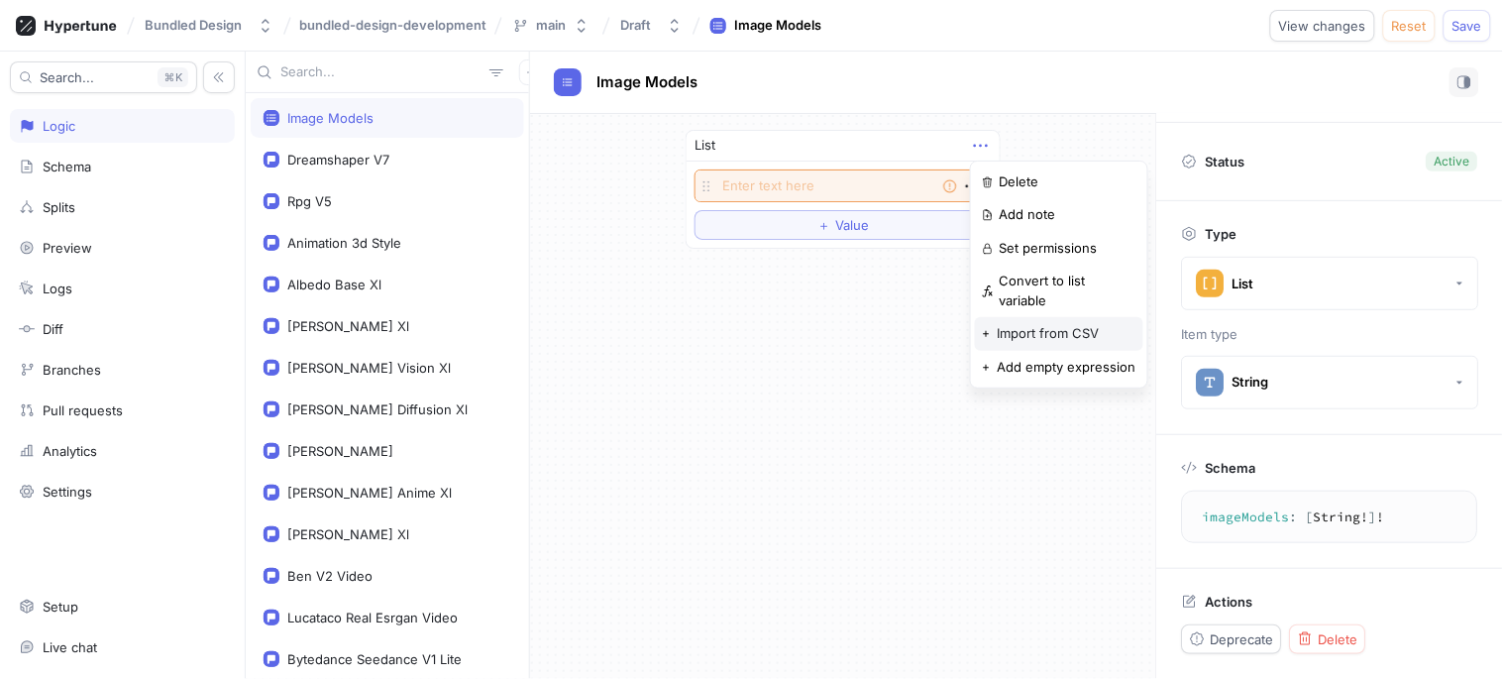
click at [1038, 324] on p "Import from CSV" at bounding box center [1048, 334] width 102 height 20
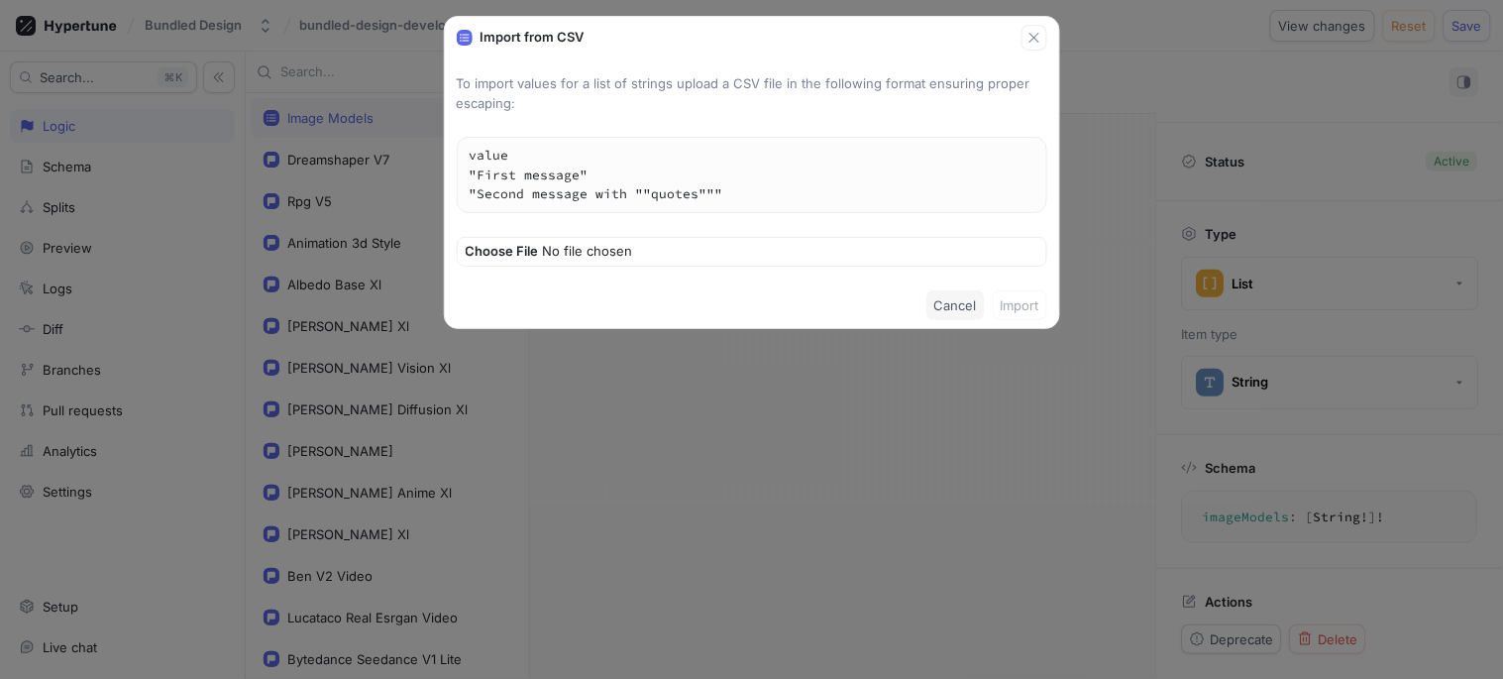
click at [949, 307] on span "Cancel" at bounding box center [955, 305] width 43 height 12
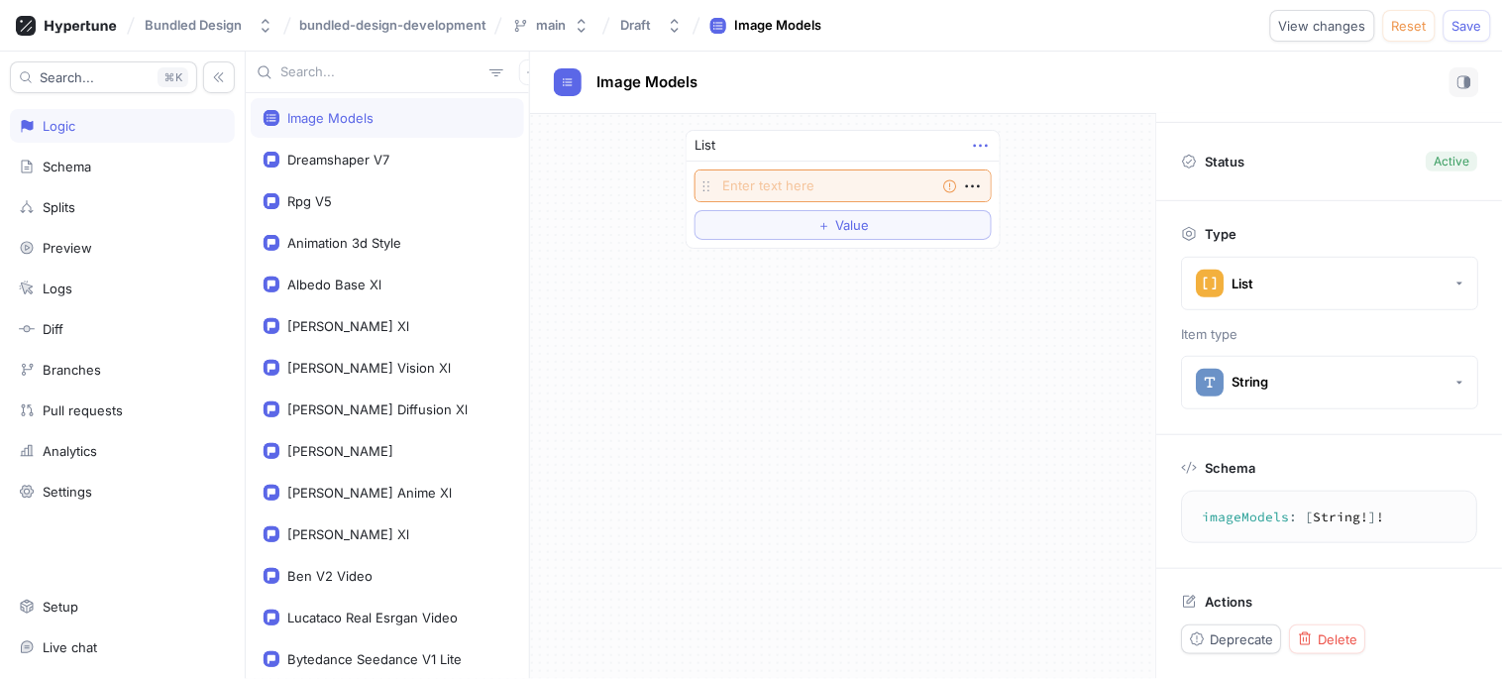
click at [979, 144] on icon "button" at bounding box center [981, 146] width 22 height 22
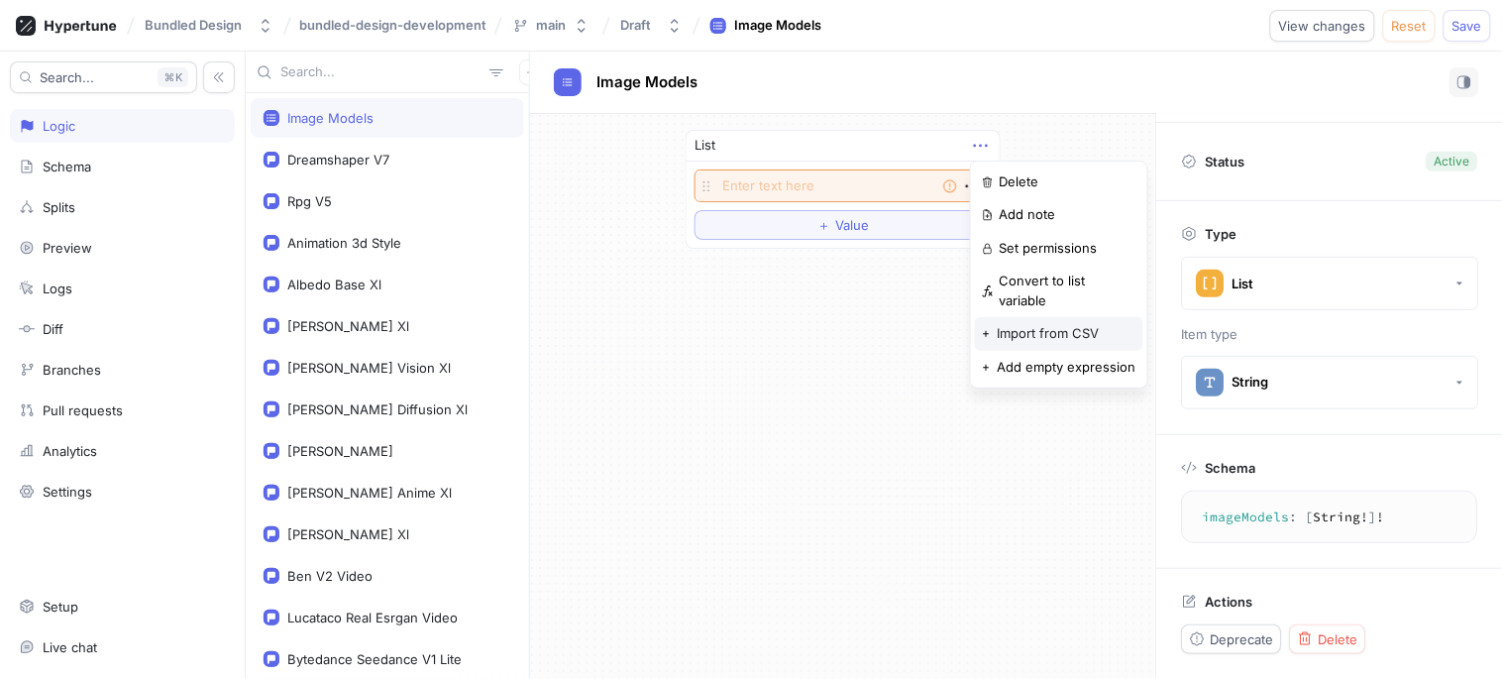
click at [1068, 324] on p "Import from CSV" at bounding box center [1048, 334] width 102 height 20
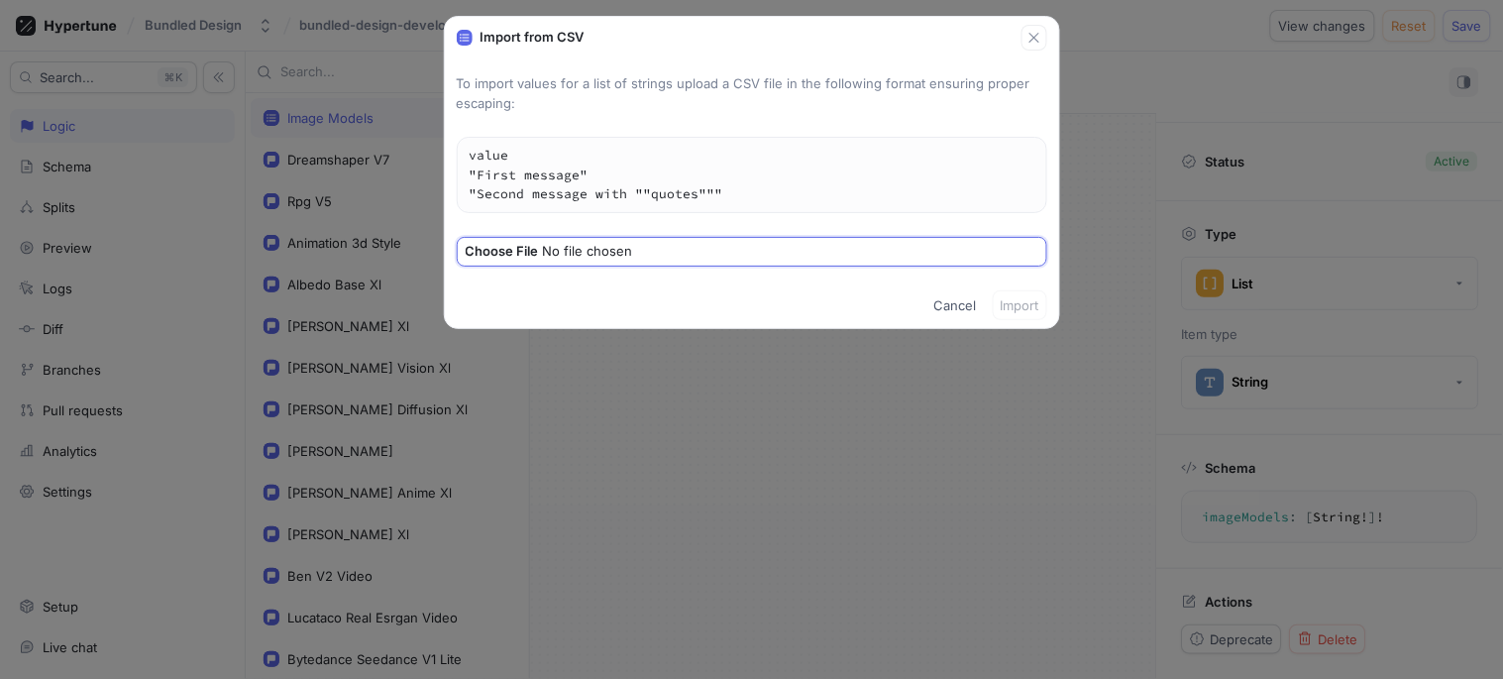
click at [531, 248] on input "file" at bounding box center [754, 252] width 576 height 20
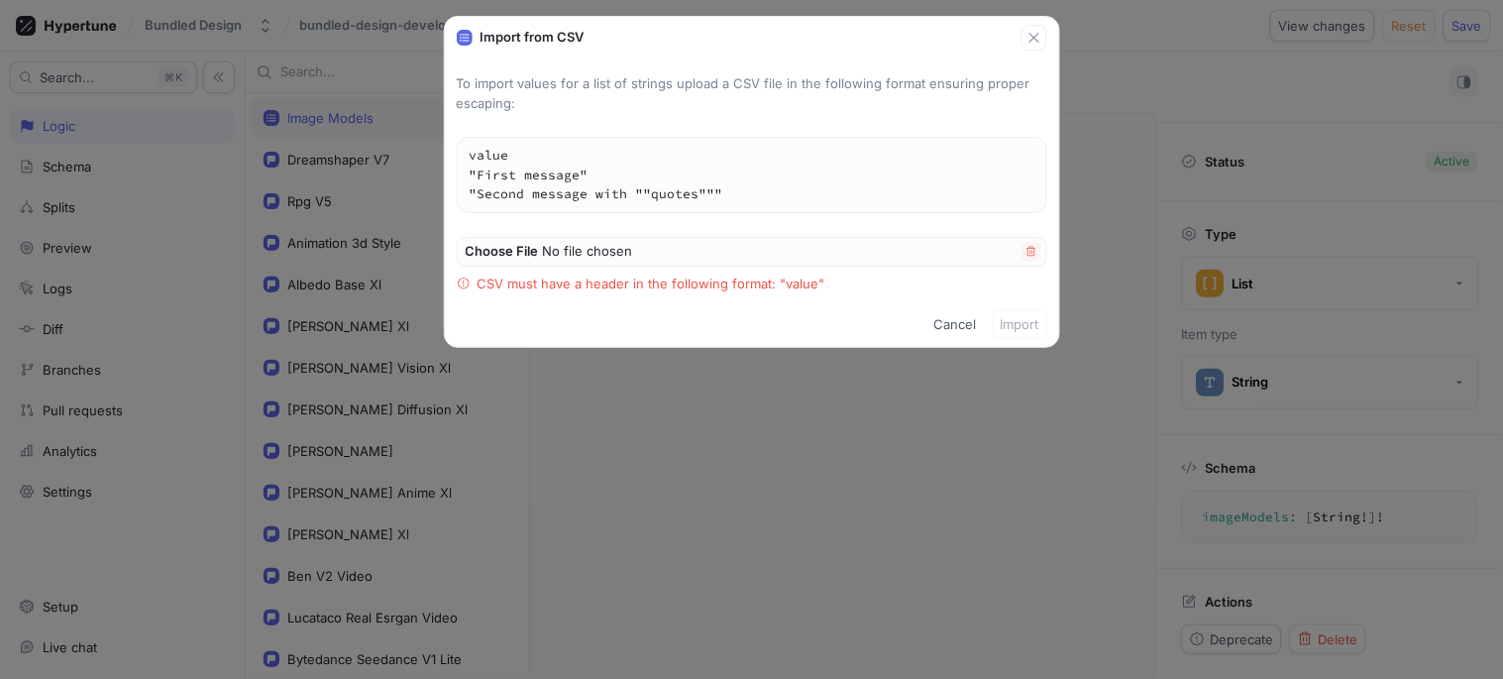
click at [790, 280] on div "CSV must have a header in the following format: "value"" at bounding box center [650, 284] width 348 height 20
copy div "value"
click at [1030, 248] on icon "button" at bounding box center [1030, 251] width 9 height 10
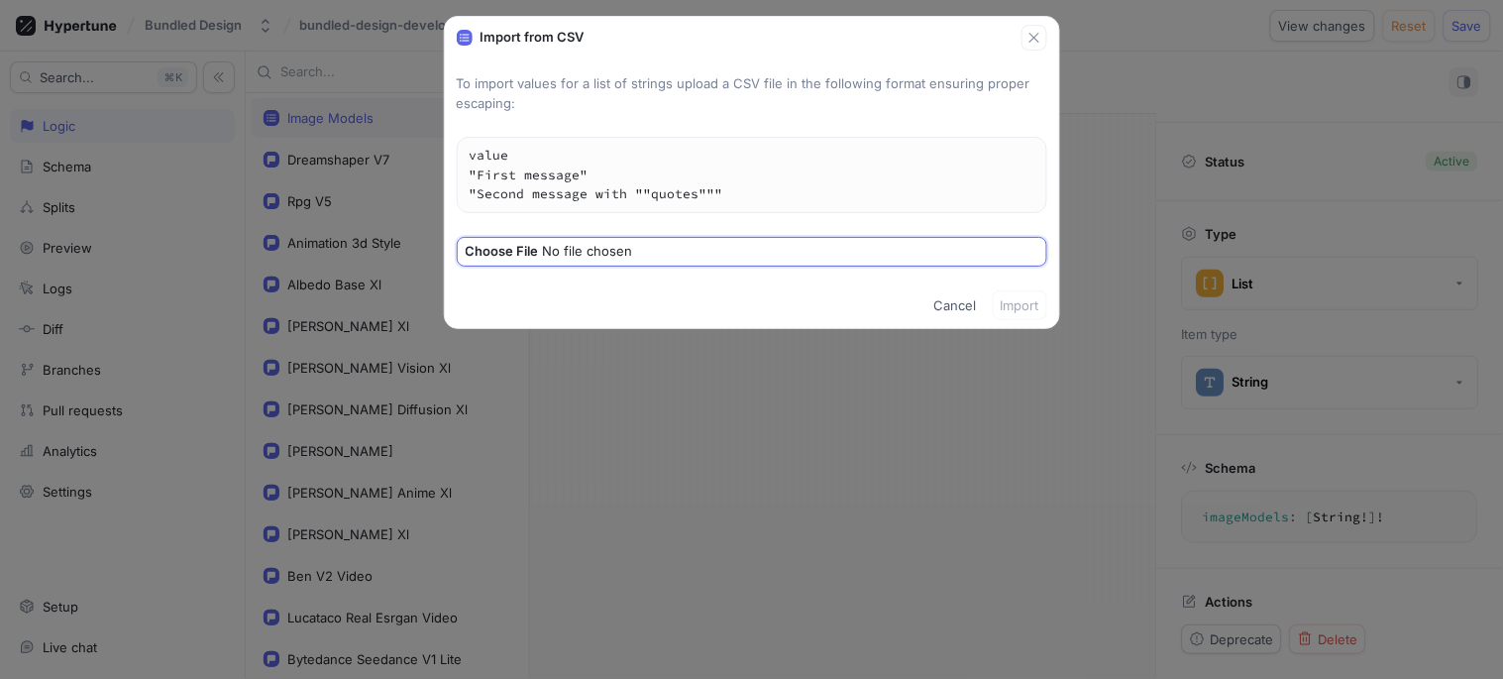
click at [542, 246] on input "file" at bounding box center [754, 252] width 576 height 20
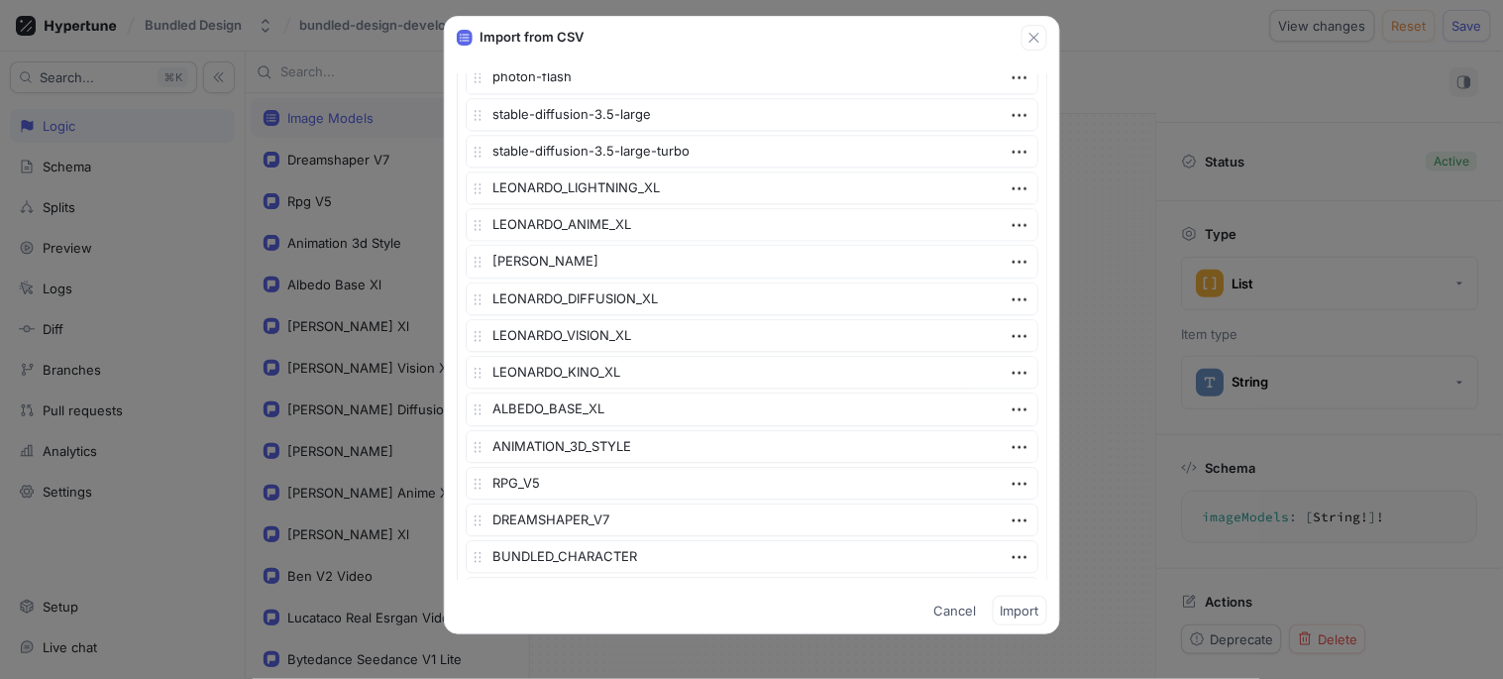
scroll to position [1295, 0]
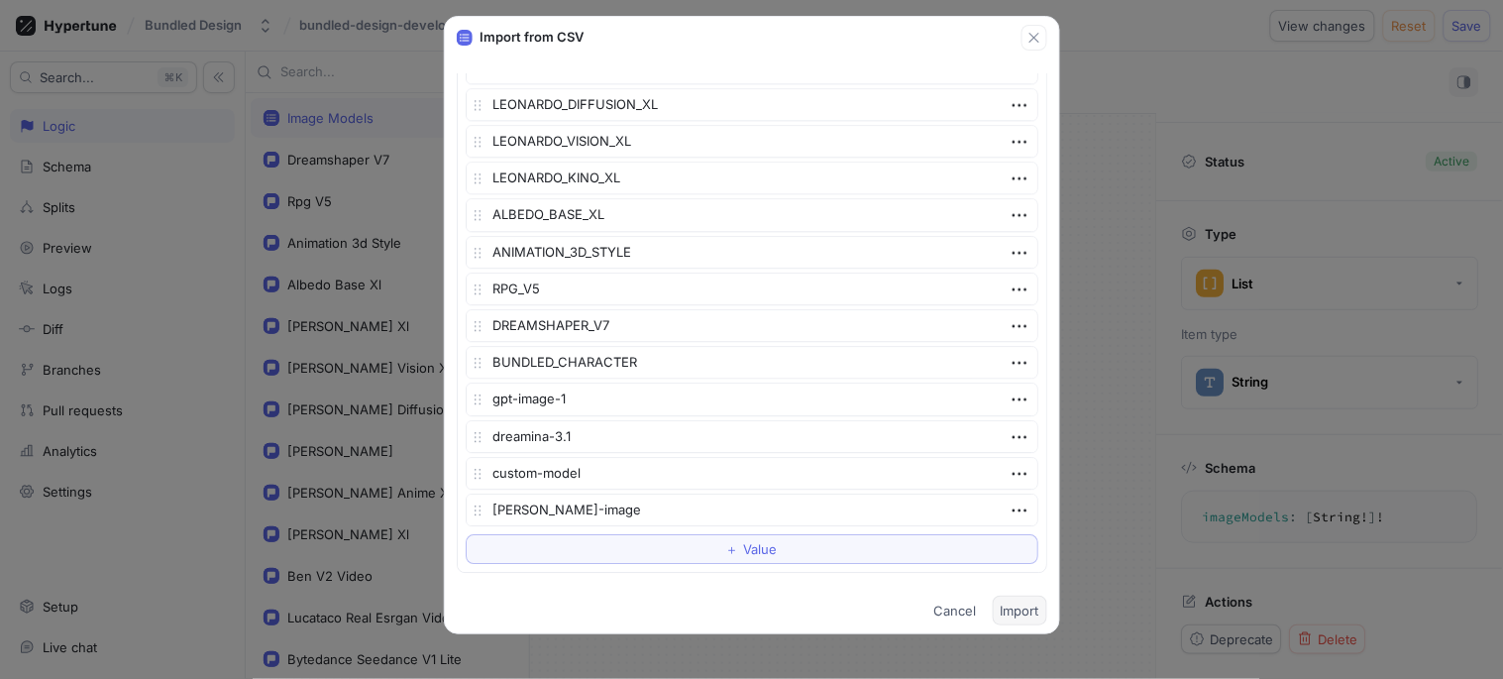
click at [1032, 595] on span "Import" at bounding box center [1020, 610] width 39 height 12
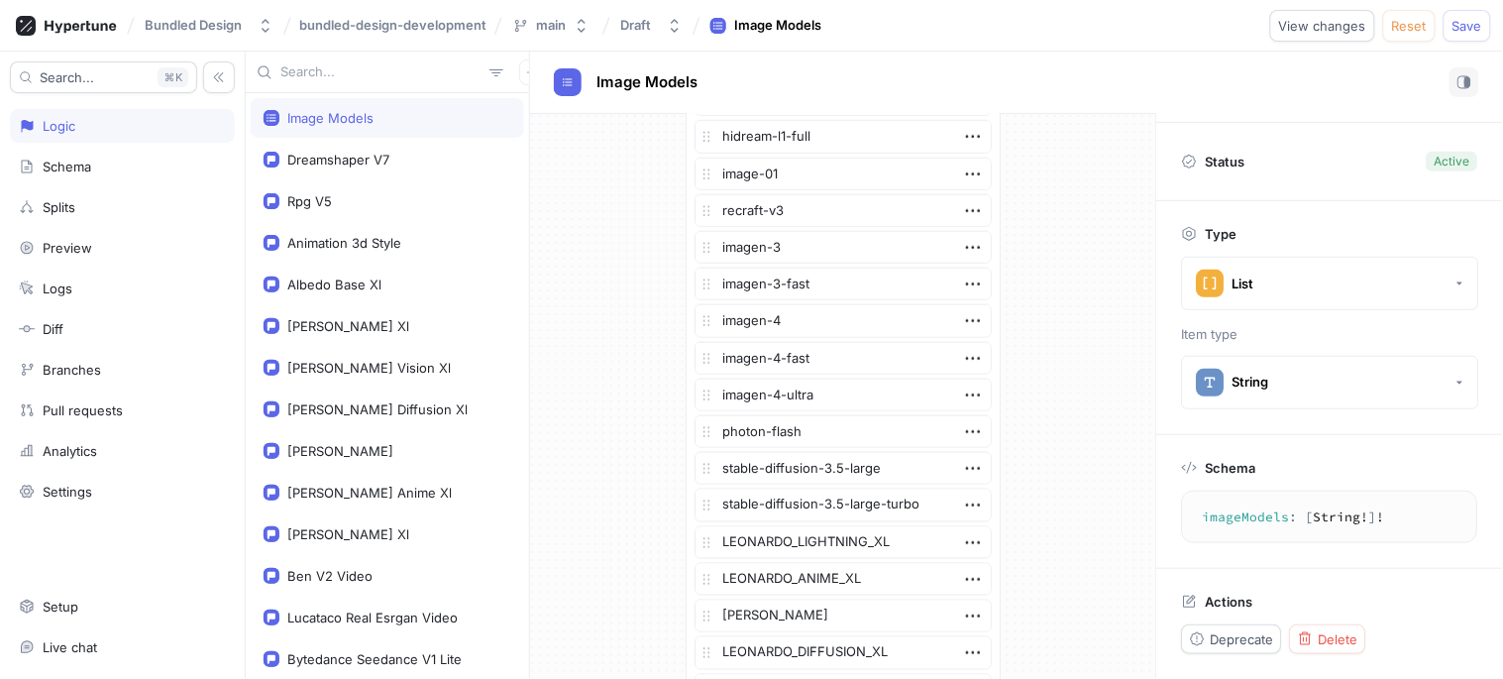
scroll to position [0, 0]
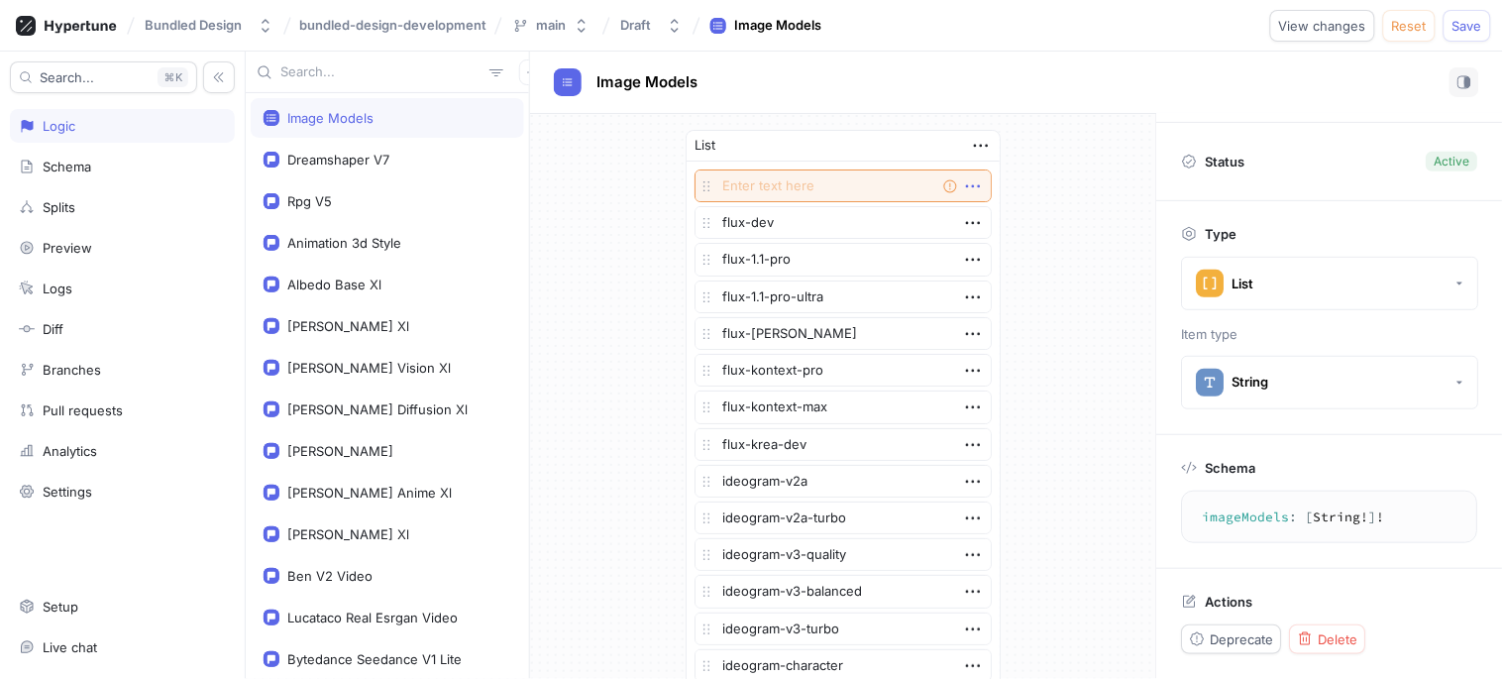
click at [962, 184] on icon "button" at bounding box center [973, 186] width 22 height 22
click at [1031, 223] on div "Delete" at bounding box center [1043, 223] width 168 height 34
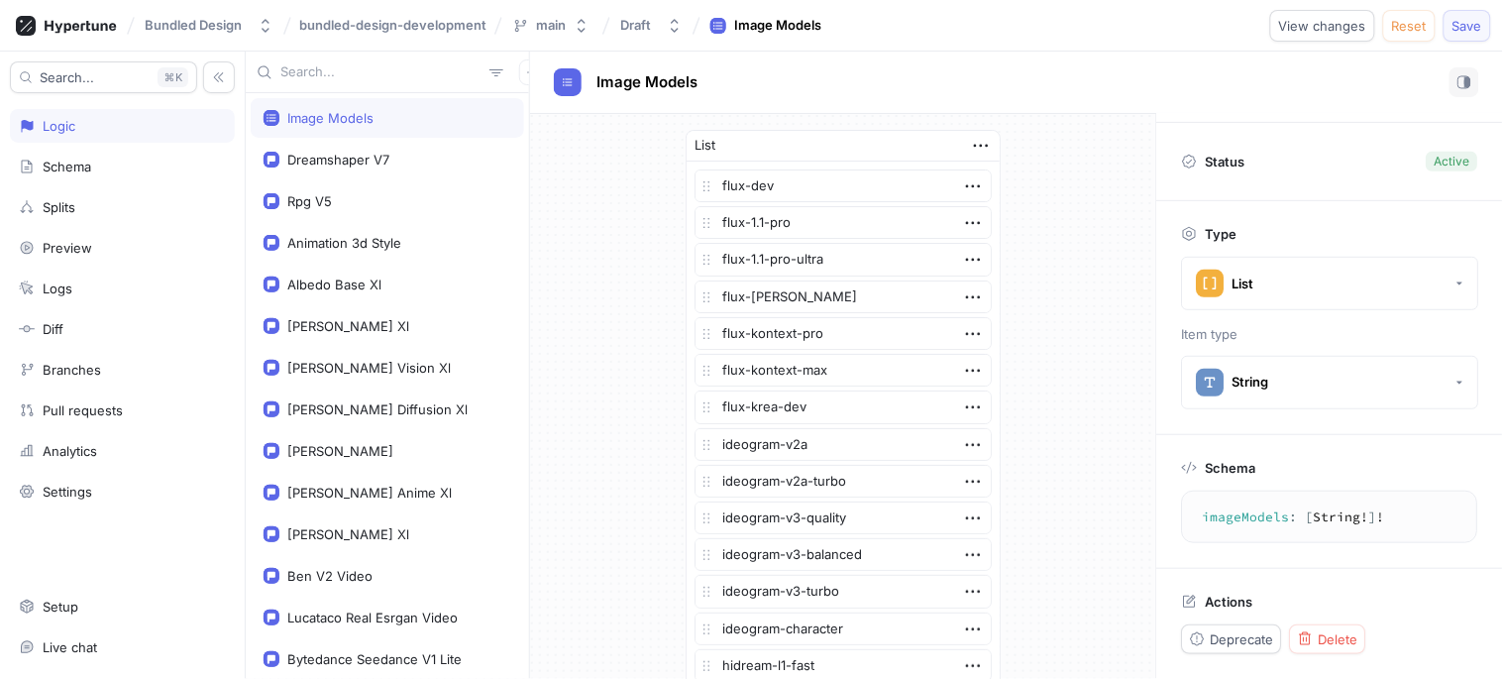
click at [1337, 22] on button "Save" at bounding box center [1467, 26] width 48 height 32
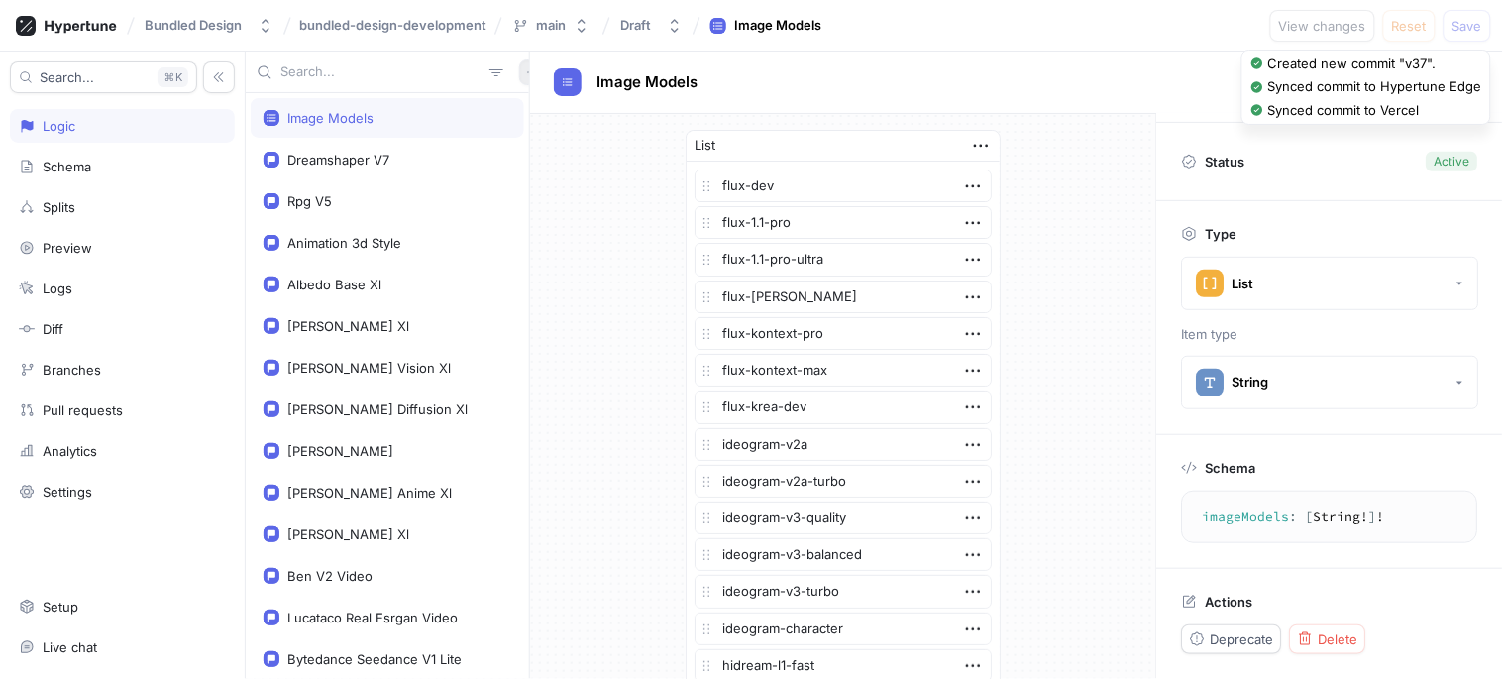
click at [526, 70] on icon "button" at bounding box center [532, 72] width 12 height 12
click at [523, 117] on p "Flag" at bounding box center [535, 111] width 26 height 20
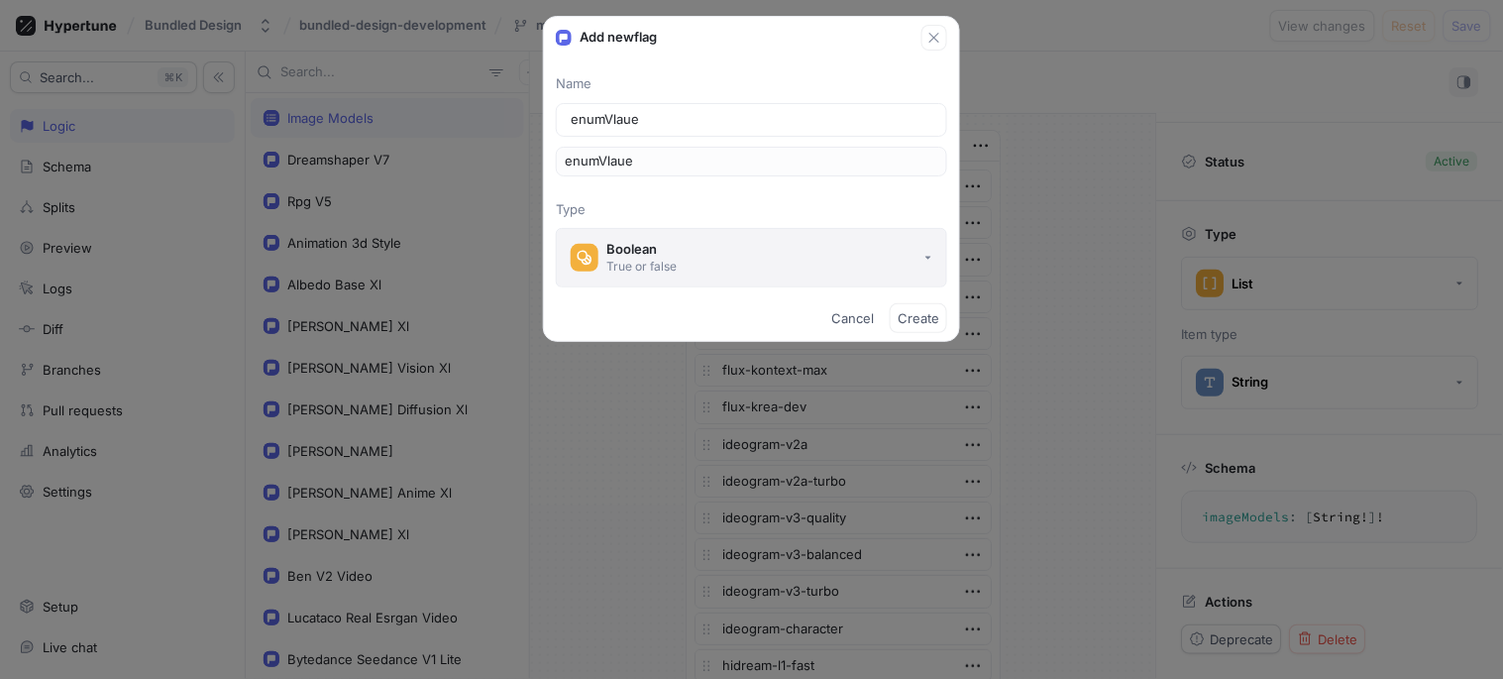
click at [691, 239] on button "Boolean True or false" at bounding box center [751, 257] width 391 height 59
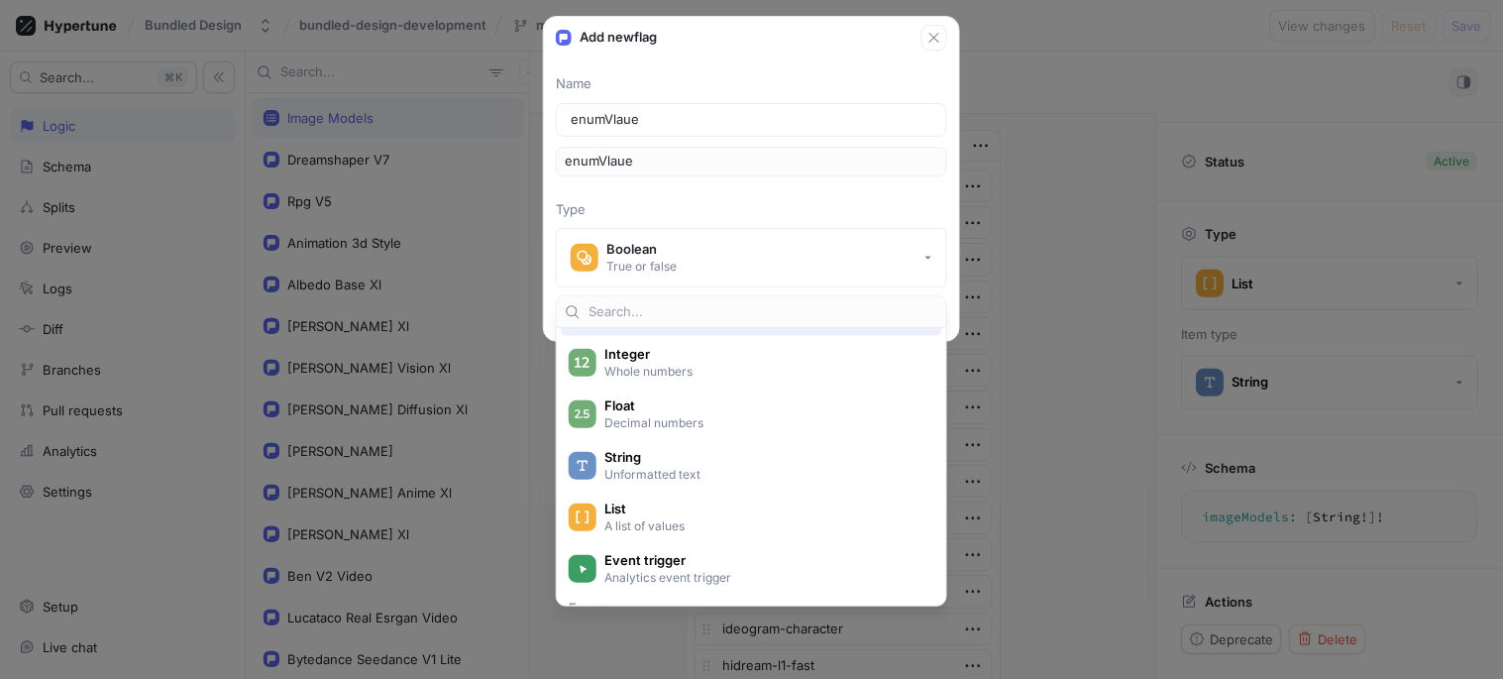
scroll to position [110, 0]
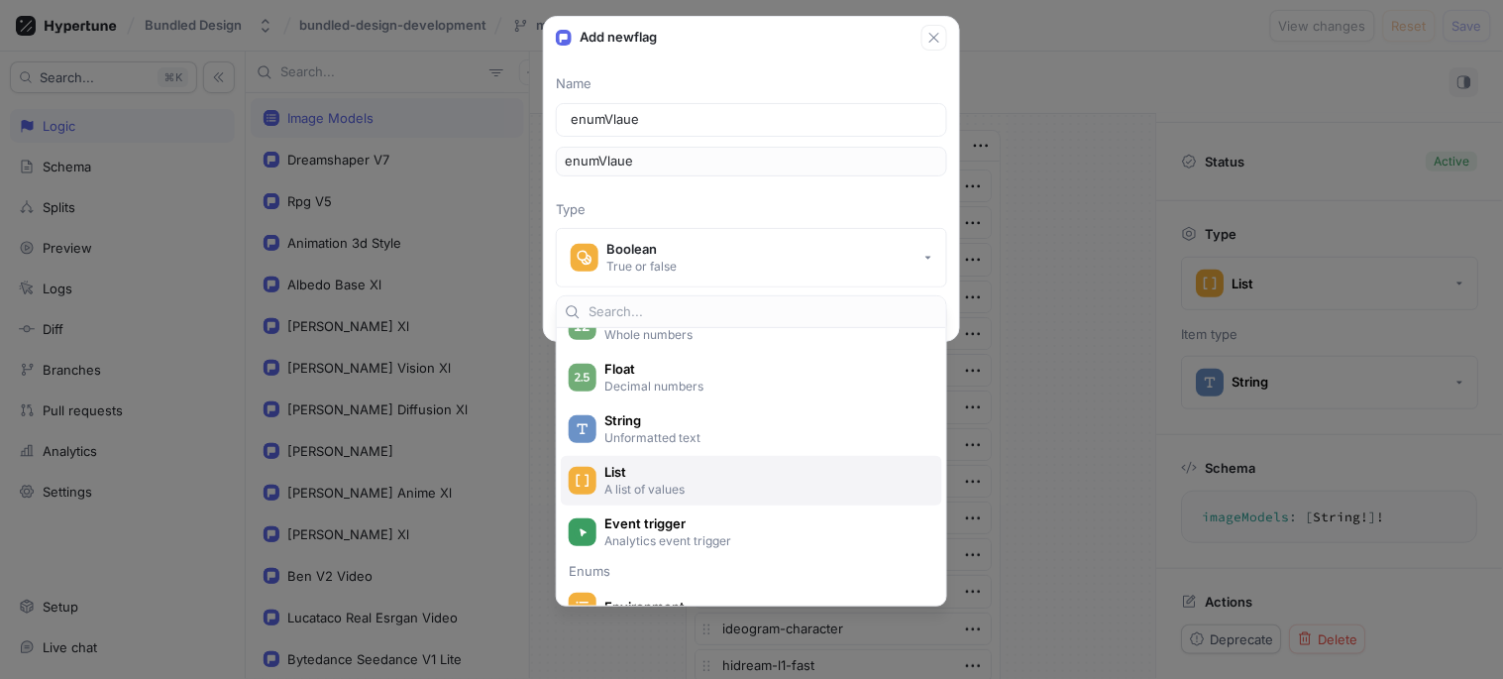
click at [709, 469] on span "List" at bounding box center [764, 472] width 320 height 17
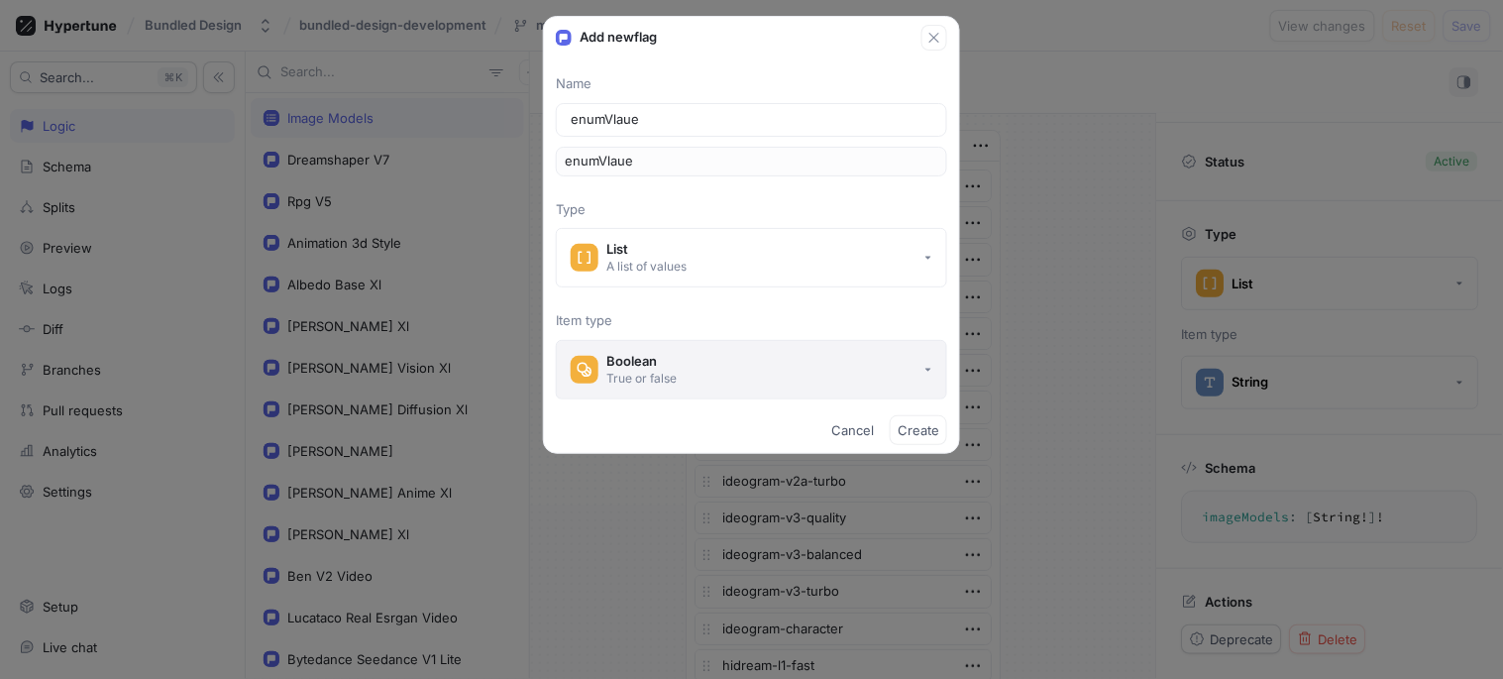
click at [696, 348] on button "Boolean True or false" at bounding box center [751, 369] width 391 height 59
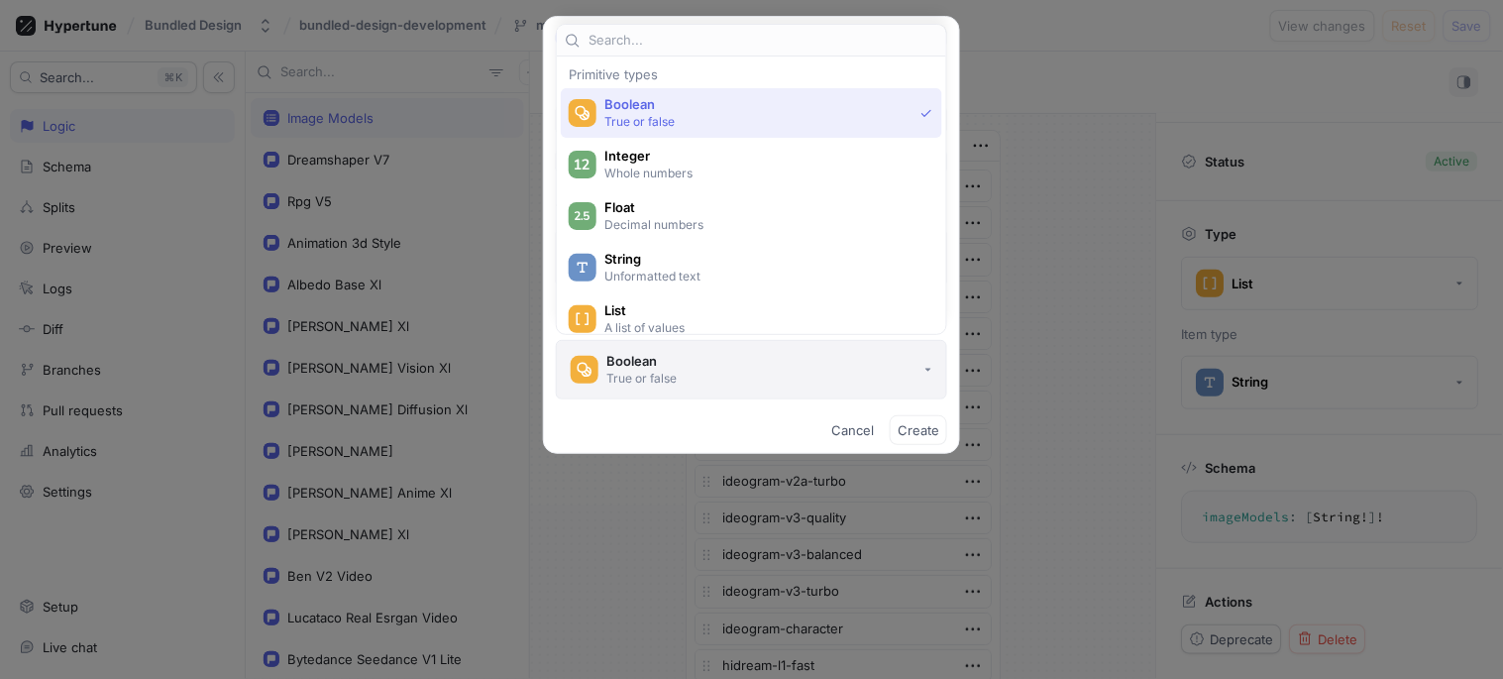
click at [696, 348] on button "Boolean True or false" at bounding box center [751, 369] width 391 height 59
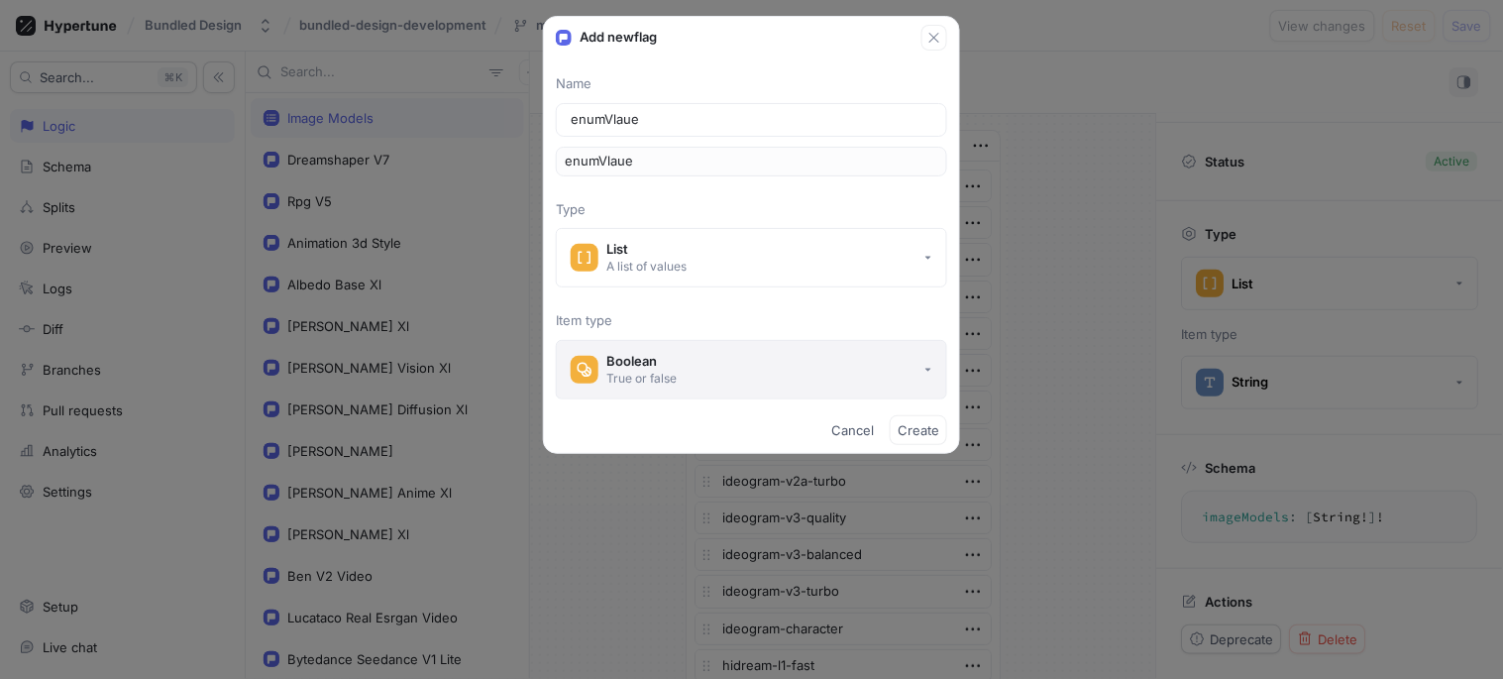
click at [696, 348] on button "Boolean True or false" at bounding box center [751, 369] width 391 height 59
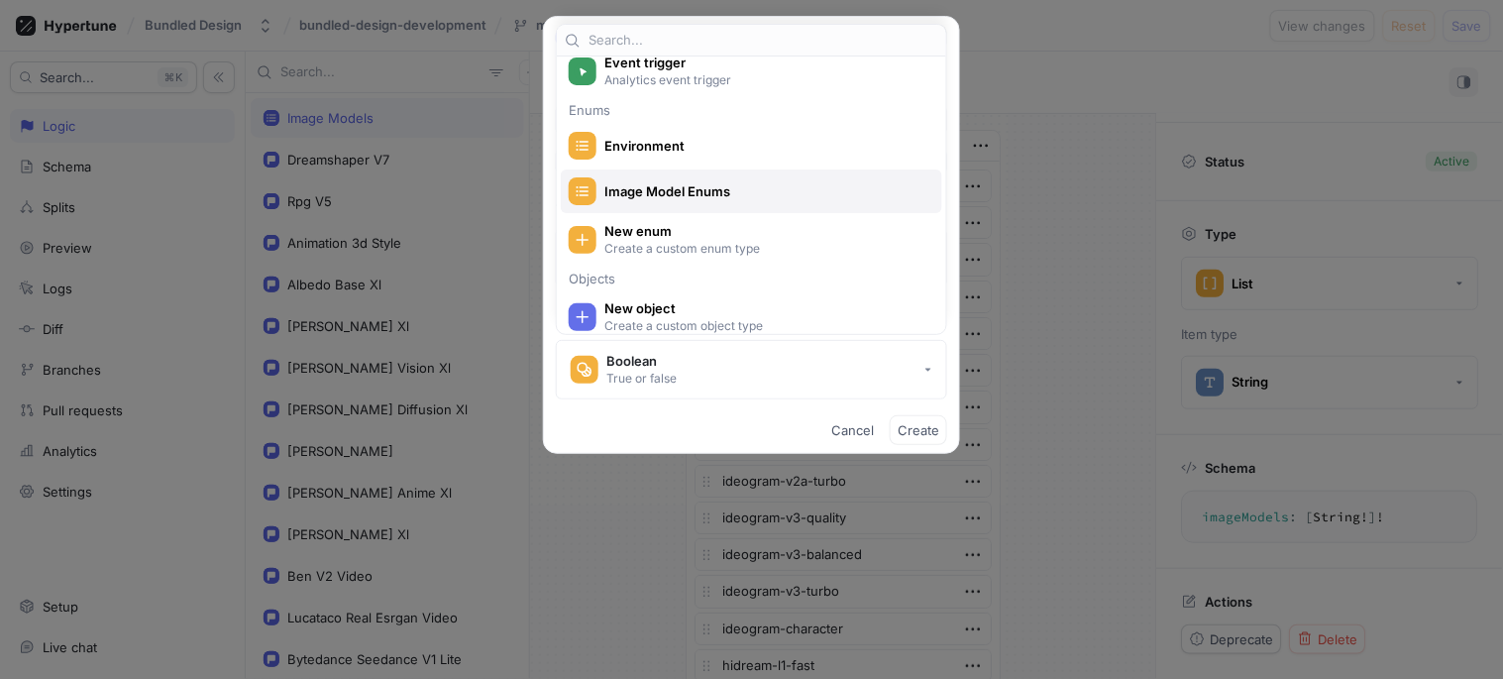
scroll to position [219, 0]
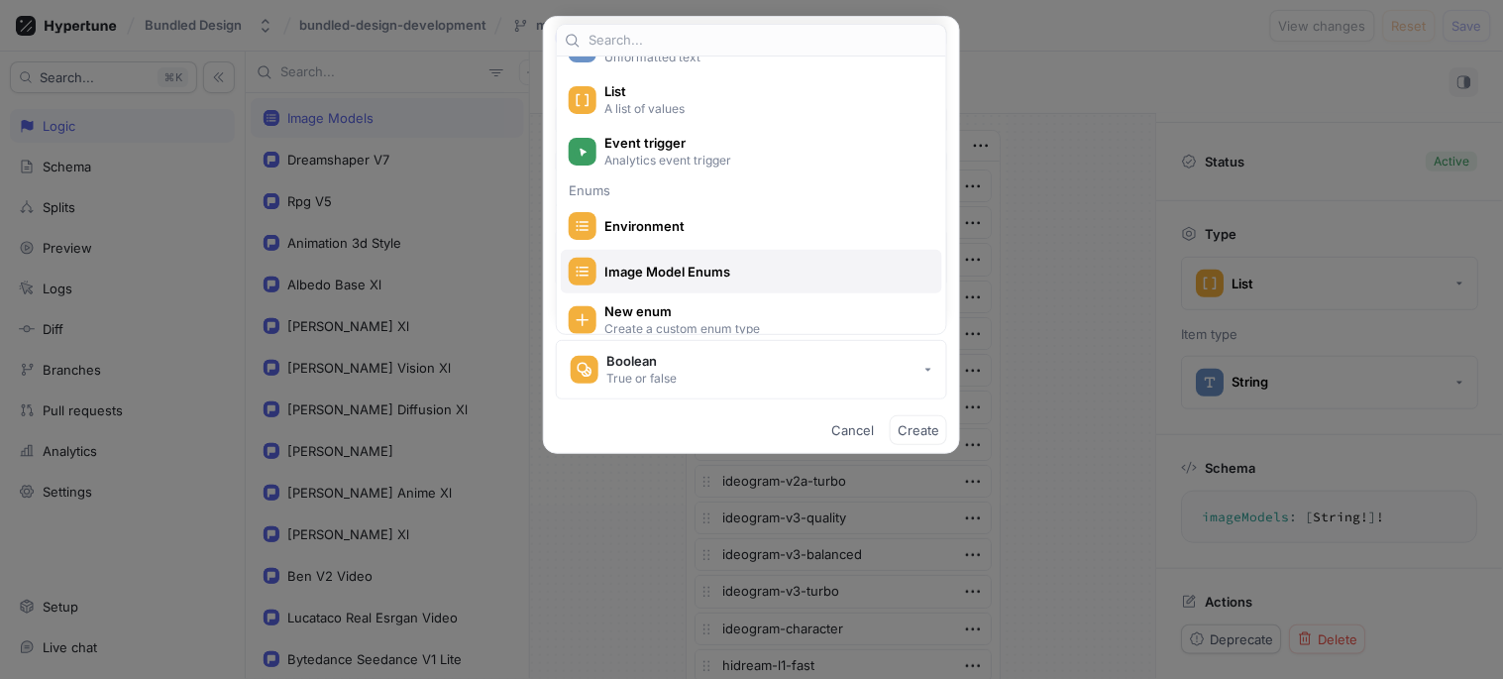
click at [726, 278] on span "Image Model Enums" at bounding box center [764, 272] width 320 height 17
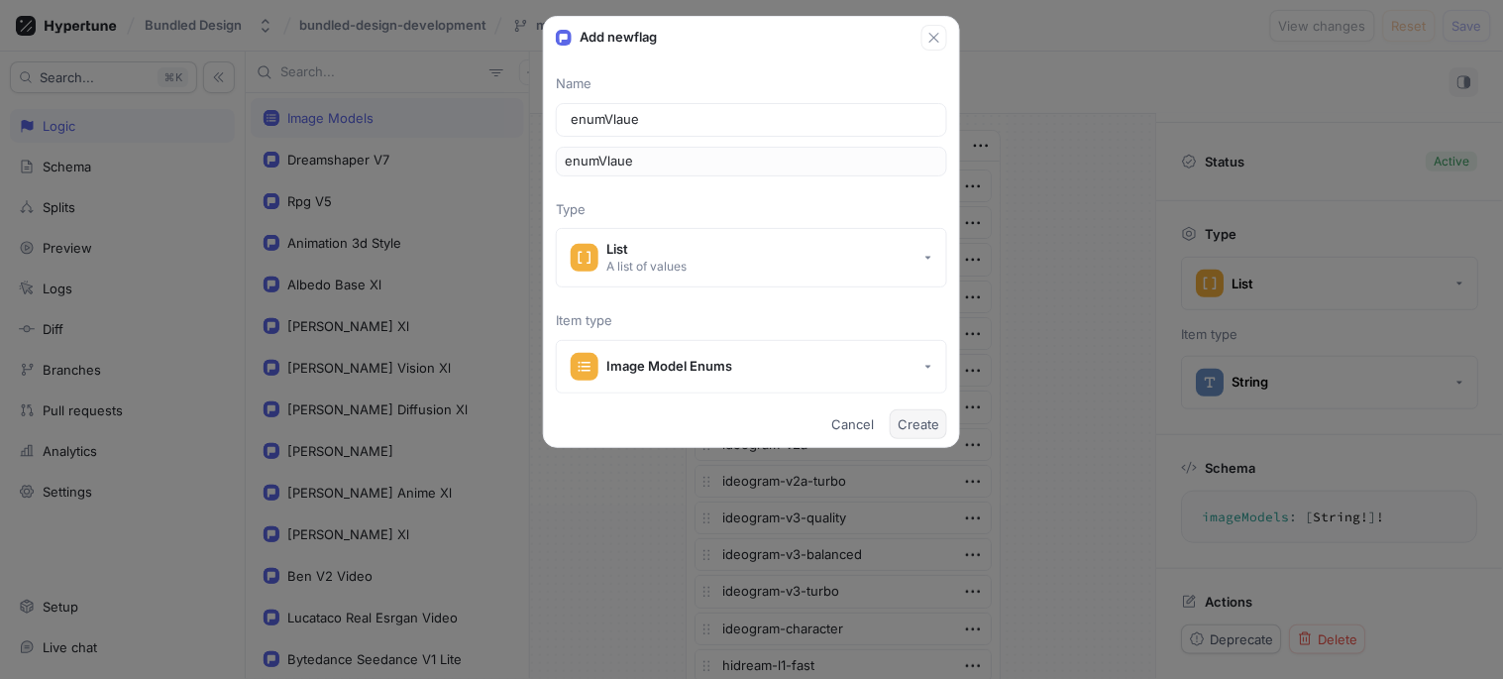
click at [926, 427] on span "Create" at bounding box center [919, 424] width 42 height 12
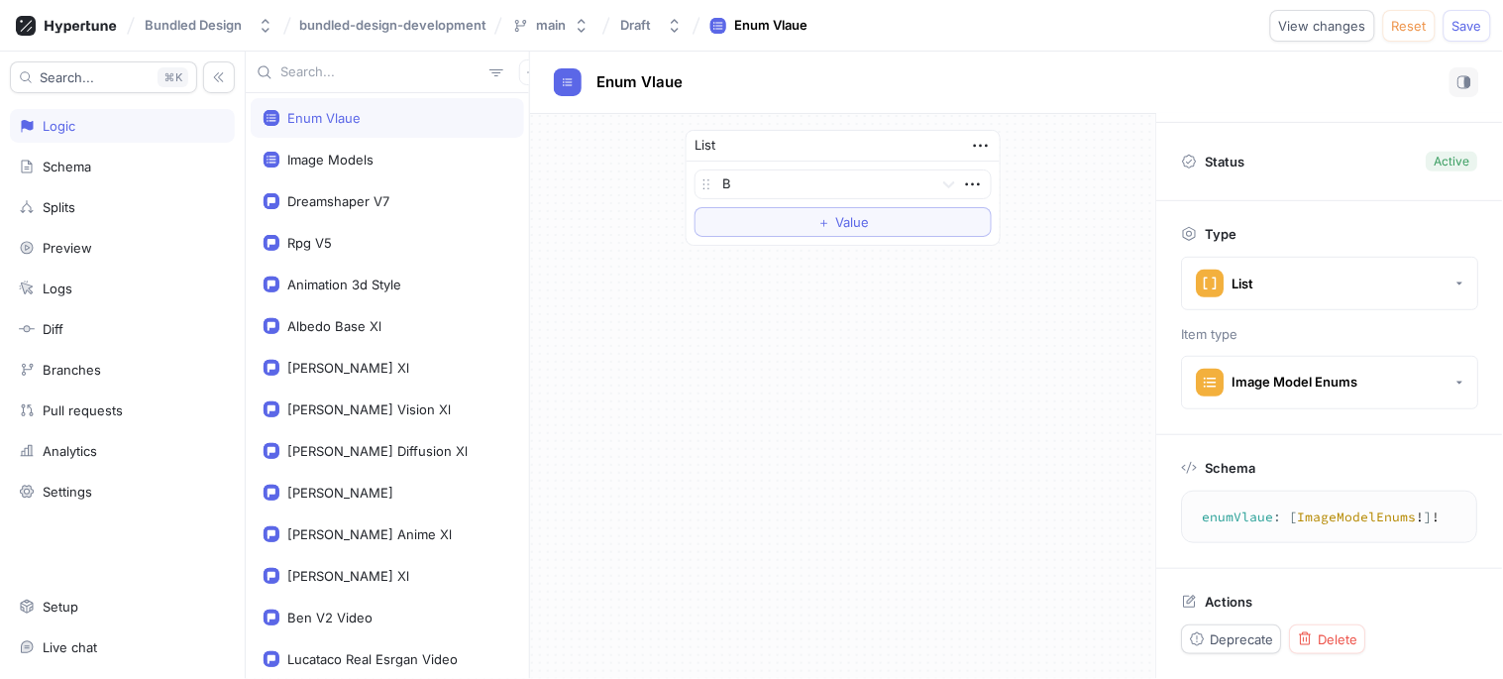
click at [377, 112] on div "Enum Vlaue" at bounding box center [388, 118] width 248 height 16
click at [369, 156] on div "Image Models" at bounding box center [330, 160] width 86 height 16
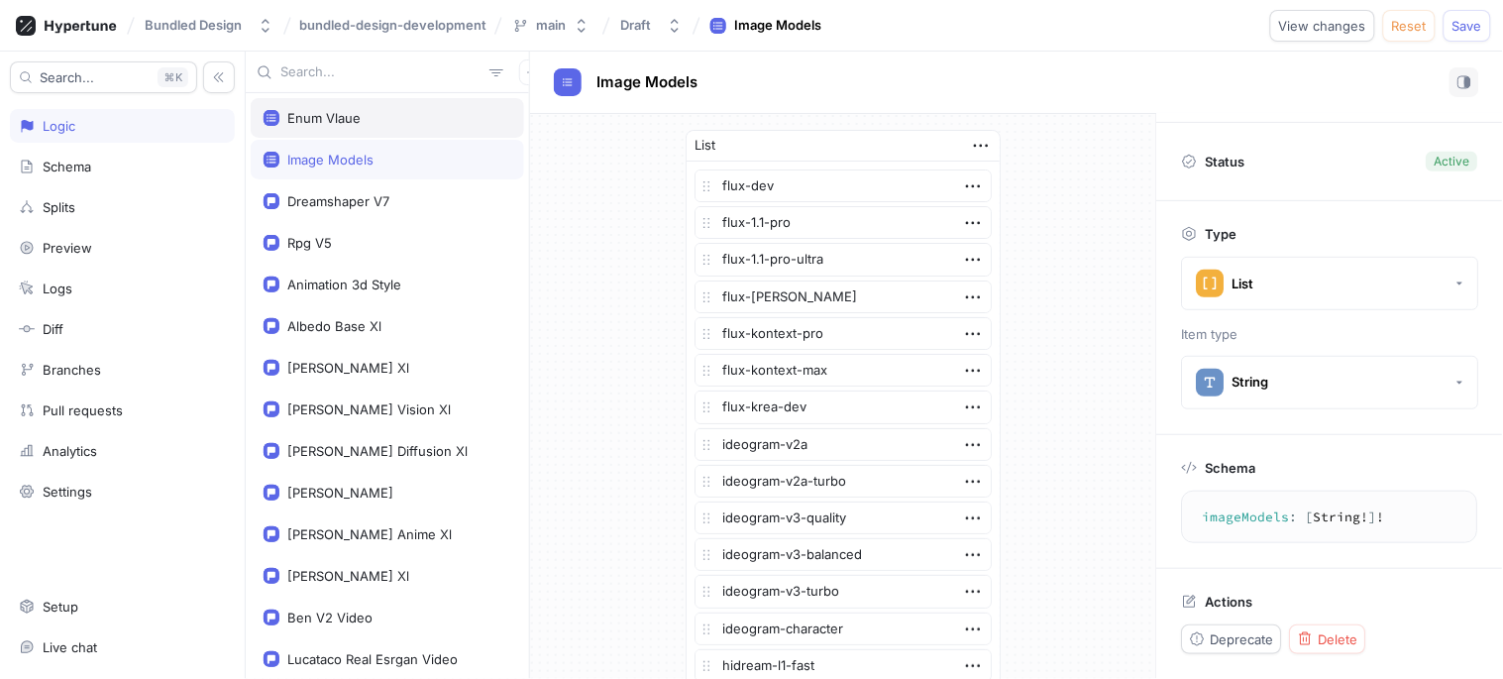
click at [371, 119] on div "Enum Vlaue" at bounding box center [388, 118] width 248 height 16
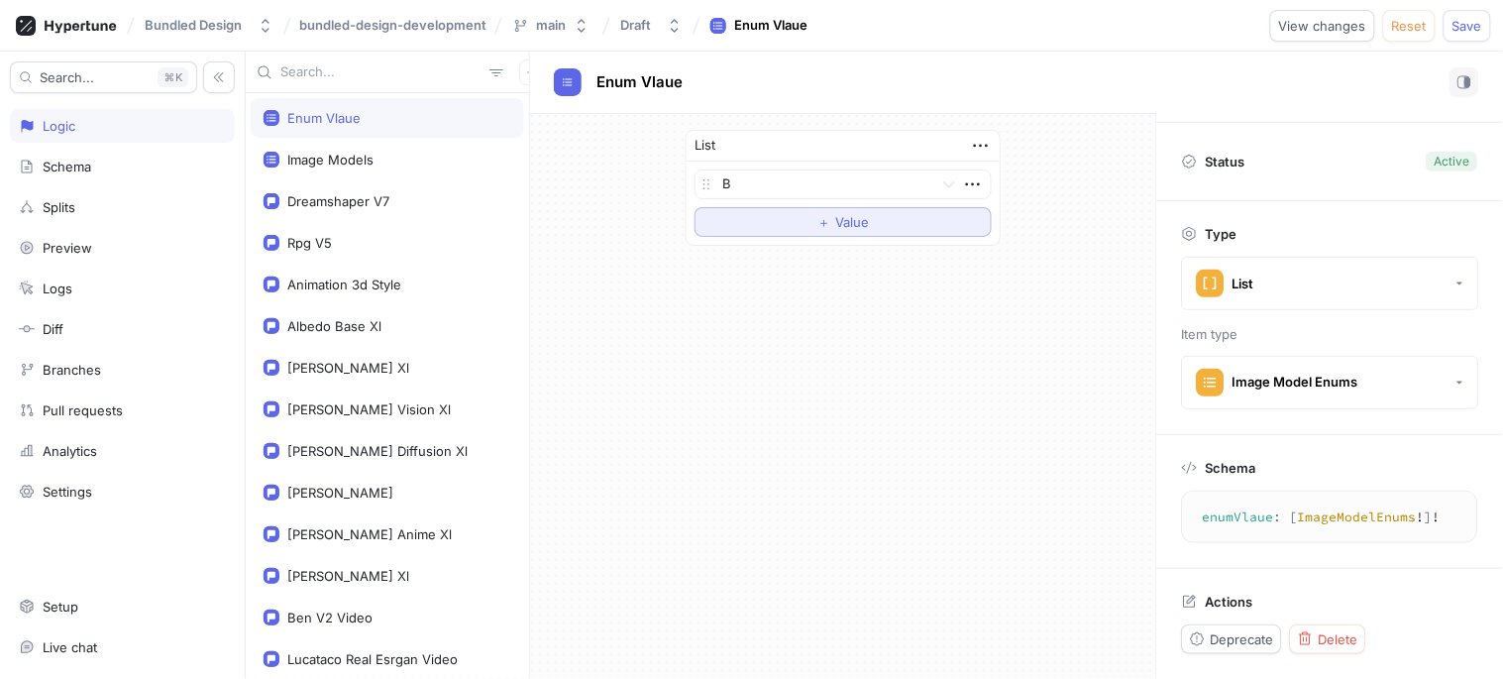
click at [909, 218] on button "＋ Value" at bounding box center [842, 222] width 297 height 30
click at [954, 215] on icon at bounding box center [949, 218] width 12 height 7
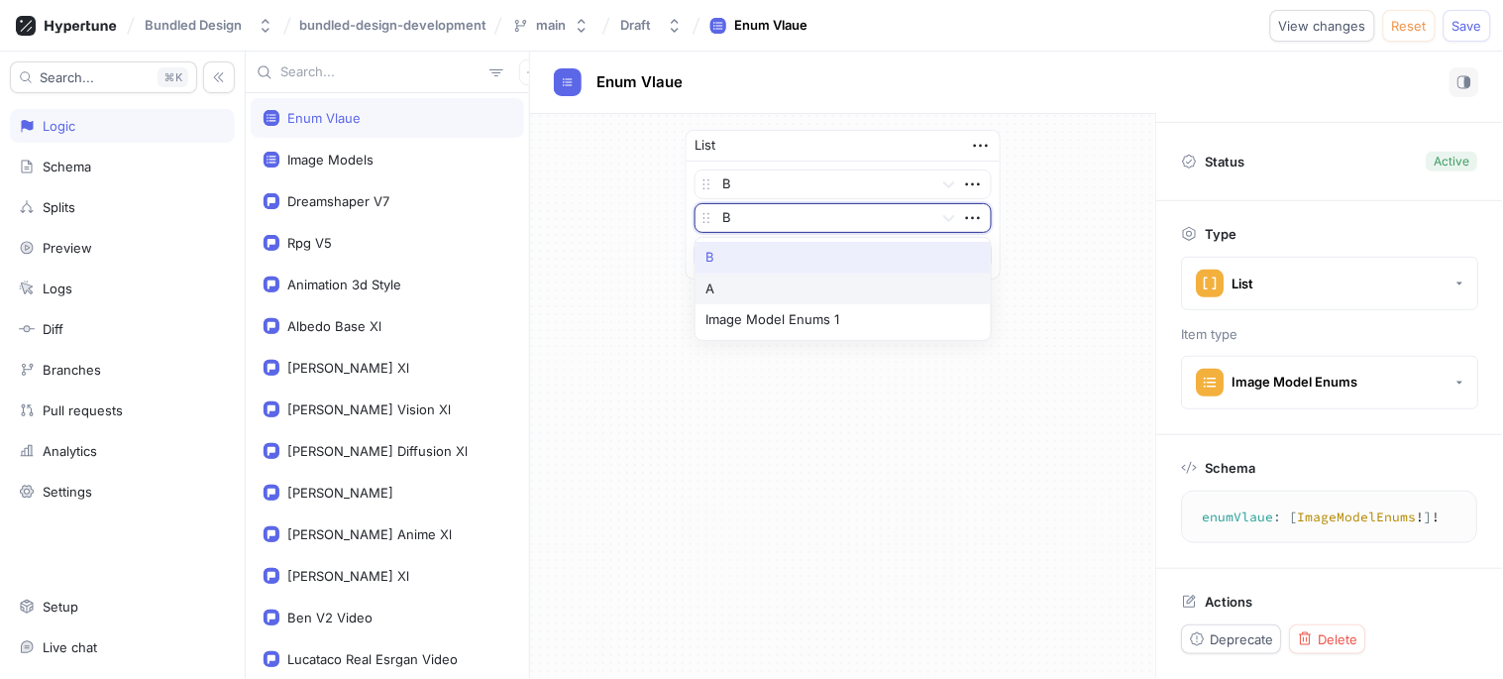
click at [775, 294] on div "A" at bounding box center [842, 289] width 295 height 32
click at [823, 258] on span "＋" at bounding box center [823, 256] width 13 height 12
click at [946, 252] on icon at bounding box center [949, 252] width 12 height 7
click at [817, 341] on div "Image Model Enums 1" at bounding box center [842, 354] width 295 height 32
click at [1337, 20] on span "Save" at bounding box center [1467, 26] width 30 height 12
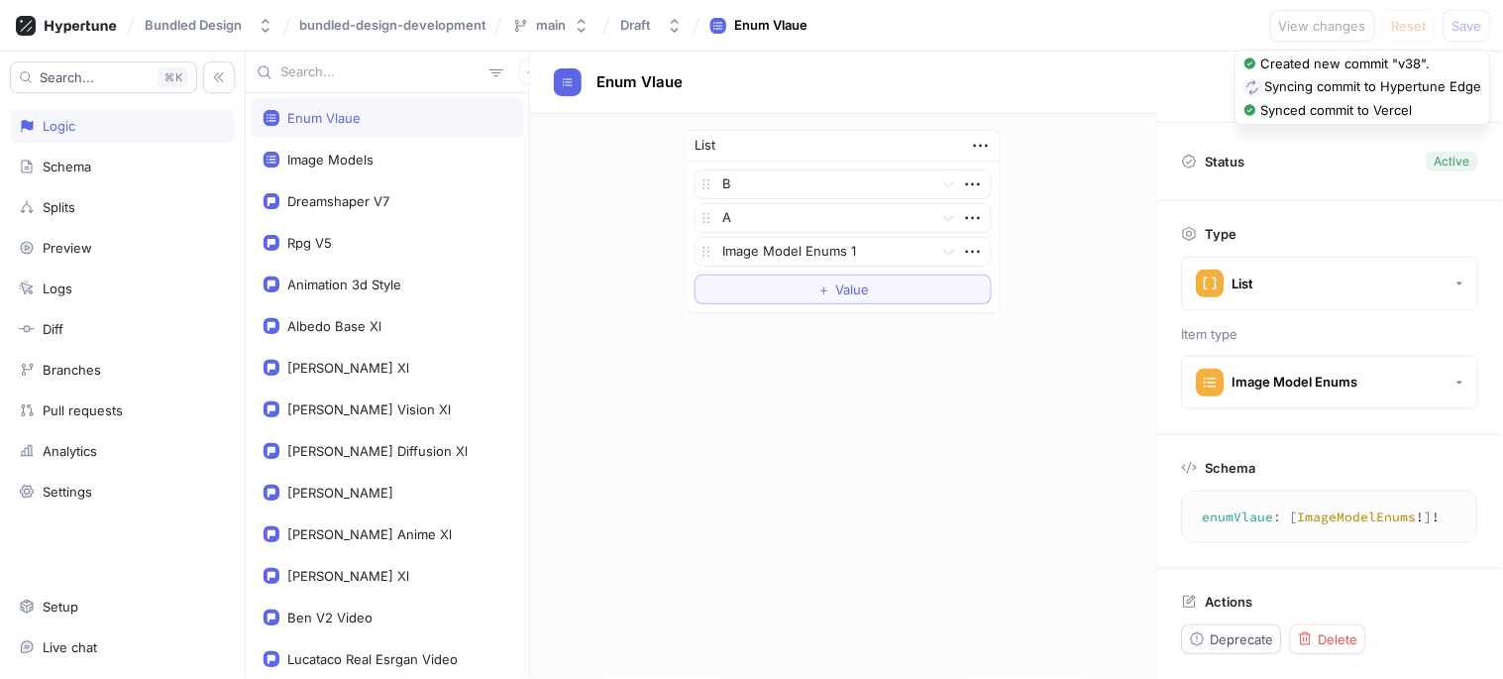
click at [1337, 523] on textarea "enumVlaue: [ImageModelEnums!]!" at bounding box center [1330, 517] width 278 height 36
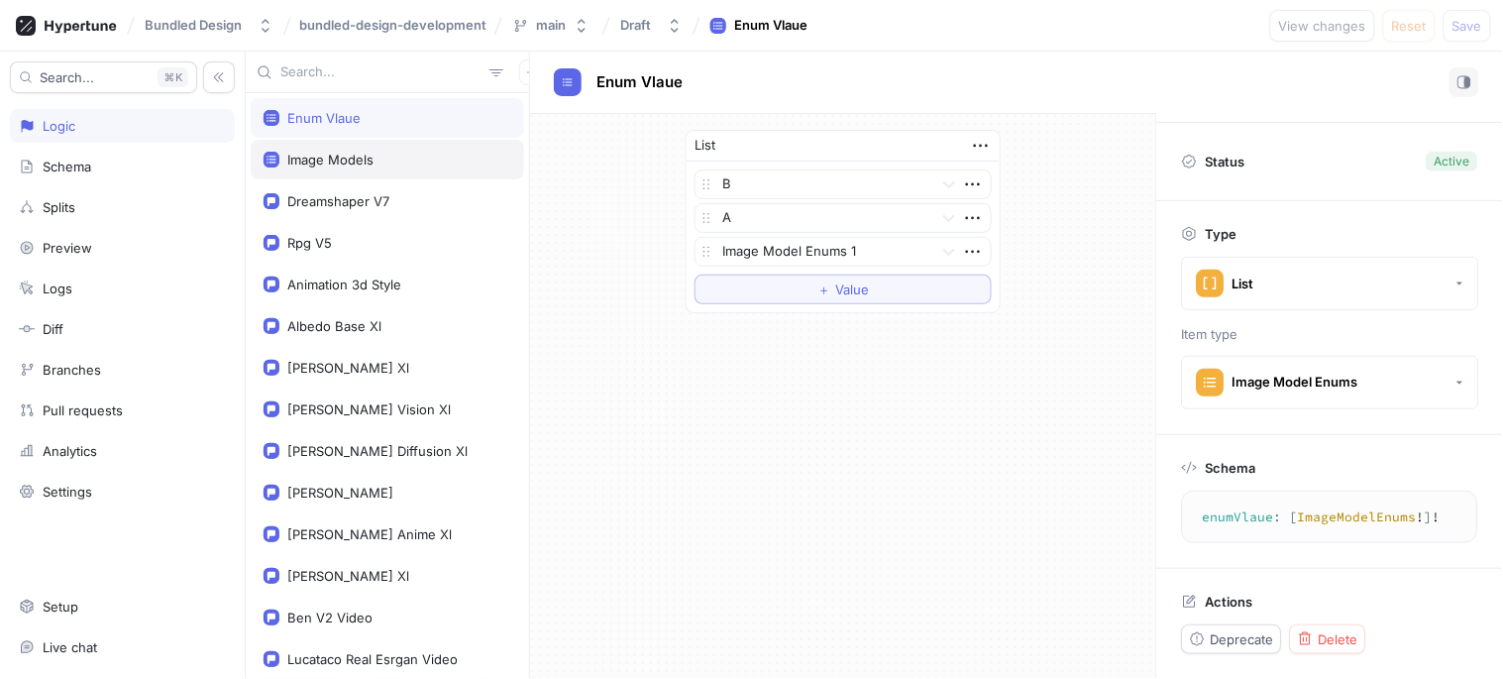
click at [351, 159] on div "Image Models" at bounding box center [330, 160] width 86 height 16
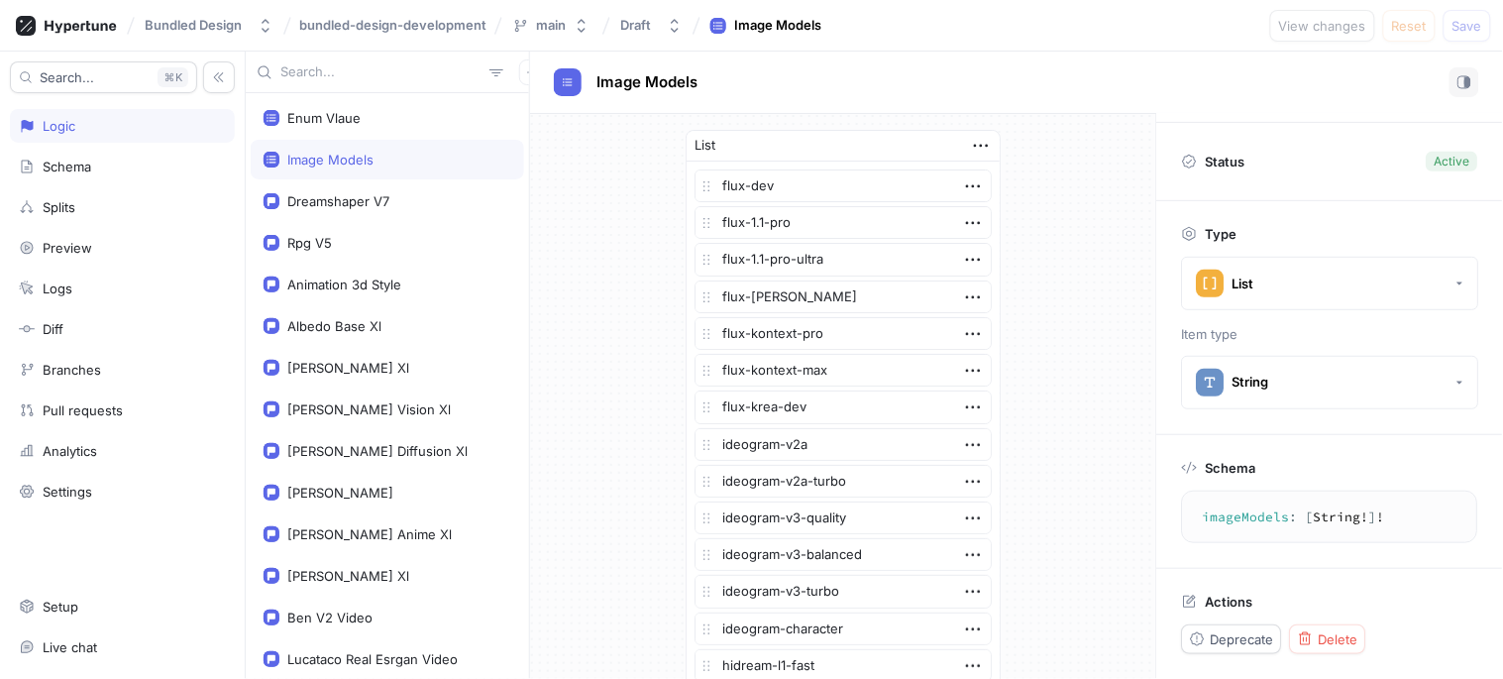
click at [1219, 509] on textarea "imageModels: [String!]!" at bounding box center [1330, 517] width 278 height 36
click at [340, 112] on div "Enum Vlaue" at bounding box center [323, 118] width 73 height 16
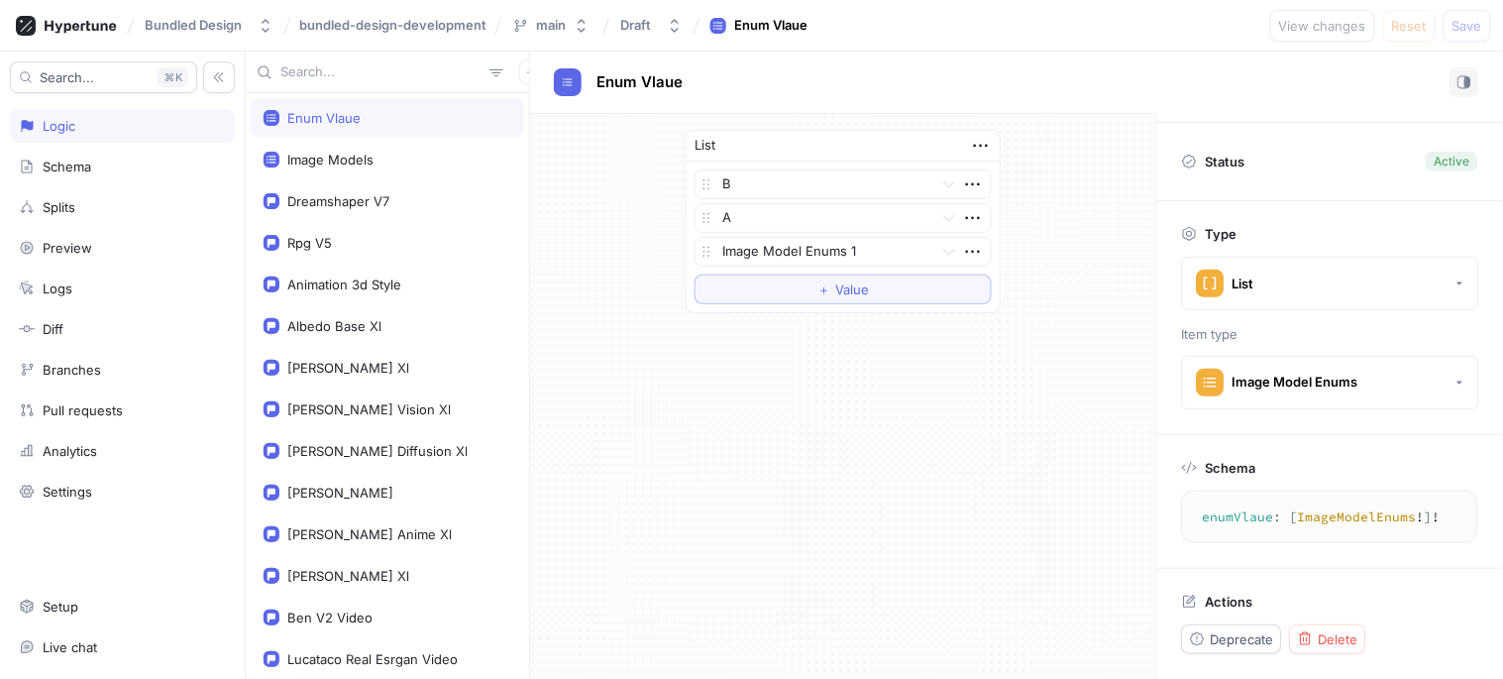
click at [1213, 511] on textarea "enumVlaue: [ImageModelEnums!]!" at bounding box center [1330, 517] width 278 height 36
click at [1245, 526] on textarea "enumVlaue: [ImageModelEnums!]!" at bounding box center [1330, 517] width 278 height 36
click at [1337, 519] on textarea "enumVlaue: [ImageModelEnums!]!" at bounding box center [1330, 517] width 278 height 36
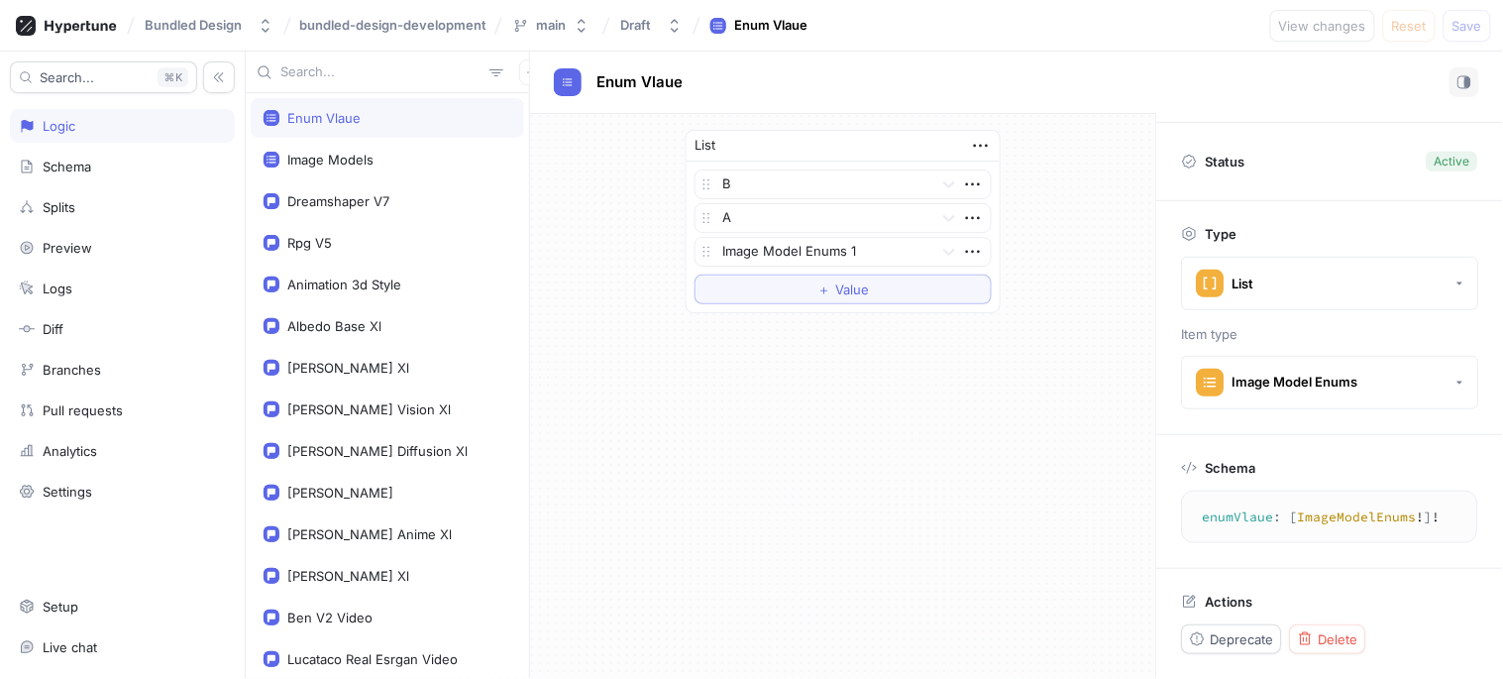
click at [1337, 519] on textarea "enumVlaue: [ImageModelEnums!]!" at bounding box center [1330, 517] width 278 height 36
click at [1243, 510] on textarea "enumVlaue: [ImageModelEnums!]!" at bounding box center [1330, 517] width 278 height 36
click at [339, 144] on div "Image Models" at bounding box center [387, 160] width 273 height 40
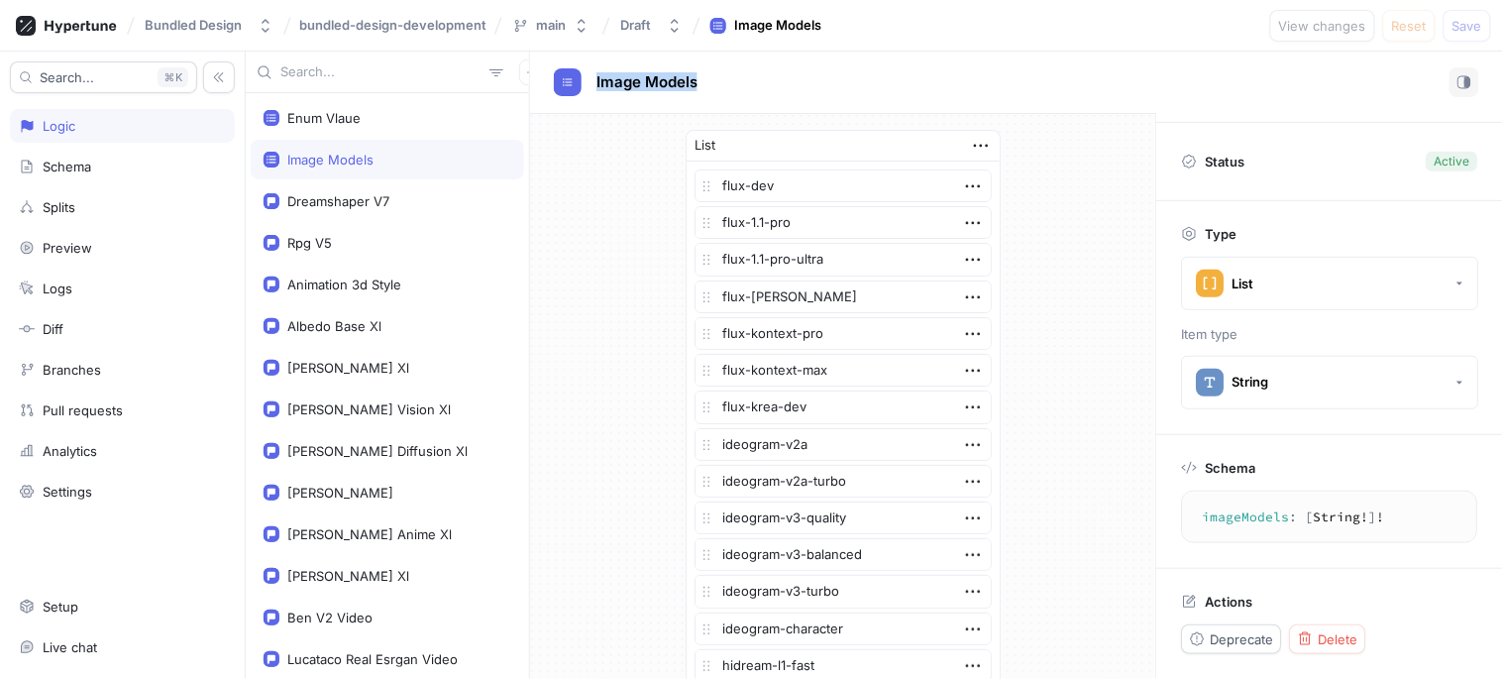
drag, startPoint x: 739, startPoint y: 81, endPoint x: 589, endPoint y: 86, distance: 149.7
click at [589, 86] on div "Image Models" at bounding box center [1016, 82] width 925 height 30
click at [1245, 520] on textarea "imageModels: [String!]!" at bounding box center [1330, 517] width 278 height 36
click at [327, 124] on div "Enum Vlaue" at bounding box center [323, 118] width 73 height 16
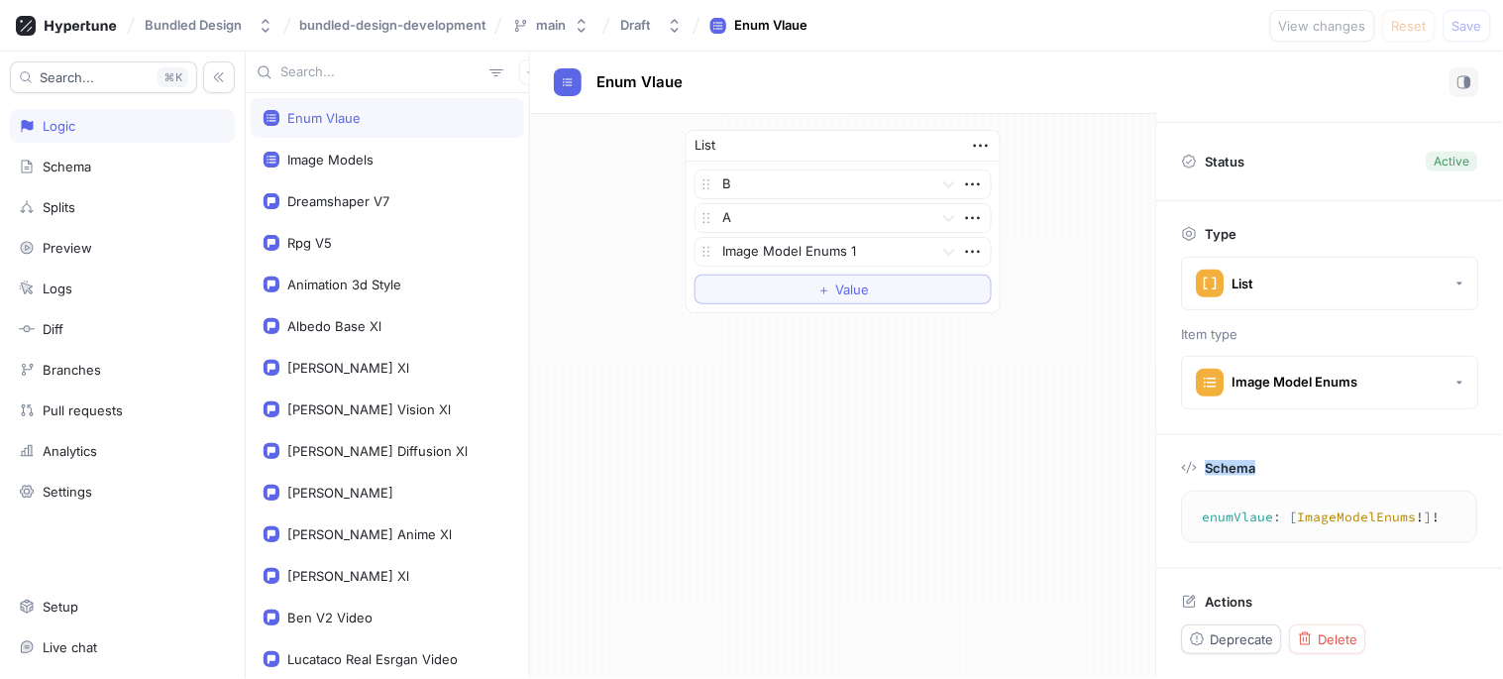
drag, startPoint x: 1190, startPoint y: 461, endPoint x: 1434, endPoint y: 520, distance: 251.8
click at [1337, 520] on div "Schema enumVlaue : [ ImageModelEnums ! ] ! enumVlaue: [ImageModelEnums!]!" at bounding box center [1330, 502] width 346 height 134
copy p "Schema"
click at [1226, 510] on textarea "enumVlaue: [ImageModelEnums!]!" at bounding box center [1330, 517] width 278 height 36
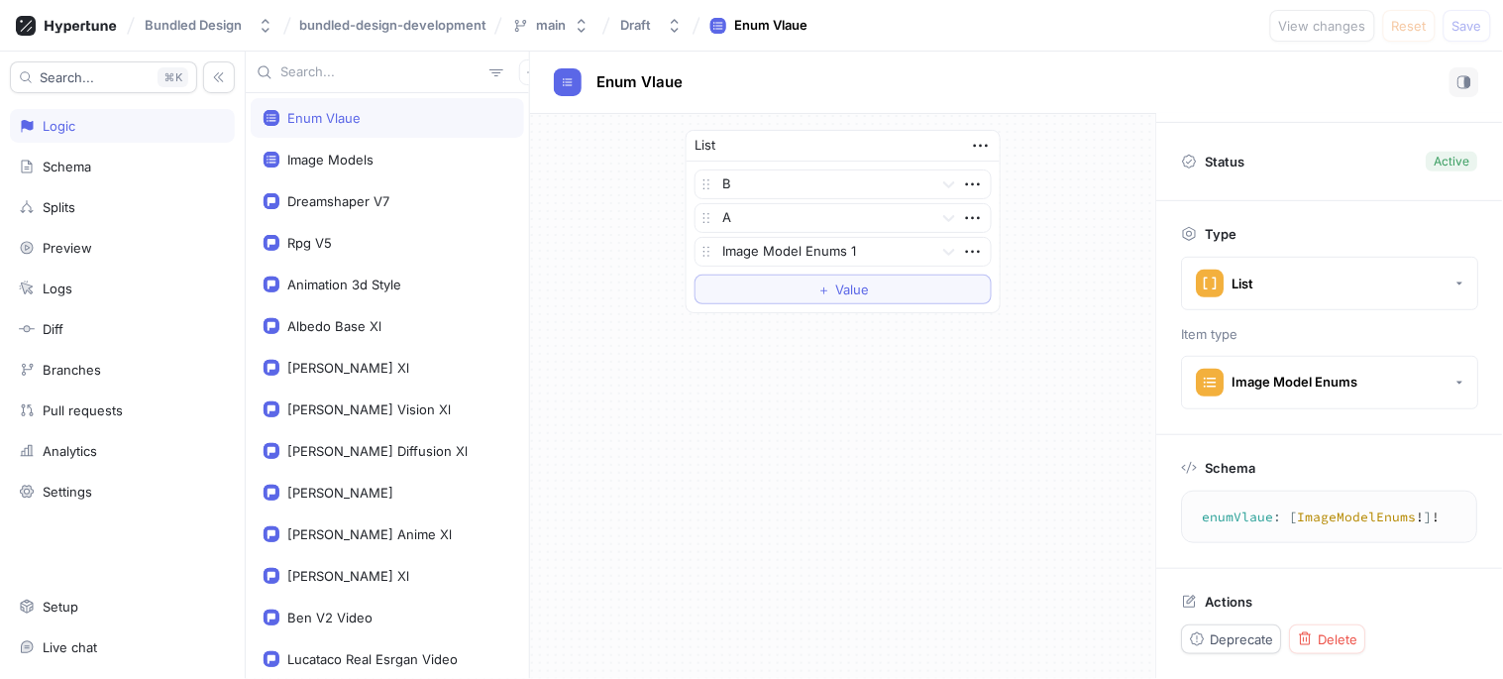
click at [1226, 510] on textarea "enumVlaue: [ImageModelEnums!]!" at bounding box center [1330, 517] width 278 height 36
click at [370, 159] on div "Image Models" at bounding box center [330, 160] width 86 height 16
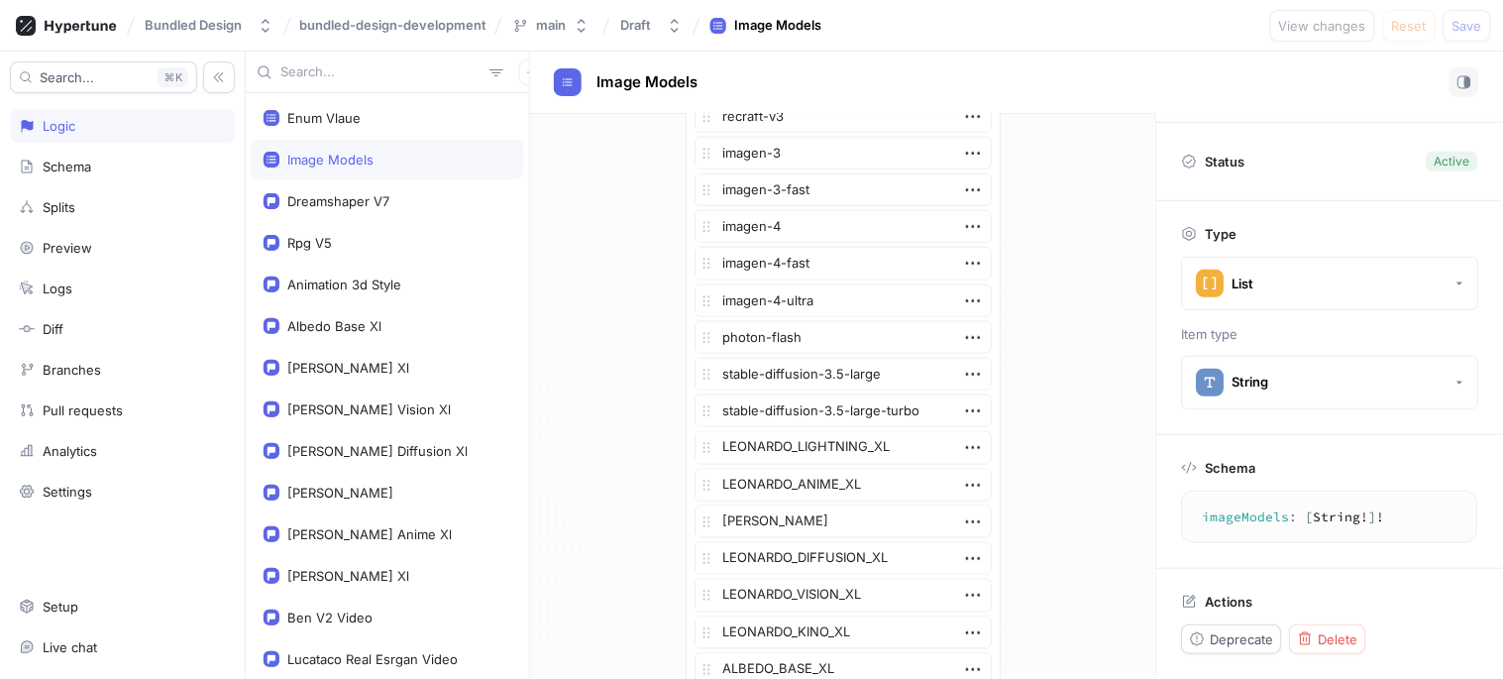
scroll to position [1226, 0]
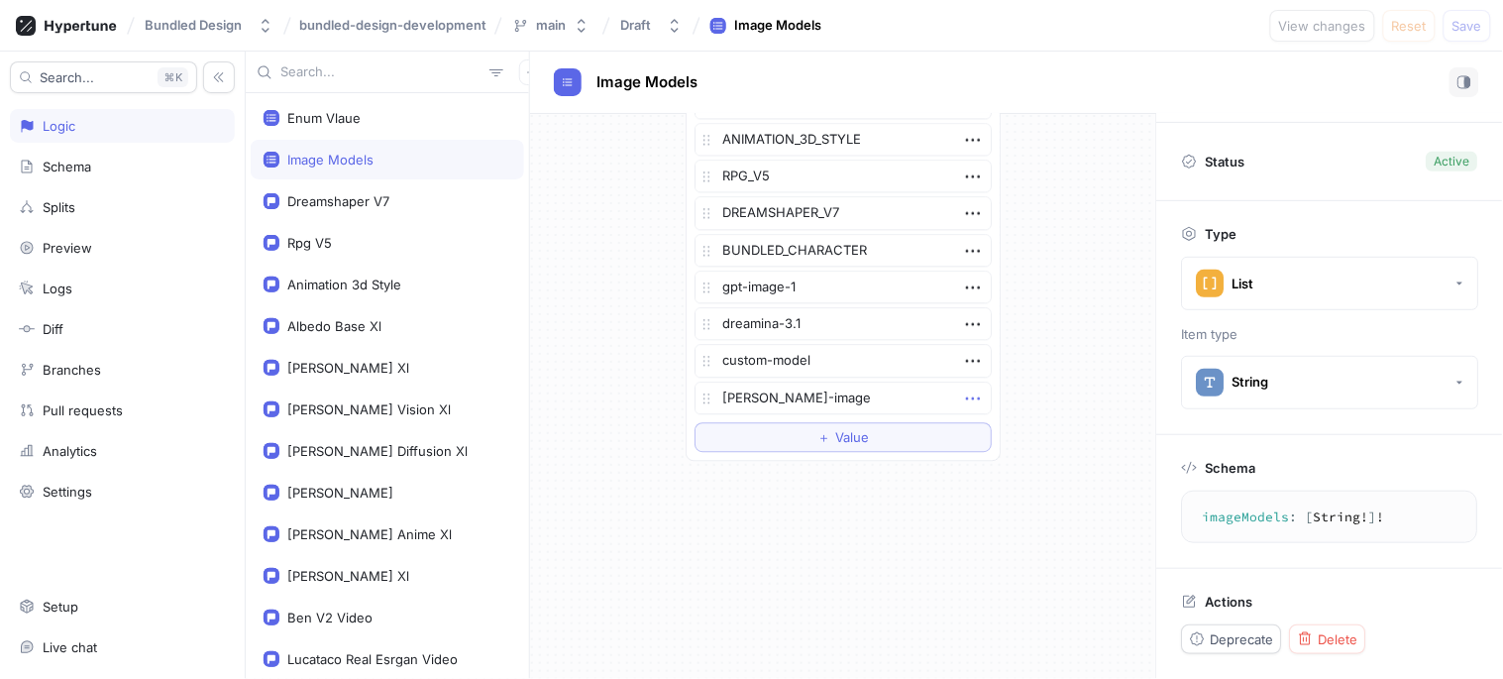
click at [964, 387] on icon "button" at bounding box center [973, 398] width 22 height 22
click at [1002, 433] on p "Delete" at bounding box center [1004, 433] width 40 height 20
click at [1337, 23] on span "Save" at bounding box center [1467, 26] width 30 height 12
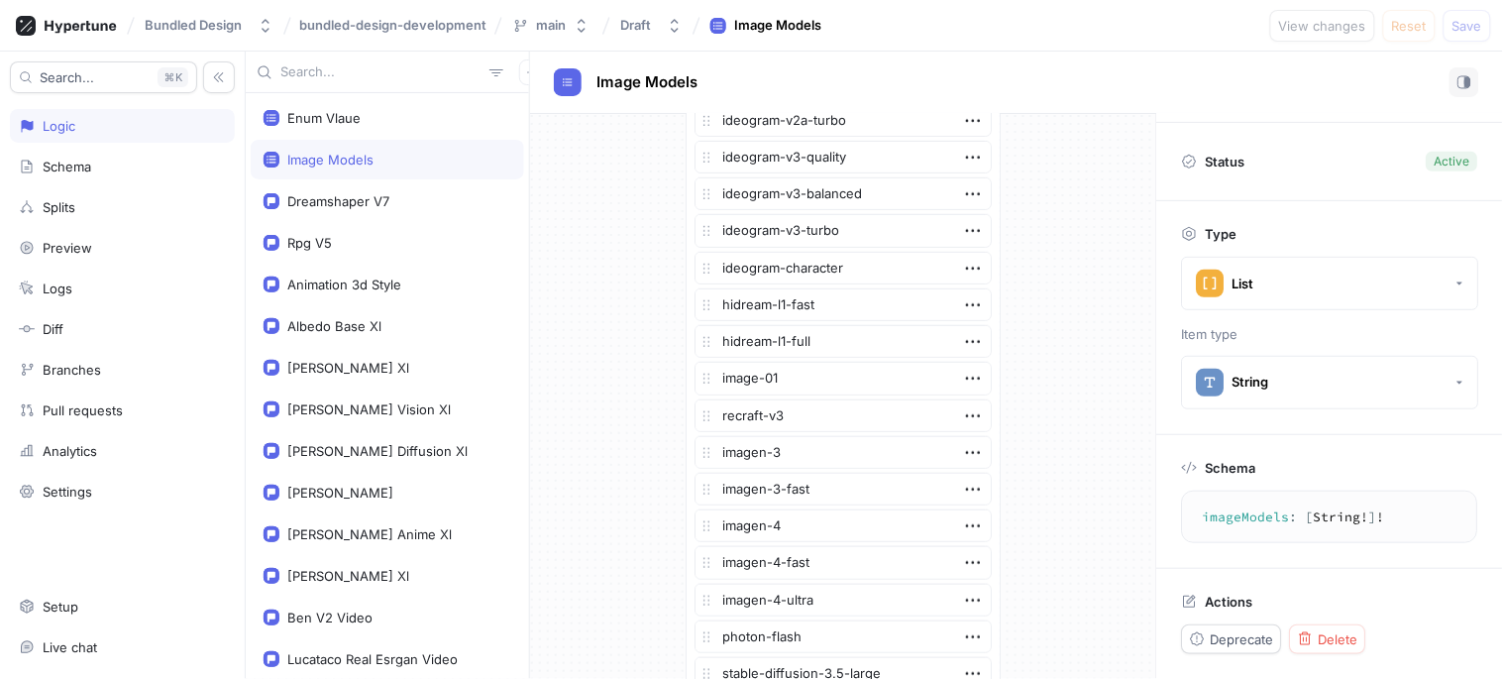
scroll to position [0, 0]
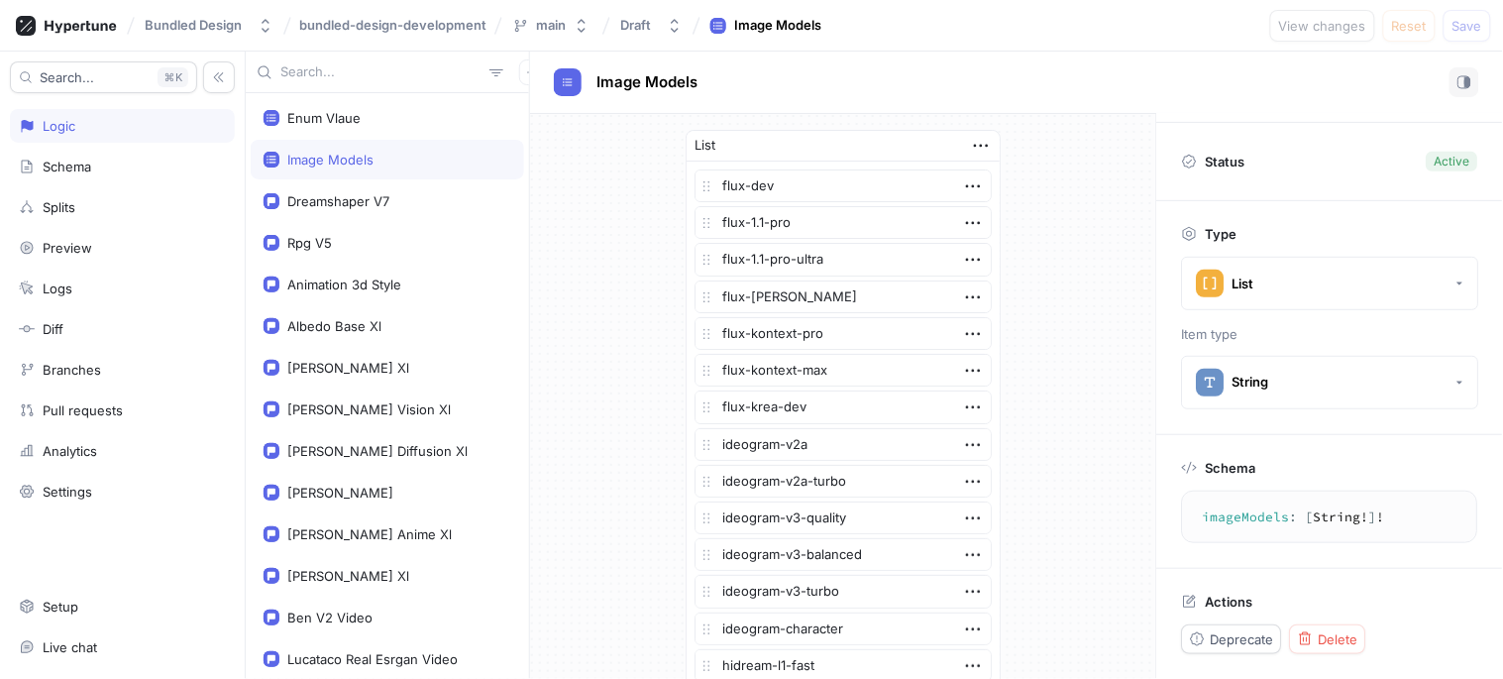
click at [342, 171] on div "Image Models" at bounding box center [387, 160] width 273 height 40
click at [562, 80] on rect at bounding box center [568, 82] width 16 height 16
click at [342, 129] on div "Enum Vlaue" at bounding box center [387, 118] width 273 height 40
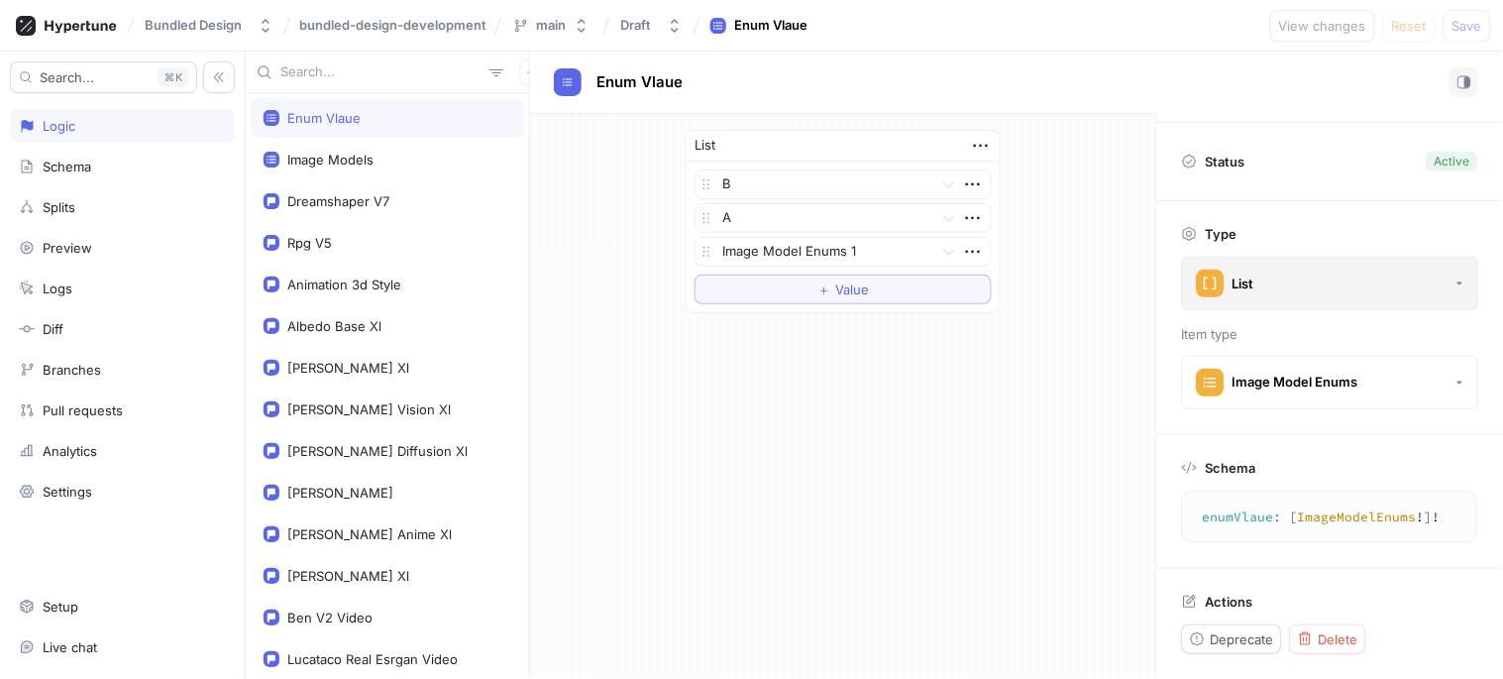
scroll to position [103, 0]
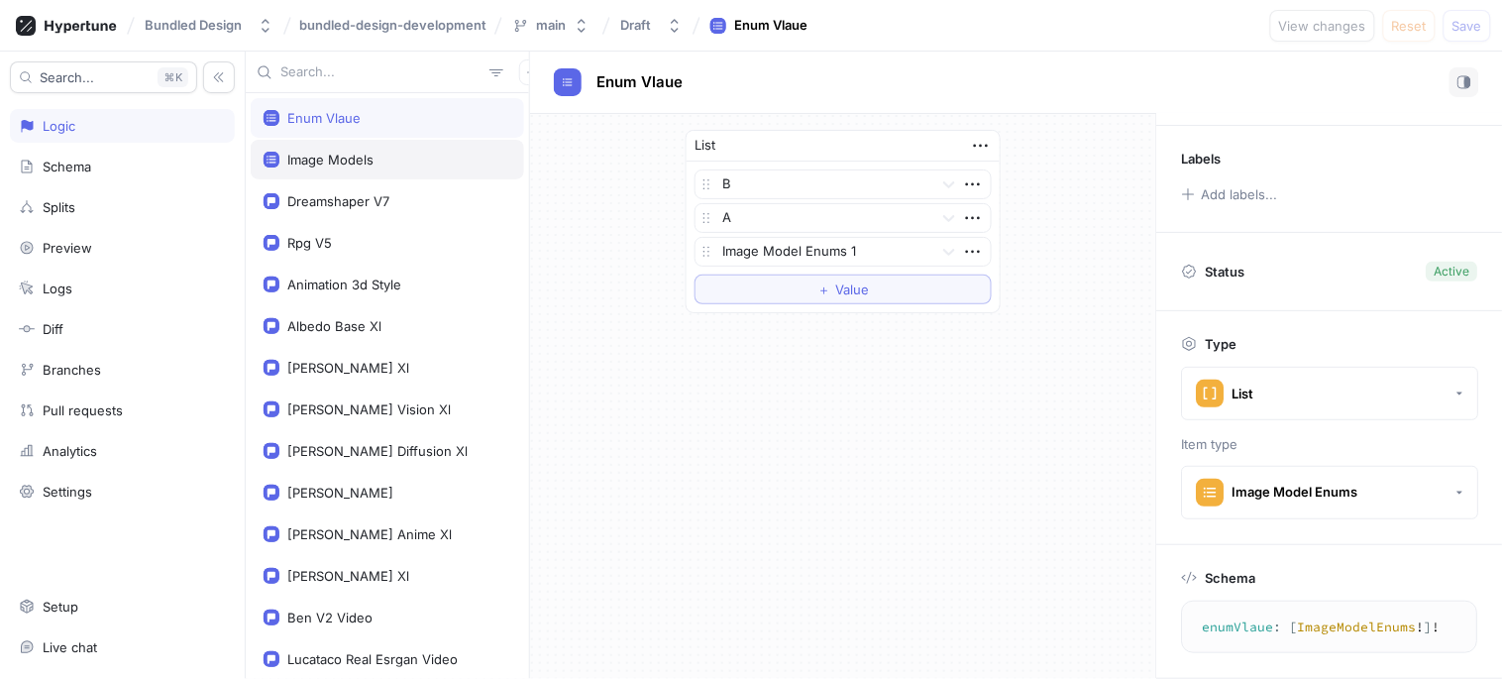
click at [307, 143] on div "Image Models" at bounding box center [387, 160] width 273 height 40
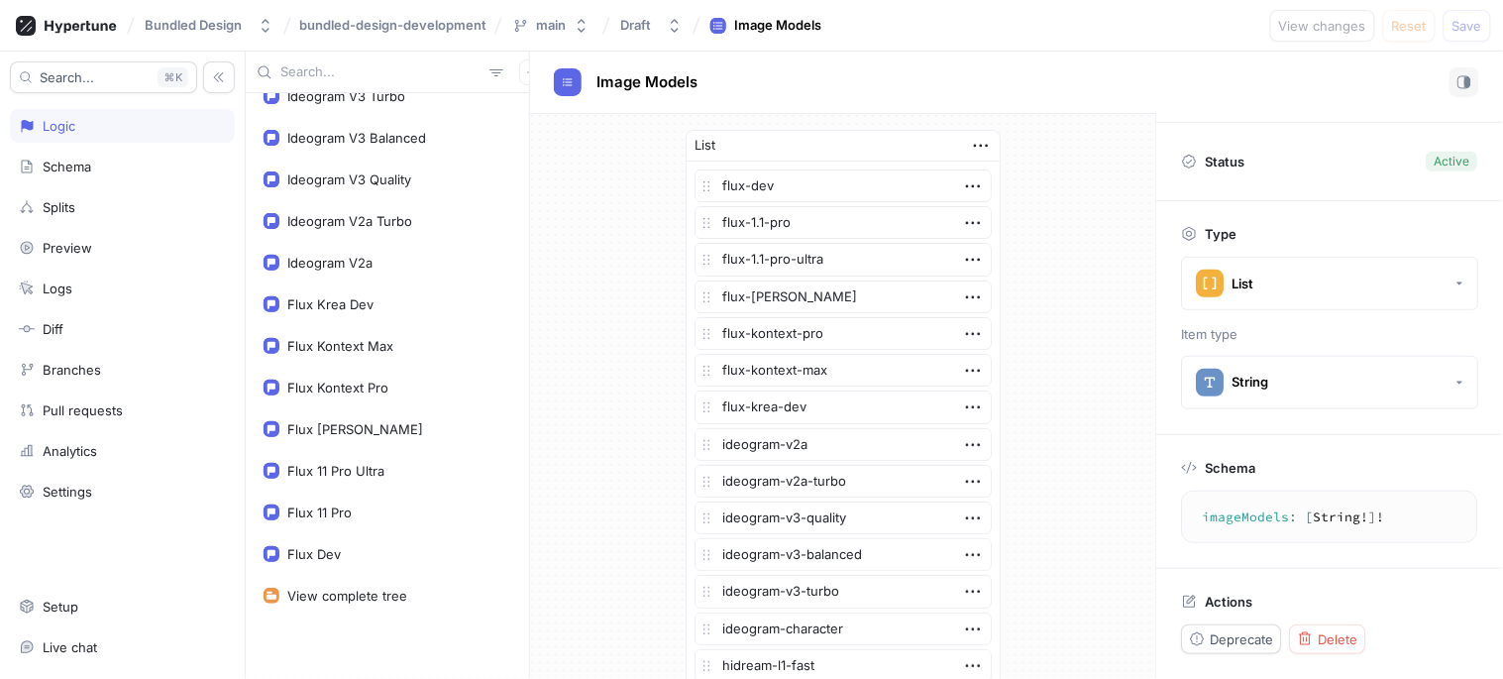
scroll to position [2114, 0]
click at [79, 176] on div "Schema" at bounding box center [122, 167] width 225 height 34
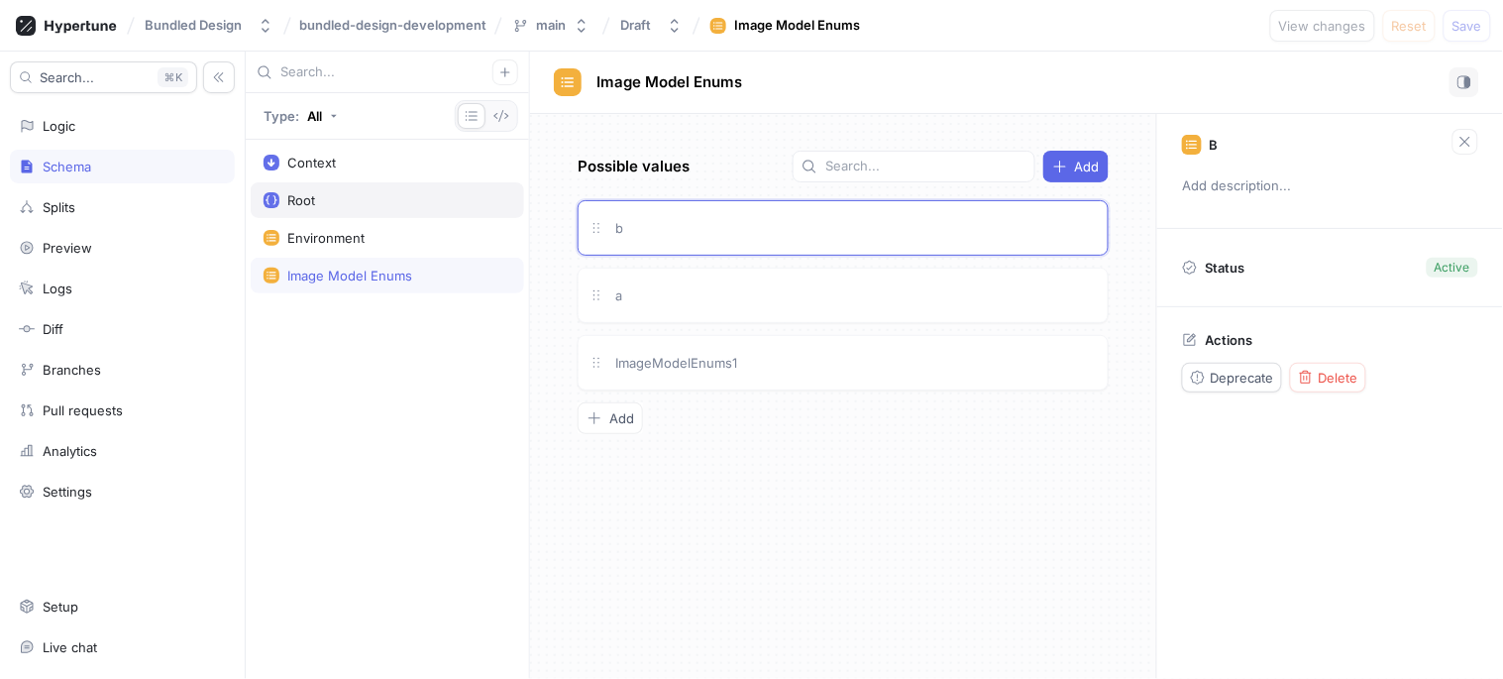
click at [330, 194] on div "Root" at bounding box center [388, 200] width 248 height 16
